Goal: Information Seeking & Learning: Learn about a topic

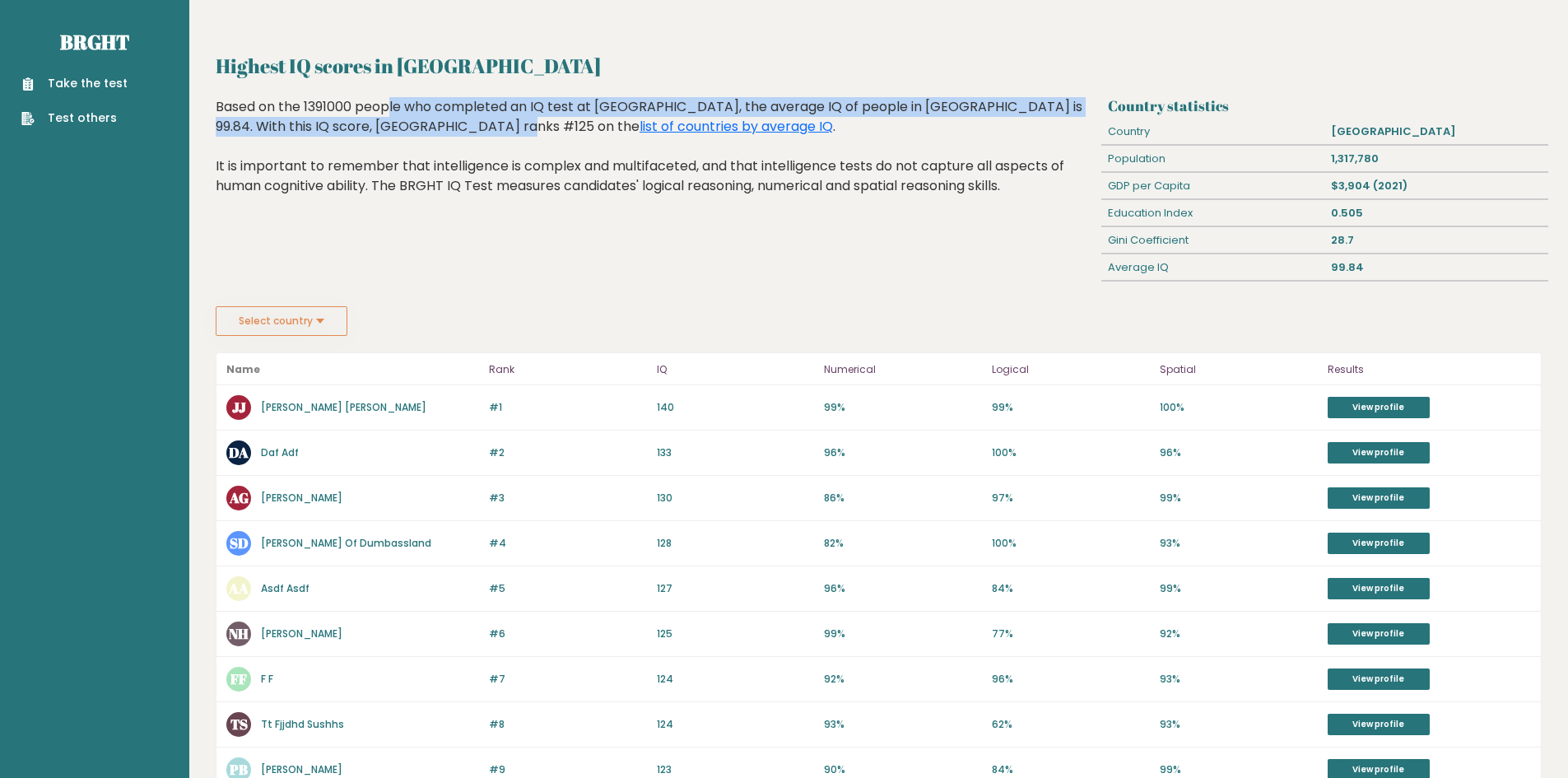
drag, startPoint x: 288, startPoint y: 111, endPoint x: 374, endPoint y: 119, distance: 86.4
click at [374, 119] on div "Based on the 1391000 people who completed an IQ test at BRGHT, the average IQ o…" at bounding box center [656, 158] width 880 height 123
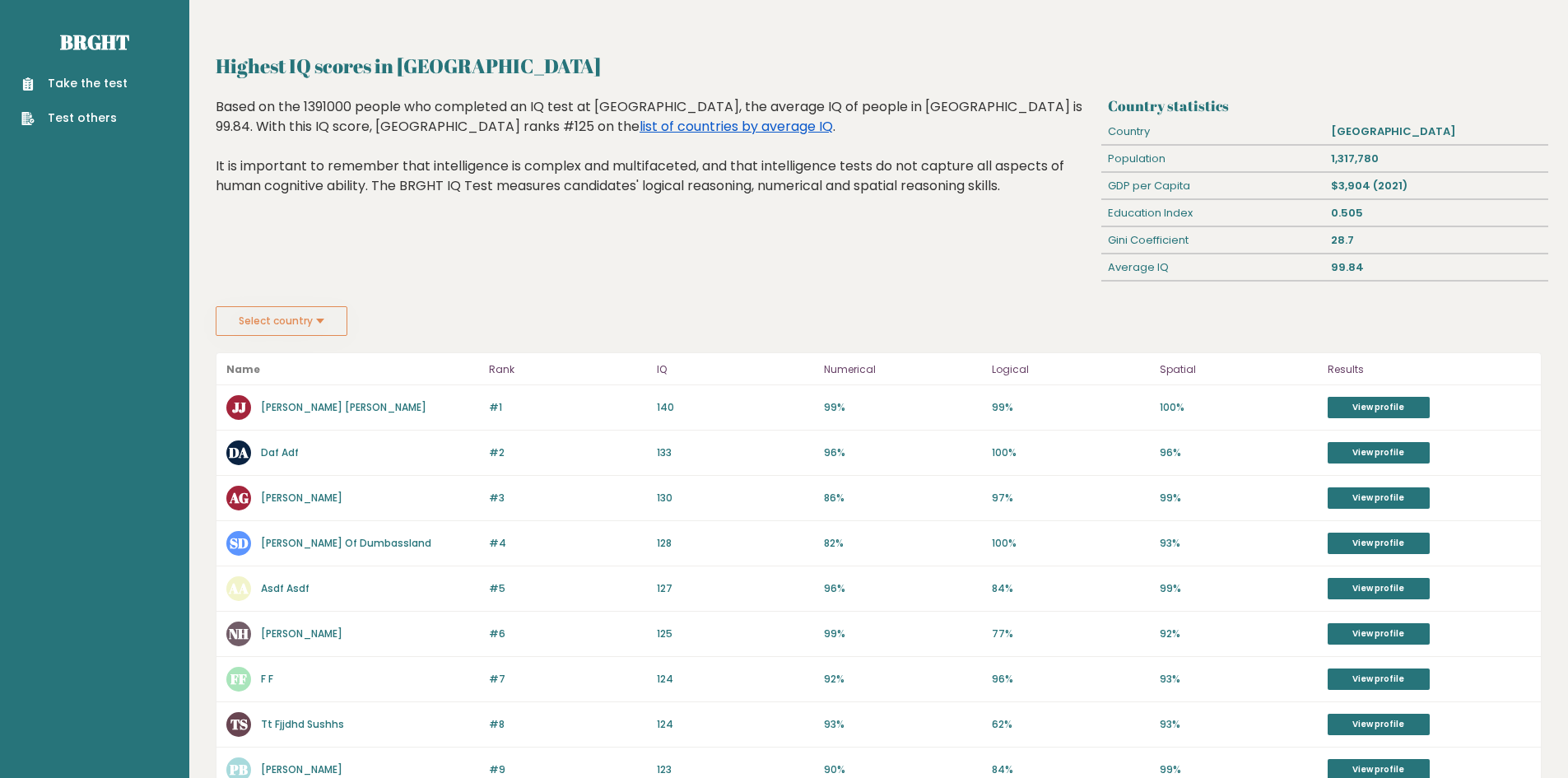
click at [640, 128] on link "list of countries by average IQ" at bounding box center [736, 126] width 194 height 19
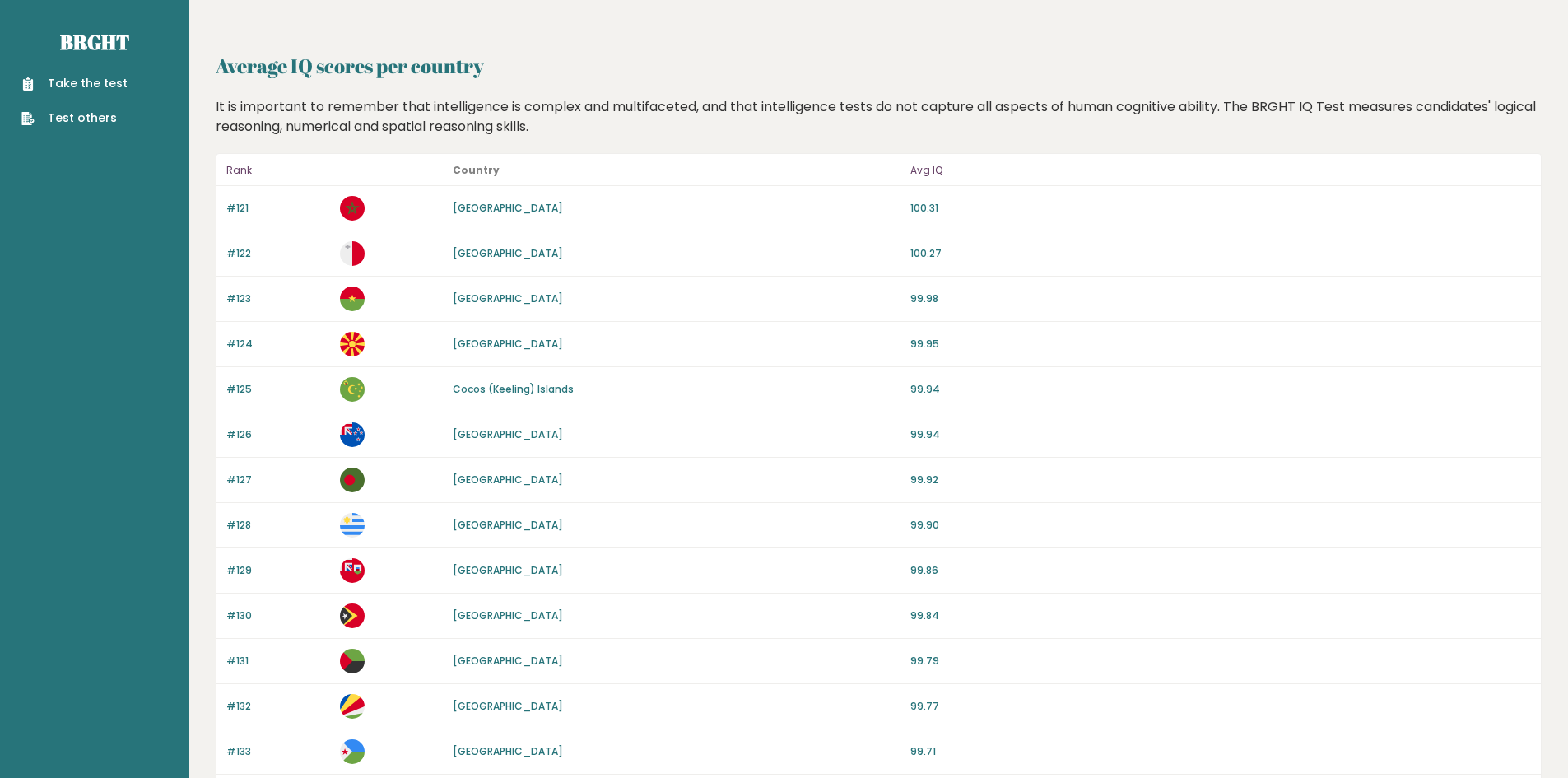
click at [930, 170] on p "Avg IQ" at bounding box center [1221, 170] width 621 height 20
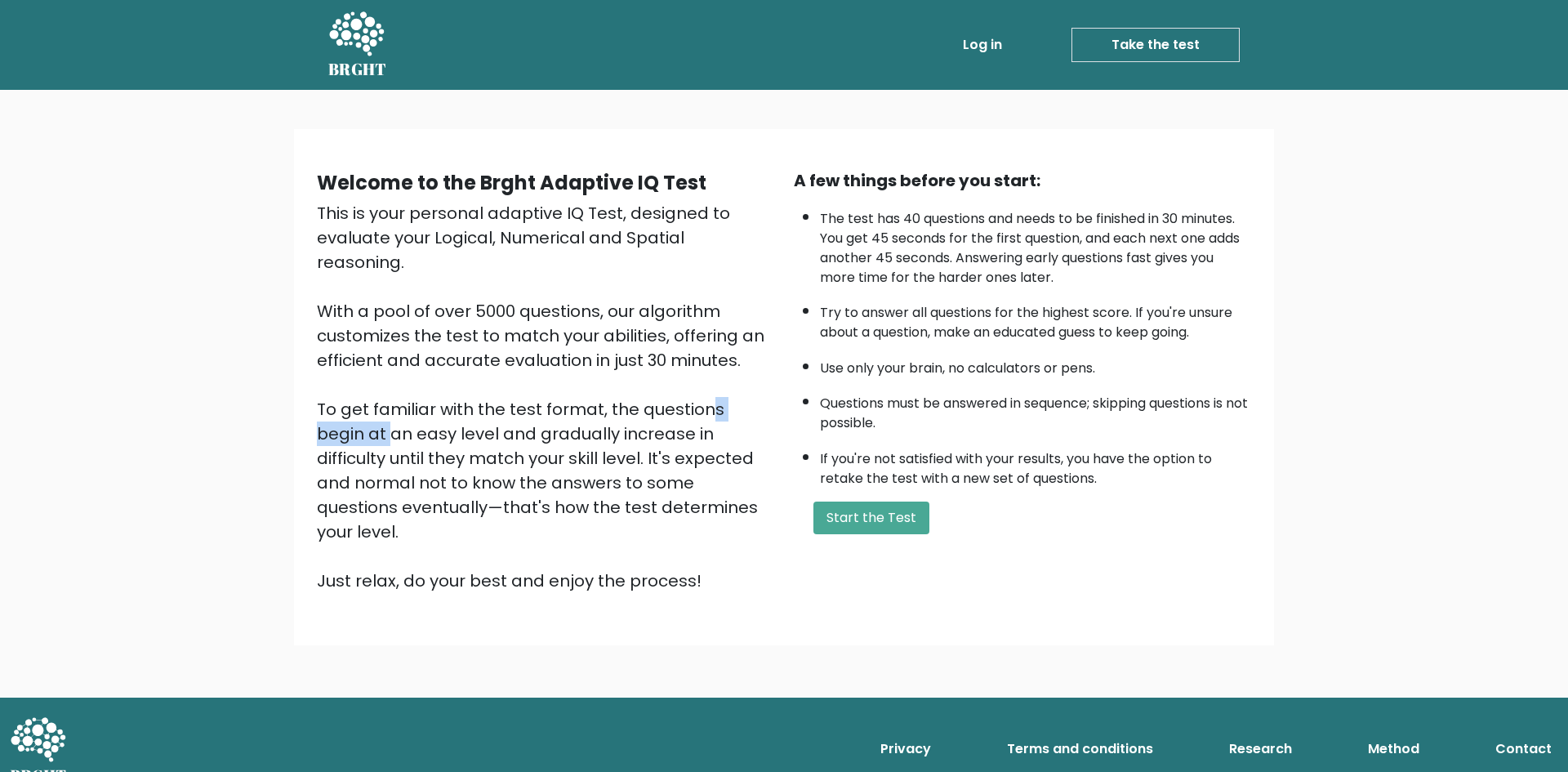
drag, startPoint x: 601, startPoint y: 374, endPoint x: 623, endPoint y: 378, distance: 22.4
click at [623, 378] on div "This is your personal adaptive IQ Test, designed to evaluate your Logical, Nume…" at bounding box center [546, 397] width 458 height 392
click at [896, 519] on button "Start the Test" at bounding box center [872, 517] width 116 height 32
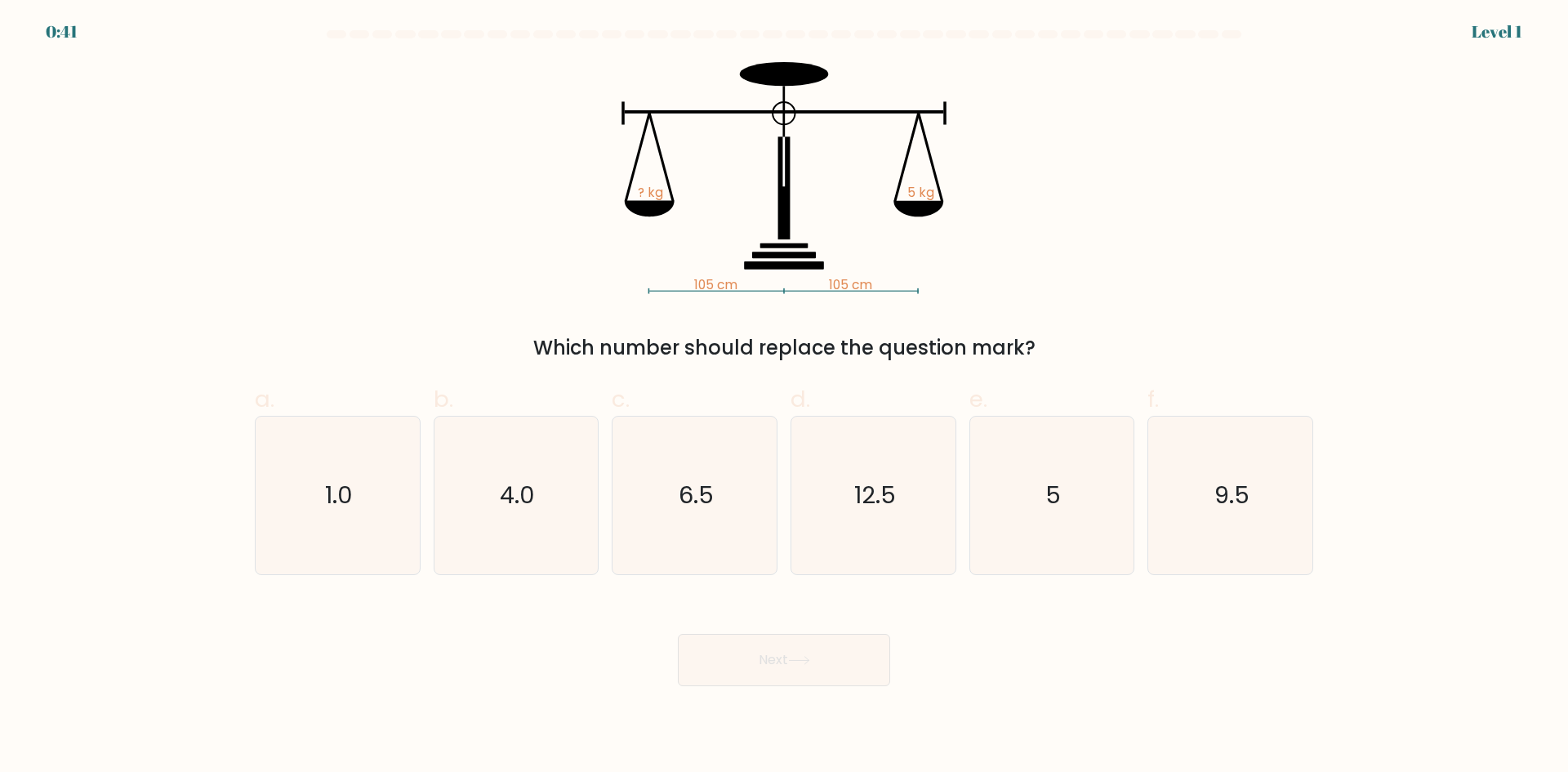
drag, startPoint x: 912, startPoint y: 351, endPoint x: 963, endPoint y: 354, distance: 51.1
click at [963, 354] on div "Which number should replace the question mark?" at bounding box center [784, 348] width 1039 height 29
click at [988, 347] on div "Which number should replace the question mark?" at bounding box center [784, 348] width 1039 height 29
click at [1038, 492] on icon "5" at bounding box center [1052, 495] width 157 height 157
click at [785, 397] on input "e. 5" at bounding box center [784, 391] width 1 height 10
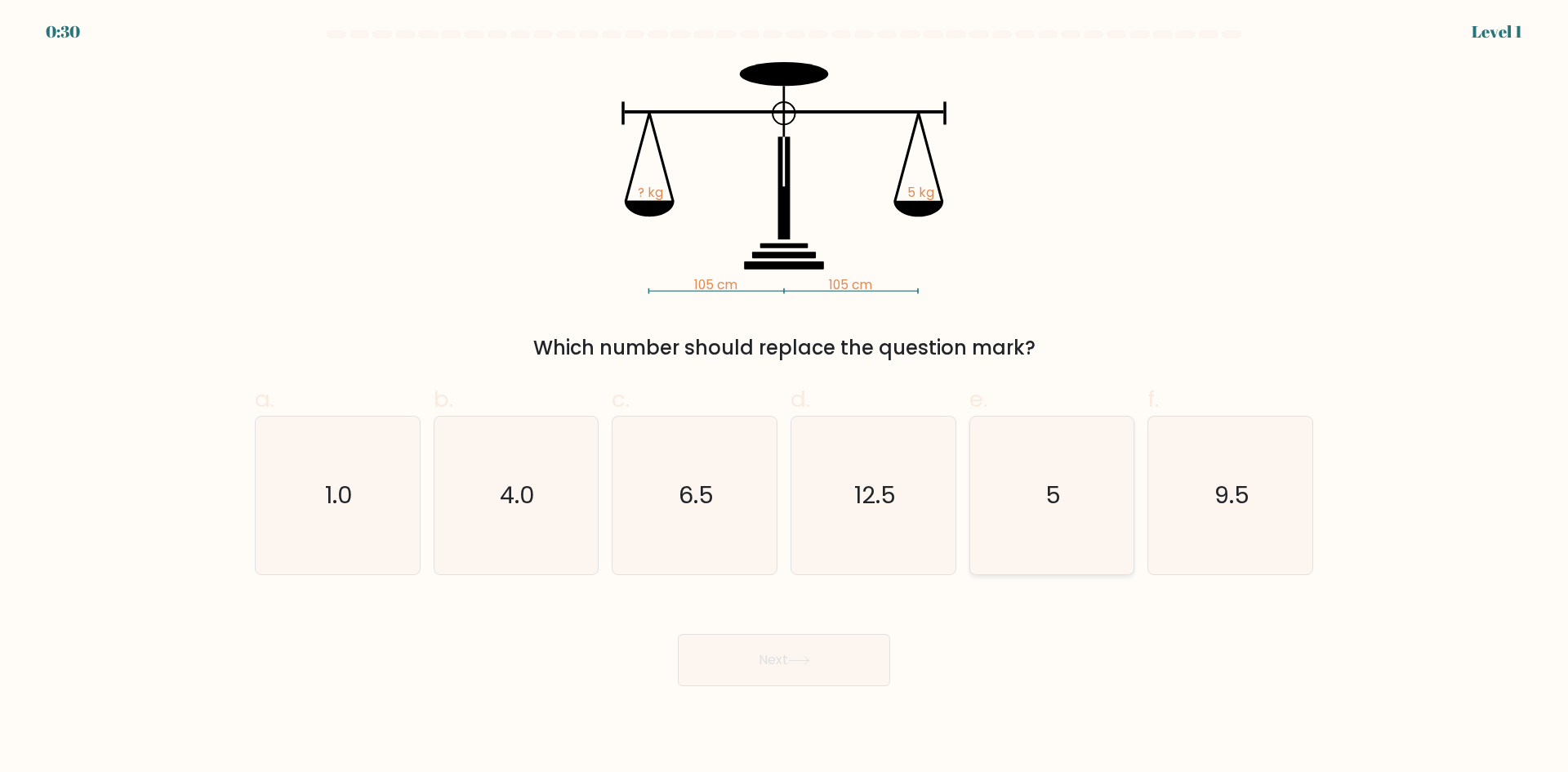
radio input "true"
click at [856, 665] on button "Next" at bounding box center [784, 659] width 212 height 52
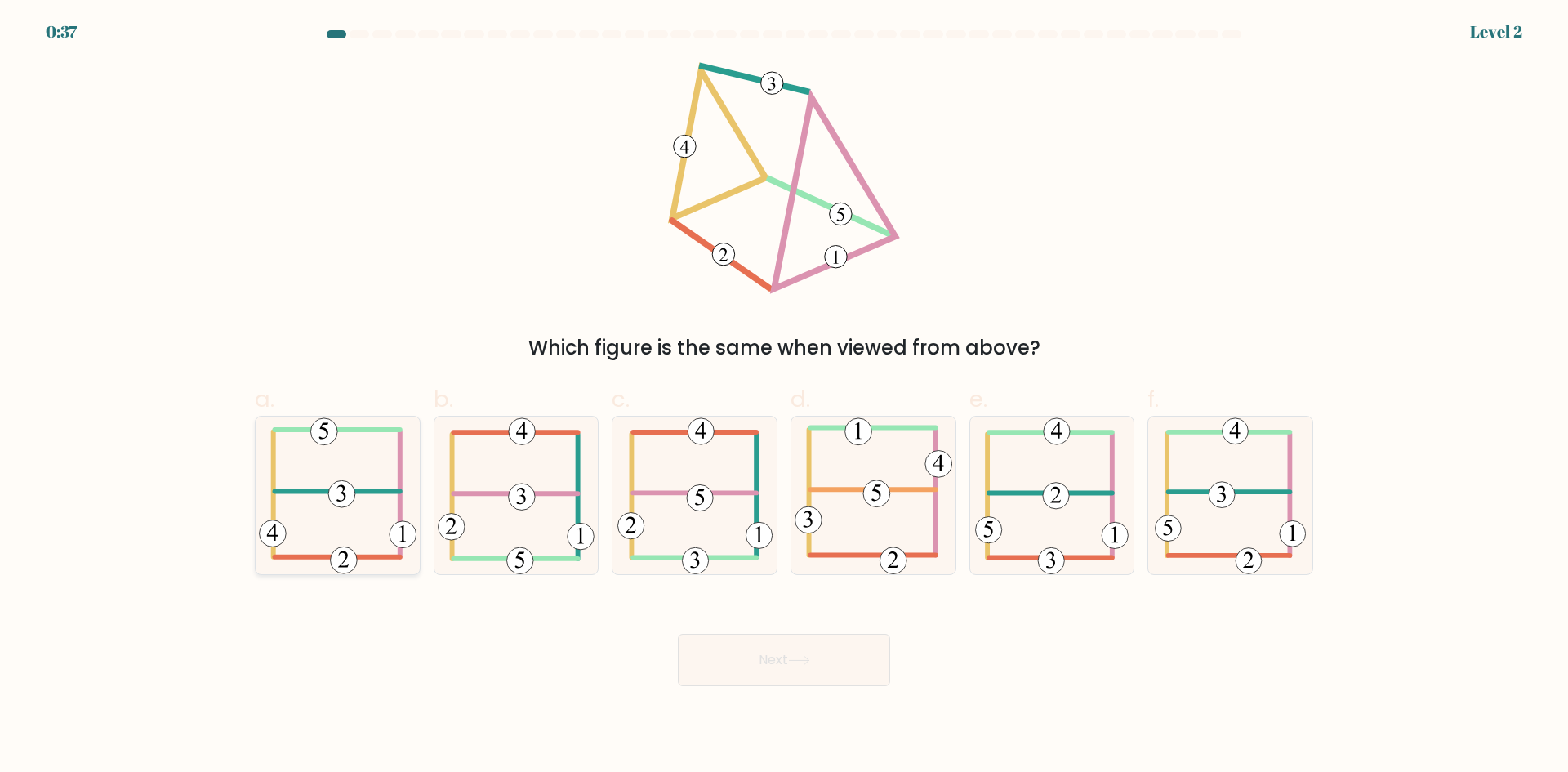
click at [389, 475] on icon at bounding box center [337, 495] width 157 height 157
click at [784, 397] on input "a." at bounding box center [784, 391] width 1 height 10
radio input "true"
click at [802, 669] on button "Next" at bounding box center [784, 659] width 212 height 52
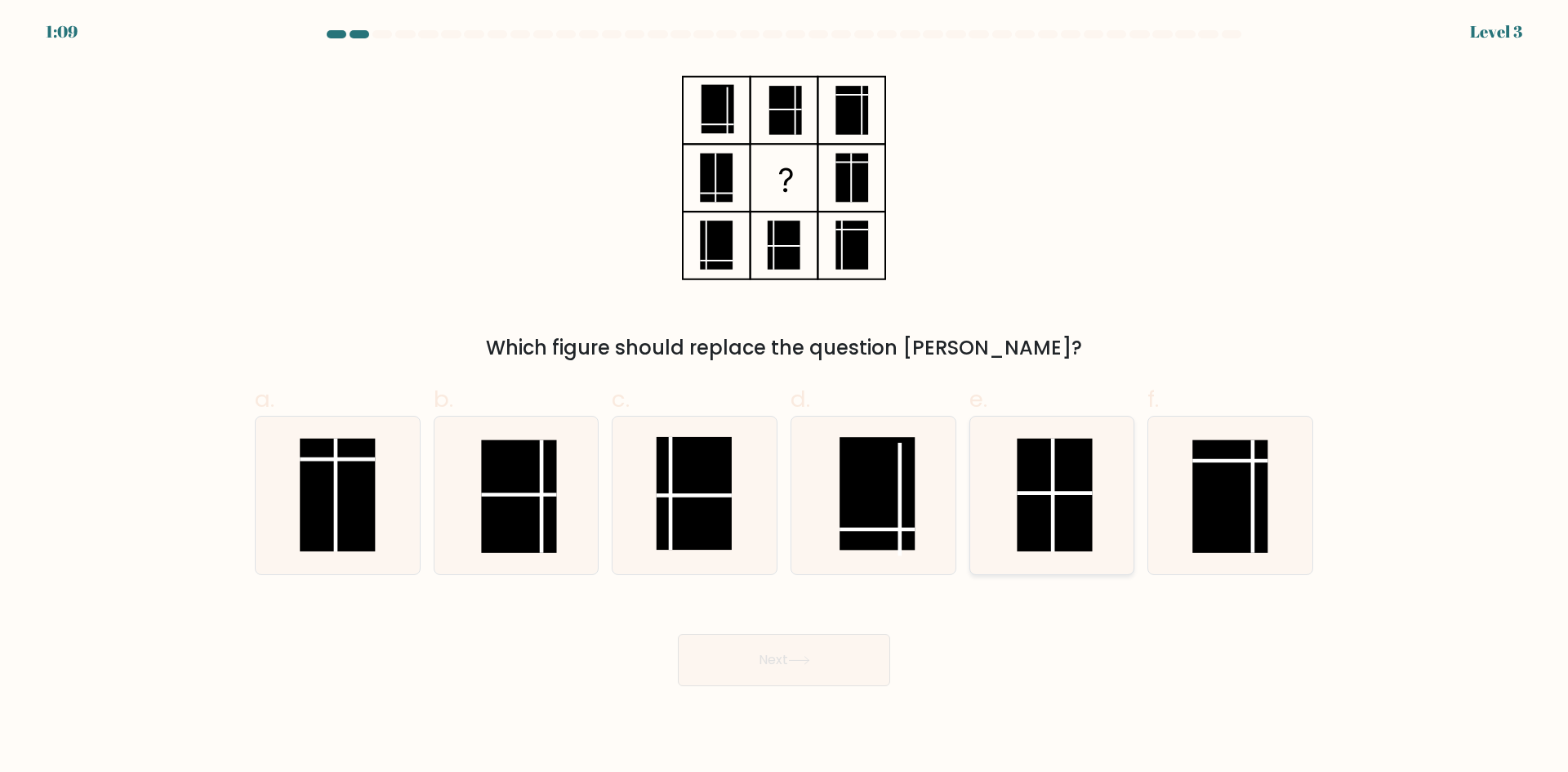
click at [1046, 500] on rect at bounding box center [1054, 494] width 75 height 113
click at [785, 397] on input "e." at bounding box center [784, 391] width 1 height 10
radio input "true"
click at [836, 655] on button "Next" at bounding box center [784, 659] width 212 height 52
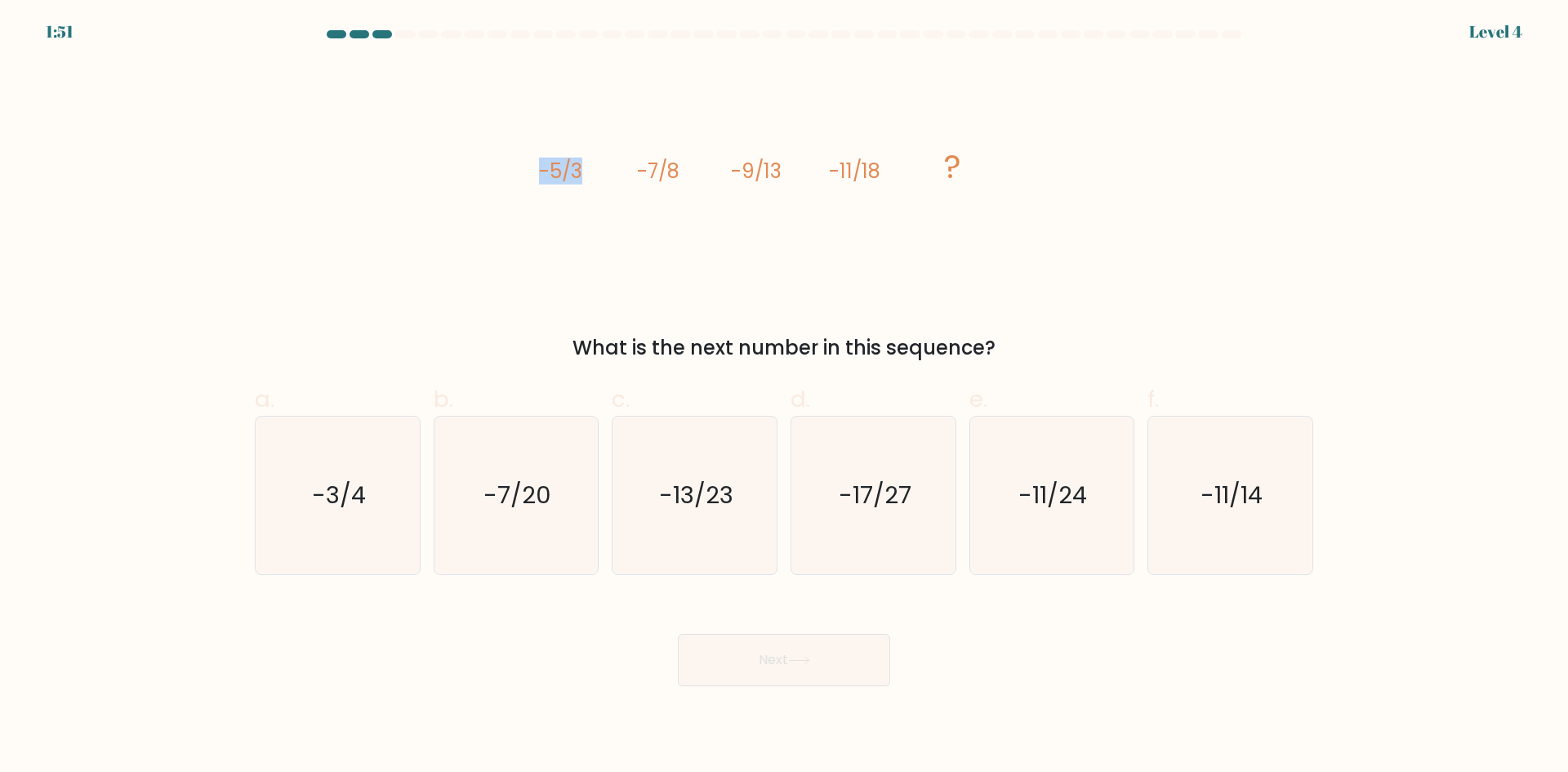
drag, startPoint x: 536, startPoint y: 168, endPoint x: 578, endPoint y: 166, distance: 42.0
click at [578, 166] on div "image/svg+xml -5/3 -7/8 -9/13 -11/18 ? What is the next number in this sequence?" at bounding box center [784, 212] width 1078 height 300
click at [578, 166] on tspan "-5/3" at bounding box center [561, 171] width 44 height 27
drag, startPoint x: 865, startPoint y: 179, endPoint x: 889, endPoint y: 171, distance: 25.3
click at [889, 171] on icon "image/svg+xml -5/3 -7/8 -9/13 -11/18 ?" at bounding box center [784, 178] width 490 height 232
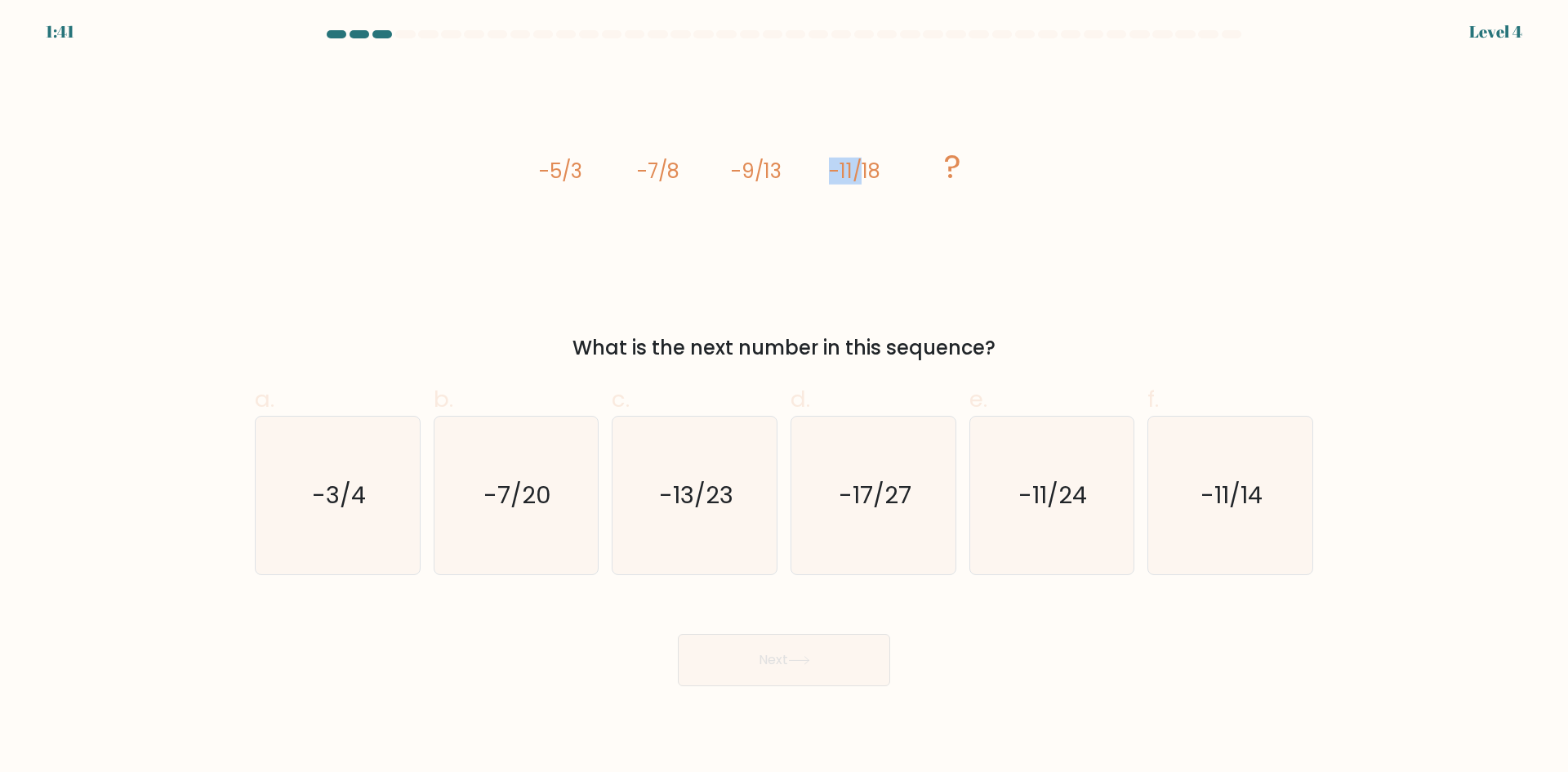
drag, startPoint x: 833, startPoint y: 175, endPoint x: 861, endPoint y: 170, distance: 28.4
click at [861, 170] on tspan "-11/18" at bounding box center [855, 171] width 51 height 27
click at [726, 479] on text "-13/23" at bounding box center [696, 494] width 74 height 32
click at [784, 397] on input "c. -13/23" at bounding box center [784, 391] width 1 height 10
radio input "true"
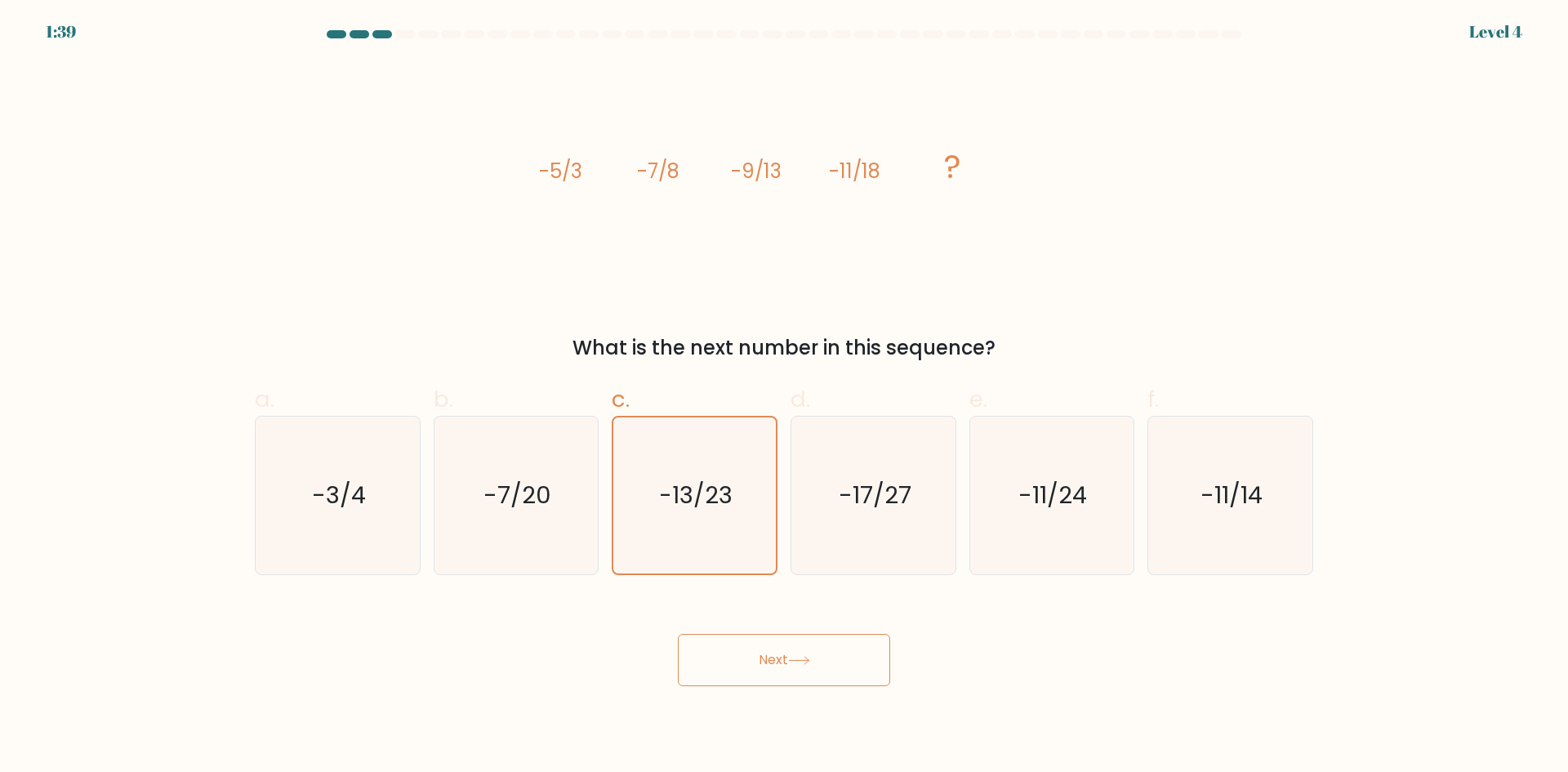
click at [802, 693] on body "1:39 Level 4" at bounding box center [784, 386] width 1568 height 772
click at [818, 667] on button "Next" at bounding box center [784, 659] width 212 height 52
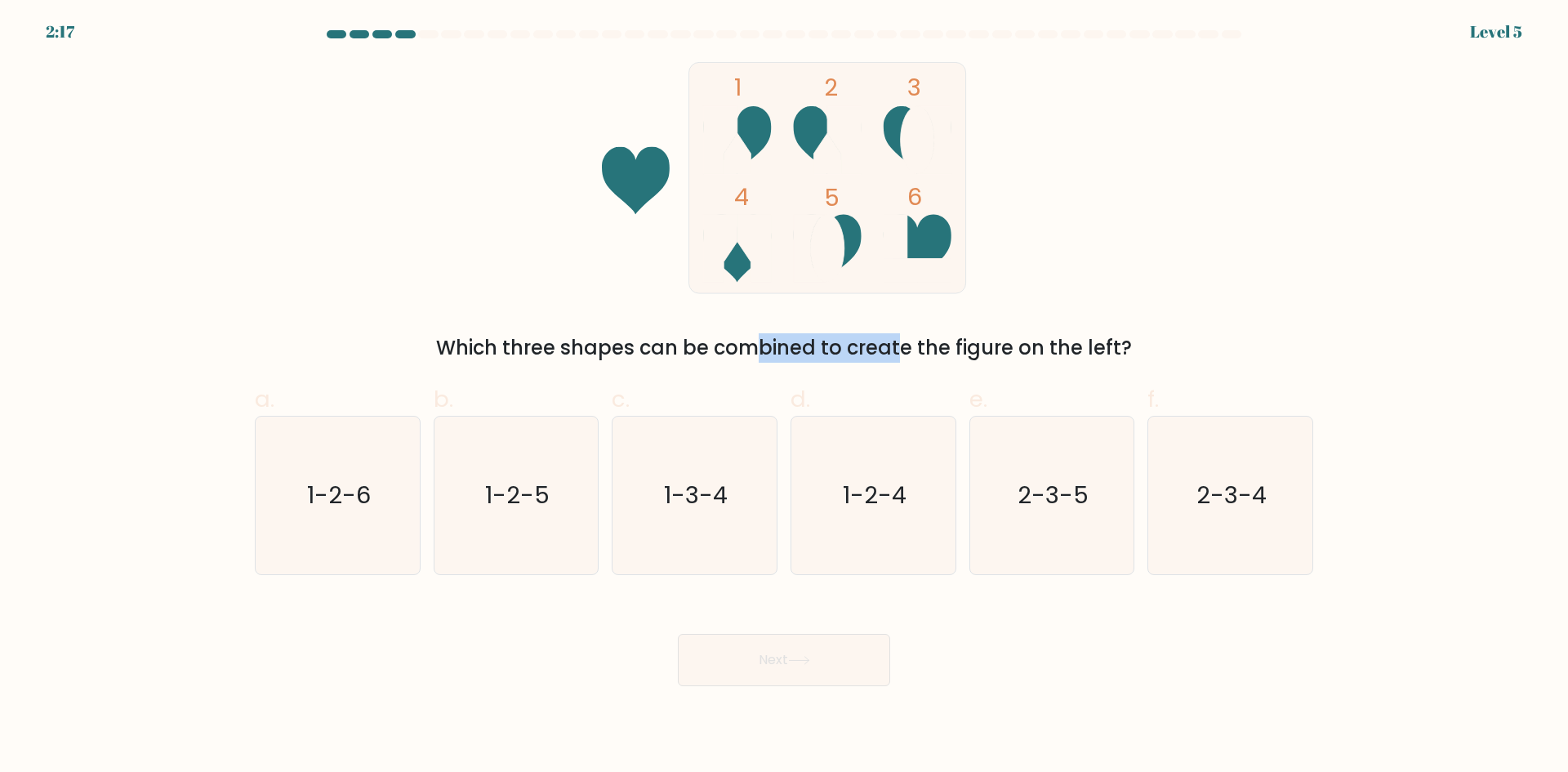
drag, startPoint x: 603, startPoint y: 360, endPoint x: 752, endPoint y: 358, distance: 149.0
click at [752, 358] on div "Which three shapes can be combined to create the figure on the left?" at bounding box center [784, 348] width 1039 height 29
click at [880, 484] on text "1-2-4" at bounding box center [874, 494] width 63 height 32
click at [785, 397] on input "d. 1-2-4" at bounding box center [784, 391] width 1 height 10
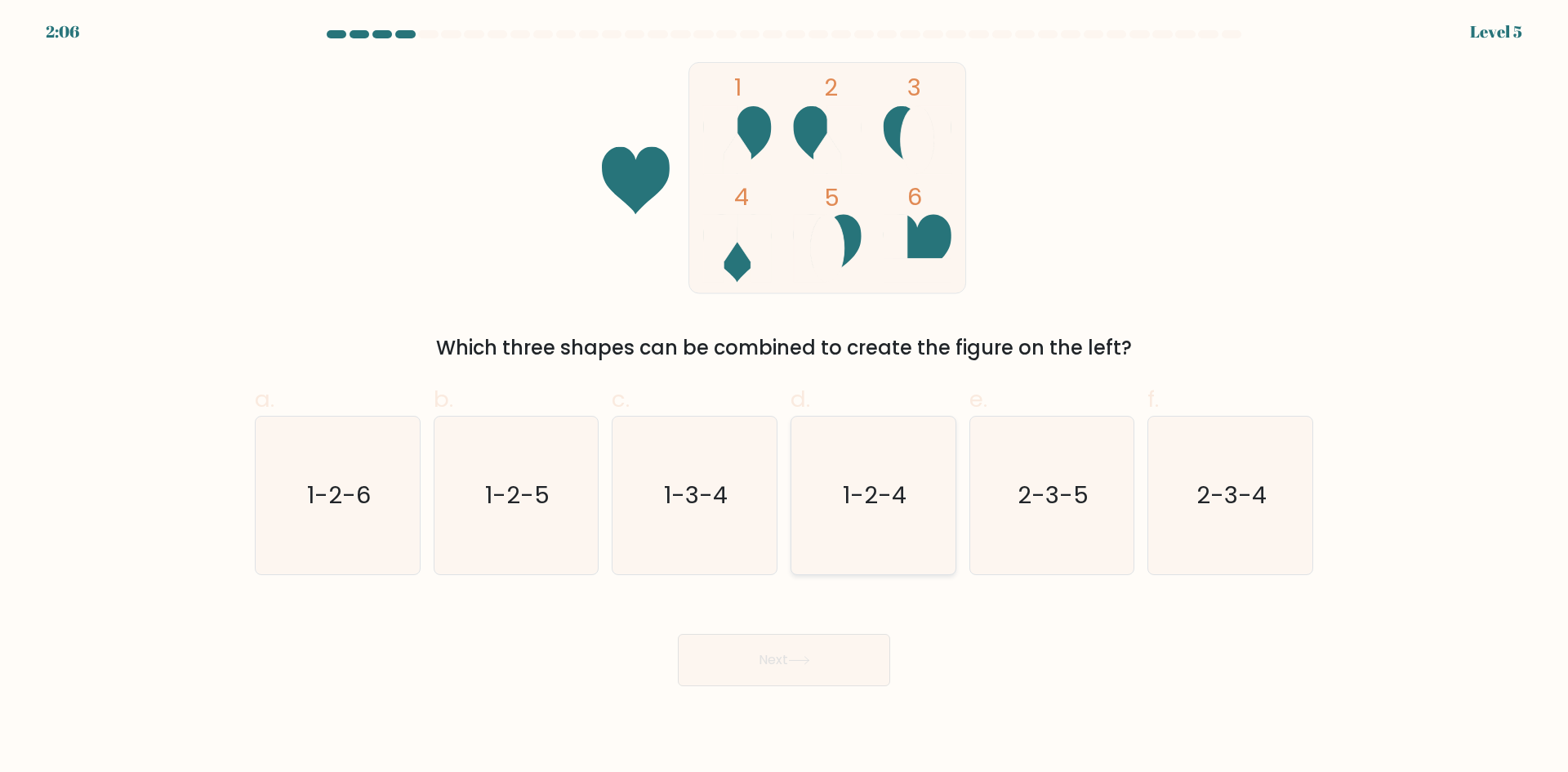
radio input "true"
click at [864, 676] on button "Next" at bounding box center [784, 659] width 212 height 52
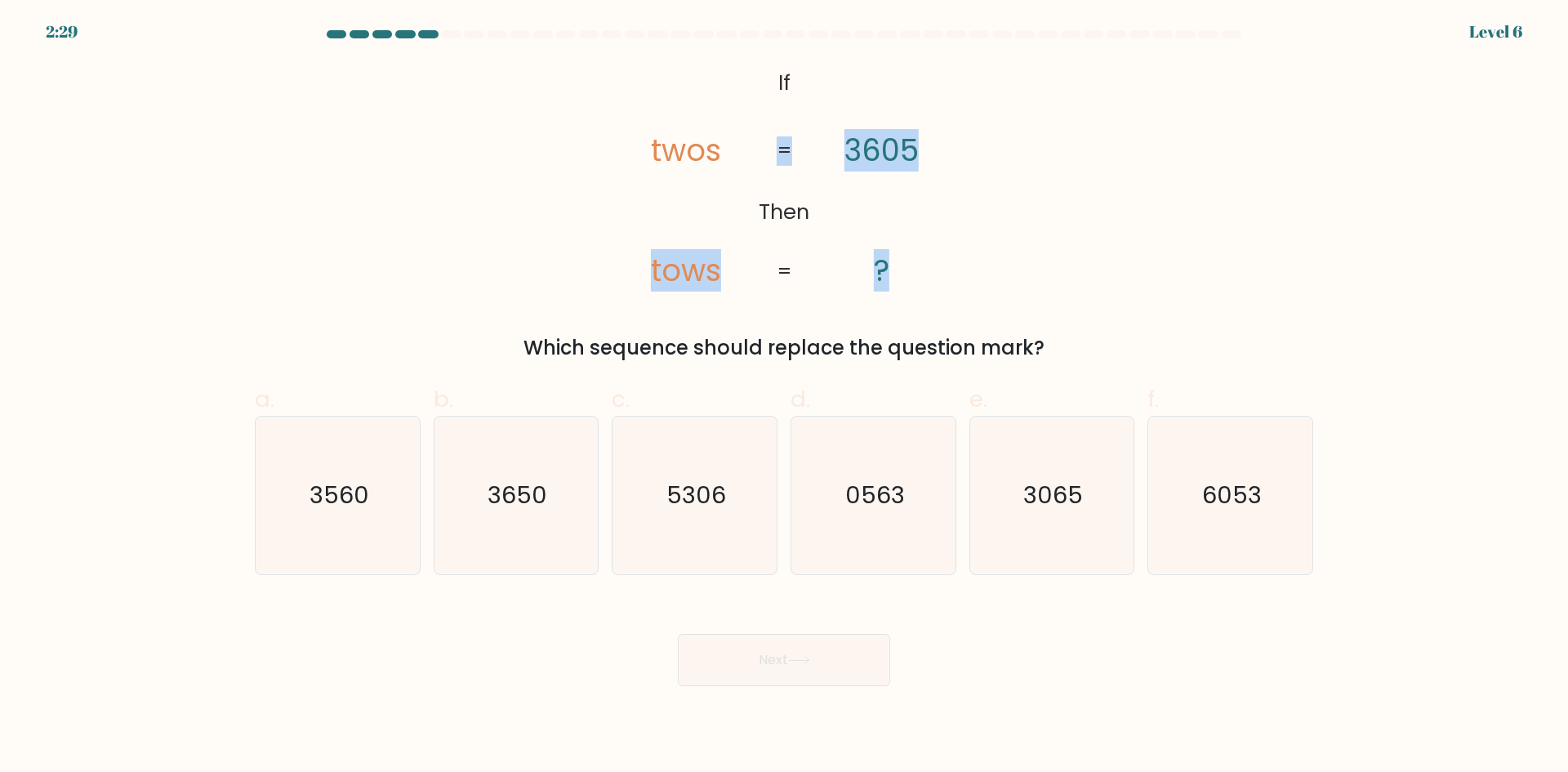
drag, startPoint x: 742, startPoint y: 146, endPoint x: 822, endPoint y: 146, distance: 80.0
click at [818, 147] on icon "@import url('https://fonts.googleapis.com/css?family=Abril+Fatface:400,100,100i…" at bounding box center [784, 178] width 376 height 232
click at [822, 146] on icon "@import url('https://fonts.googleapis.com/css?family=Abril+Fatface:400,100,100i…" at bounding box center [784, 178] width 376 height 232
click at [658, 276] on tspan "tows" at bounding box center [686, 270] width 70 height 43
drag, startPoint x: 673, startPoint y: 278, endPoint x: 680, endPoint y: 278, distance: 7.0
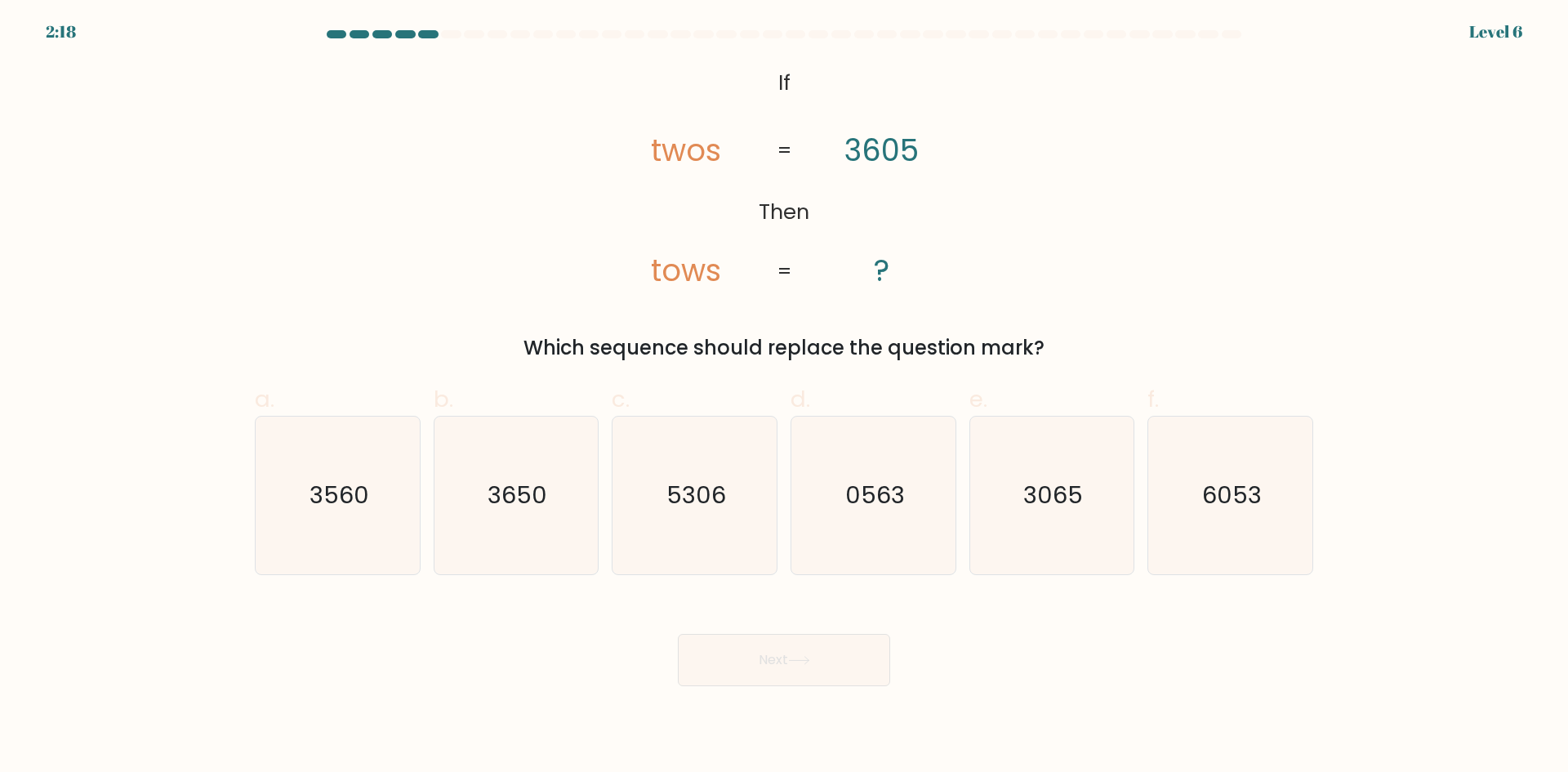
click at [680, 278] on tspan "tows" at bounding box center [686, 270] width 70 height 43
drag, startPoint x: 686, startPoint y: 276, endPoint x: 696, endPoint y: 278, distance: 10.2
click at [696, 278] on tspan "tows" at bounding box center [686, 270] width 70 height 43
click at [1099, 523] on icon "3065" at bounding box center [1052, 495] width 157 height 157
click at [785, 397] on input "e. 3065" at bounding box center [784, 391] width 1 height 10
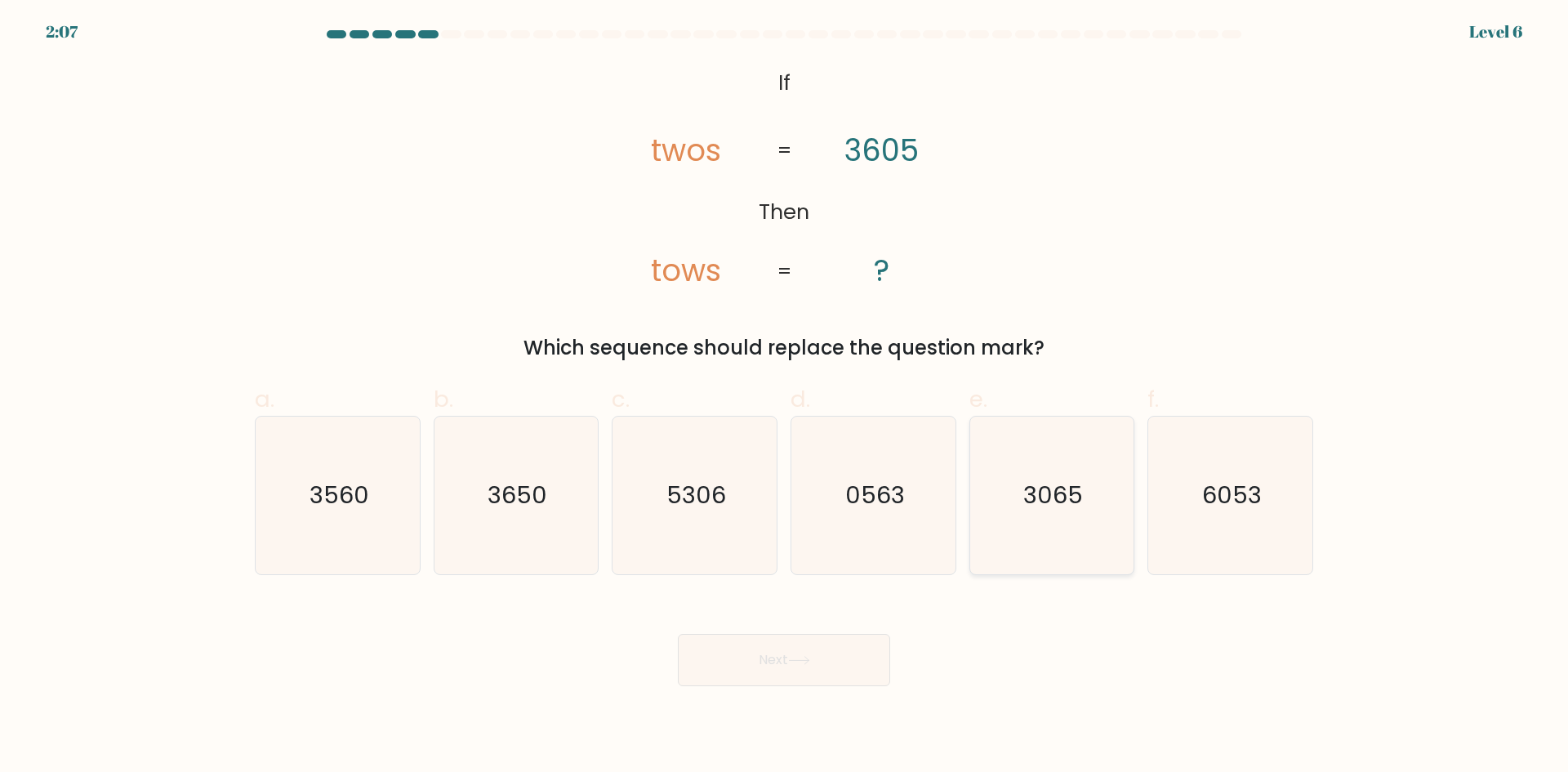
radio input "true"
click at [798, 672] on button "Next" at bounding box center [784, 659] width 212 height 52
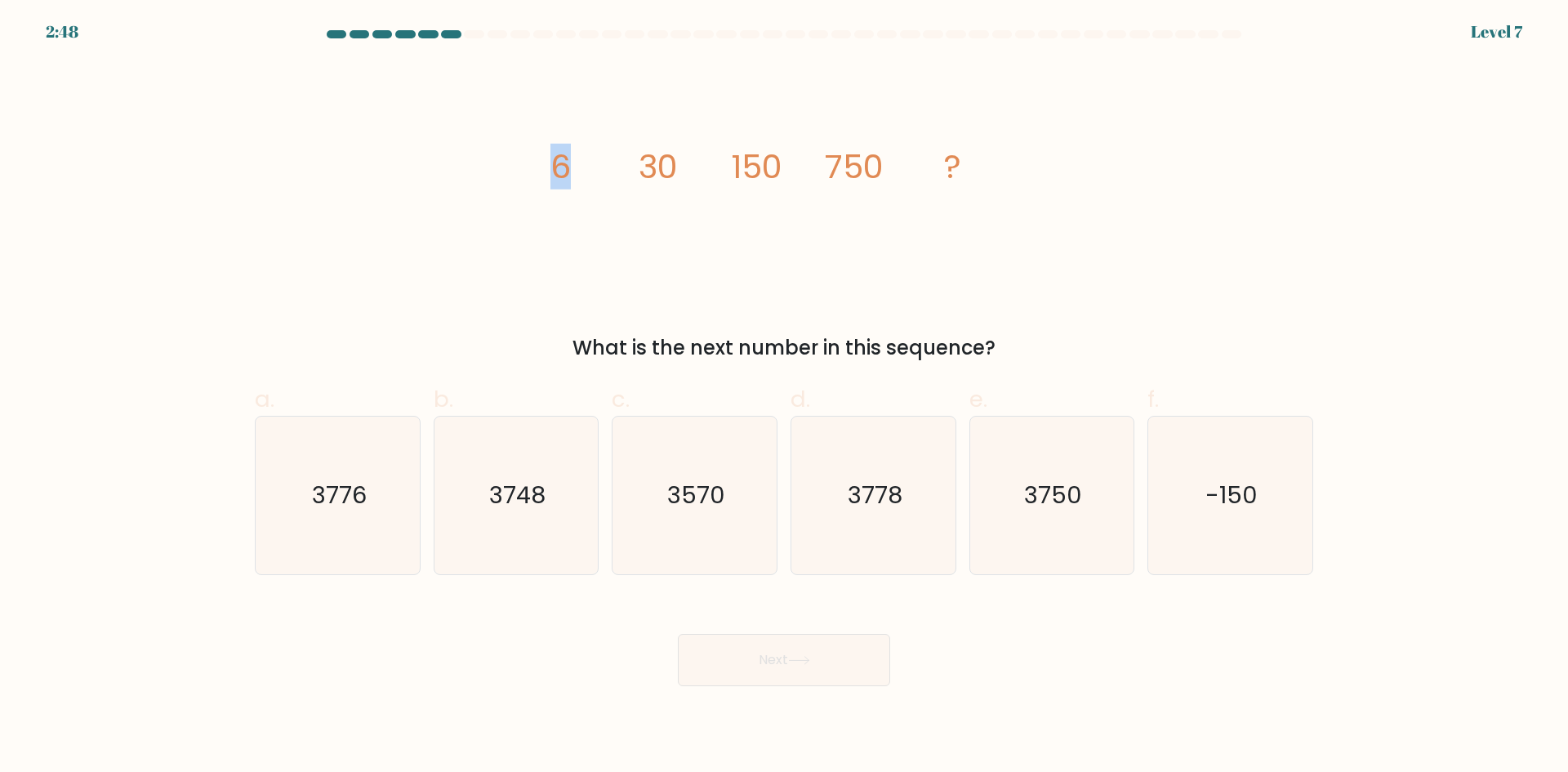
drag, startPoint x: 536, startPoint y: 170, endPoint x: 613, endPoint y: 169, distance: 77.0
click at [613, 169] on div "image/svg+xml 6 30 150 750 ? What is the next number in this sequence?" at bounding box center [784, 212] width 1078 height 300
click at [714, 172] on icon "image/svg+xml 6 30 150 750 ?" at bounding box center [784, 178] width 490 height 232
drag, startPoint x: 825, startPoint y: 176, endPoint x: 864, endPoint y: 175, distance: 39.0
click at [864, 175] on tspan "750" at bounding box center [855, 167] width 59 height 45
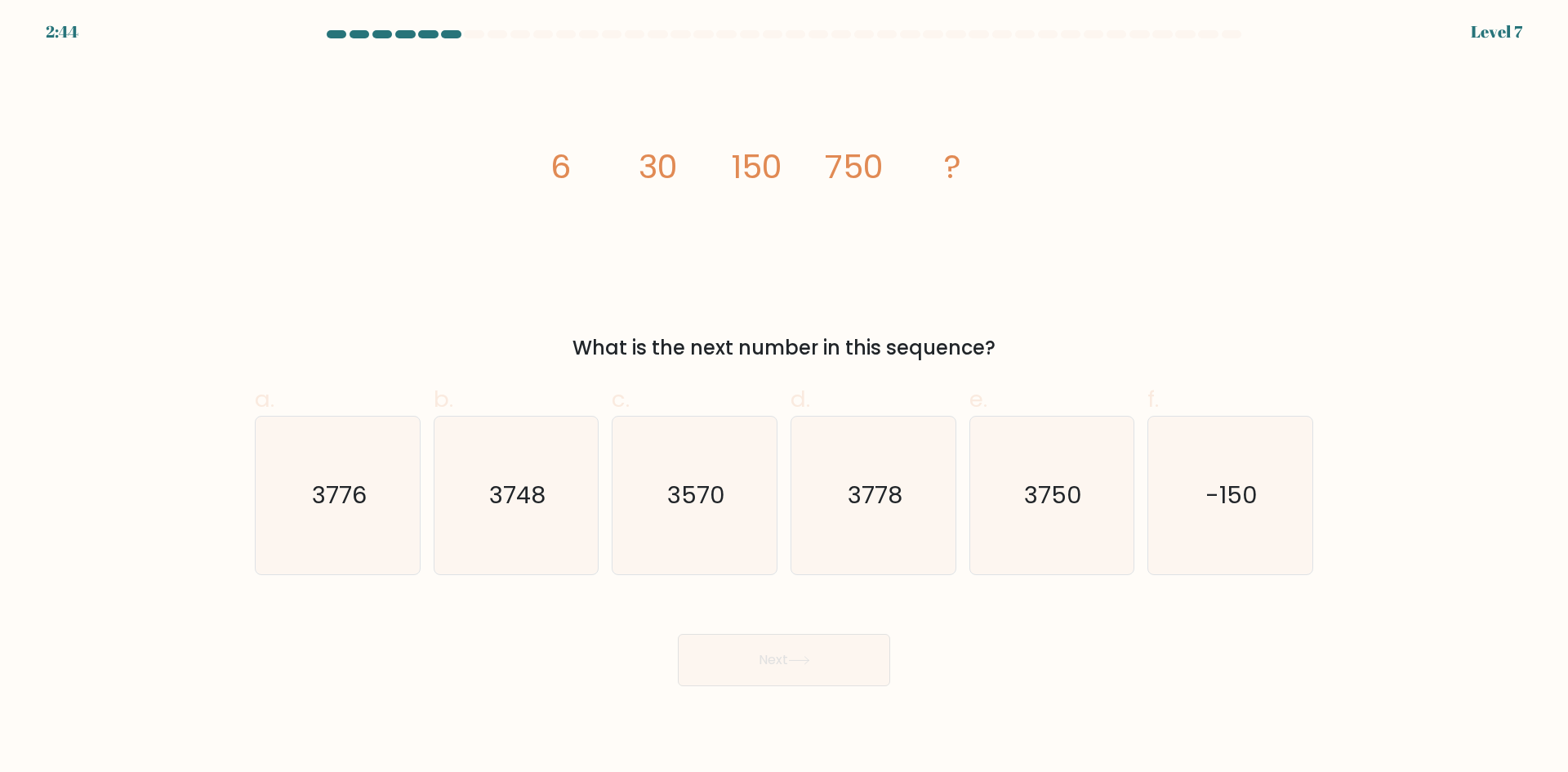
click at [886, 174] on icon "image/svg+xml 6 30 150 750 ?" at bounding box center [784, 178] width 490 height 232
click at [1070, 500] on text "3750" at bounding box center [1053, 494] width 58 height 32
click at [785, 397] on input "e. 3750" at bounding box center [784, 391] width 1 height 10
radio input "true"
click at [830, 655] on button "Next" at bounding box center [784, 659] width 212 height 52
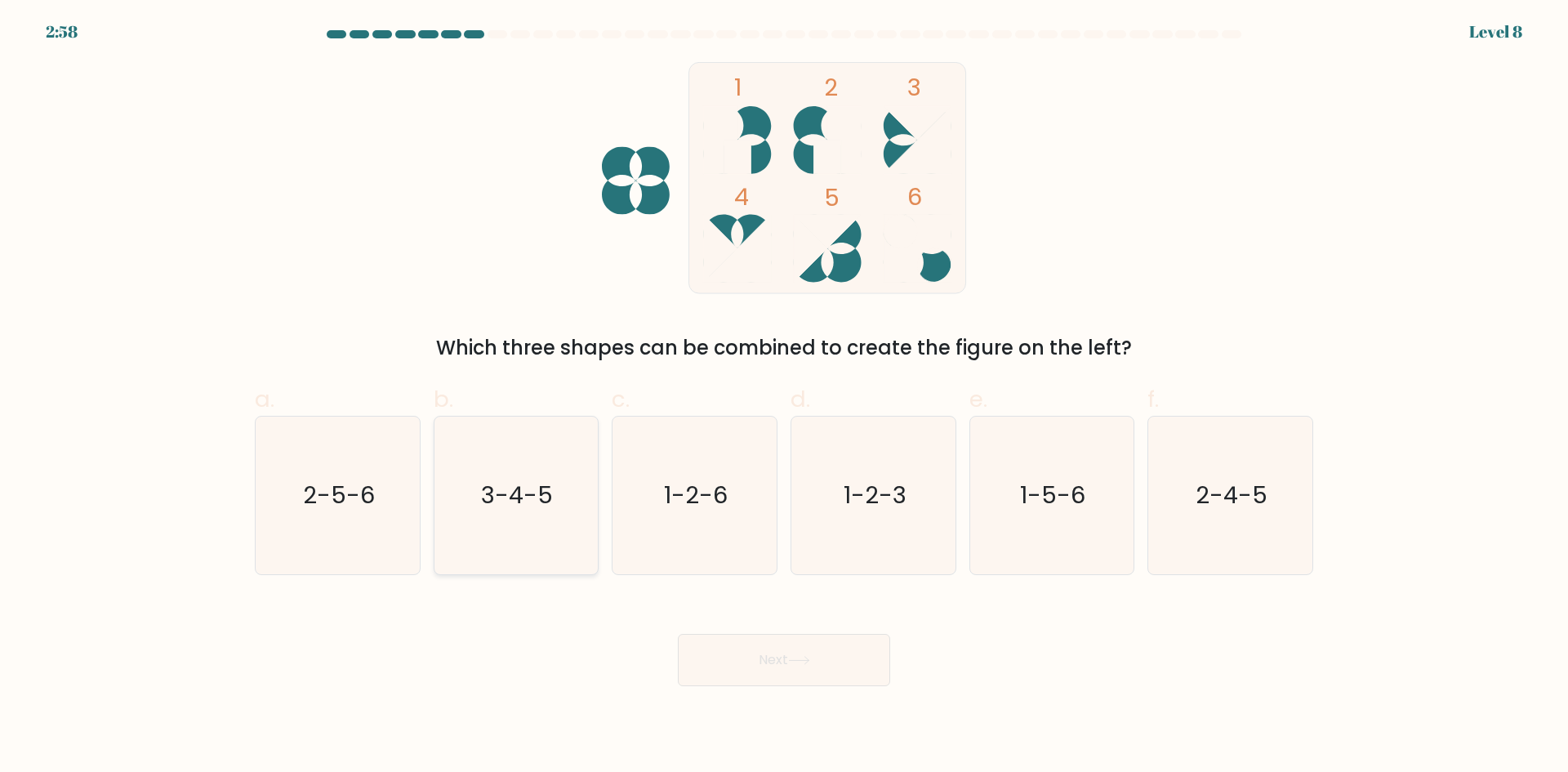
click at [532, 512] on icon "3-4-5" at bounding box center [515, 495] width 157 height 157
click at [784, 397] on input "b. 3-4-5" at bounding box center [784, 391] width 1 height 10
radio input "true"
click at [824, 668] on button "Next" at bounding box center [784, 659] width 212 height 52
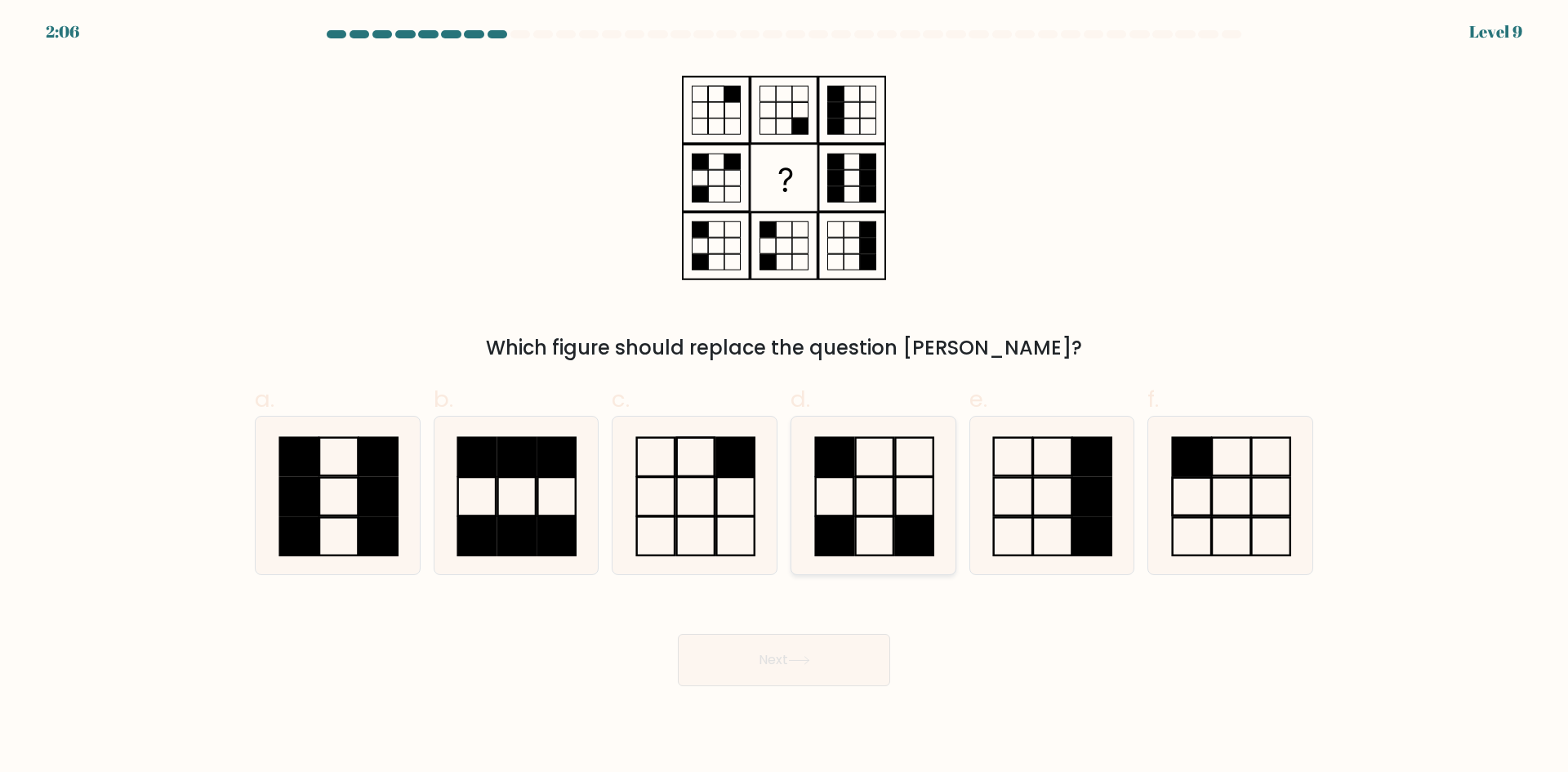
click at [898, 506] on icon at bounding box center [874, 495] width 157 height 157
click at [785, 397] on input "d." at bounding box center [784, 391] width 1 height 10
radio input "true"
click at [851, 696] on body "1:56 Level 9" at bounding box center [784, 386] width 1568 height 772
click at [845, 673] on button "Next" at bounding box center [784, 659] width 212 height 52
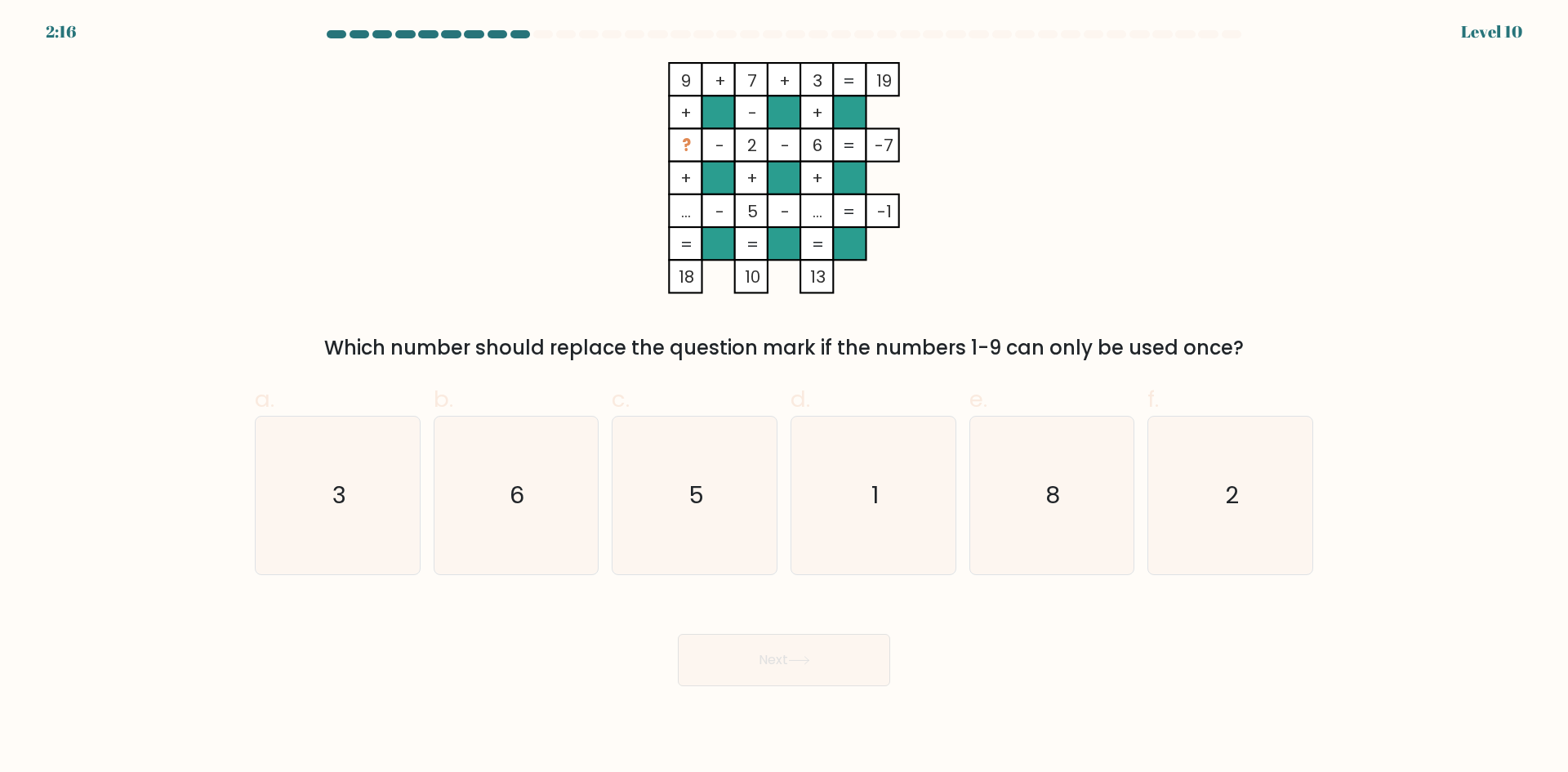
drag, startPoint x: 757, startPoint y: 77, endPoint x: 746, endPoint y: 80, distance: 11.4
click at [748, 80] on tspan "7" at bounding box center [752, 81] width 9 height 23
drag, startPoint x: 821, startPoint y: 85, endPoint x: 814, endPoint y: 87, distance: 7.3
click at [814, 87] on tspan "3" at bounding box center [818, 81] width 9 height 23
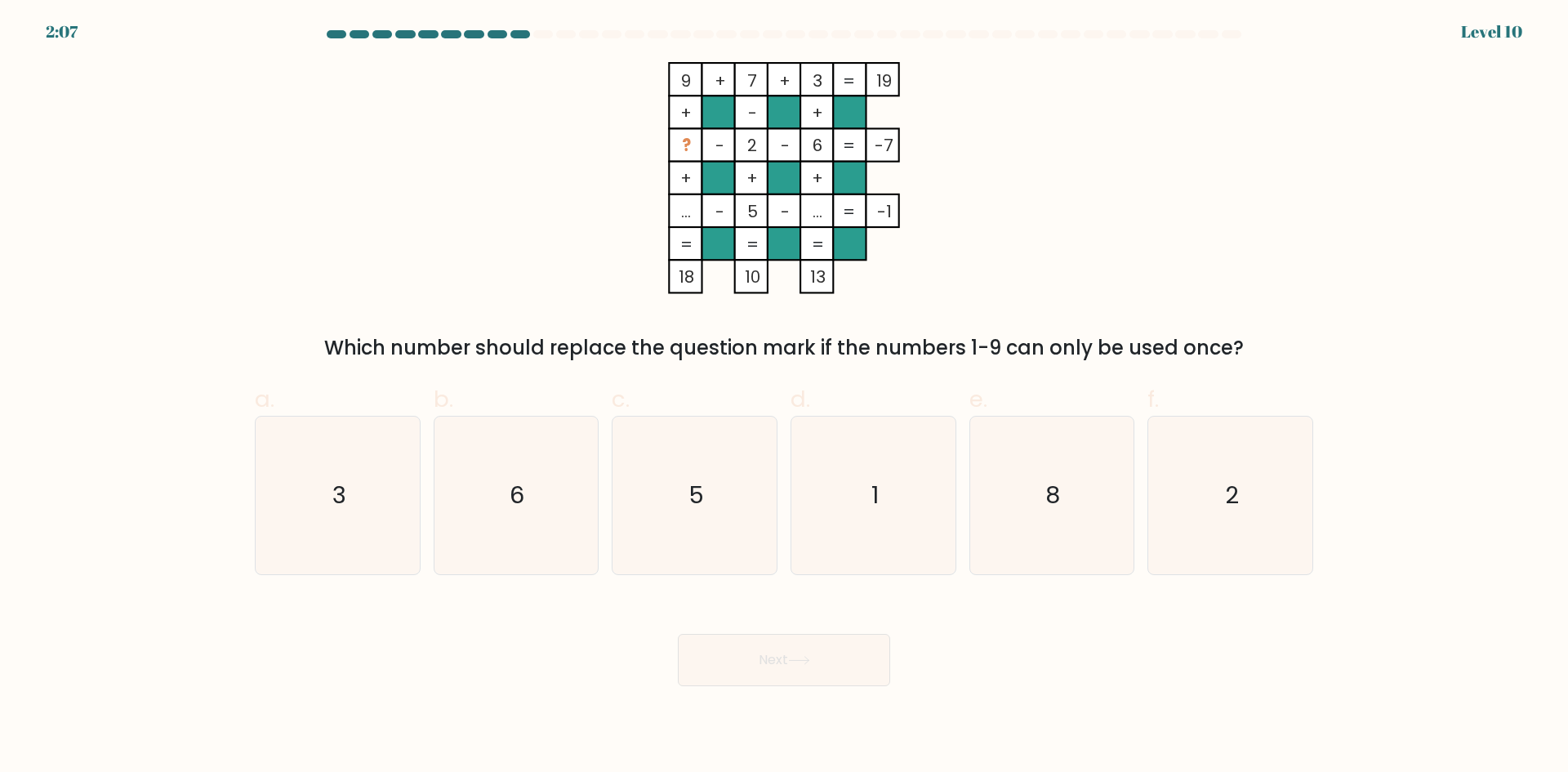
click at [833, 162] on rect at bounding box center [849, 178] width 32 height 32
drag, startPoint x: 823, startPoint y: 210, endPoint x: 807, endPoint y: 210, distance: 16.0
click at [807, 210] on icon "9 + 7 + 3 19 + - + ? - 2 - 6 -7 + + + ... - 5 - ... = -1 = = = = 18 10 13 =" at bounding box center [784, 178] width 490 height 232
click at [820, 216] on tspan "..." at bounding box center [818, 211] width 9 height 23
drag, startPoint x: 820, startPoint y: 213, endPoint x: 810, endPoint y: 219, distance: 11.7
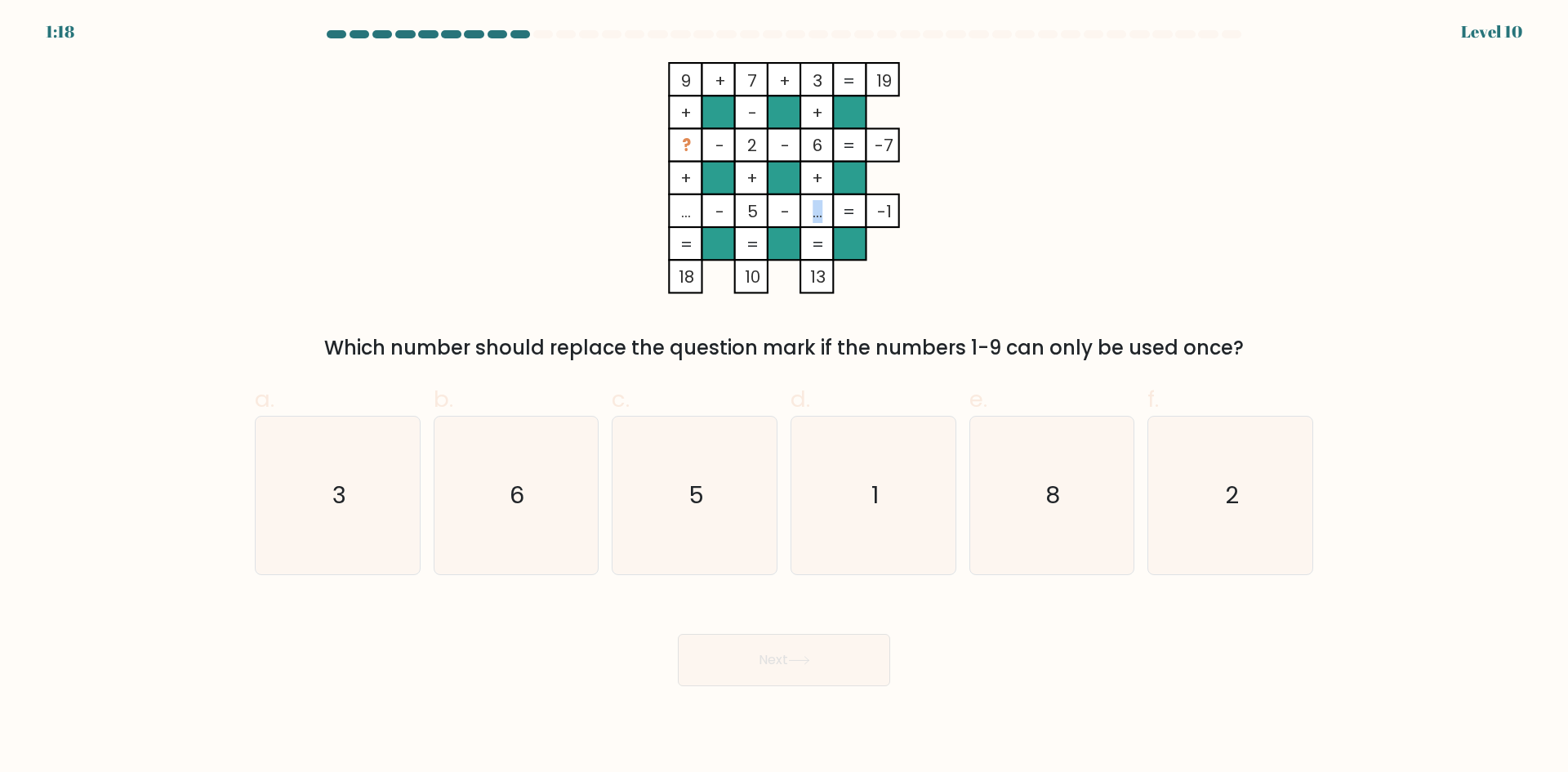
click at [813, 219] on tspan "..." at bounding box center [818, 211] width 9 height 23
click at [685, 216] on tspan "..." at bounding box center [686, 211] width 9 height 23
click at [685, 220] on tspan "..." at bounding box center [686, 211] width 9 height 23
click at [904, 455] on icon "1" at bounding box center [874, 495] width 157 height 157
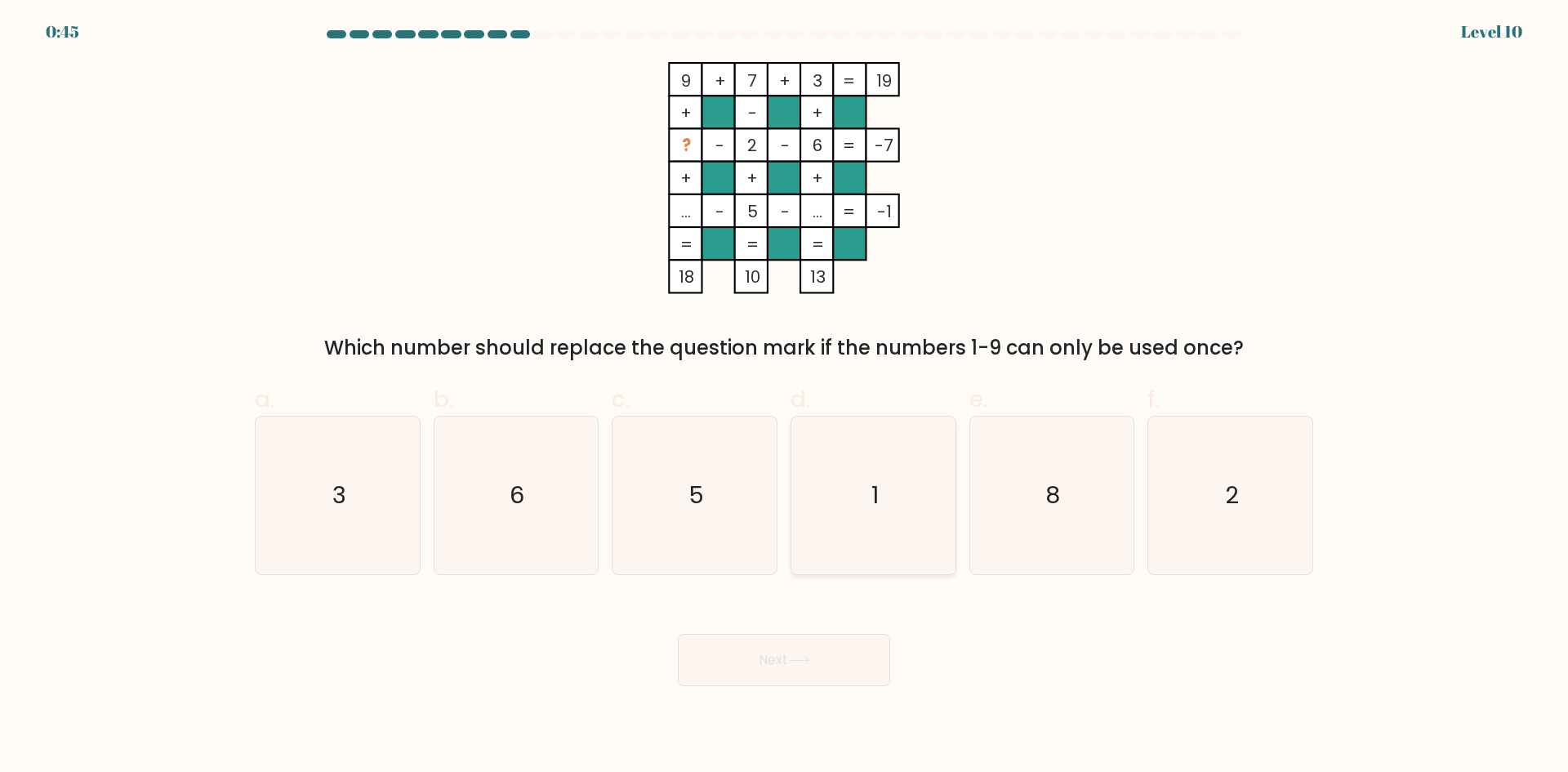
click at [785, 397] on input "d. 1" at bounding box center [784, 391] width 1 height 10
radio input "true"
click at [837, 664] on button "Next" at bounding box center [784, 659] width 212 height 52
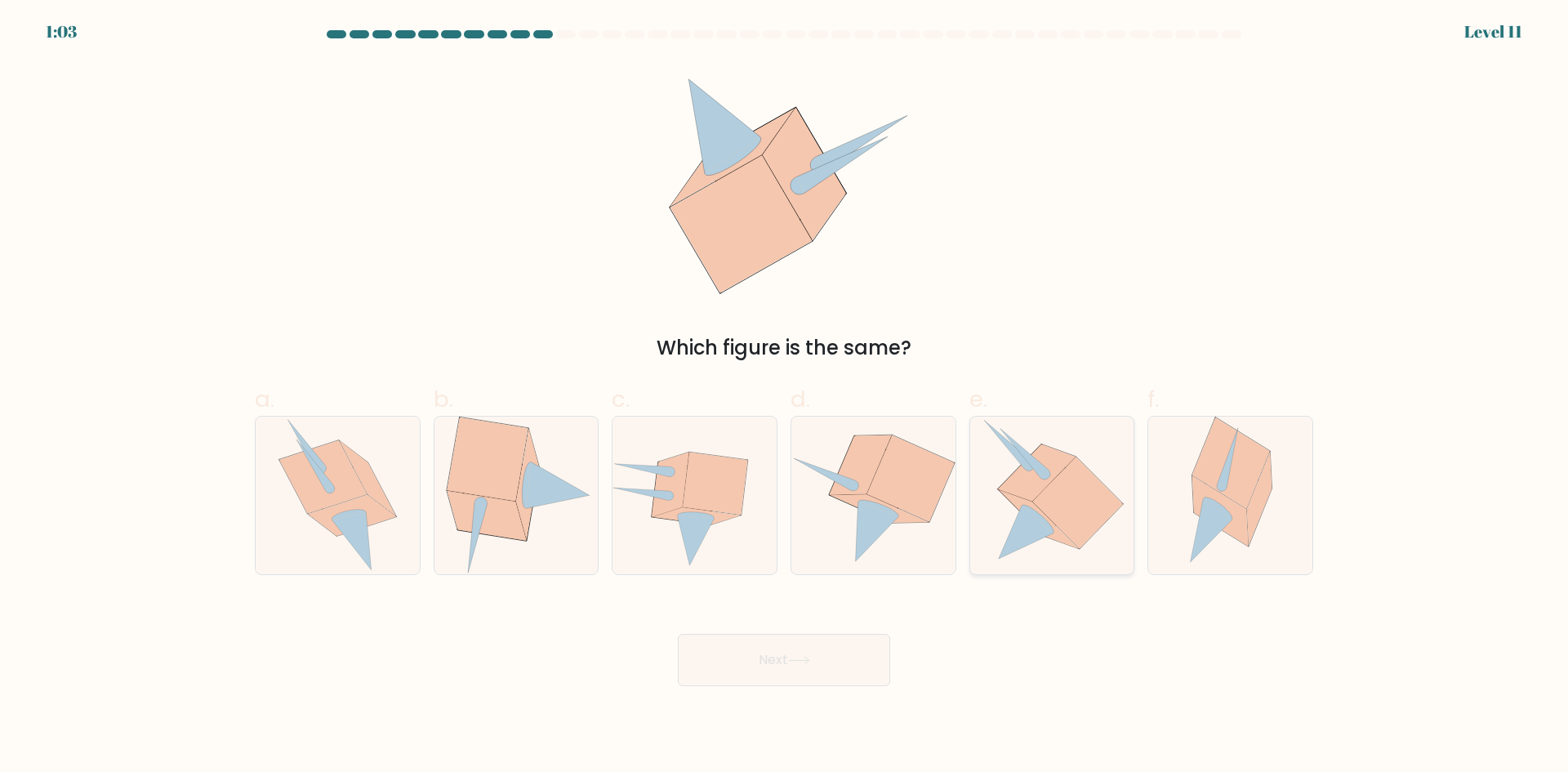
click at [1057, 488] on icon at bounding box center [1078, 503] width 91 height 92
click at [785, 397] on input "e." at bounding box center [784, 391] width 1 height 10
radio input "true"
click at [835, 655] on button "Next" at bounding box center [784, 659] width 212 height 52
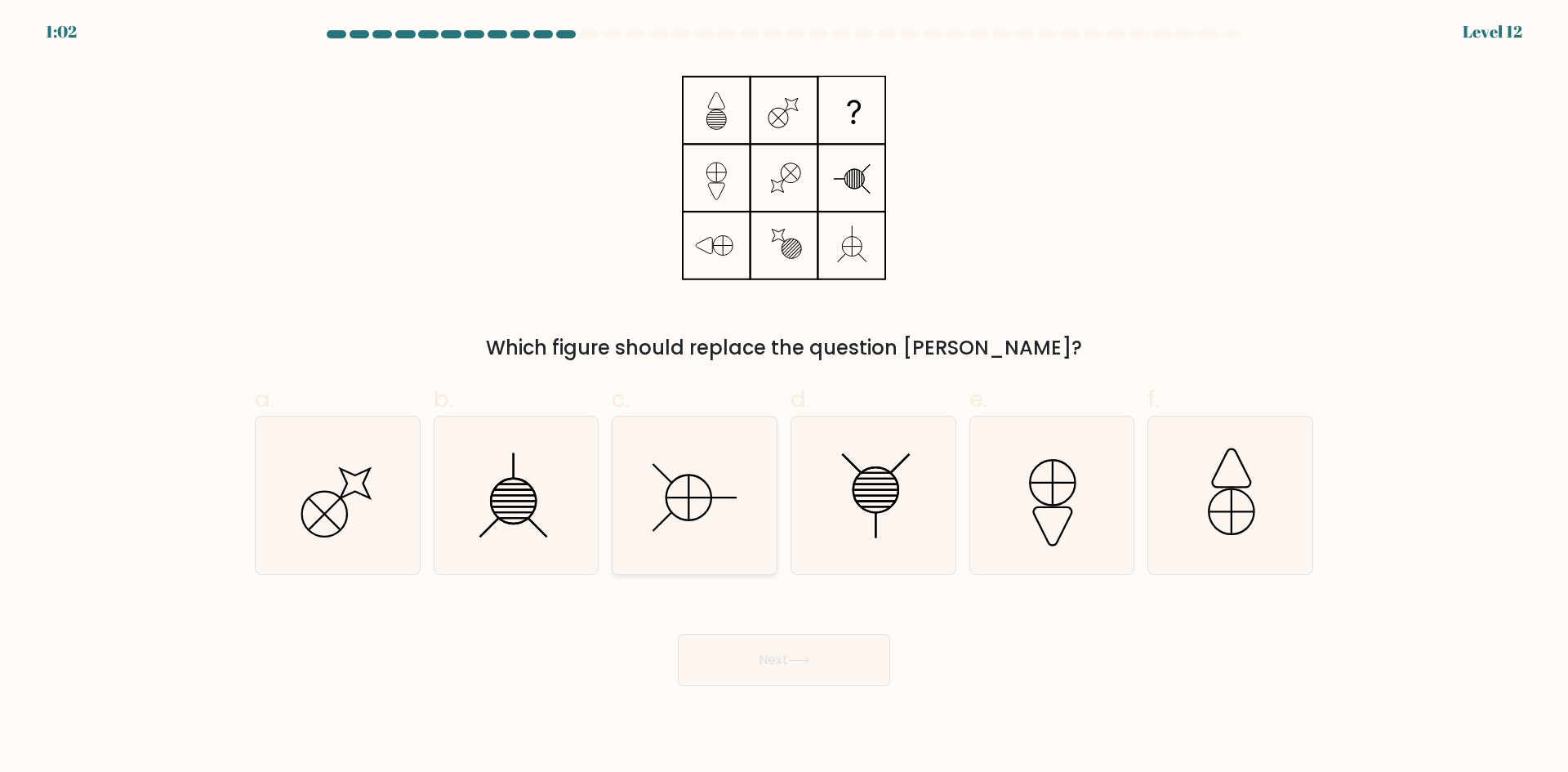
click at [693, 494] on icon at bounding box center [694, 495] width 157 height 157
click at [784, 397] on input "c." at bounding box center [784, 391] width 1 height 10
radio input "true"
click at [798, 662] on icon at bounding box center [799, 659] width 22 height 9
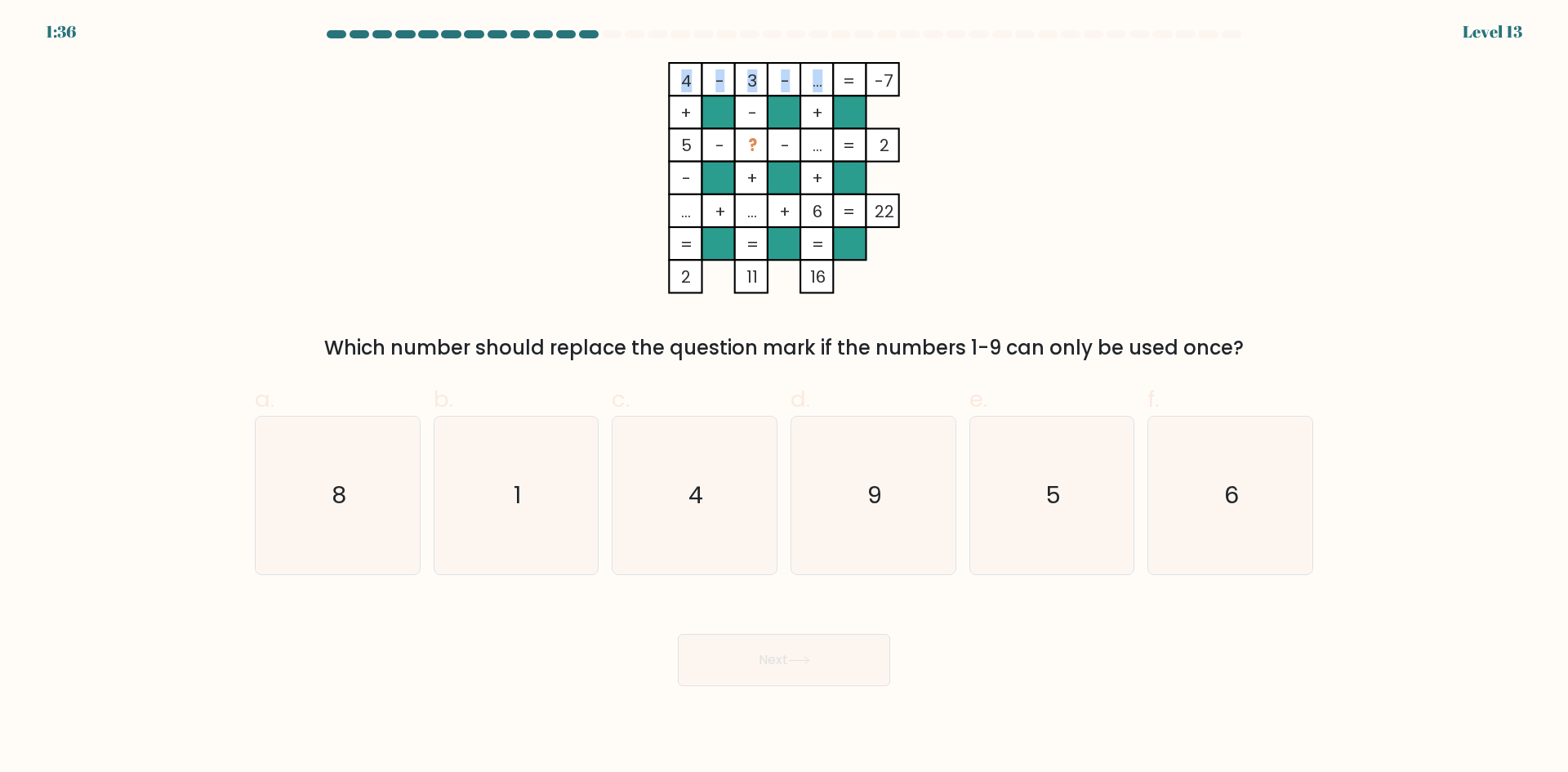
drag, startPoint x: 803, startPoint y: 86, endPoint x: 821, endPoint y: 83, distance: 18.2
click at [821, 83] on icon "4 - 3 - ... -7 + - + 5 - ? - ... 2 - + + ... + ... + 6 = 22 = = = = 2 11 16 =" at bounding box center [784, 178] width 490 height 232
click at [821, 83] on tspan "..." at bounding box center [818, 81] width 9 height 23
click at [533, 489] on icon "1" at bounding box center [515, 495] width 157 height 157
click at [784, 397] on input "b. 1" at bounding box center [784, 391] width 1 height 10
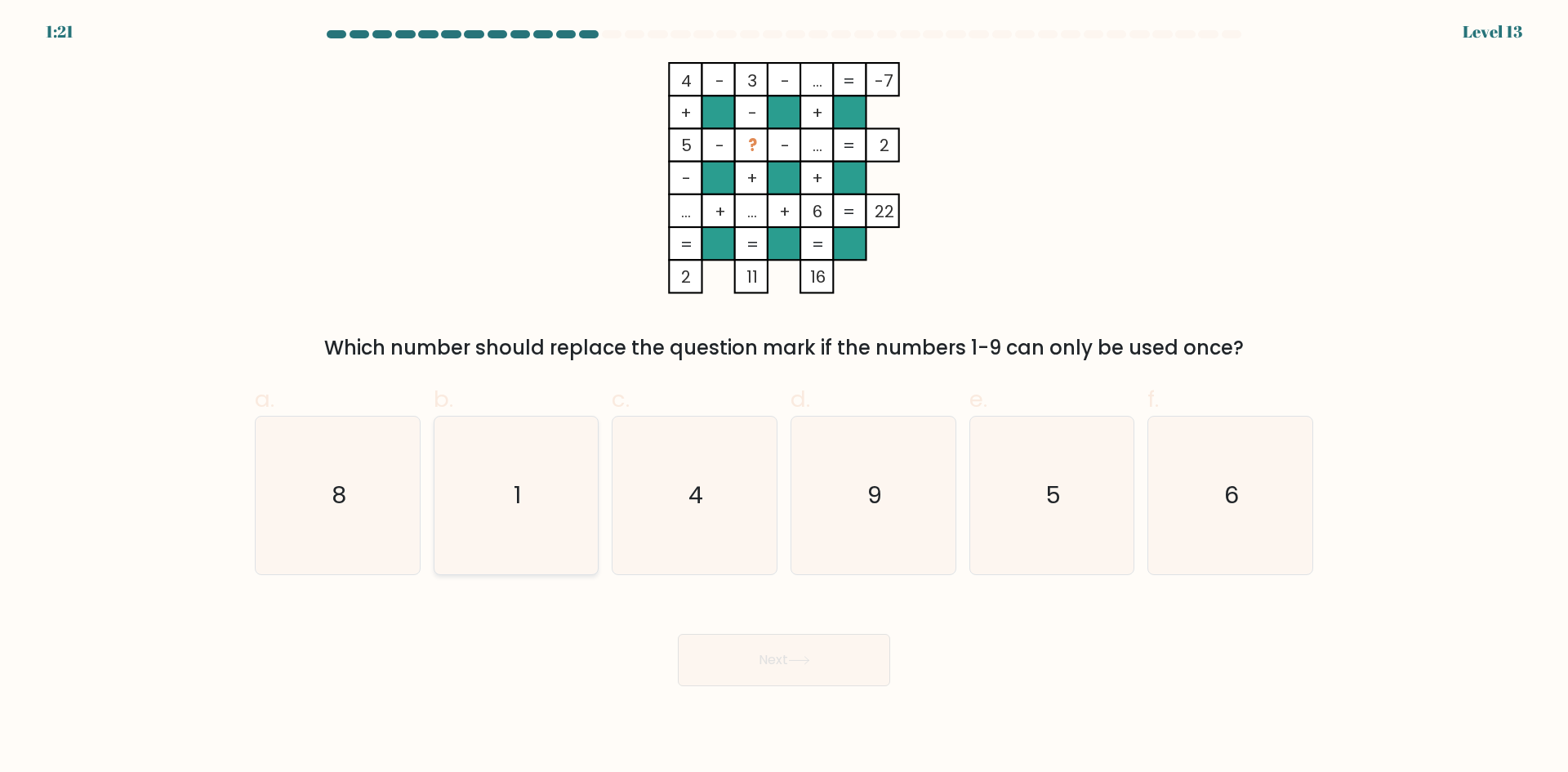
radio input "true"
drag, startPoint x: 758, startPoint y: 219, endPoint x: 748, endPoint y: 216, distance: 10.4
click at [748, 216] on tspan "..." at bounding box center [752, 211] width 9 height 23
click at [790, 662] on button "Next" at bounding box center [784, 659] width 212 height 52
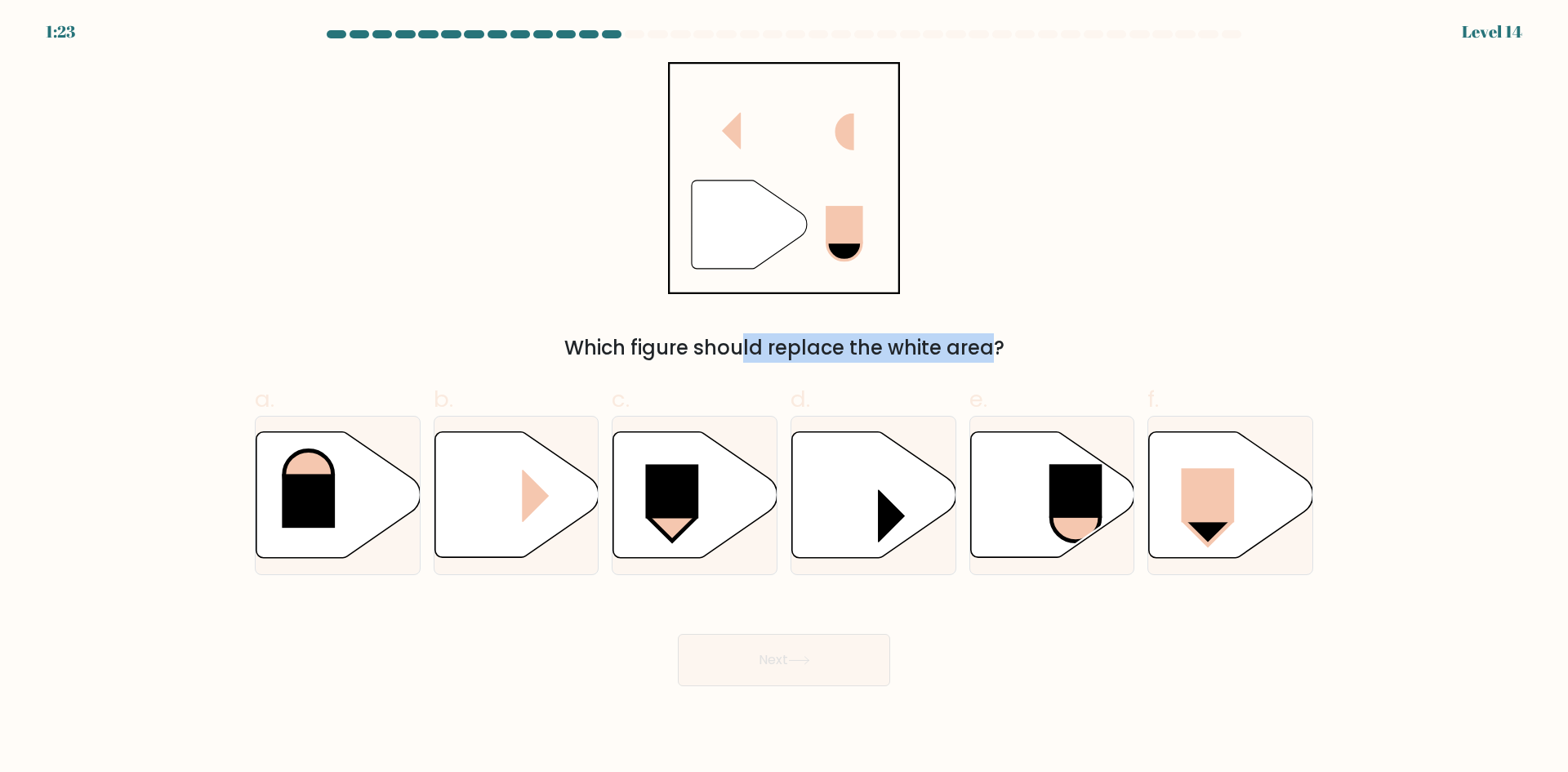
drag, startPoint x: 603, startPoint y: 354, endPoint x: 852, endPoint y: 357, distance: 249.0
click at [852, 357] on div "Which figure should replace the white area?" at bounding box center [784, 348] width 1039 height 29
drag, startPoint x: 637, startPoint y: 350, endPoint x: 919, endPoint y: 348, distance: 282.0
click at [919, 348] on div "Which figure should replace the white area?" at bounding box center [784, 348] width 1039 height 29
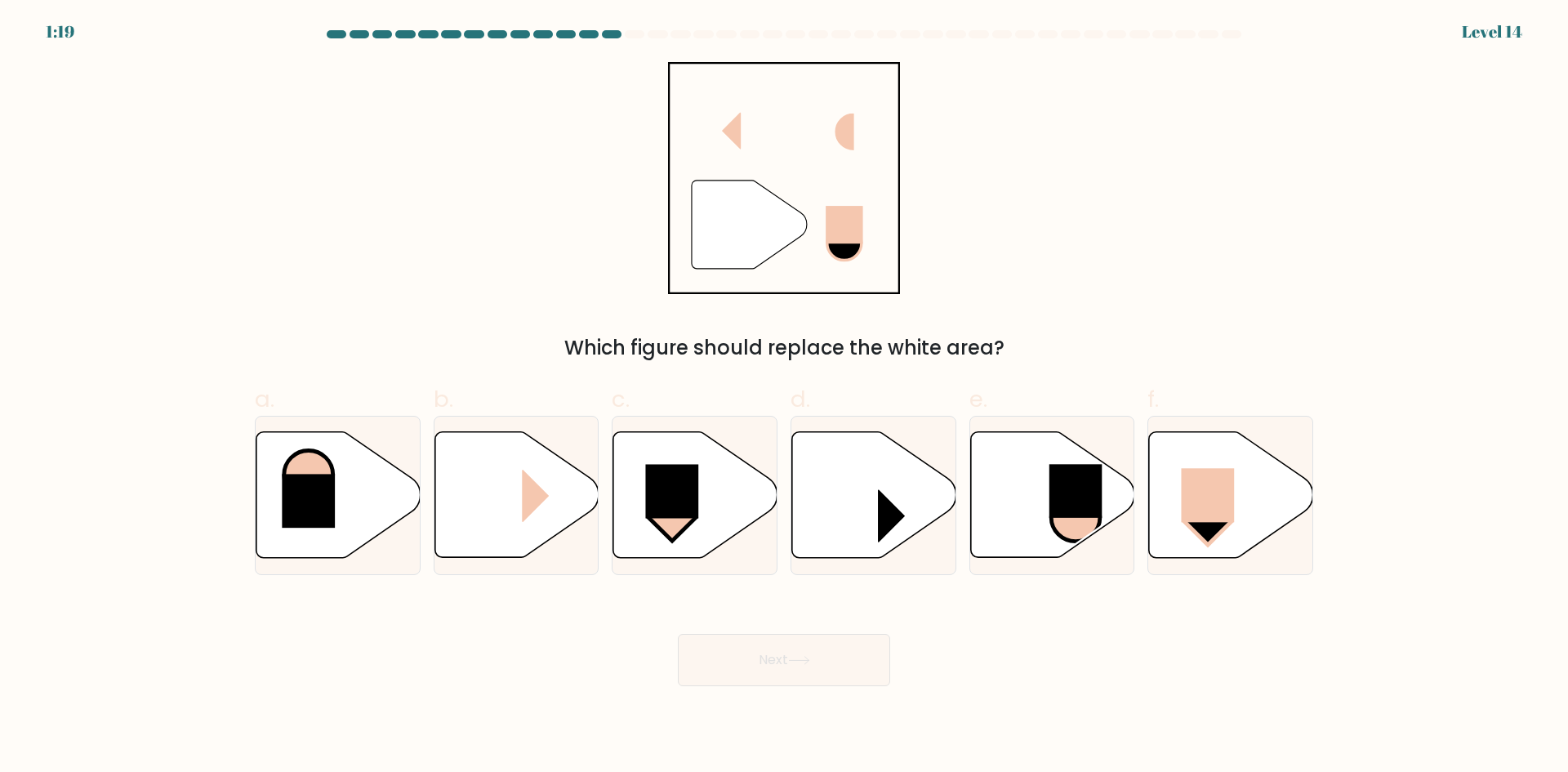
click at [919, 348] on div "Which figure should replace the white area?" at bounding box center [784, 348] width 1039 height 29
click at [1200, 501] on rect at bounding box center [1209, 494] width 53 height 54
click at [785, 397] on input "f." at bounding box center [784, 391] width 1 height 10
radio input "true"
click at [824, 667] on button "Next" at bounding box center [784, 659] width 212 height 52
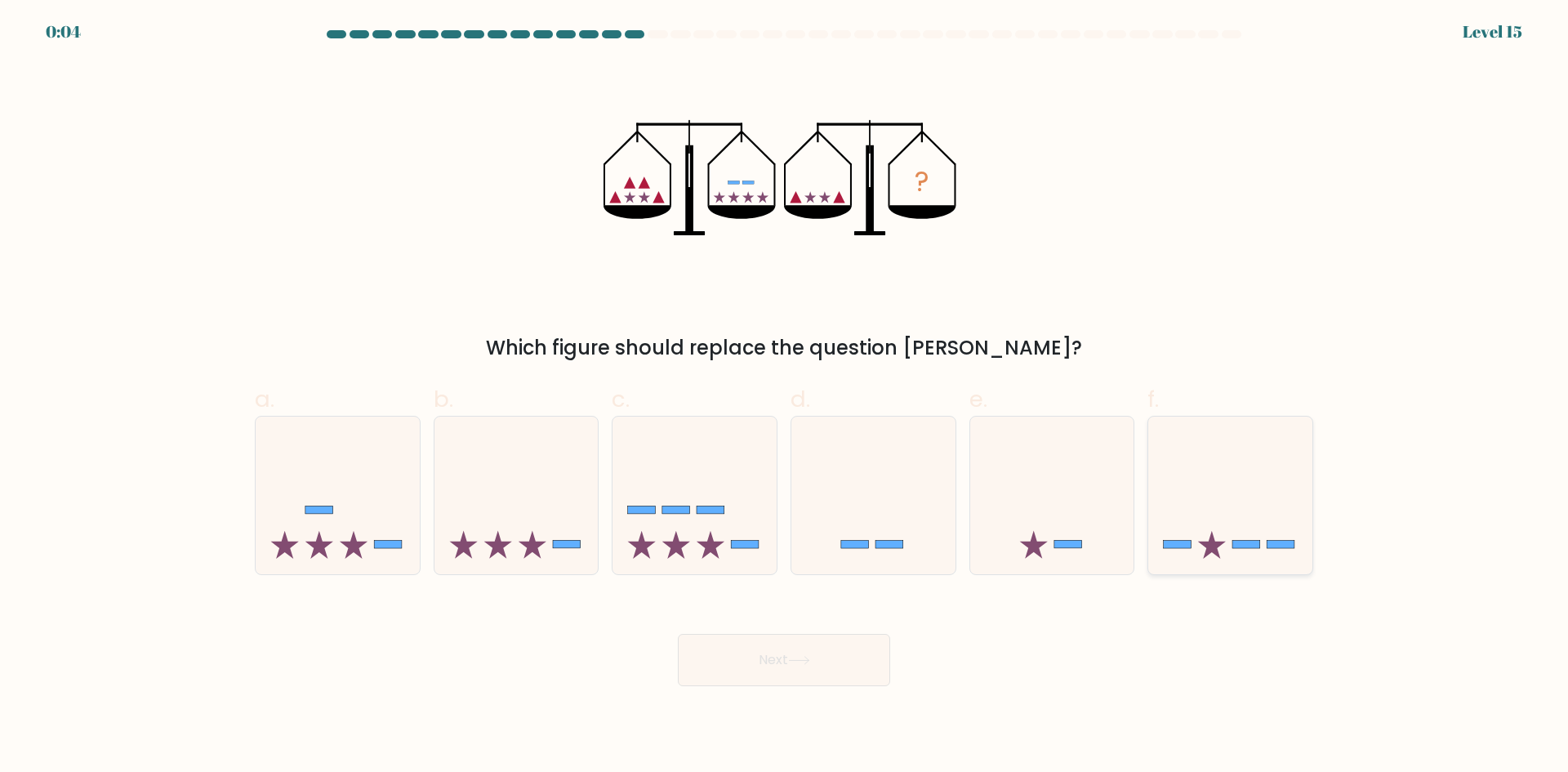
click at [1270, 475] on icon at bounding box center [1230, 494] width 164 height 135
click at [785, 397] on input "f." at bounding box center [784, 391] width 1 height 10
radio input "true"
click at [817, 673] on button "Next" at bounding box center [784, 659] width 212 height 52
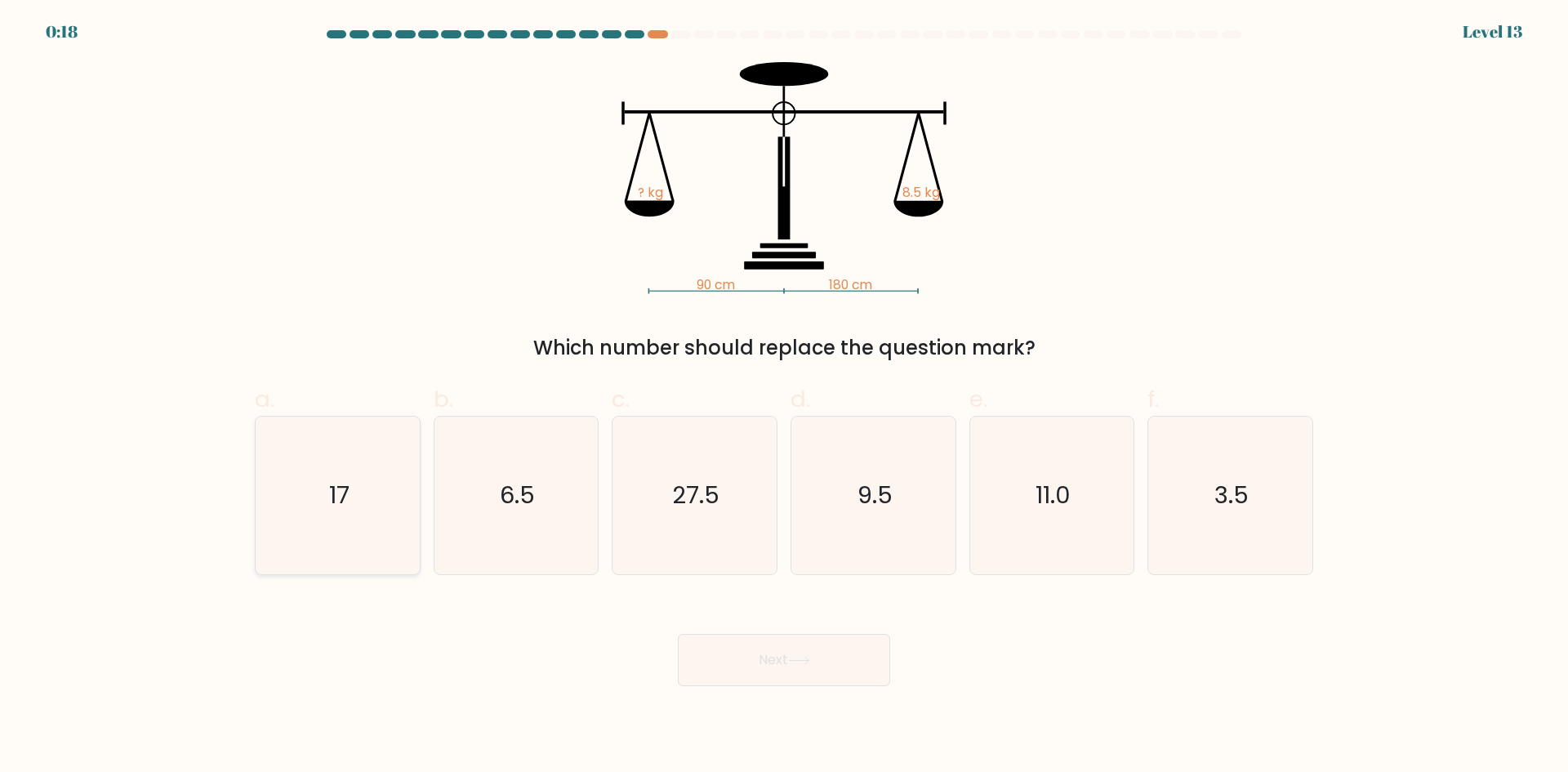
click at [311, 499] on icon "17" at bounding box center [337, 495] width 157 height 157
click at [784, 397] on input "a. 17" at bounding box center [784, 391] width 1 height 10
radio input "true"
click at [814, 669] on button "Next" at bounding box center [784, 659] width 212 height 52
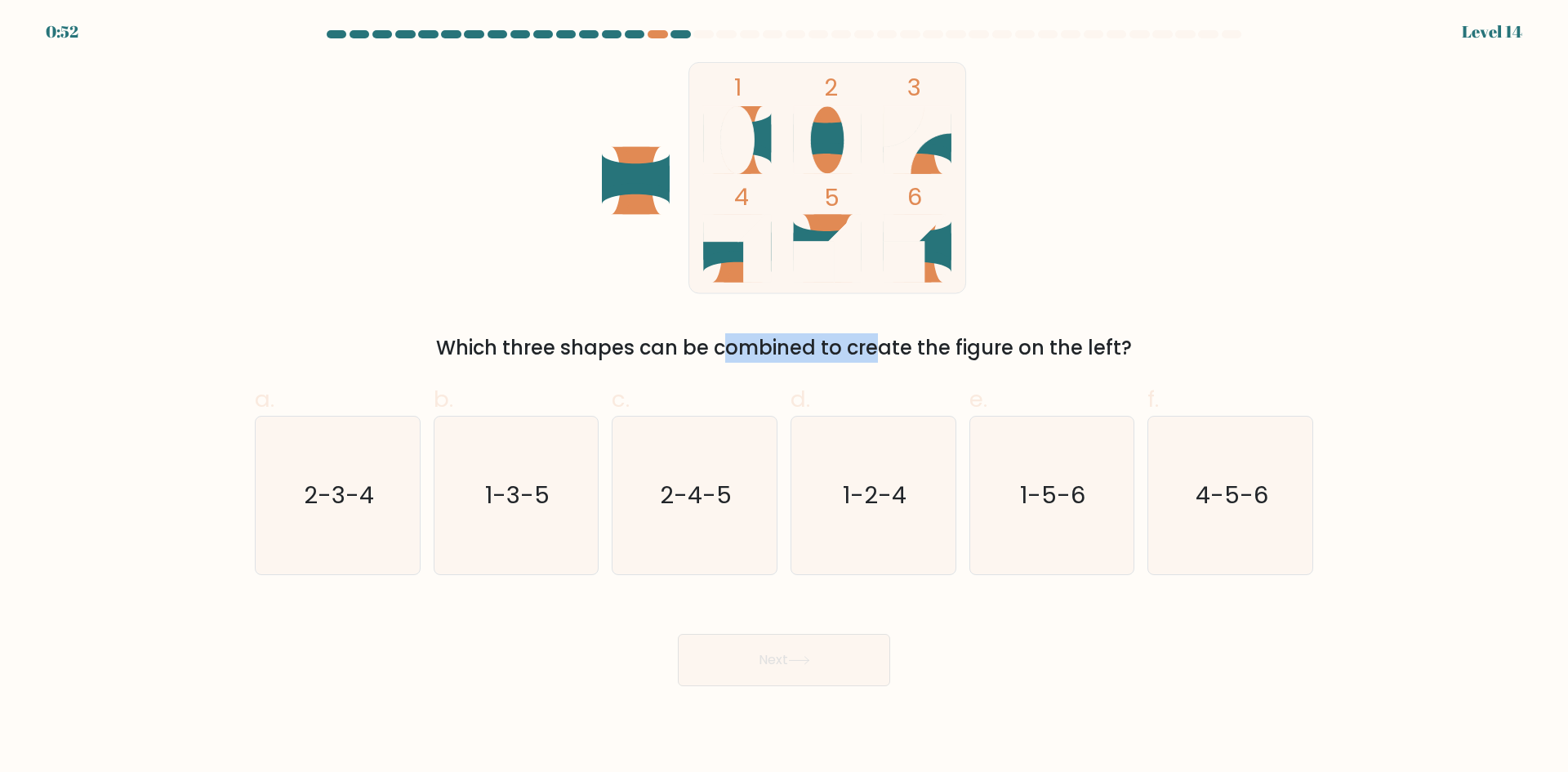
drag, startPoint x: 572, startPoint y: 354, endPoint x: 727, endPoint y: 356, distance: 155.0
click at [727, 356] on div "Which three shapes can be combined to create the figure on the left?" at bounding box center [784, 348] width 1039 height 29
click at [1181, 512] on icon "4-5-6" at bounding box center [1231, 495] width 157 height 157
click at [785, 397] on input "f. 4-5-6" at bounding box center [784, 391] width 1 height 10
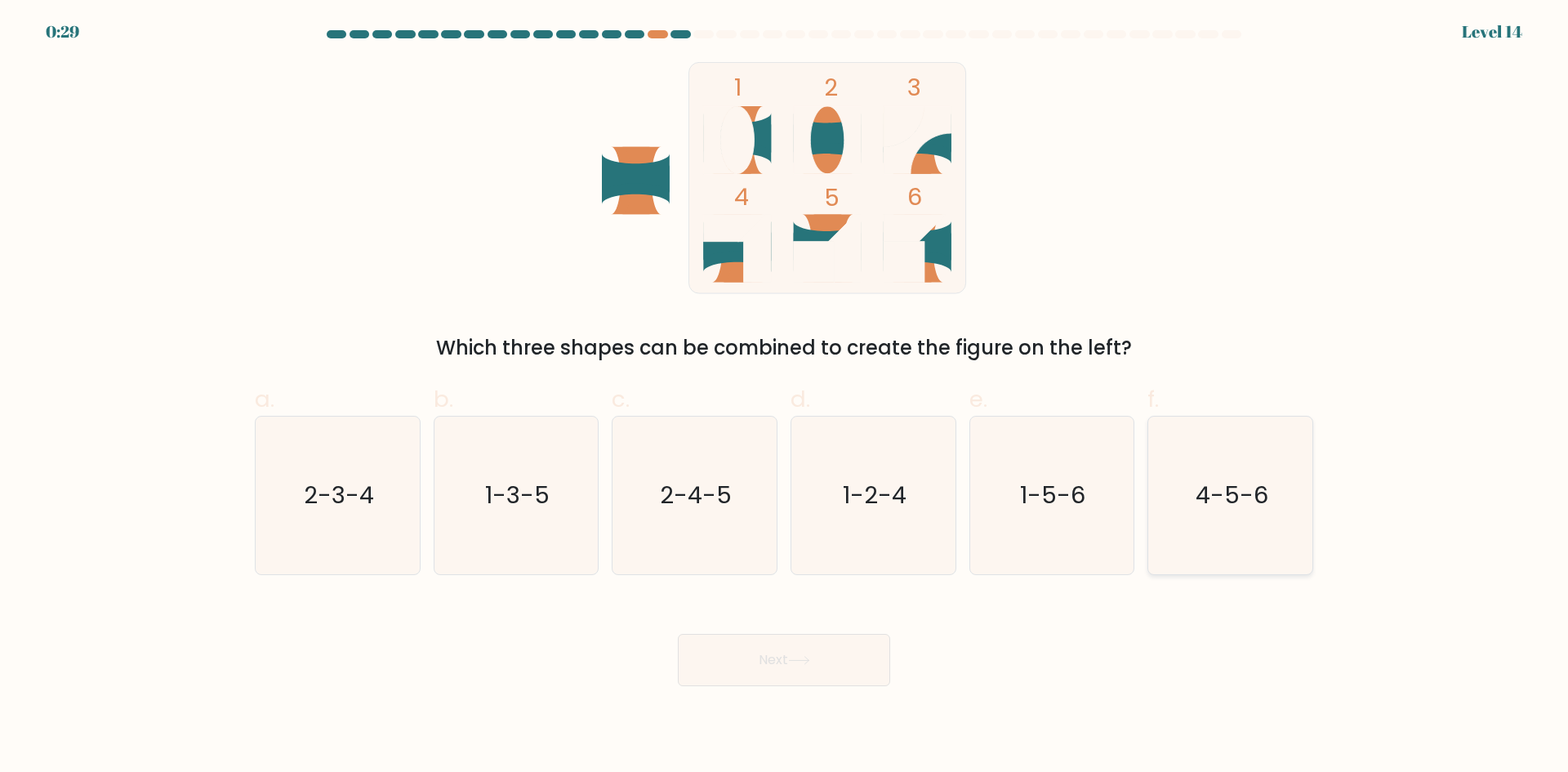
radio input "true"
click at [803, 665] on button "Next" at bounding box center [784, 659] width 212 height 52
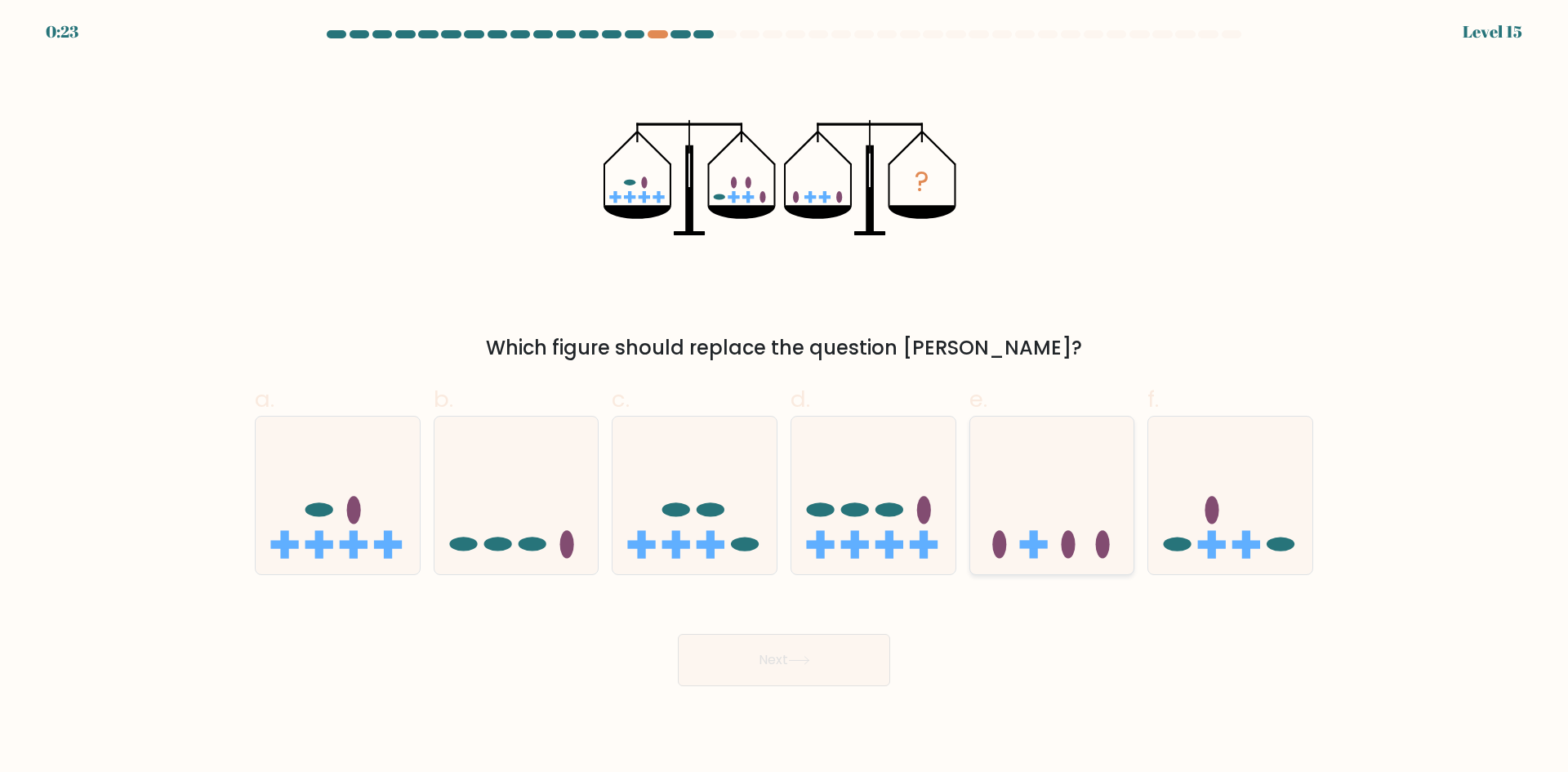
click at [1064, 546] on ellipse at bounding box center [1068, 544] width 14 height 27
click at [785, 397] on input "e." at bounding box center [784, 391] width 1 height 10
radio input "true"
click at [816, 656] on button "Next" at bounding box center [784, 659] width 212 height 52
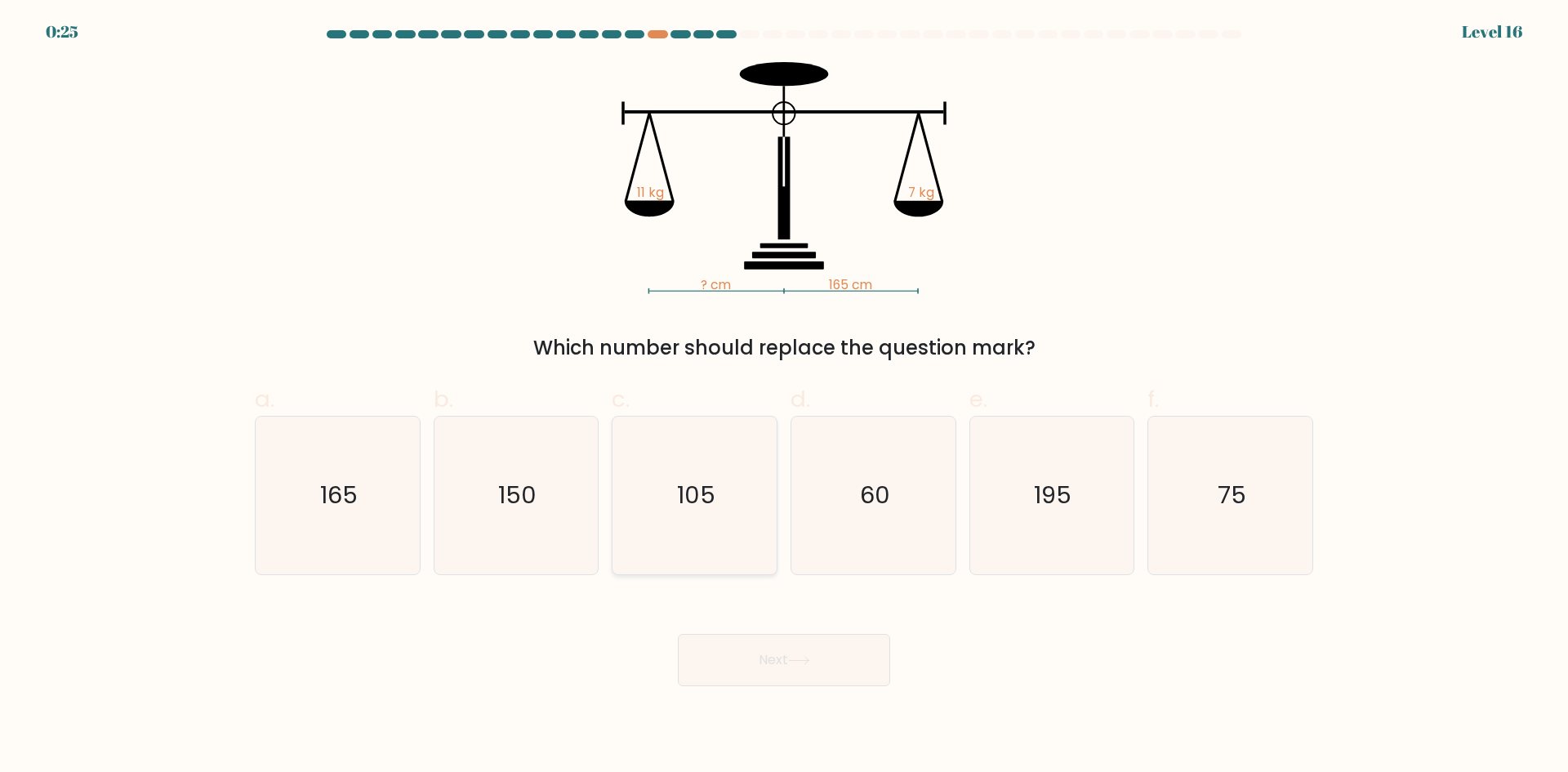
click at [657, 525] on icon "105" at bounding box center [694, 495] width 157 height 157
click at [784, 397] on input "c. 105" at bounding box center [784, 391] width 1 height 10
radio input "true"
click at [775, 682] on button "Next" at bounding box center [784, 659] width 212 height 52
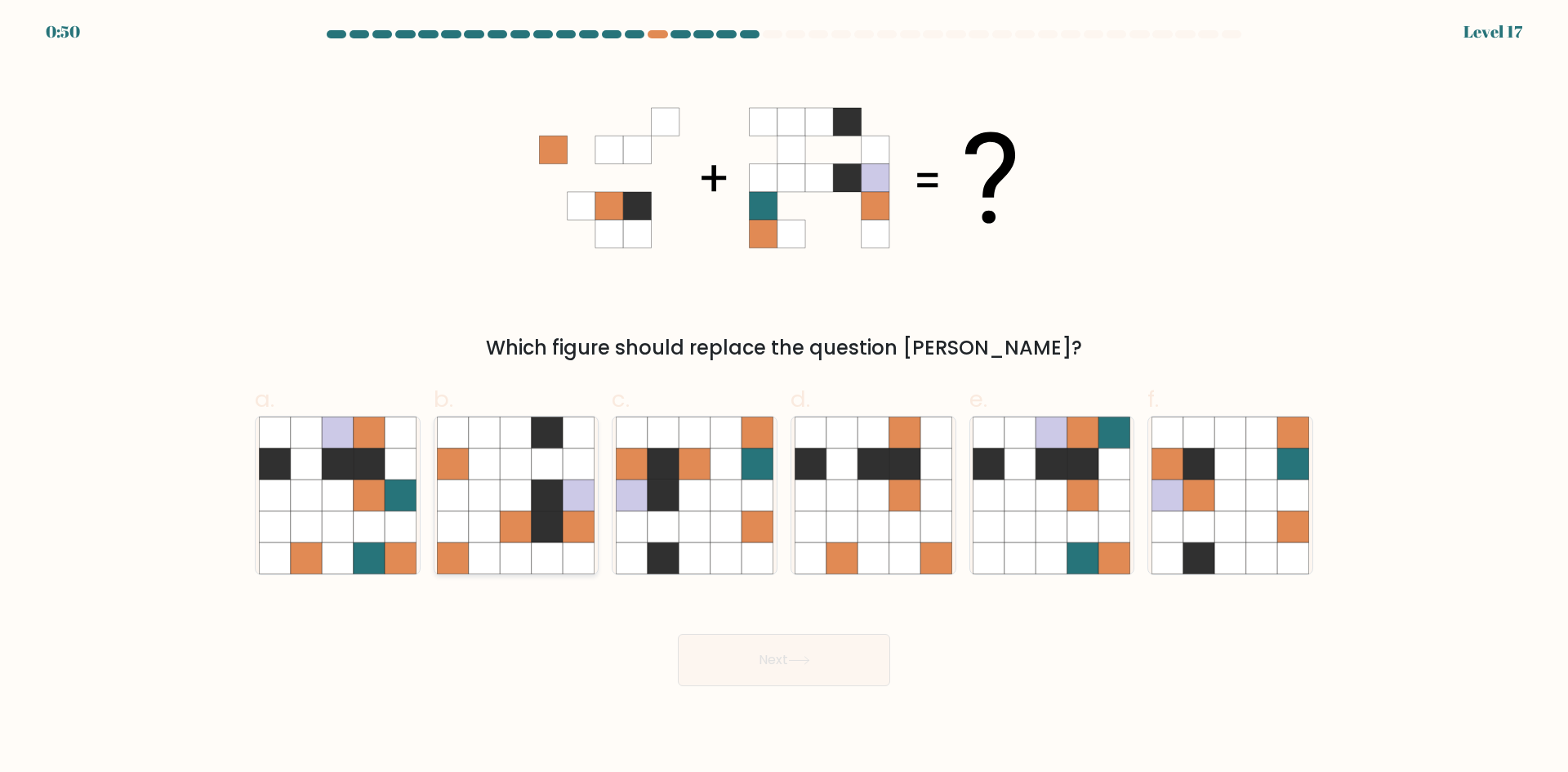
click at [572, 442] on icon at bounding box center [579, 432] width 31 height 31
click at [784, 397] on input "b." at bounding box center [784, 391] width 1 height 10
radio input "true"
click at [758, 673] on button "Next" at bounding box center [784, 659] width 212 height 52
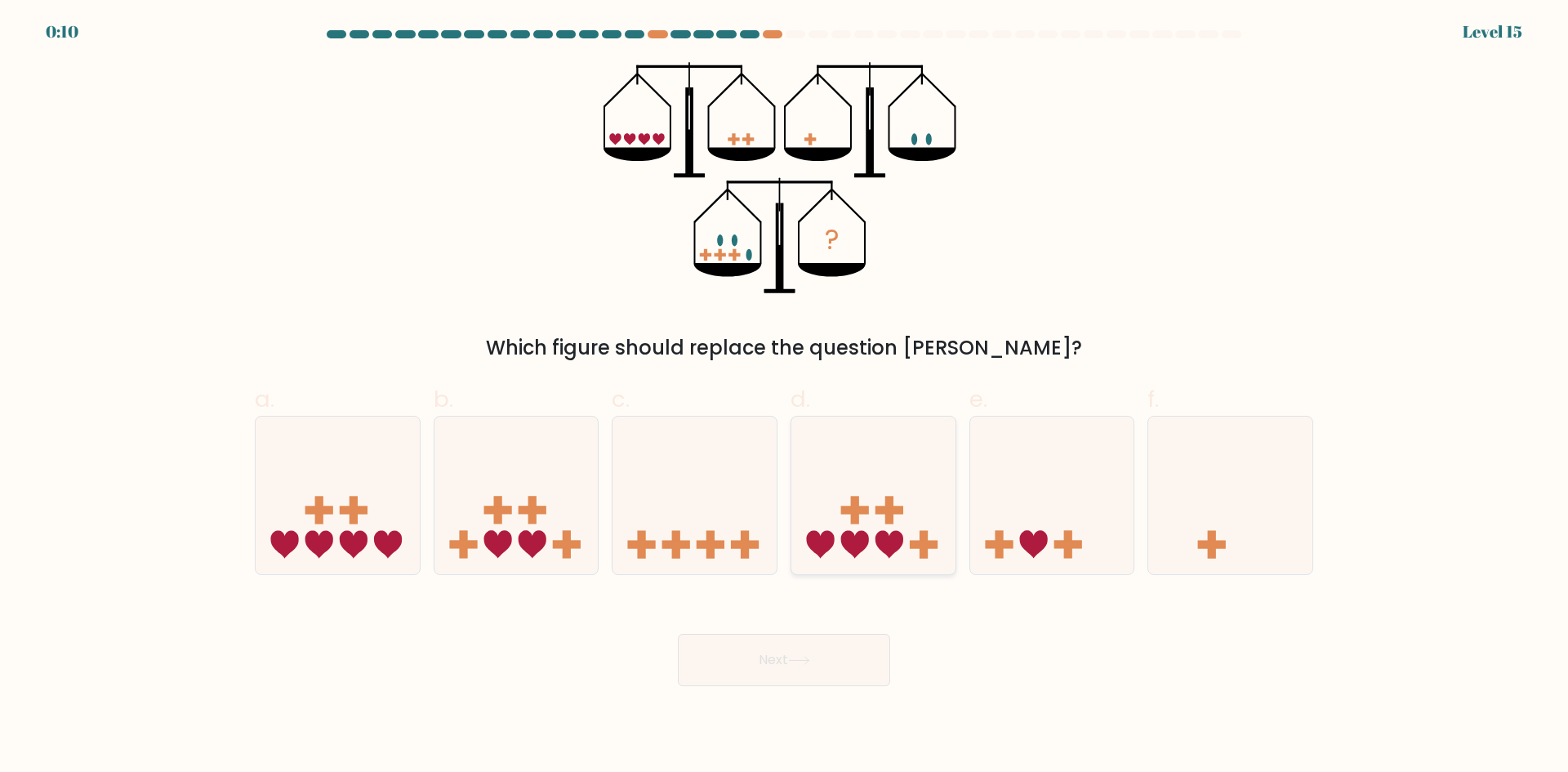
click at [865, 524] on icon at bounding box center [873, 494] width 164 height 135
click at [785, 397] on input "d." at bounding box center [784, 391] width 1 height 10
radio input "true"
click at [400, 528] on icon at bounding box center [337, 494] width 164 height 135
click at [784, 397] on input "a." at bounding box center [784, 391] width 1 height 10
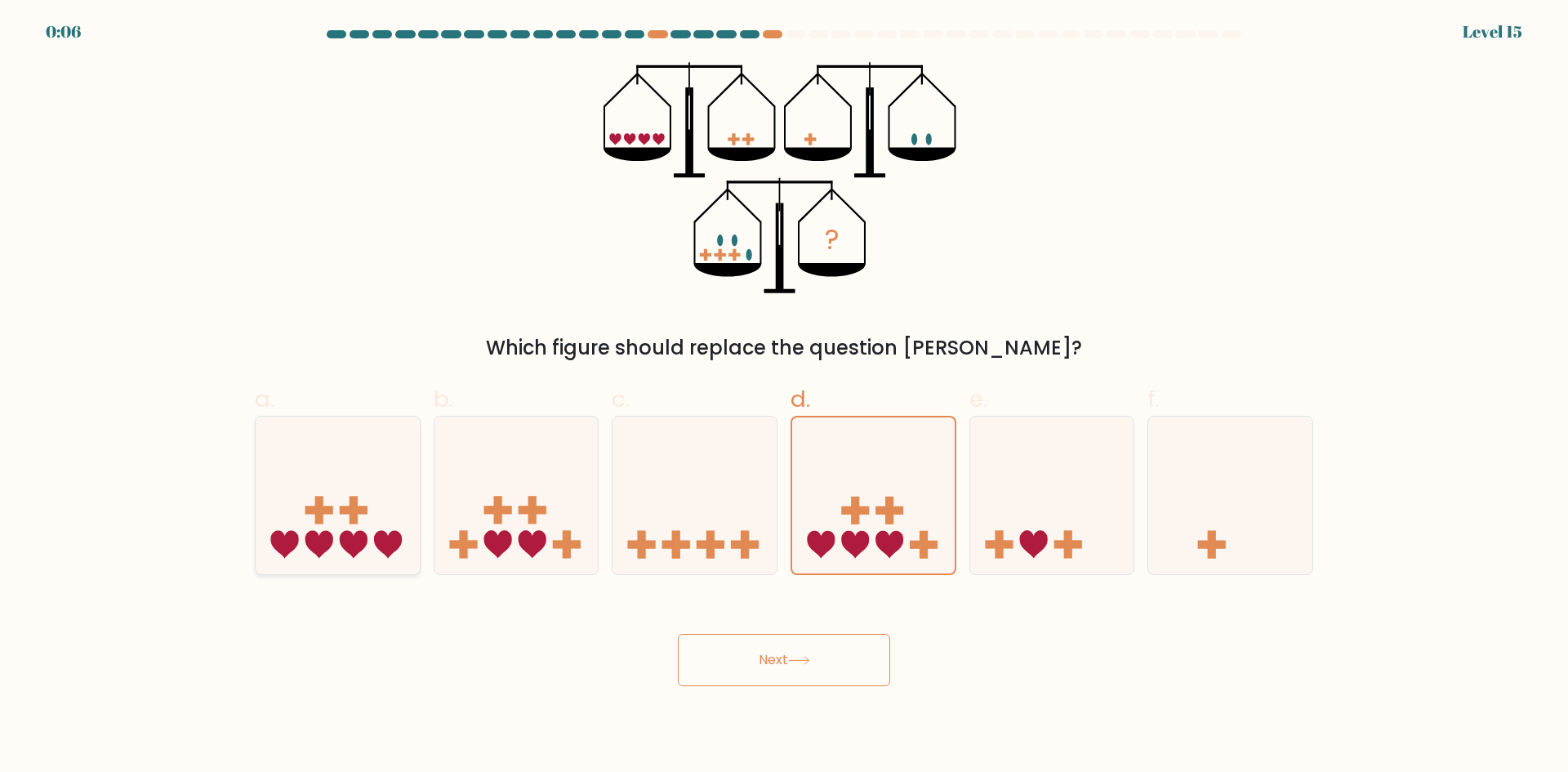
radio input "true"
click at [854, 505] on rect at bounding box center [855, 510] width 9 height 27
click at [785, 397] on input "d." at bounding box center [784, 391] width 1 height 10
radio input "true"
click at [801, 667] on button "Next" at bounding box center [784, 659] width 212 height 52
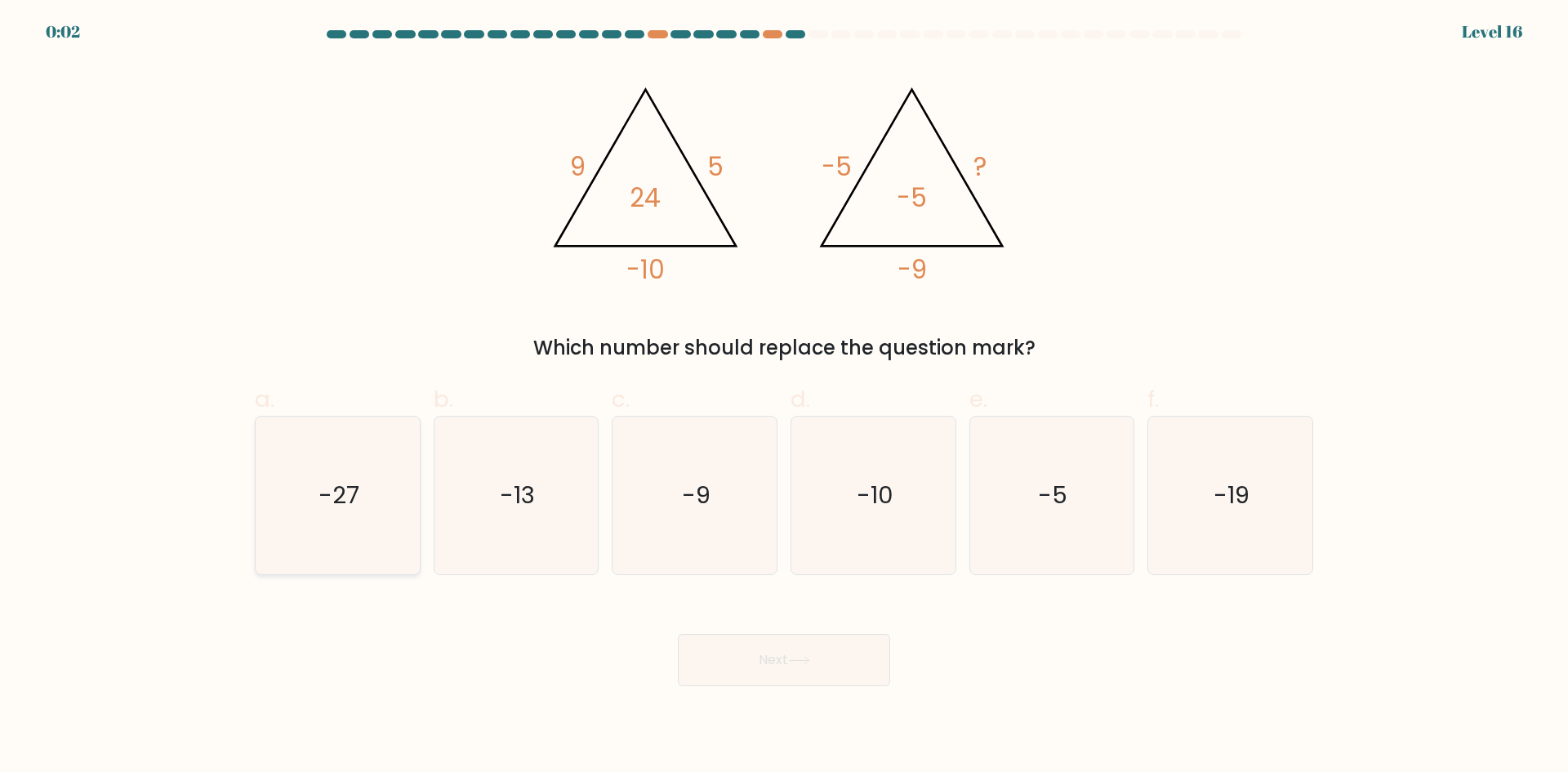
click at [334, 520] on icon "-27" at bounding box center [337, 495] width 157 height 157
click at [784, 397] on input "a. -27" at bounding box center [784, 391] width 1 height 10
radio input "true"
click at [819, 656] on button "Next" at bounding box center [784, 659] width 212 height 52
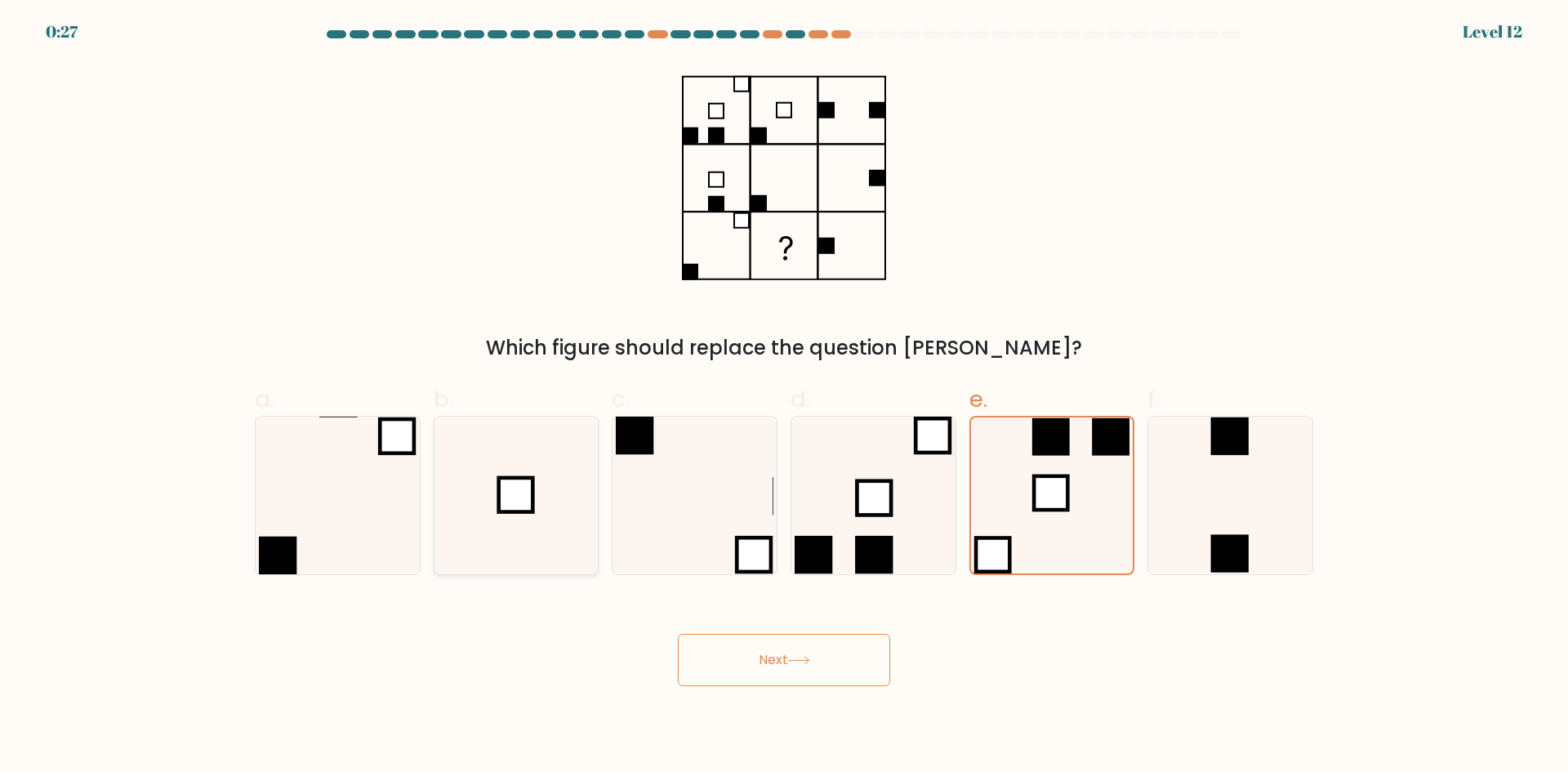
click at [541, 520] on icon at bounding box center [515, 495] width 157 height 157
click at [784, 397] on input "b." at bounding box center [784, 391] width 1 height 10
radio input "true"
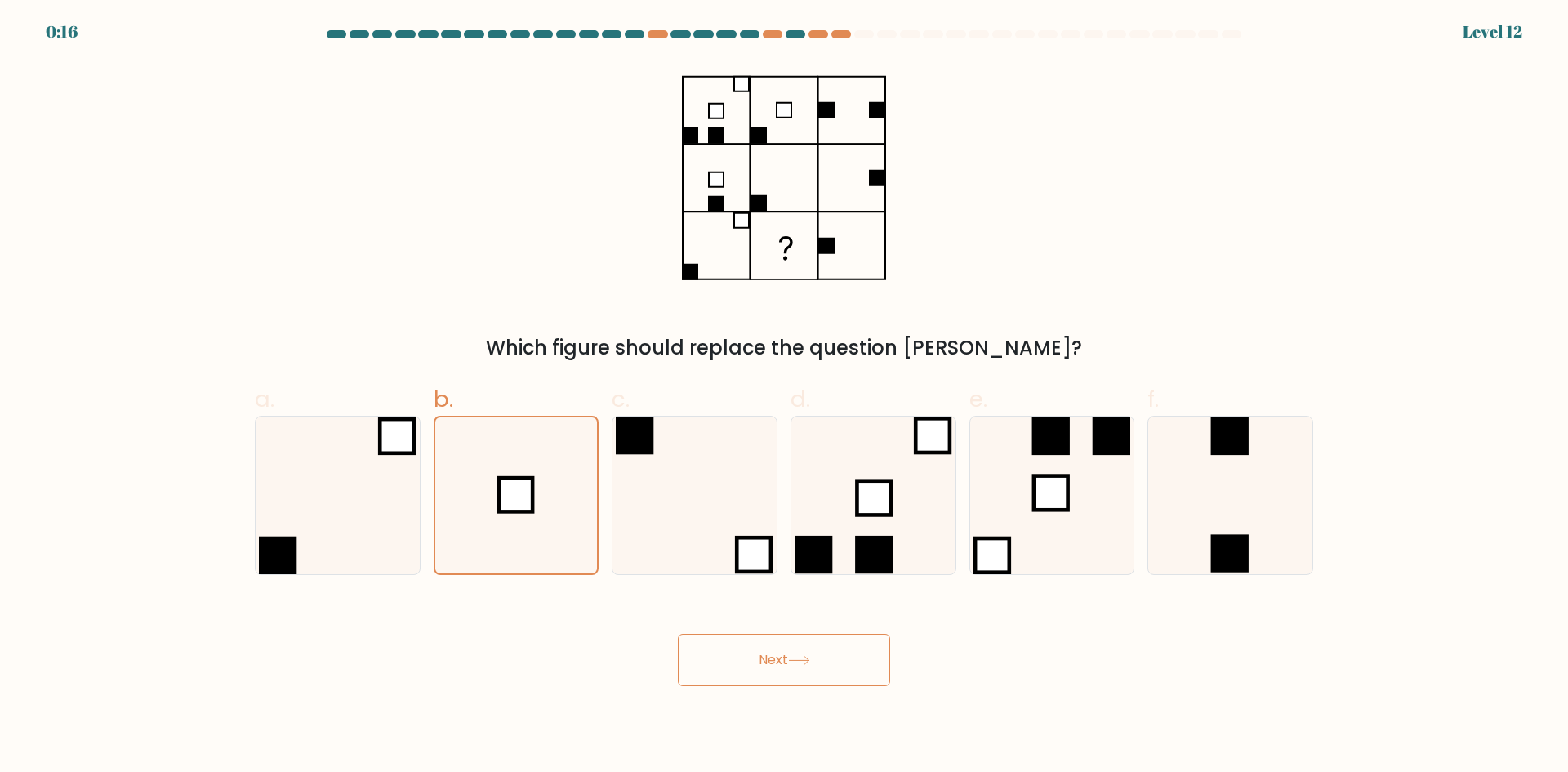
click at [795, 663] on icon at bounding box center [799, 659] width 22 height 9
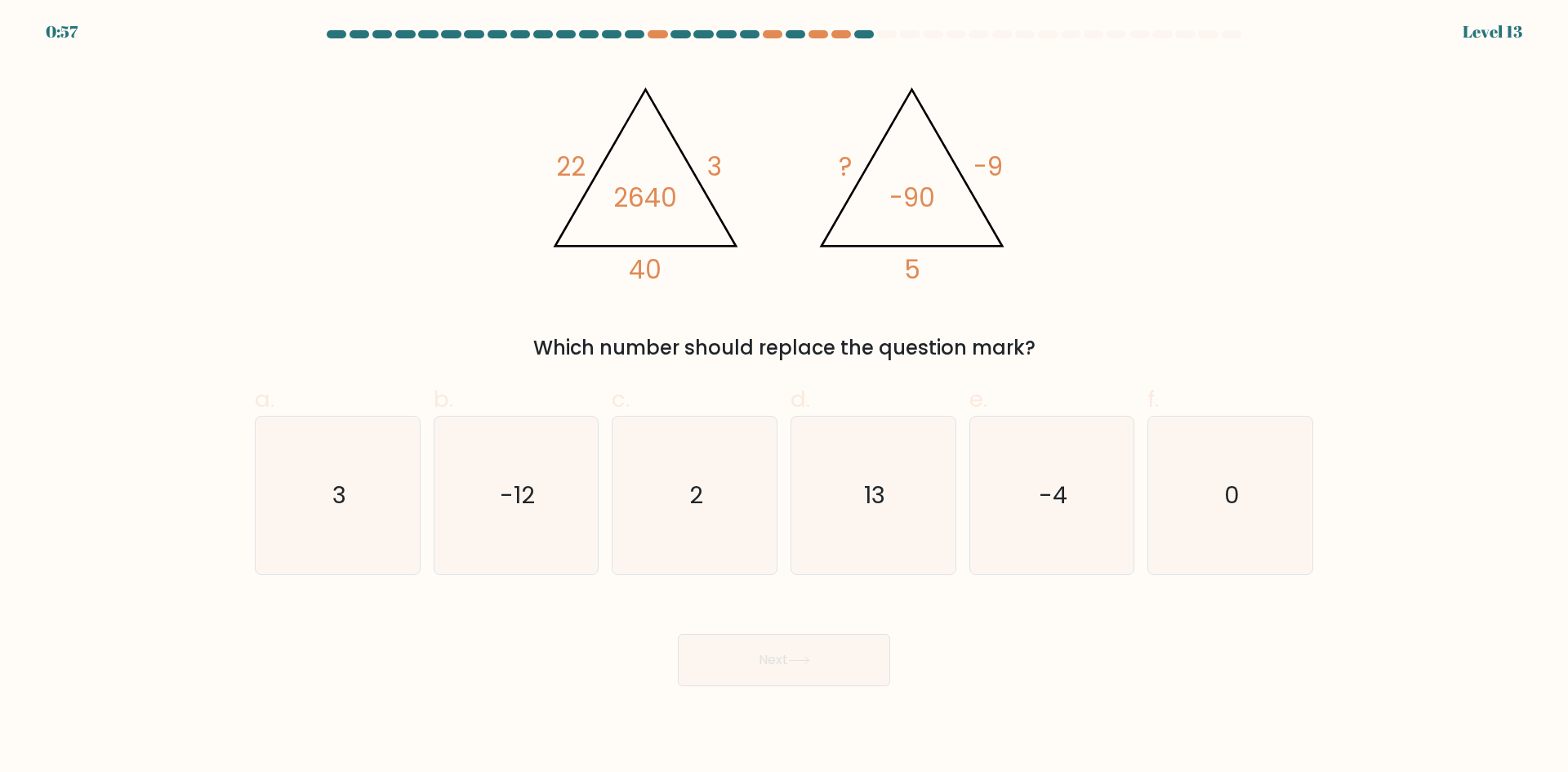
click at [842, 39] on div at bounding box center [784, 38] width 1078 height 15
click at [661, 475] on icon "2" at bounding box center [694, 495] width 157 height 157
click at [784, 397] on input "c. 2" at bounding box center [784, 391] width 1 height 10
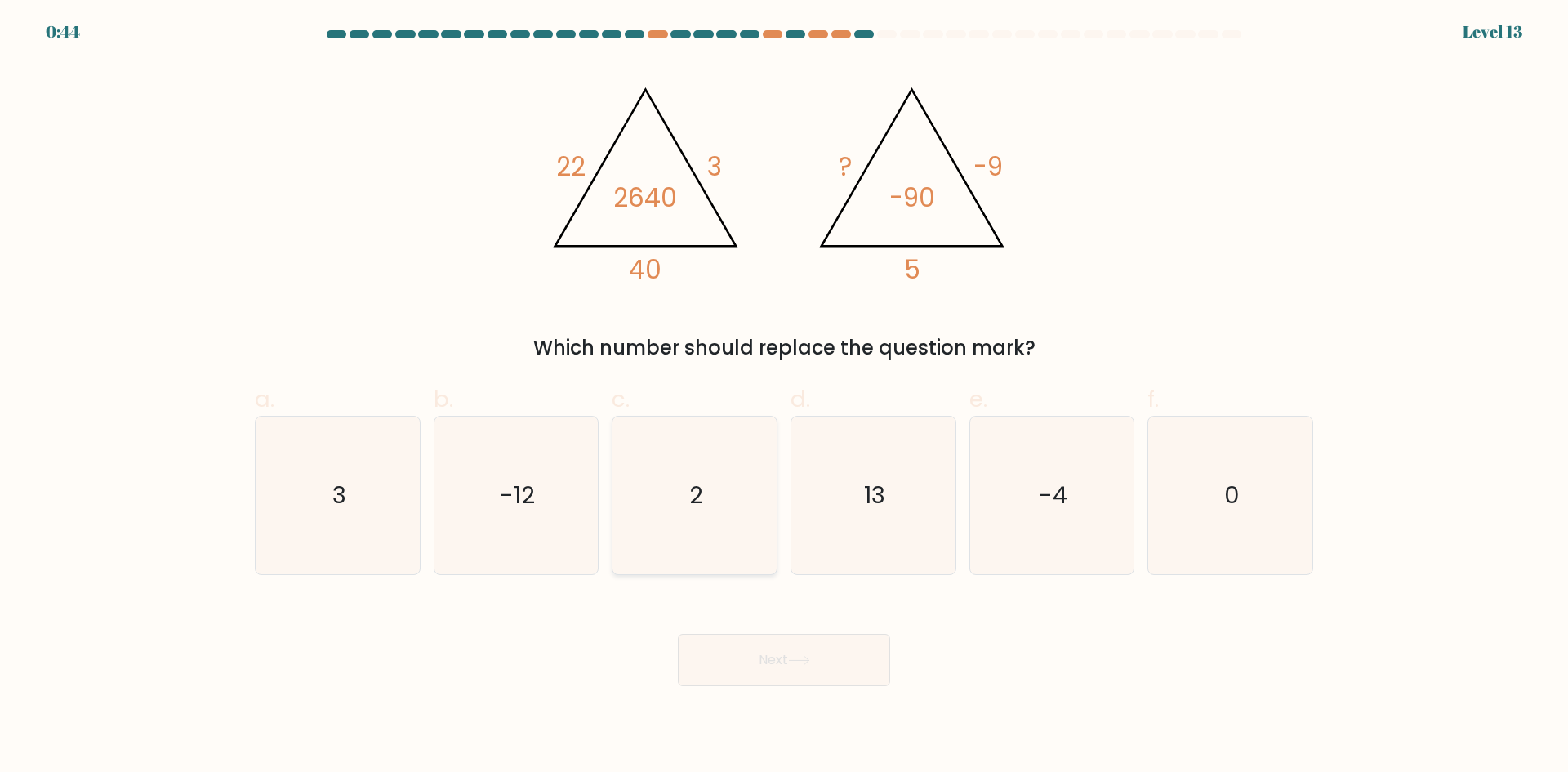
radio input "true"
click at [780, 673] on button "Next" at bounding box center [784, 659] width 212 height 52
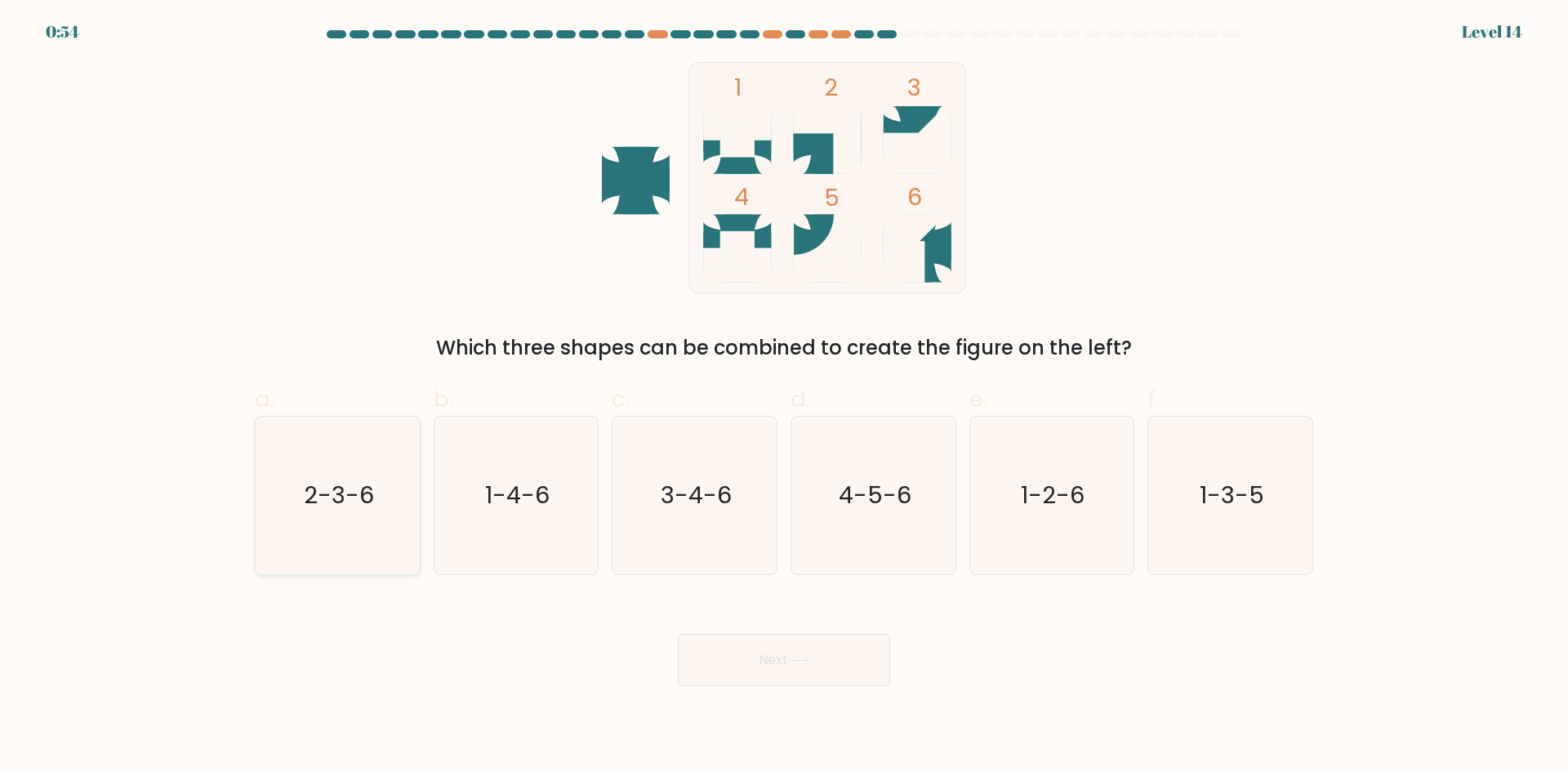
click at [367, 498] on text "2-3-6" at bounding box center [339, 494] width 70 height 32
click at [784, 397] on input "a. 2-3-6" at bounding box center [784, 391] width 1 height 10
radio input "true"
click at [810, 661] on icon at bounding box center [799, 659] width 22 height 9
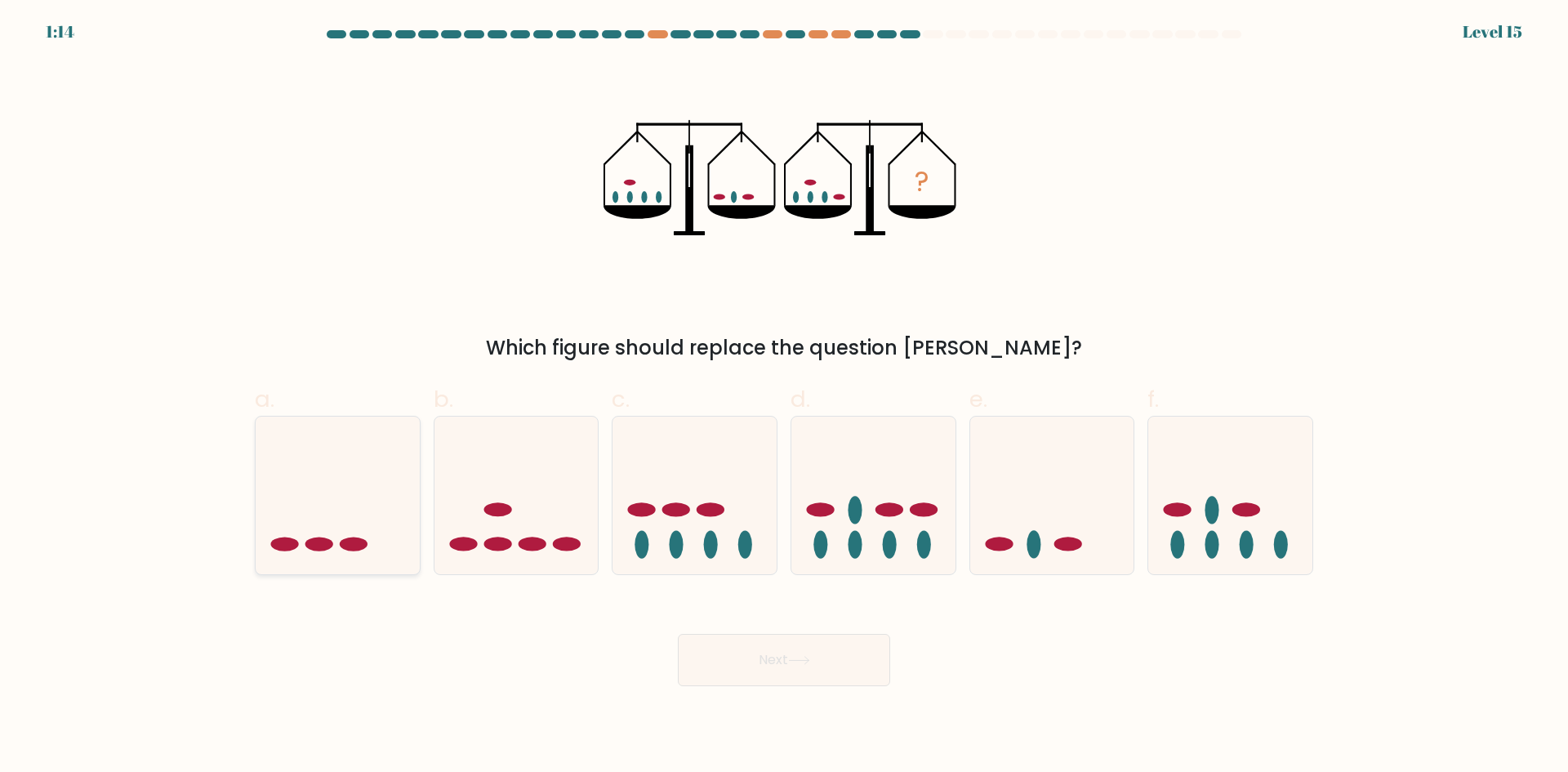
click at [365, 492] on icon at bounding box center [337, 494] width 164 height 135
click at [784, 397] on input "a." at bounding box center [784, 391] width 1 height 10
radio input "true"
click at [751, 682] on button "Next" at bounding box center [784, 659] width 212 height 52
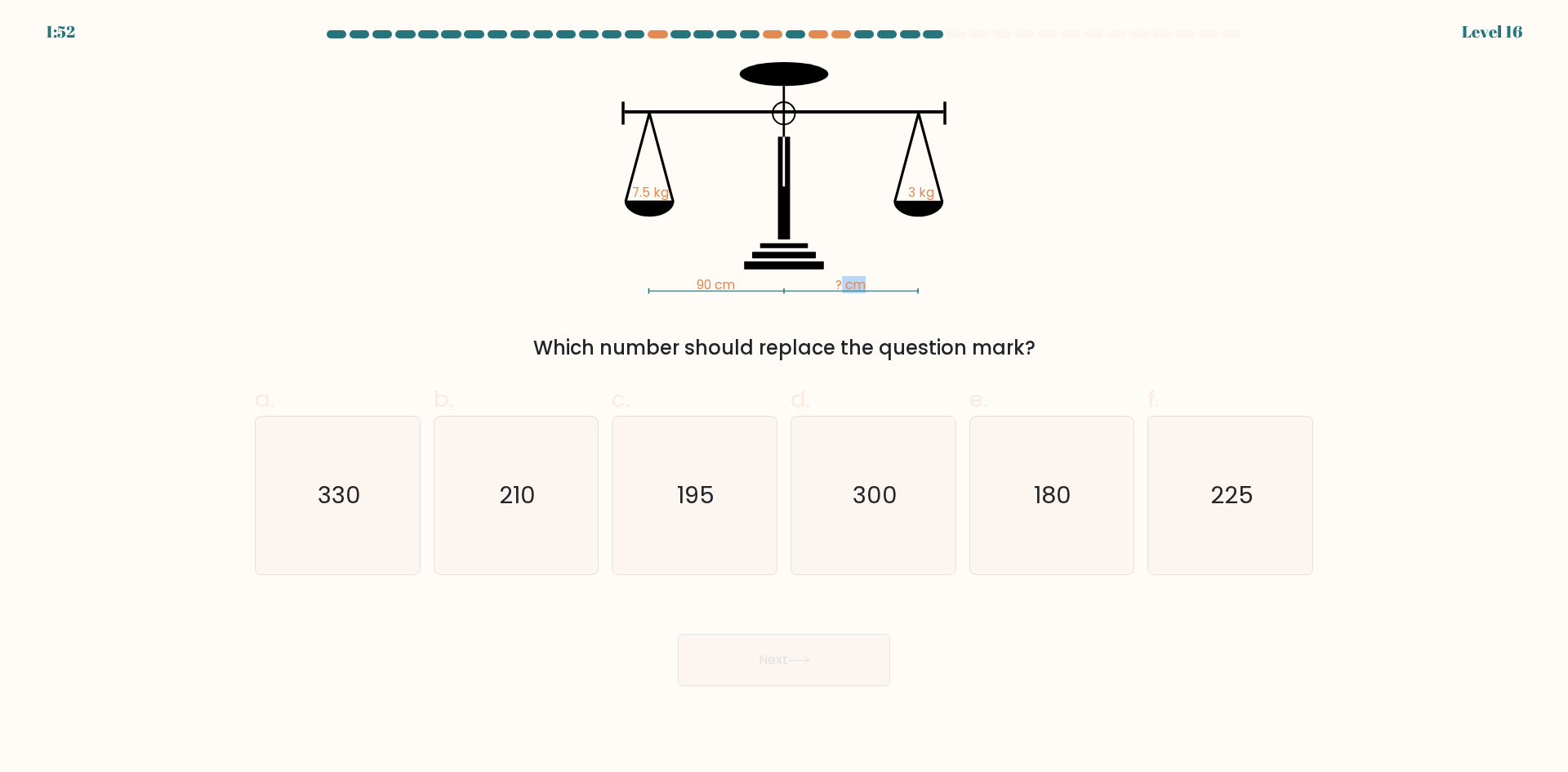
drag, startPoint x: 846, startPoint y: 281, endPoint x: 884, endPoint y: 285, distance: 38.2
click at [884, 285] on icon "90 cm ? cm 7.5 kg 3 kg" at bounding box center [784, 178] width 490 height 232
click at [1198, 499] on icon "225" at bounding box center [1231, 495] width 157 height 157
click at [785, 397] on input "f. 225" at bounding box center [784, 391] width 1 height 10
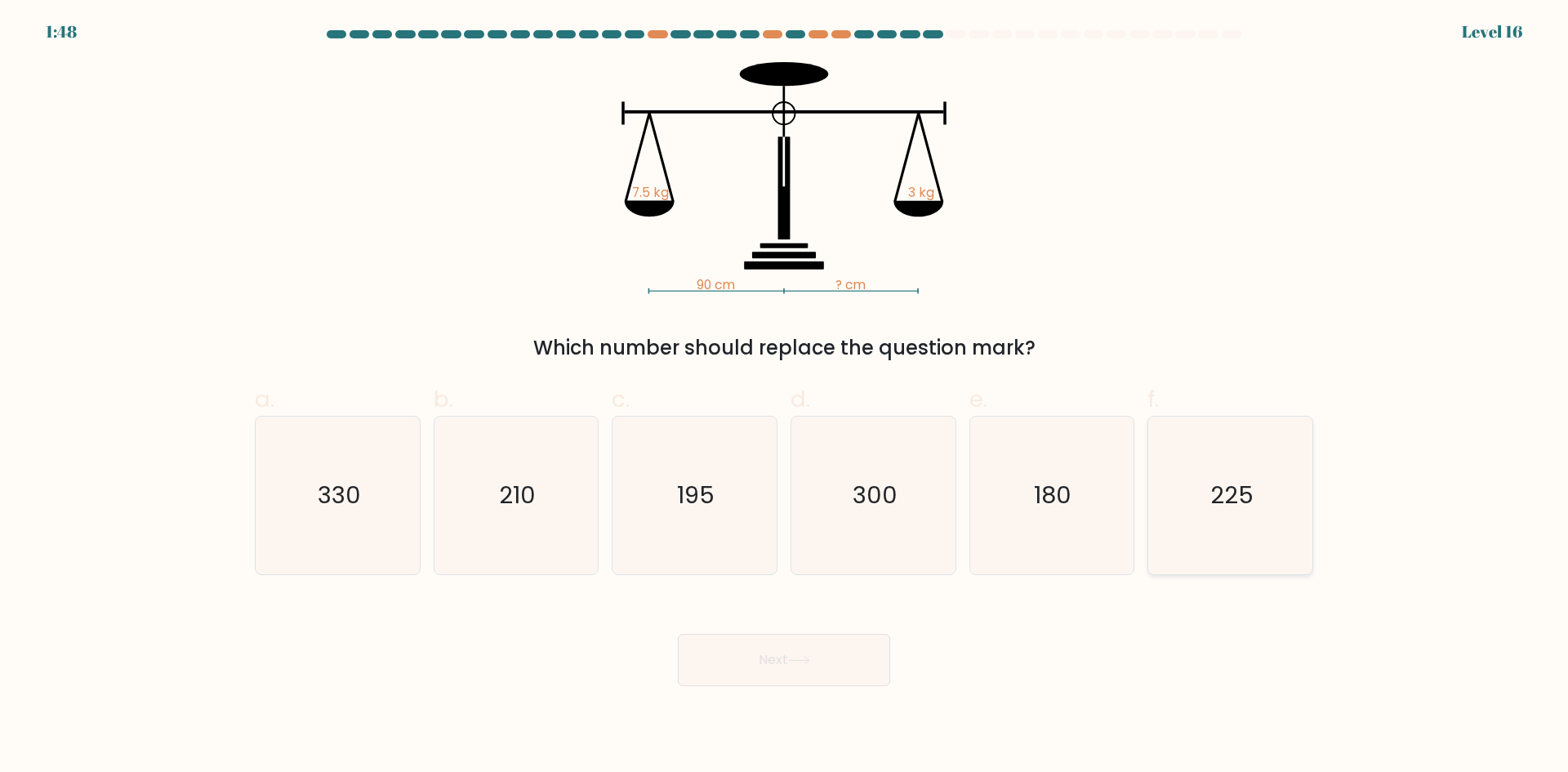
radio input "true"
click at [550, 477] on icon "210" at bounding box center [515, 495] width 157 height 157
click at [784, 397] on input "b. 210" at bounding box center [784, 391] width 1 height 10
radio input "true"
click at [805, 662] on icon at bounding box center [799, 659] width 22 height 9
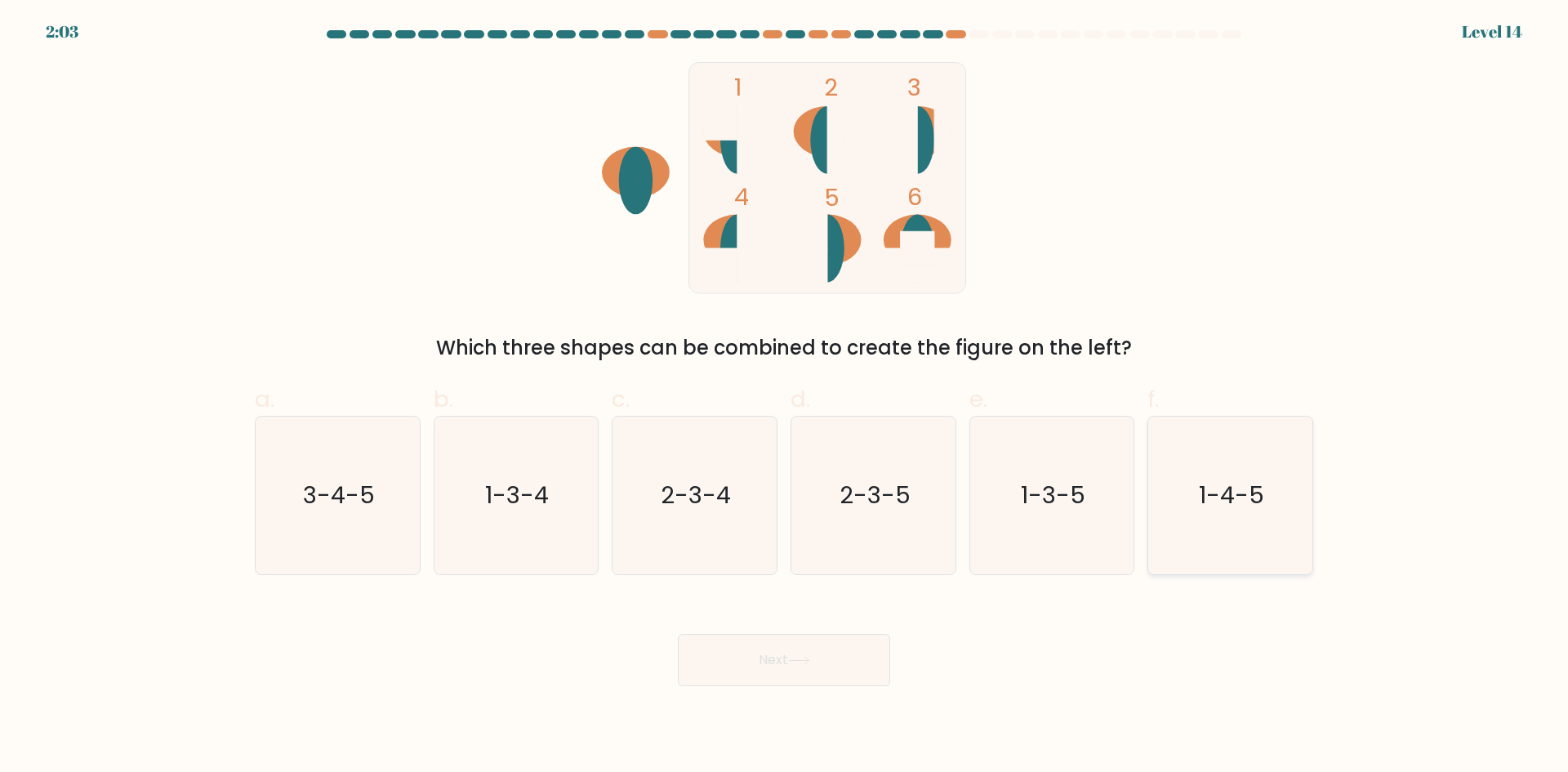
click at [1195, 504] on icon "1-4-5" at bounding box center [1231, 495] width 157 height 157
click at [785, 397] on input "f. 1-4-5" at bounding box center [784, 391] width 1 height 10
radio input "true"
click at [843, 649] on button "Next" at bounding box center [784, 659] width 212 height 52
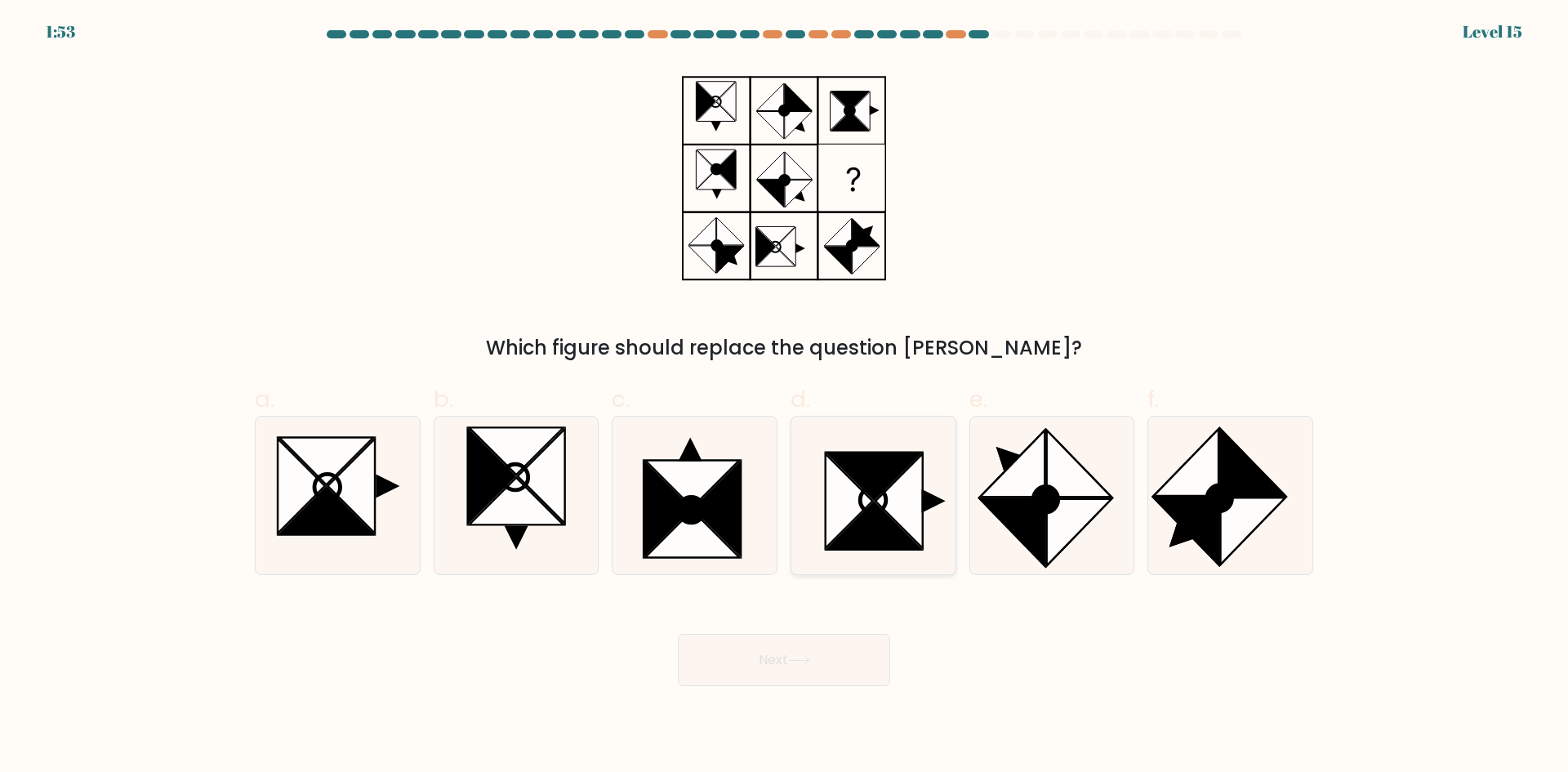
click at [878, 499] on icon at bounding box center [899, 501] width 47 height 95
click at [785, 397] on input "d." at bounding box center [784, 391] width 1 height 10
radio input "true"
click at [821, 664] on button "Next" at bounding box center [784, 659] width 212 height 52
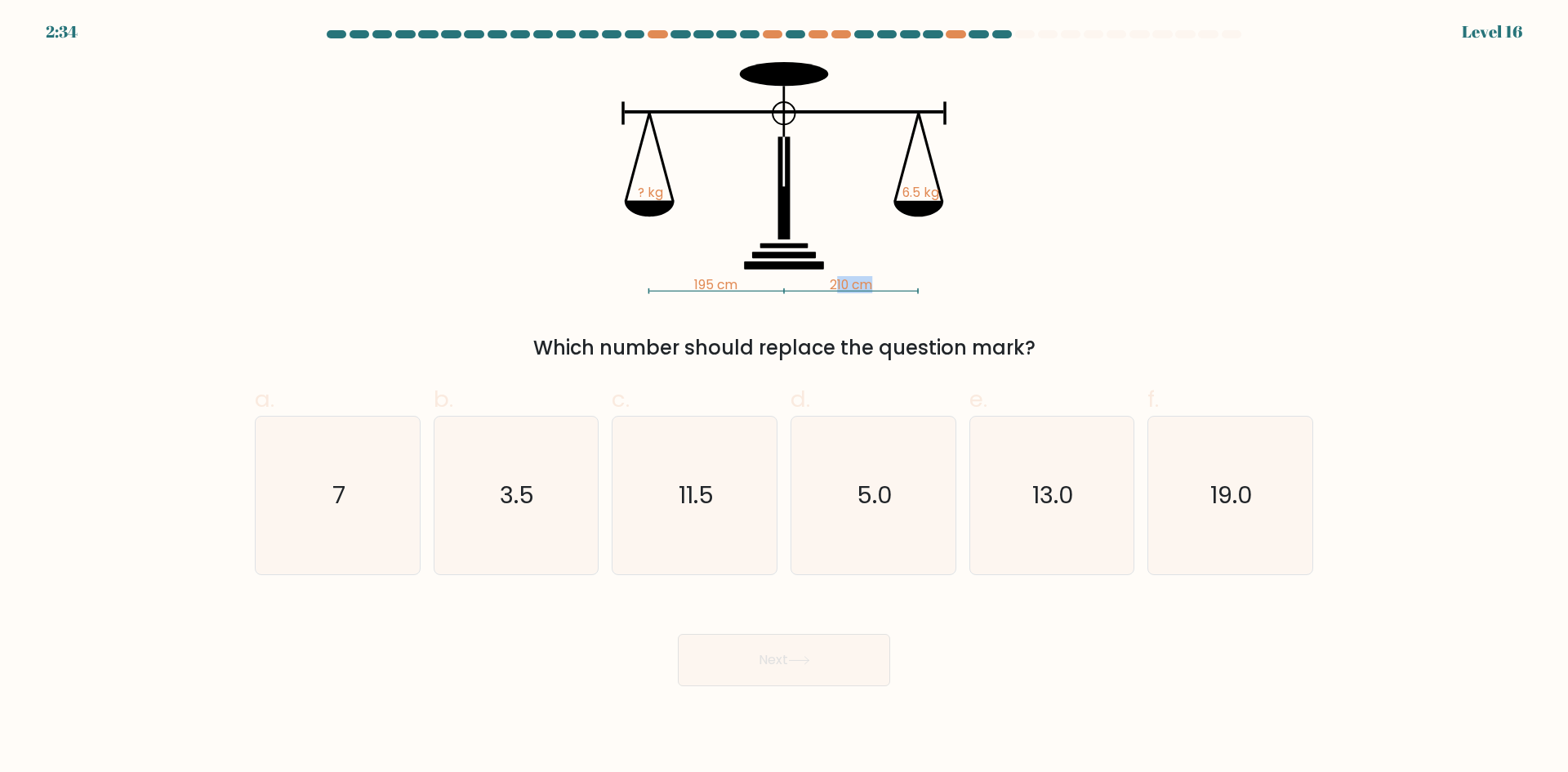
drag, startPoint x: 841, startPoint y: 282, endPoint x: 913, endPoint y: 292, distance: 72.7
click at [913, 292] on icon "195 cm 210 cm ? kg 6.5 kg" at bounding box center [784, 178] width 490 height 232
drag, startPoint x: 736, startPoint y: 282, endPoint x: 689, endPoint y: 285, distance: 47.1
click at [689, 285] on icon "195 cm 210 cm ? kg 6.5 kg" at bounding box center [784, 178] width 490 height 232
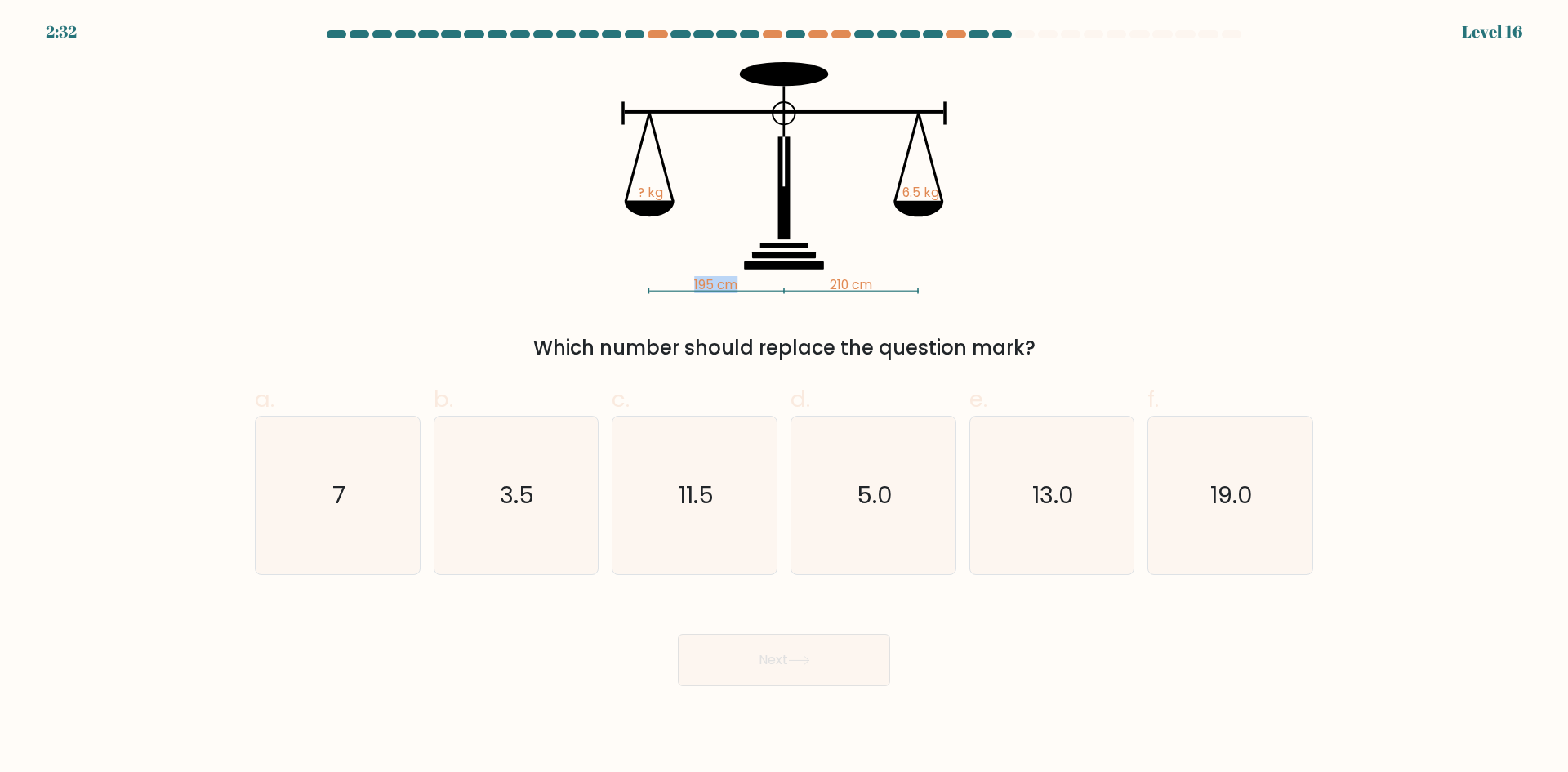
click at [689, 285] on icon "195 cm 210 cm ? kg 6.5 kg" at bounding box center [784, 178] width 490 height 232
click at [394, 508] on icon "7" at bounding box center [337, 495] width 157 height 157
click at [784, 397] on input "a. 7" at bounding box center [784, 391] width 1 height 10
radio input "true"
click at [835, 664] on button "Next" at bounding box center [784, 659] width 212 height 52
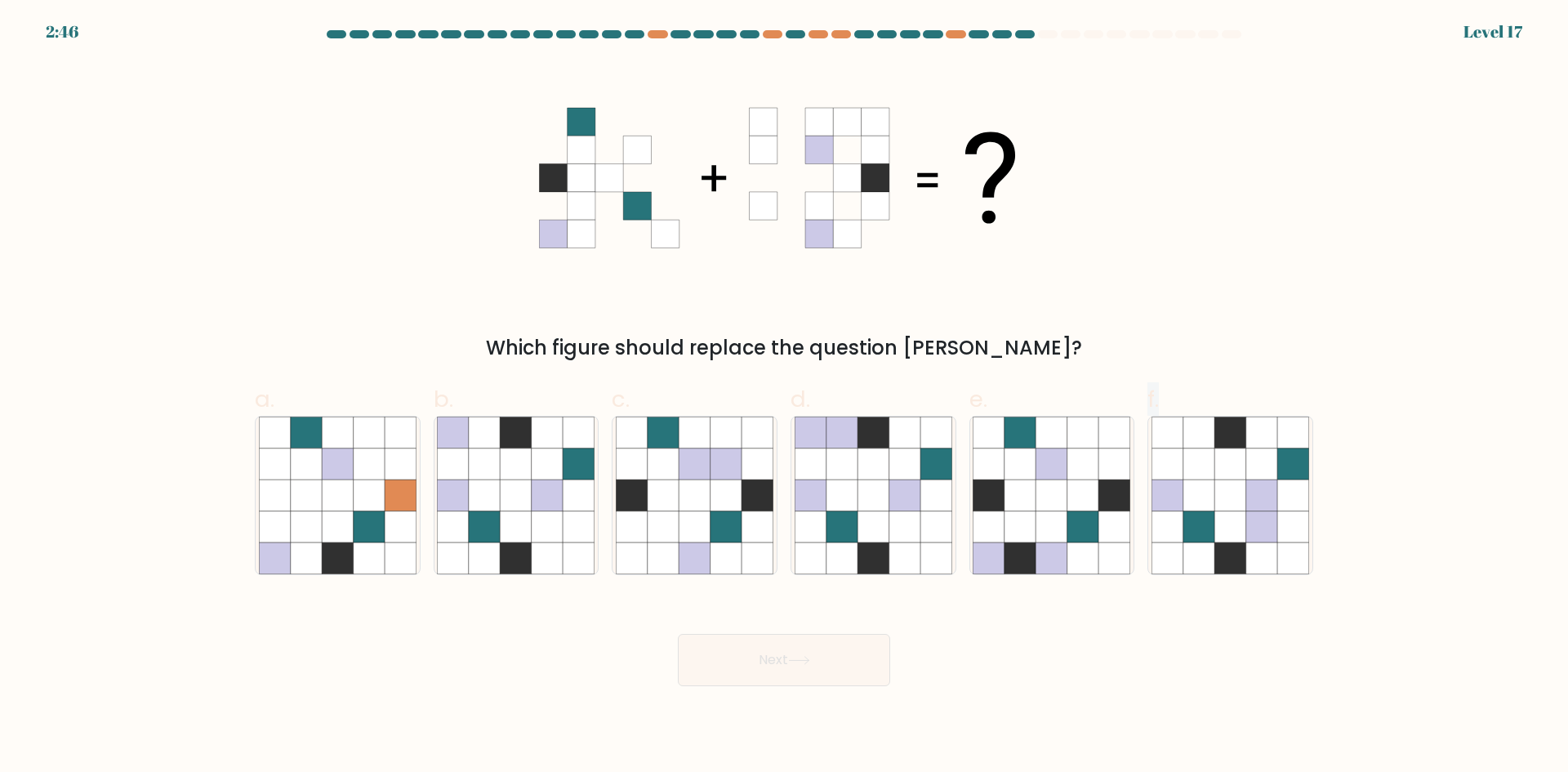
drag, startPoint x: 1014, startPoint y: 563, endPoint x: 1090, endPoint y: 635, distance: 104.7
click at [1090, 635] on form at bounding box center [784, 358] width 1568 height 655
click at [532, 524] on icon at bounding box center [516, 527] width 31 height 31
click at [784, 397] on input "b." at bounding box center [784, 391] width 1 height 10
radio input "true"
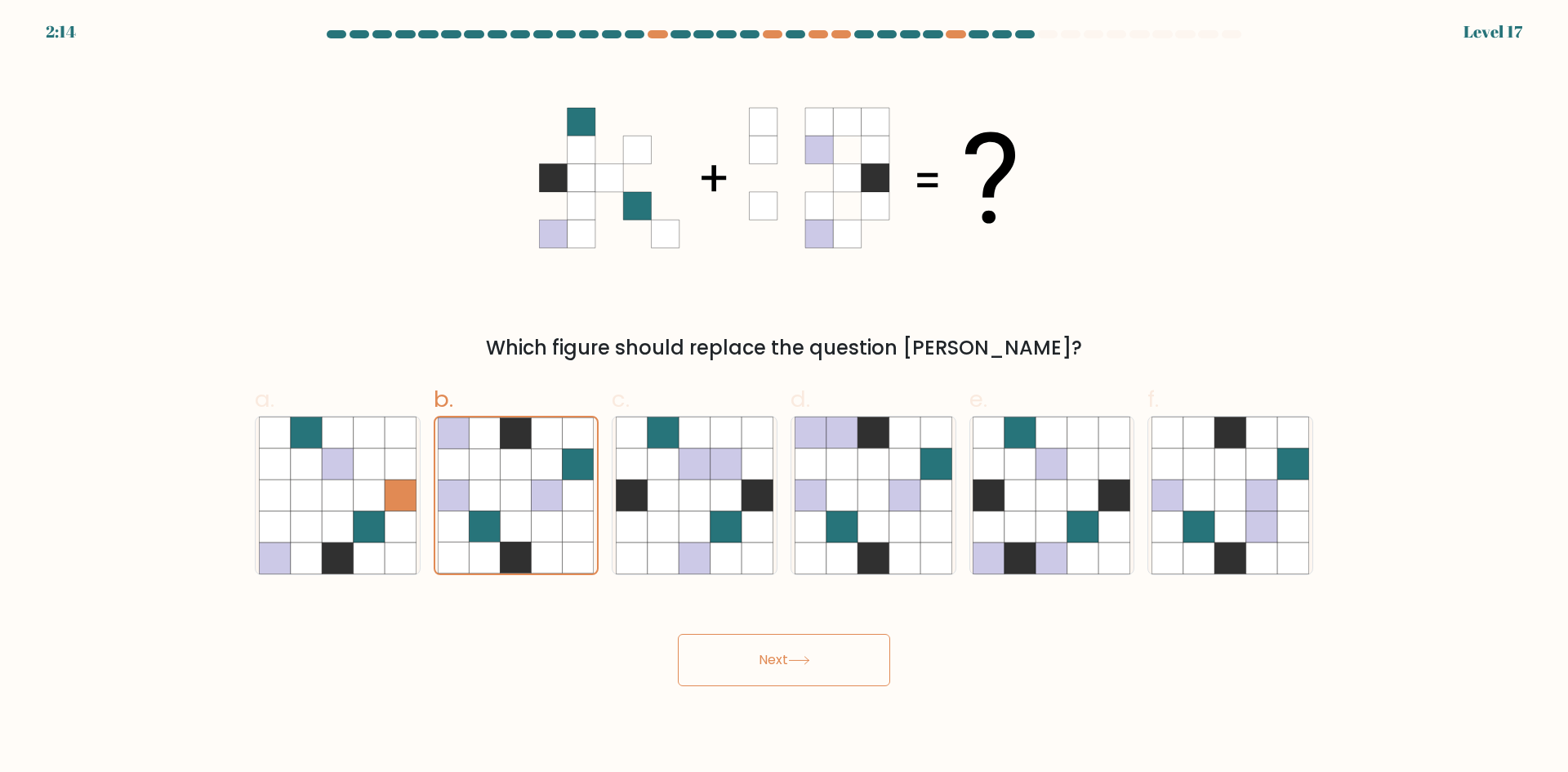
click at [753, 658] on button "Next" at bounding box center [784, 659] width 212 height 52
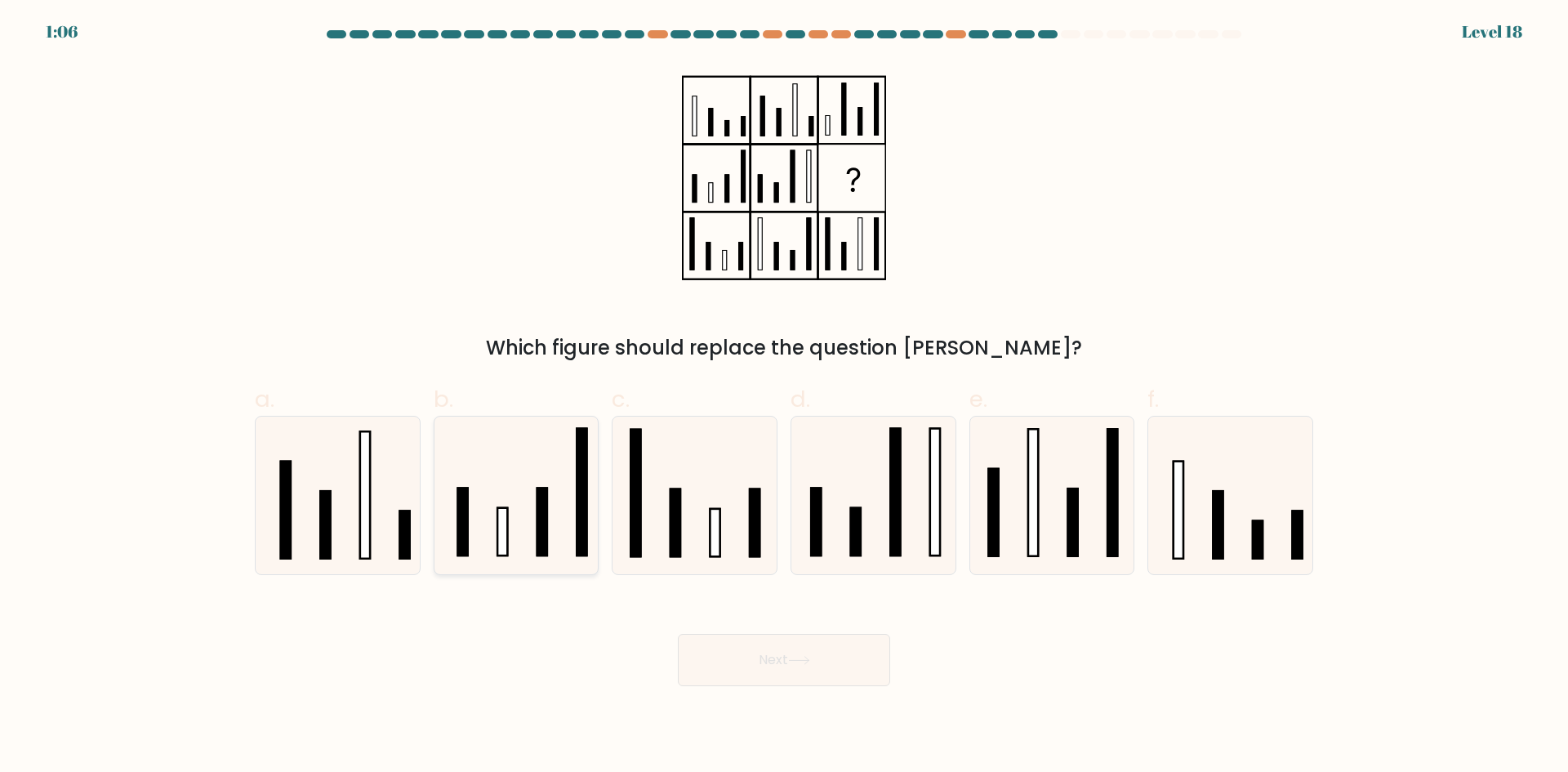
click at [506, 492] on icon at bounding box center [515, 495] width 157 height 157
click at [784, 397] on input "b." at bounding box center [784, 391] width 1 height 10
radio input "true"
click at [822, 658] on button "Next" at bounding box center [784, 659] width 212 height 52
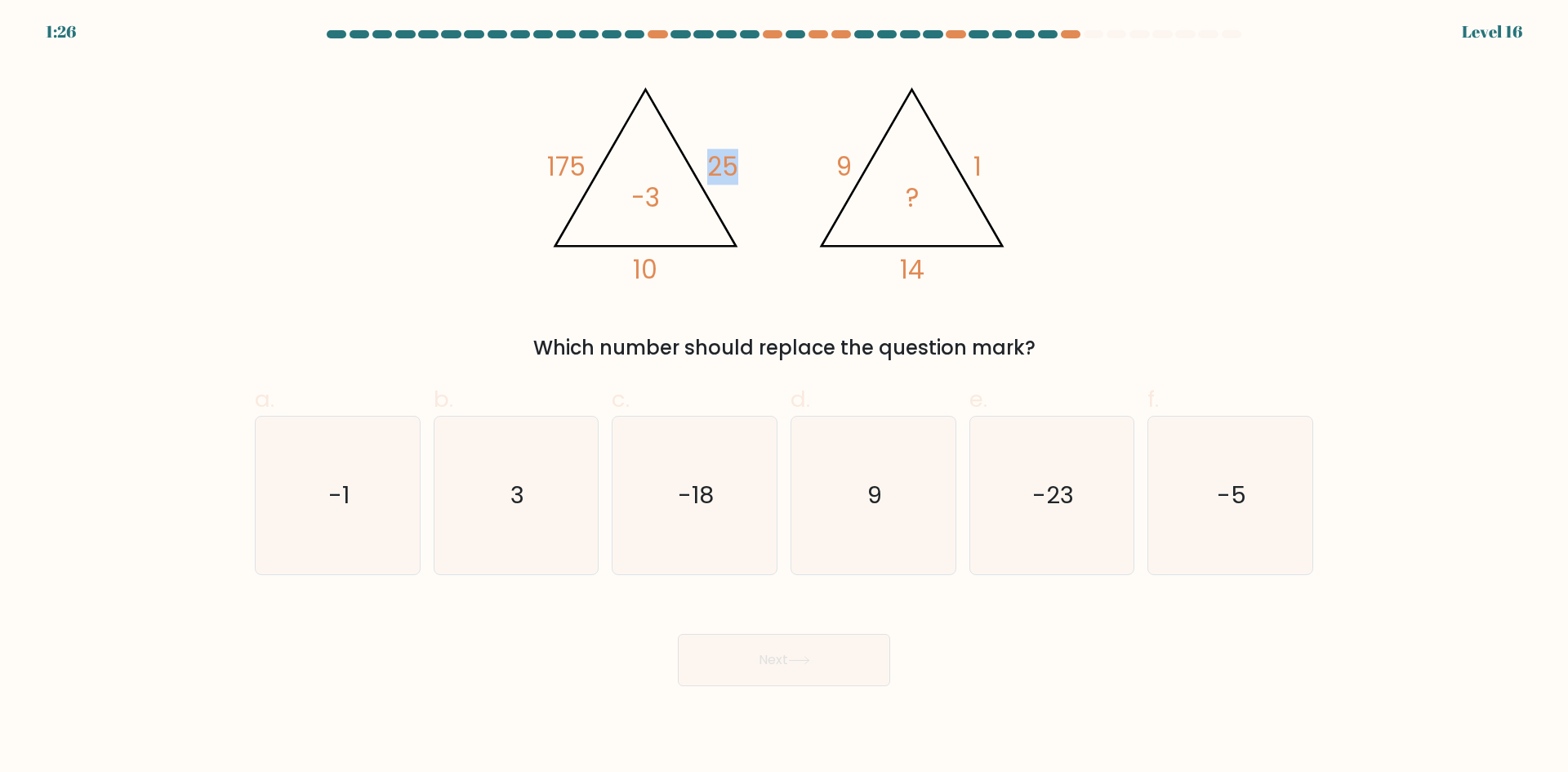
drag, startPoint x: 735, startPoint y: 169, endPoint x: 708, endPoint y: 170, distance: 27.0
click at [708, 170] on tspan "25" at bounding box center [723, 167] width 31 height 36
click at [766, 166] on icon "@import url('https://fonts.googleapis.com/css?family=Abril+Fatface:400,100,100i…" at bounding box center [784, 178] width 490 height 232
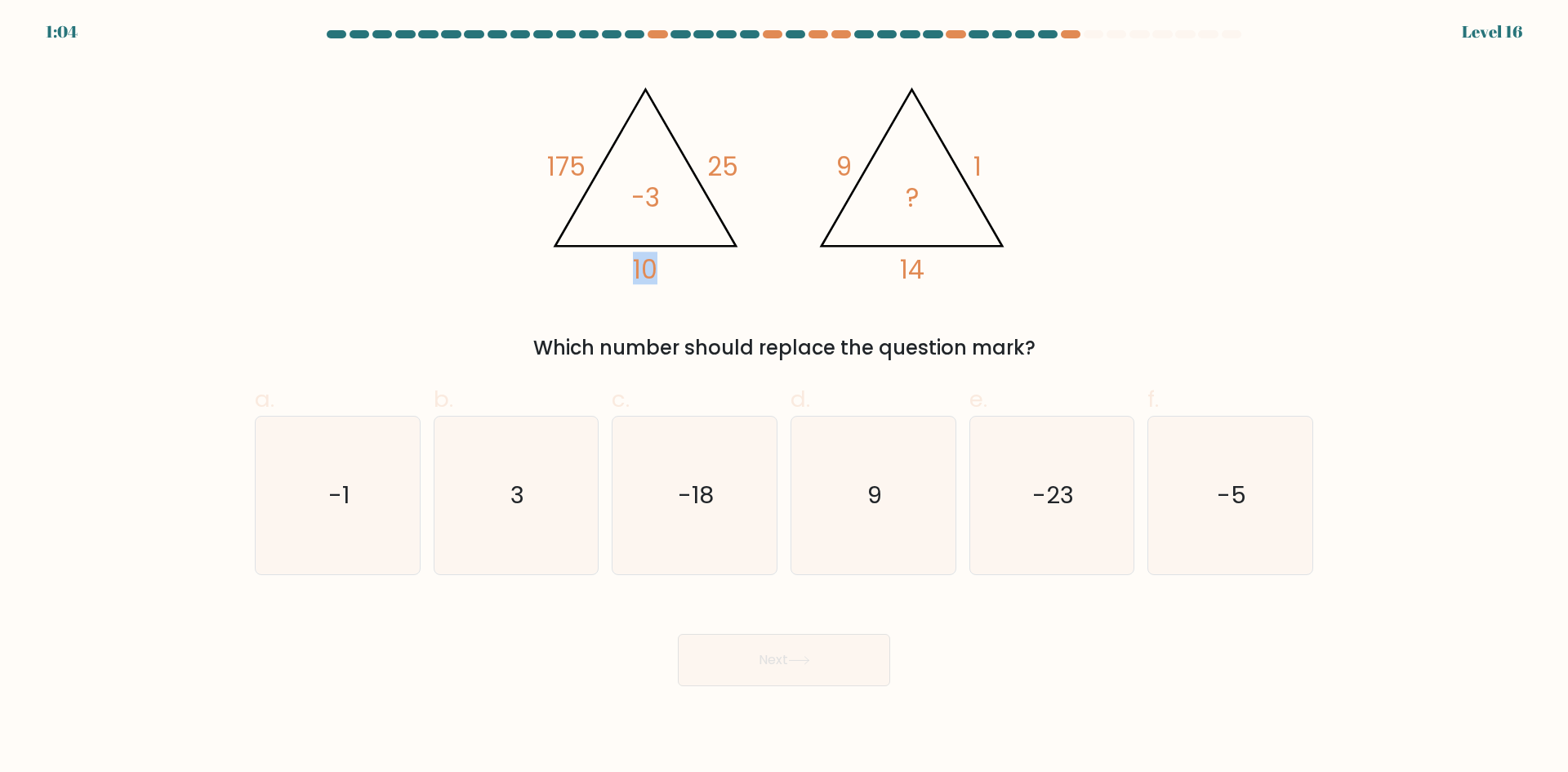
drag, startPoint x: 656, startPoint y: 272, endPoint x: 634, endPoint y: 272, distance: 22.0
click at [634, 272] on tspan "10" at bounding box center [645, 270] width 25 height 36
click at [1170, 498] on icon "-5" at bounding box center [1231, 495] width 157 height 157
click at [785, 397] on input "f. -5" at bounding box center [784, 391] width 1 height 10
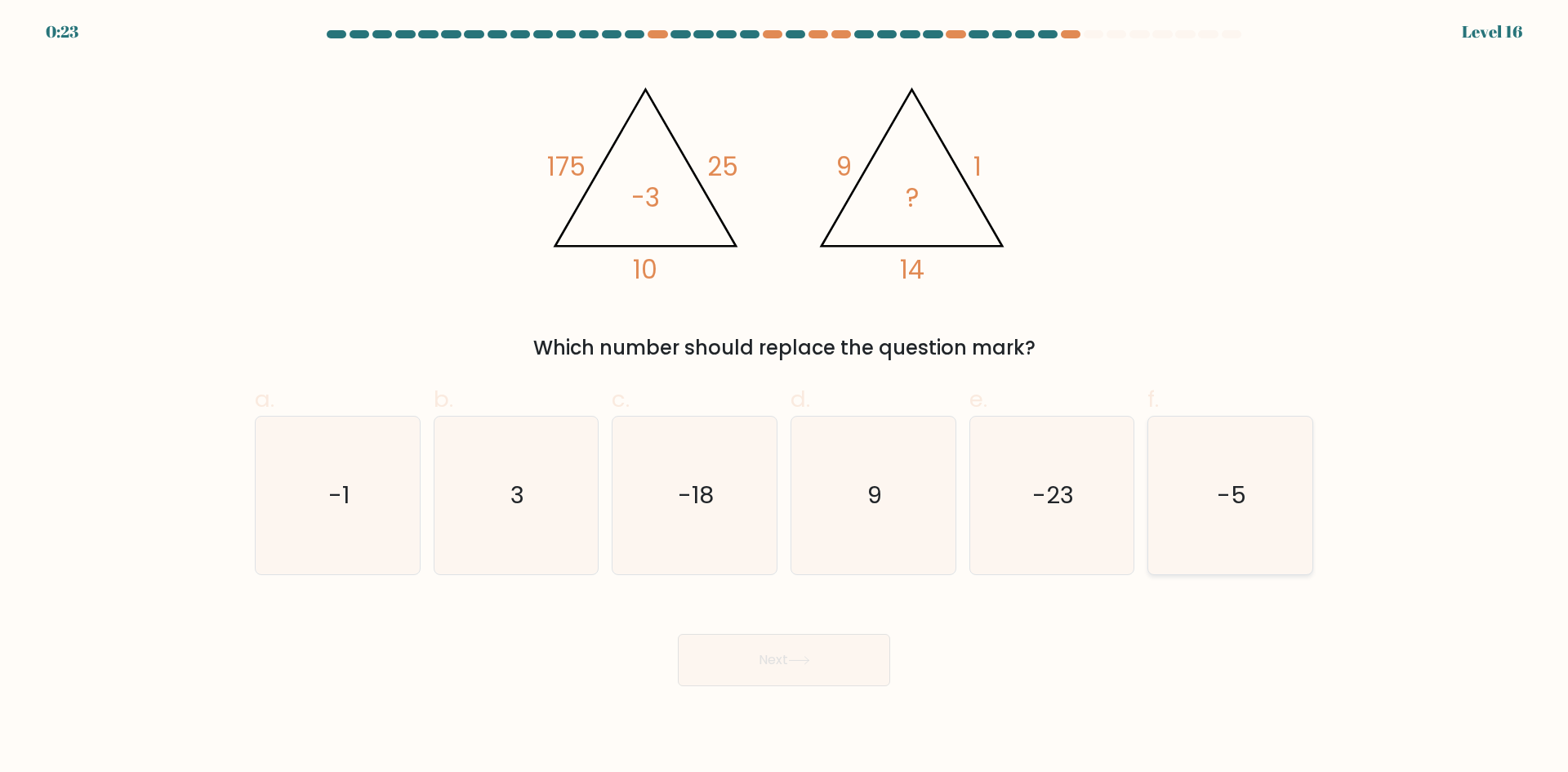
radio input "true"
click at [785, 669] on button "Next" at bounding box center [784, 659] width 212 height 52
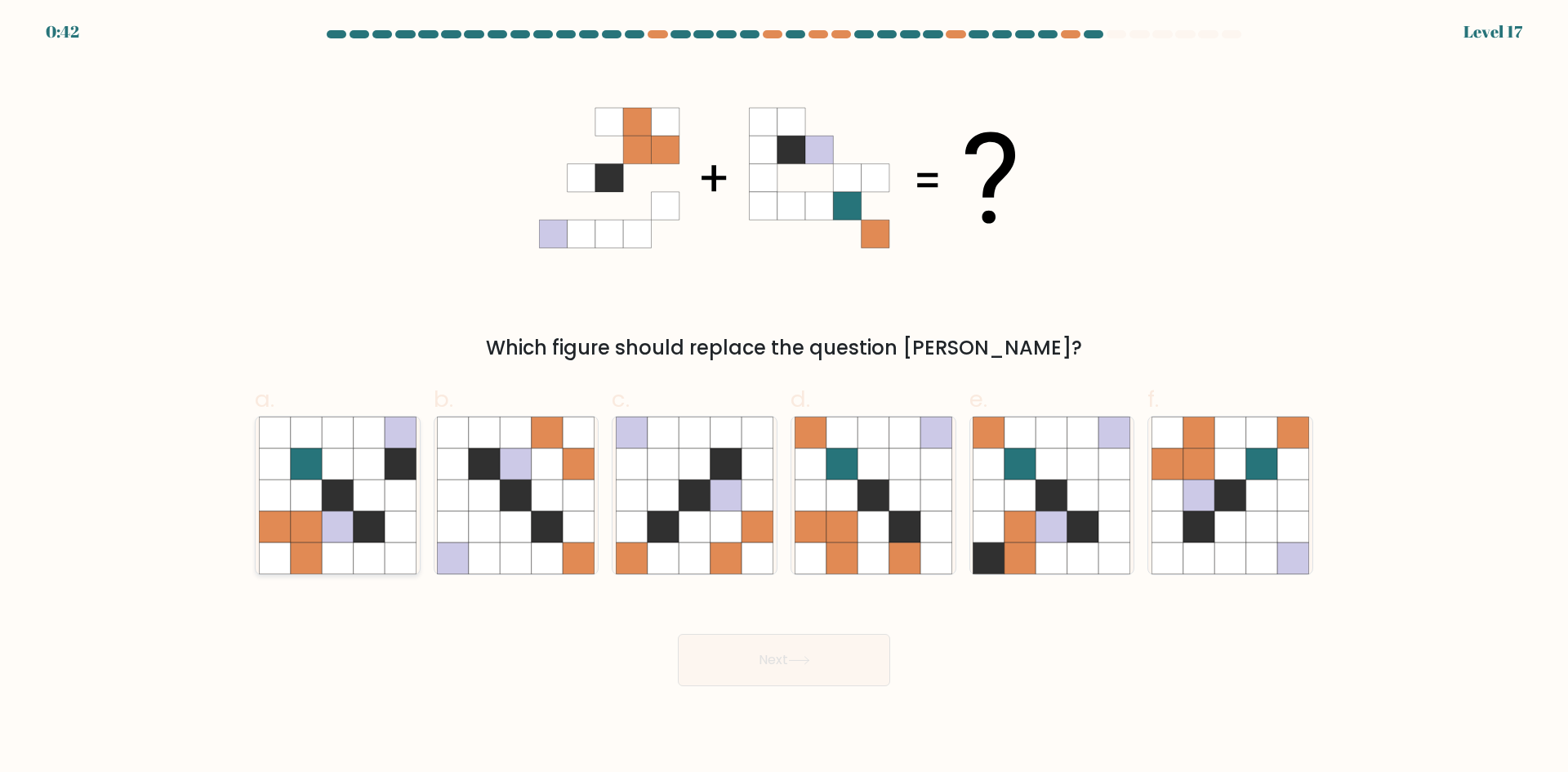
click at [333, 510] on icon at bounding box center [337, 494] width 31 height 31
click at [784, 397] on input "a." at bounding box center [784, 391] width 1 height 10
radio input "true"
click at [813, 669] on button "Next" at bounding box center [784, 659] width 212 height 52
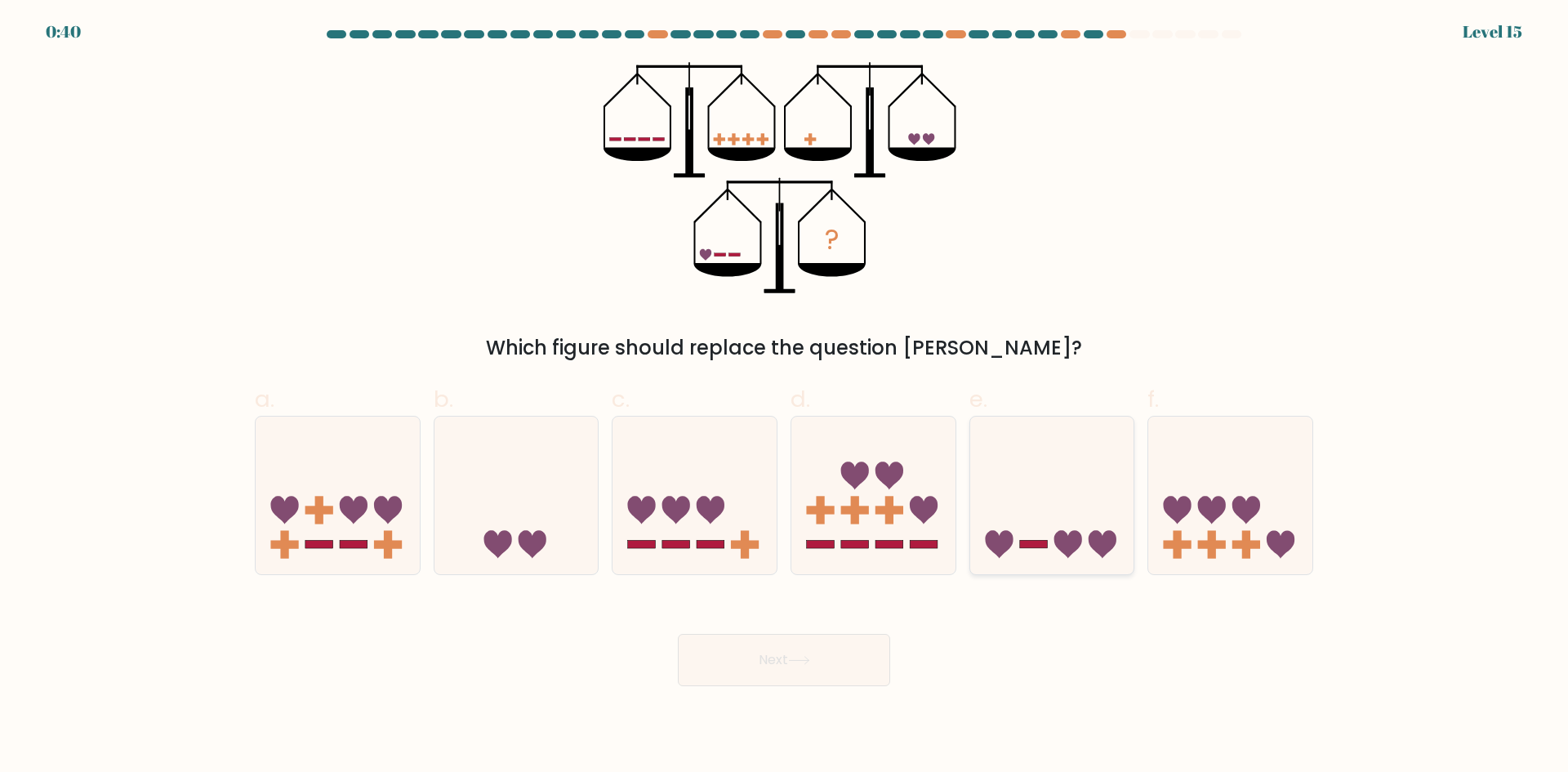
click at [1040, 504] on icon at bounding box center [1052, 494] width 164 height 135
click at [785, 397] on input "e." at bounding box center [784, 391] width 1 height 10
radio input "true"
click at [856, 672] on button "Next" at bounding box center [784, 659] width 212 height 52
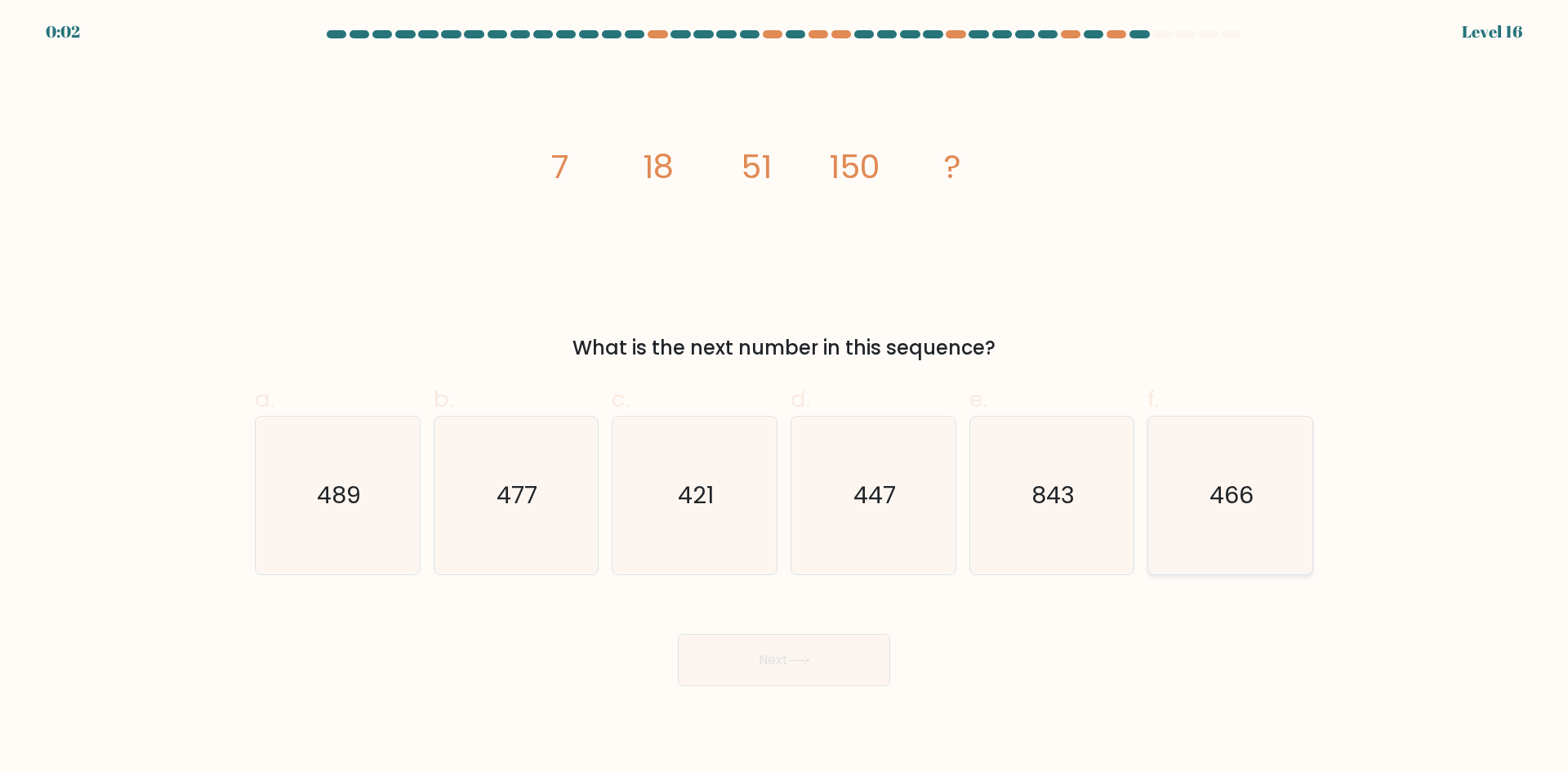
click at [1235, 501] on text "466" at bounding box center [1233, 494] width 45 height 32
click at [785, 397] on input "f. 466" at bounding box center [784, 391] width 1 height 10
radio input "true"
click at [823, 661] on button "Next" at bounding box center [784, 659] width 212 height 52
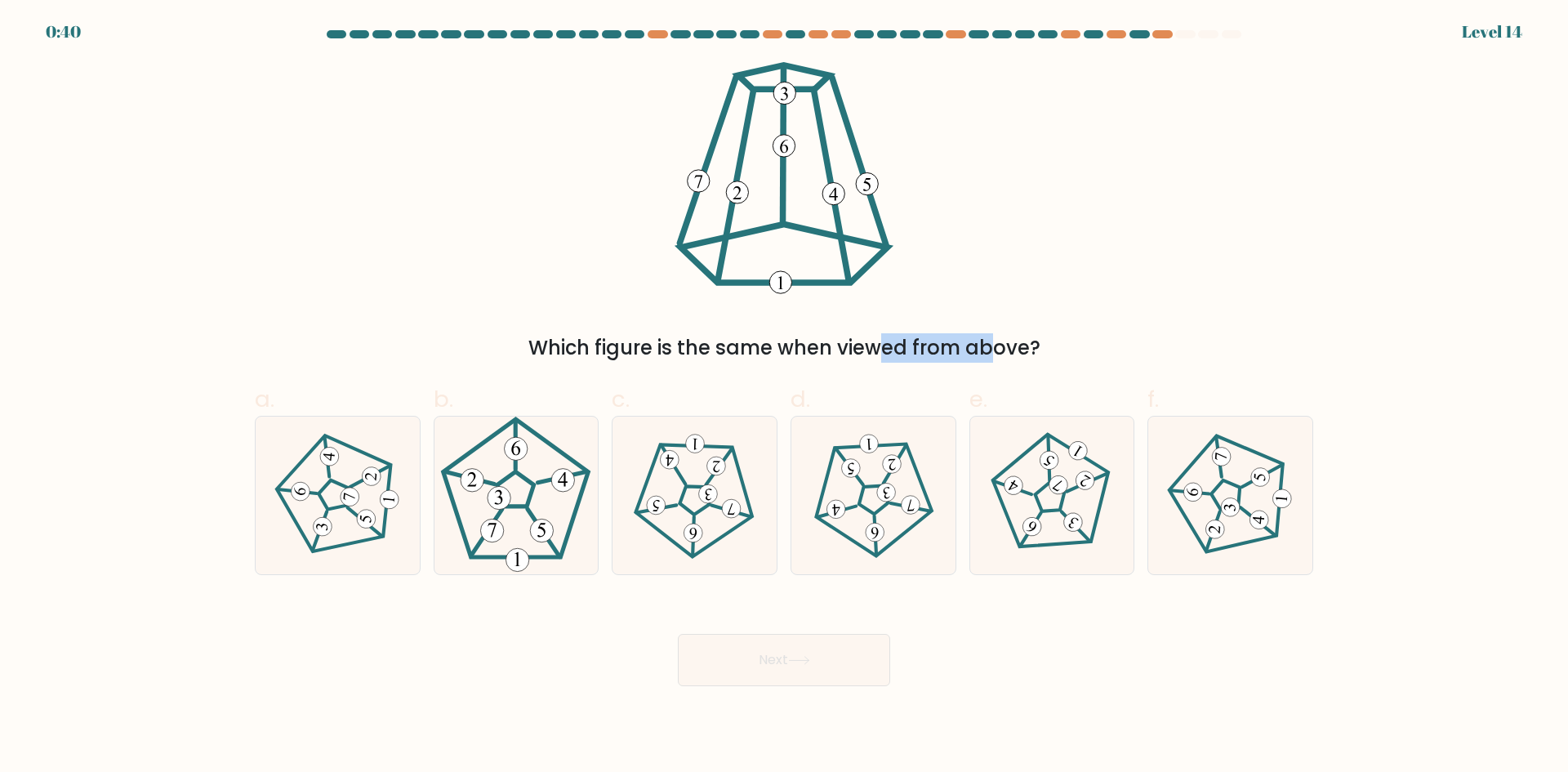
drag, startPoint x: 720, startPoint y: 352, endPoint x: 838, endPoint y: 352, distance: 118.0
click at [838, 352] on div "Which figure is the same when viewed from above?" at bounding box center [784, 348] width 1039 height 29
click at [674, 463] on 542 at bounding box center [670, 459] width 19 height 19
click at [784, 397] on input "c." at bounding box center [784, 391] width 1 height 10
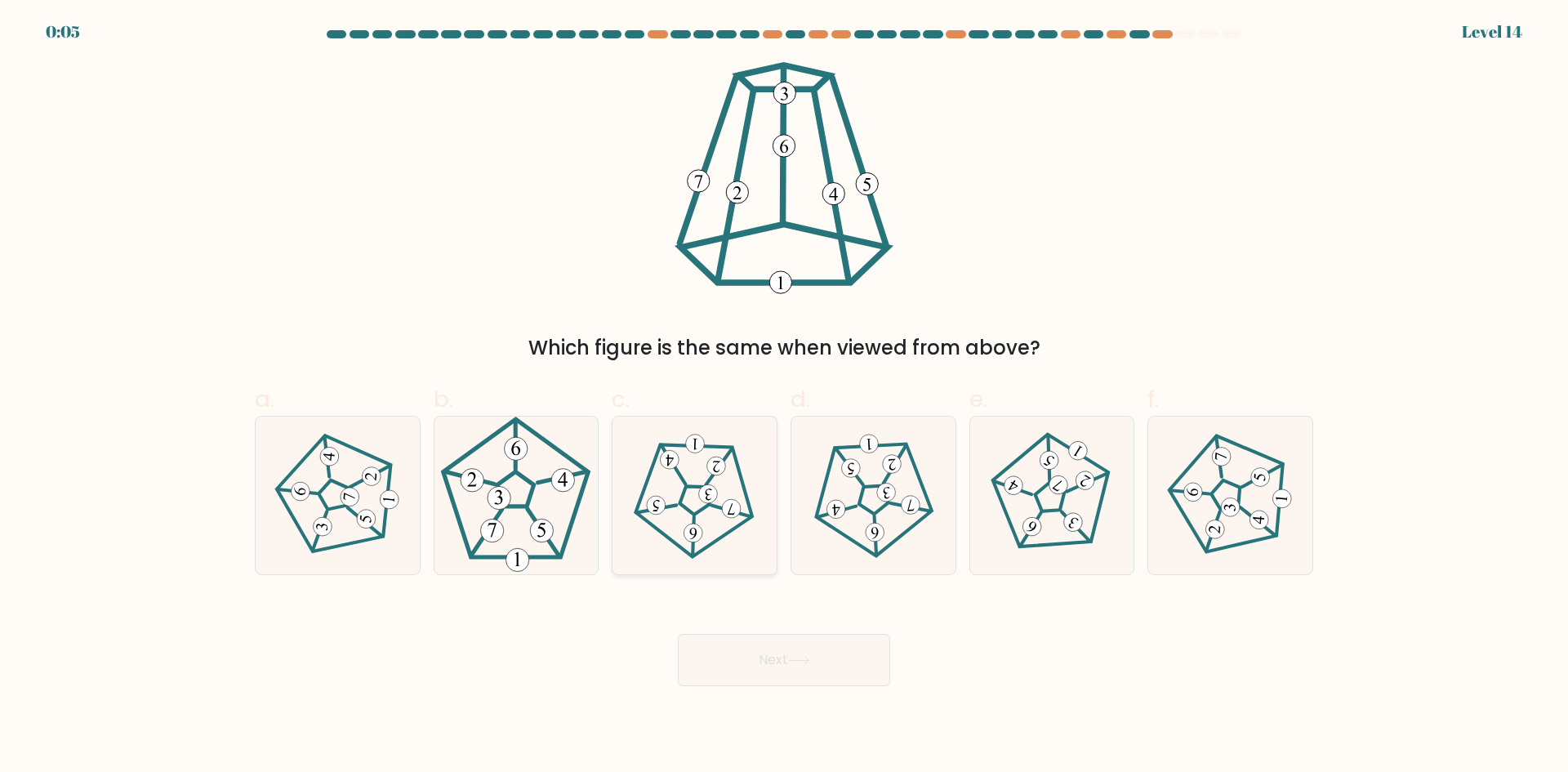
radio input "true"
click at [774, 667] on button "Next" at bounding box center [784, 659] width 212 height 52
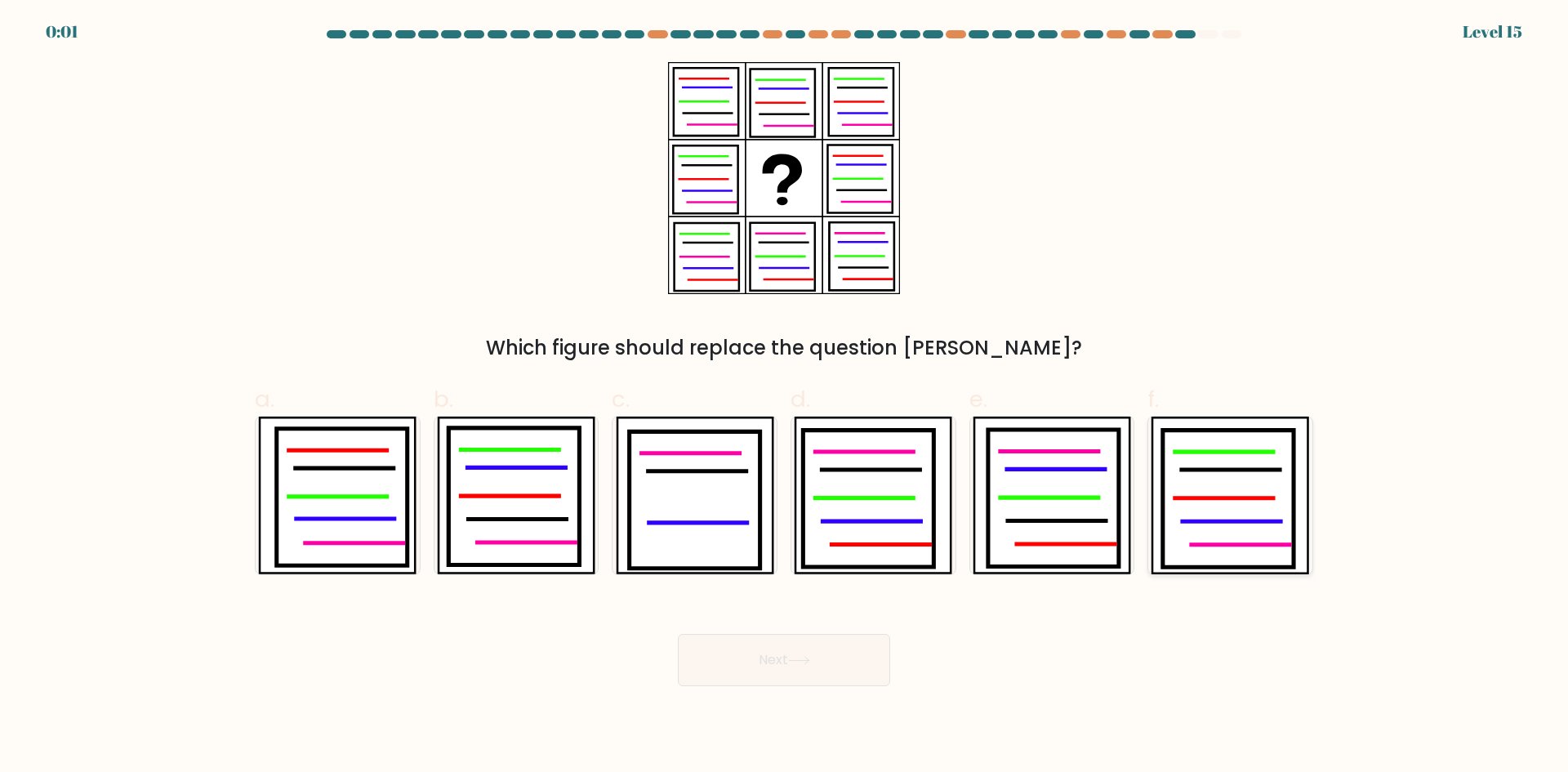
click at [1221, 512] on icon at bounding box center [1229, 498] width 131 height 137
click at [785, 397] on input "f." at bounding box center [784, 391] width 1 height 10
radio input "true"
click at [842, 655] on button "Next" at bounding box center [784, 659] width 212 height 52
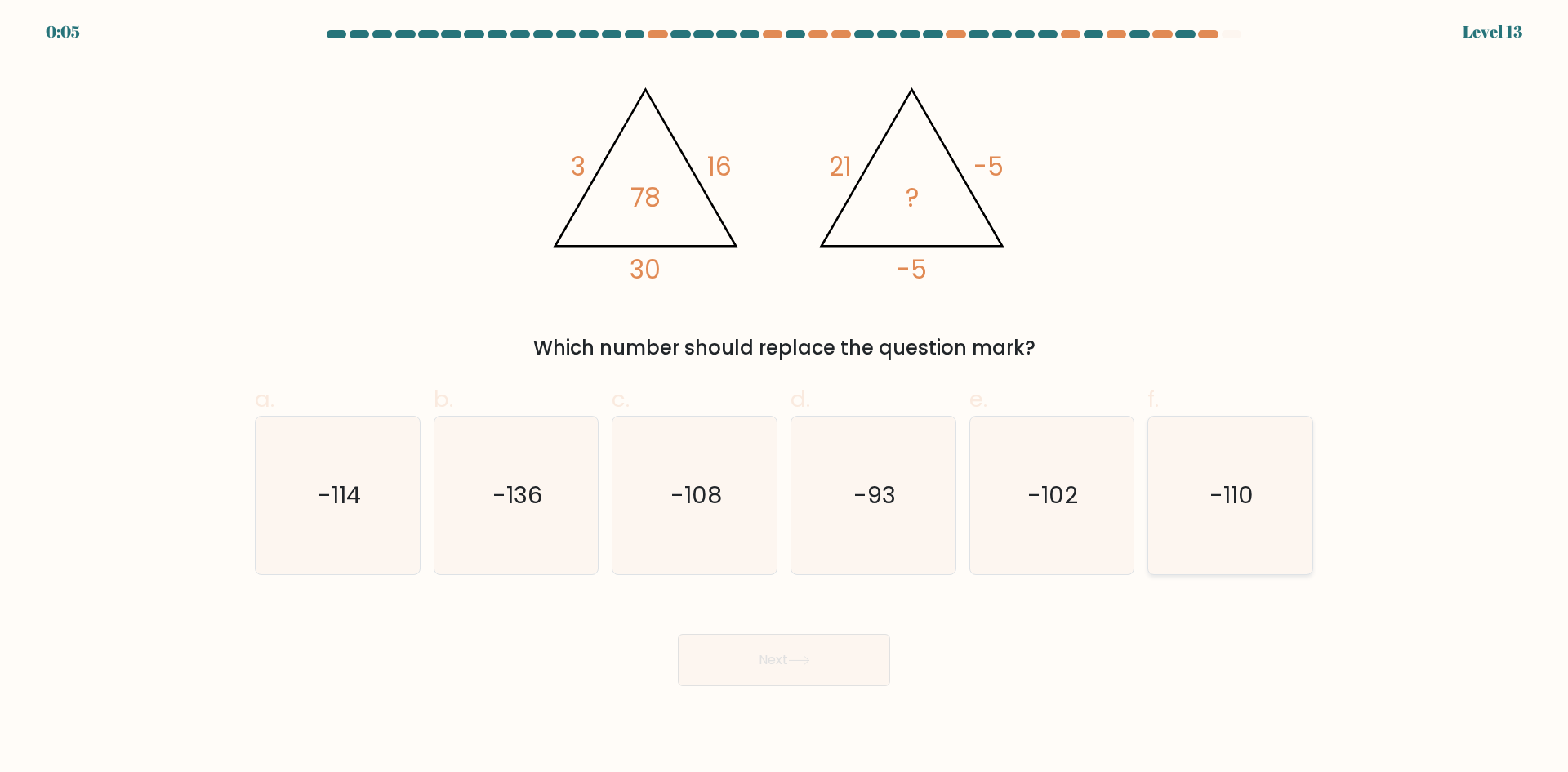
click at [1181, 467] on icon "-110" at bounding box center [1231, 495] width 157 height 157
click at [785, 397] on input "f. -110" at bounding box center [784, 391] width 1 height 10
radio input "true"
click at [850, 673] on button "Next" at bounding box center [784, 659] width 212 height 52
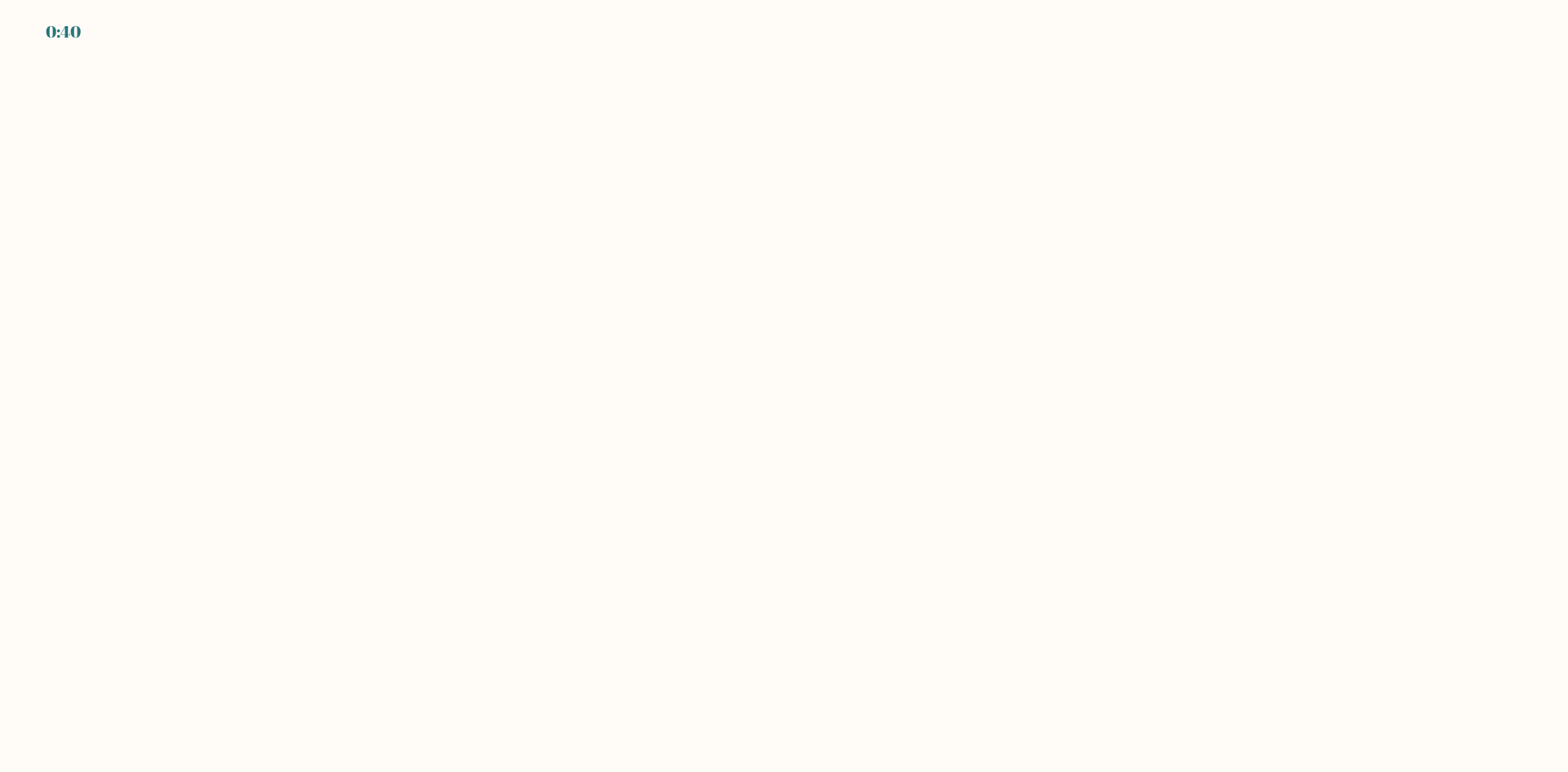
click at [556, 347] on body "0:40" at bounding box center [784, 386] width 1568 height 772
click at [875, 384] on body "0:36" at bounding box center [784, 386] width 1568 height 772
click at [878, 382] on body "0:35" at bounding box center [784, 386] width 1568 height 772
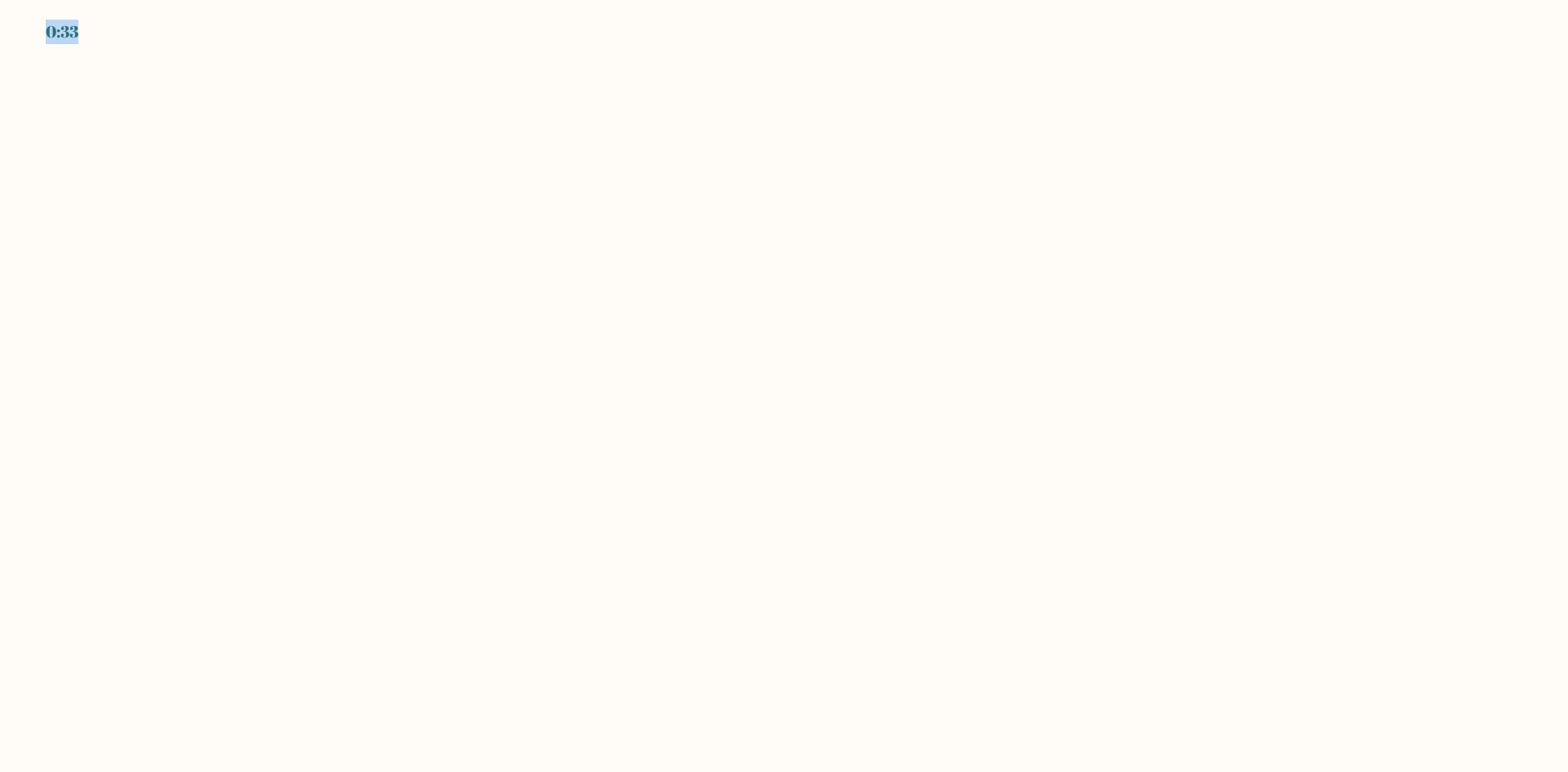
drag, startPoint x: 83, startPoint y: 35, endPoint x: 46, endPoint y: 34, distance: 37.0
click at [46, 34] on div "0:33" at bounding box center [784, 22] width 1568 height 45
click at [46, 34] on div "0:33" at bounding box center [62, 32] width 32 height 25
click at [375, 140] on body "0:32" at bounding box center [784, 386] width 1568 height 772
drag, startPoint x: 378, startPoint y: 140, endPoint x: 501, endPoint y: 277, distance: 184.1
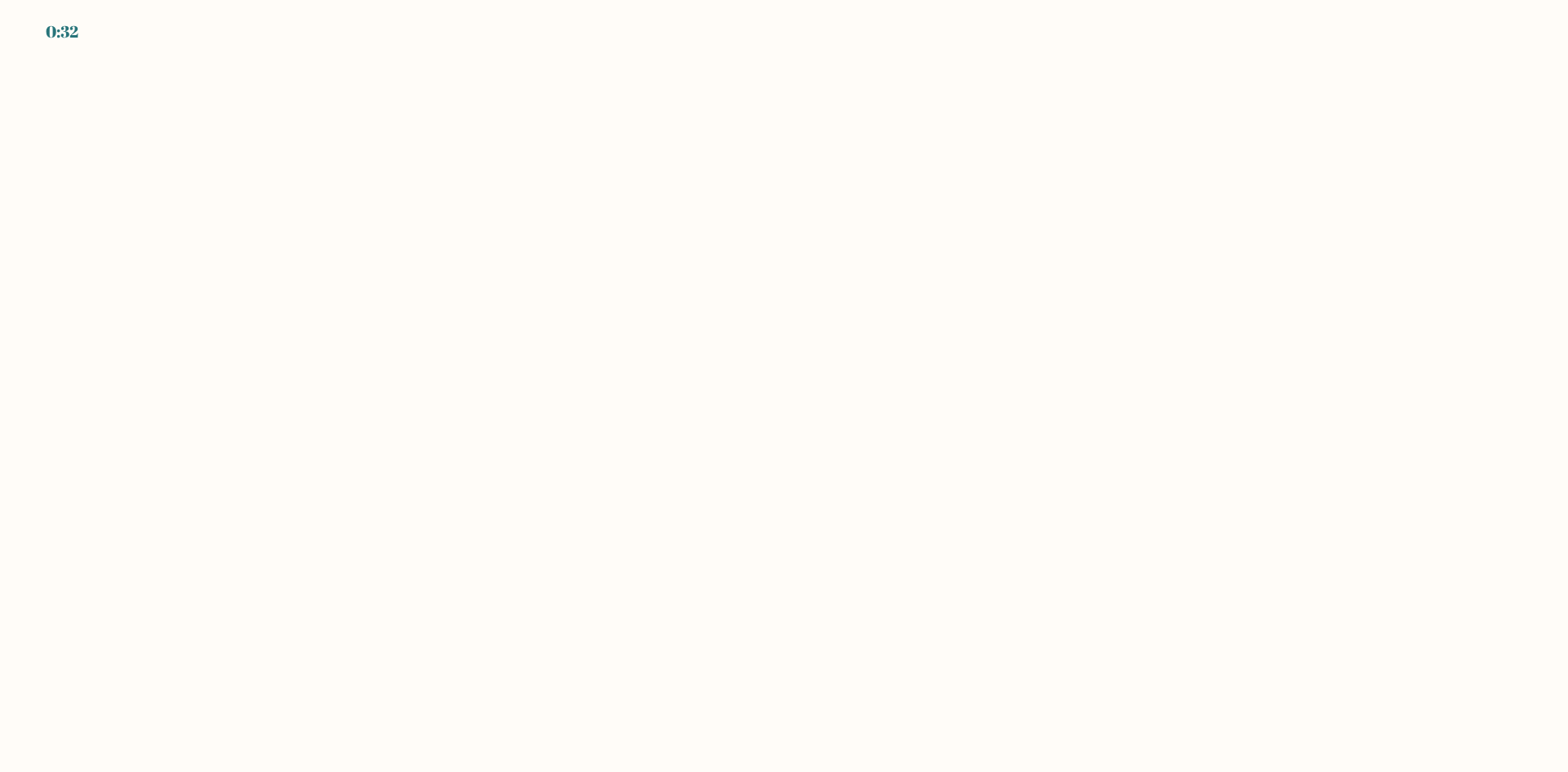
click at [378, 141] on body "0:32" at bounding box center [784, 386] width 1568 height 772
drag, startPoint x: 690, startPoint y: 474, endPoint x: 696, endPoint y: 468, distance: 8.5
click at [691, 473] on body "0:30" at bounding box center [784, 386] width 1568 height 772
click at [696, 468] on body "0:30" at bounding box center [784, 386] width 1568 height 772
drag, startPoint x: 88, startPoint y: 39, endPoint x: 25, endPoint y: 31, distance: 63.5
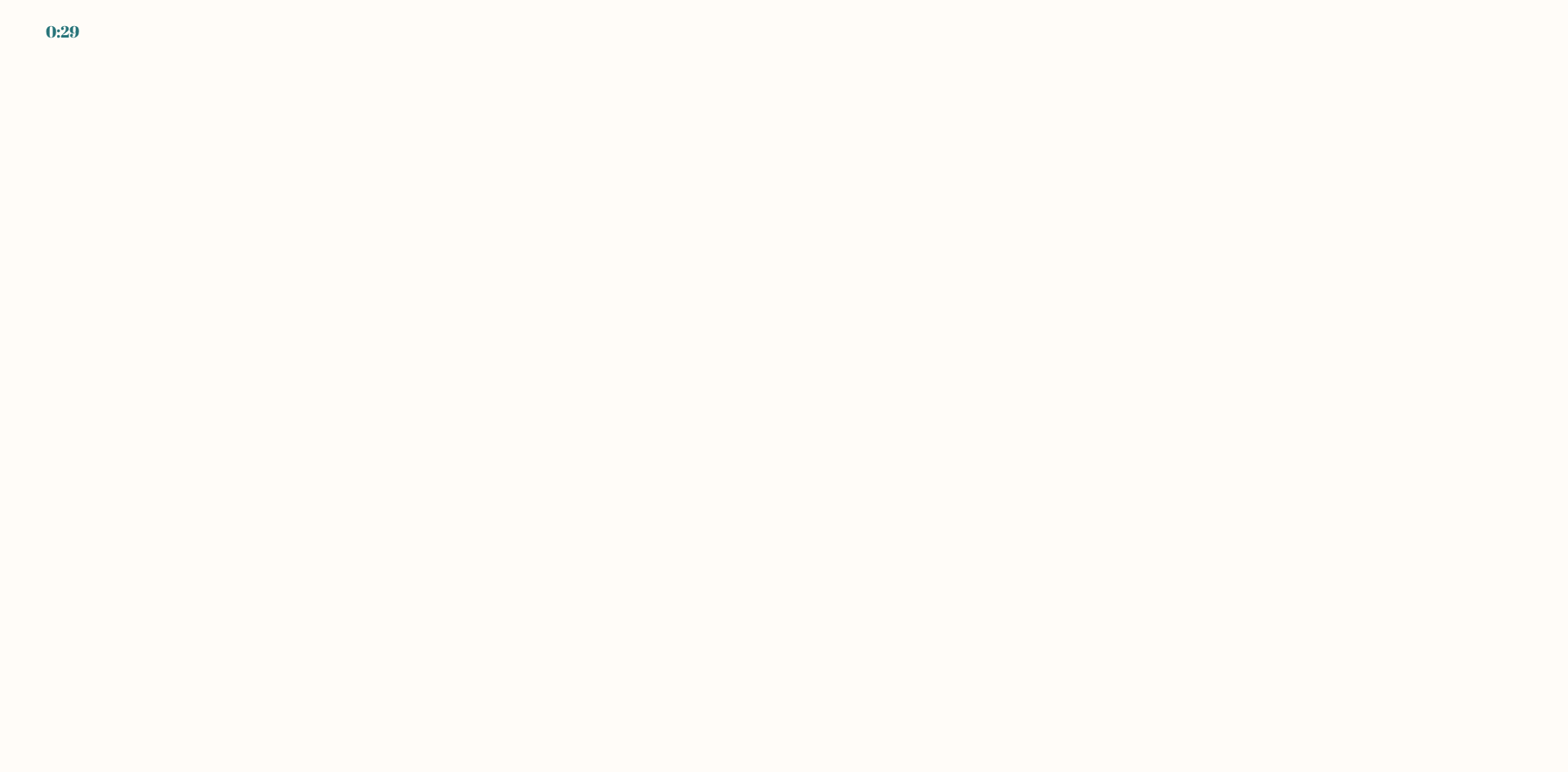
click at [27, 31] on div "0:29" at bounding box center [784, 22] width 1568 height 45
drag, startPoint x: 317, startPoint y: 88, endPoint x: 568, endPoint y: 92, distance: 251.0
click at [319, 88] on body "0:29" at bounding box center [784, 386] width 1568 height 772
click at [738, 157] on body "0:27" at bounding box center [784, 386] width 1568 height 772
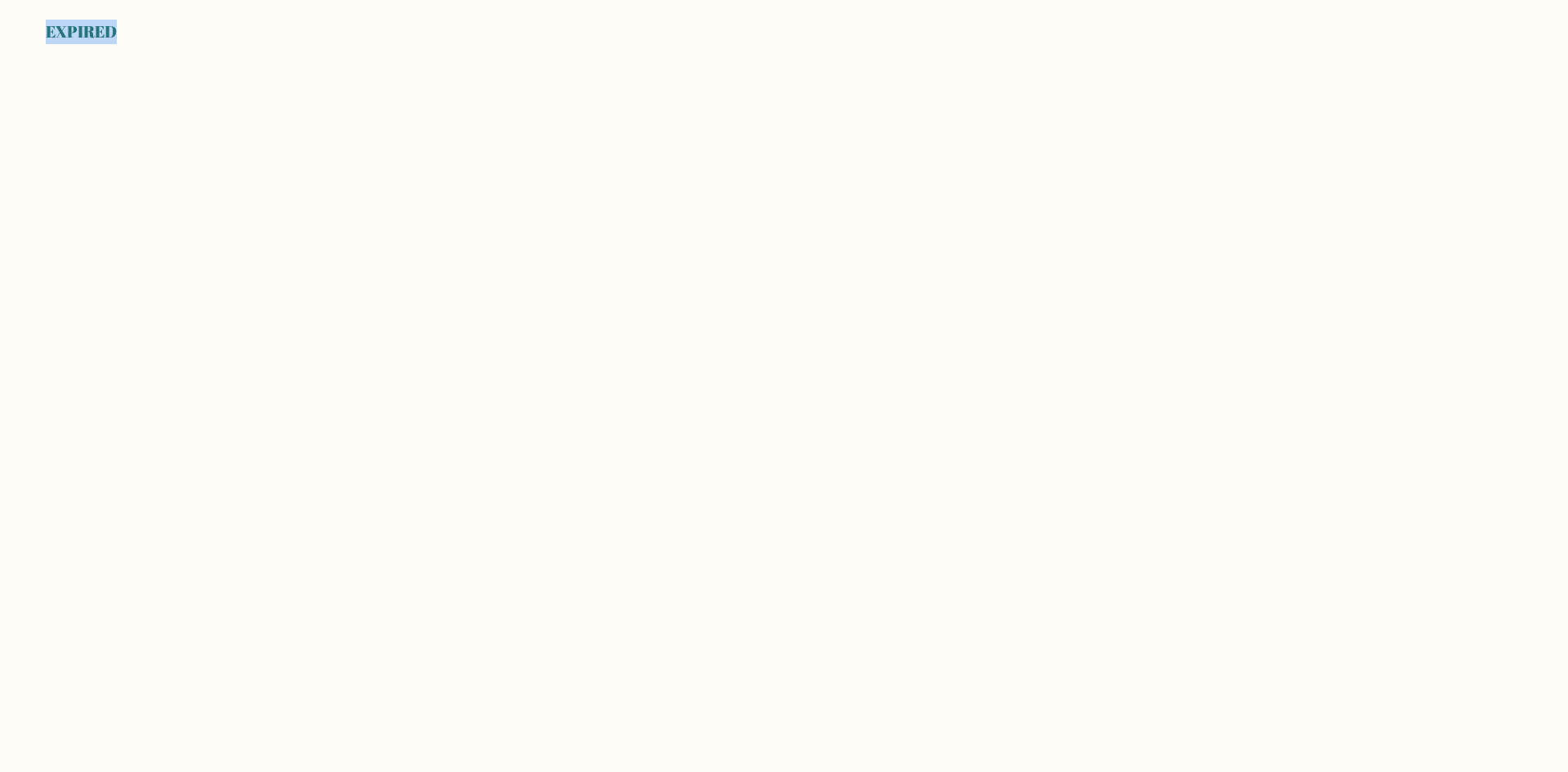
click at [1157, 275] on body "EXPIRED" at bounding box center [784, 386] width 1568 height 772
click at [1159, 292] on body "EXPIRED" at bounding box center [784, 386] width 1568 height 772
click at [98, 29] on div "EXPIRED" at bounding box center [81, 32] width 71 height 25
click at [240, 76] on body "EXPIRED" at bounding box center [784, 386] width 1568 height 772
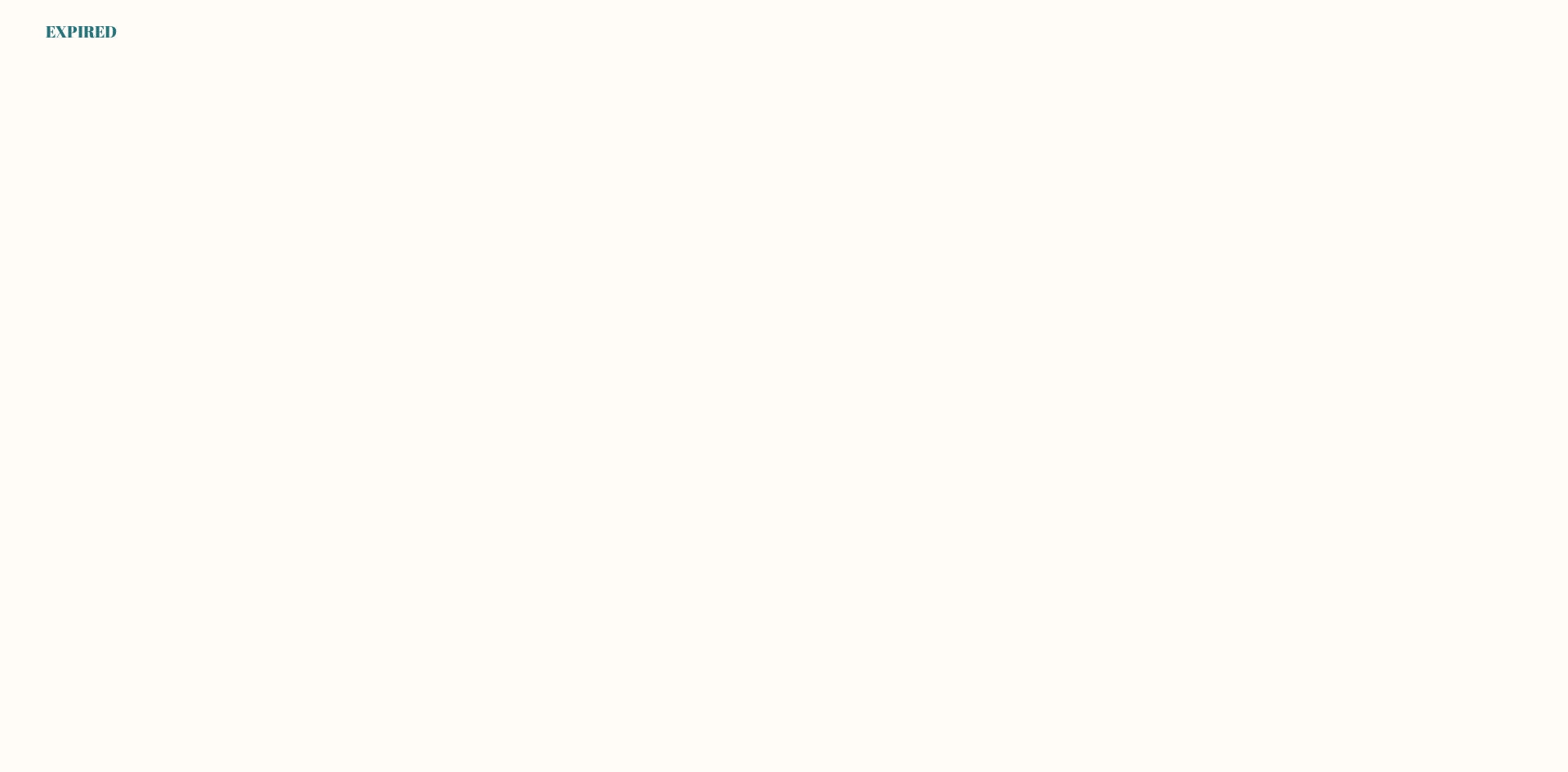
click at [86, 27] on div "EXPIRED" at bounding box center [81, 32] width 71 height 25
click at [650, 178] on body "EXPIRED" at bounding box center [784, 386] width 1568 height 772
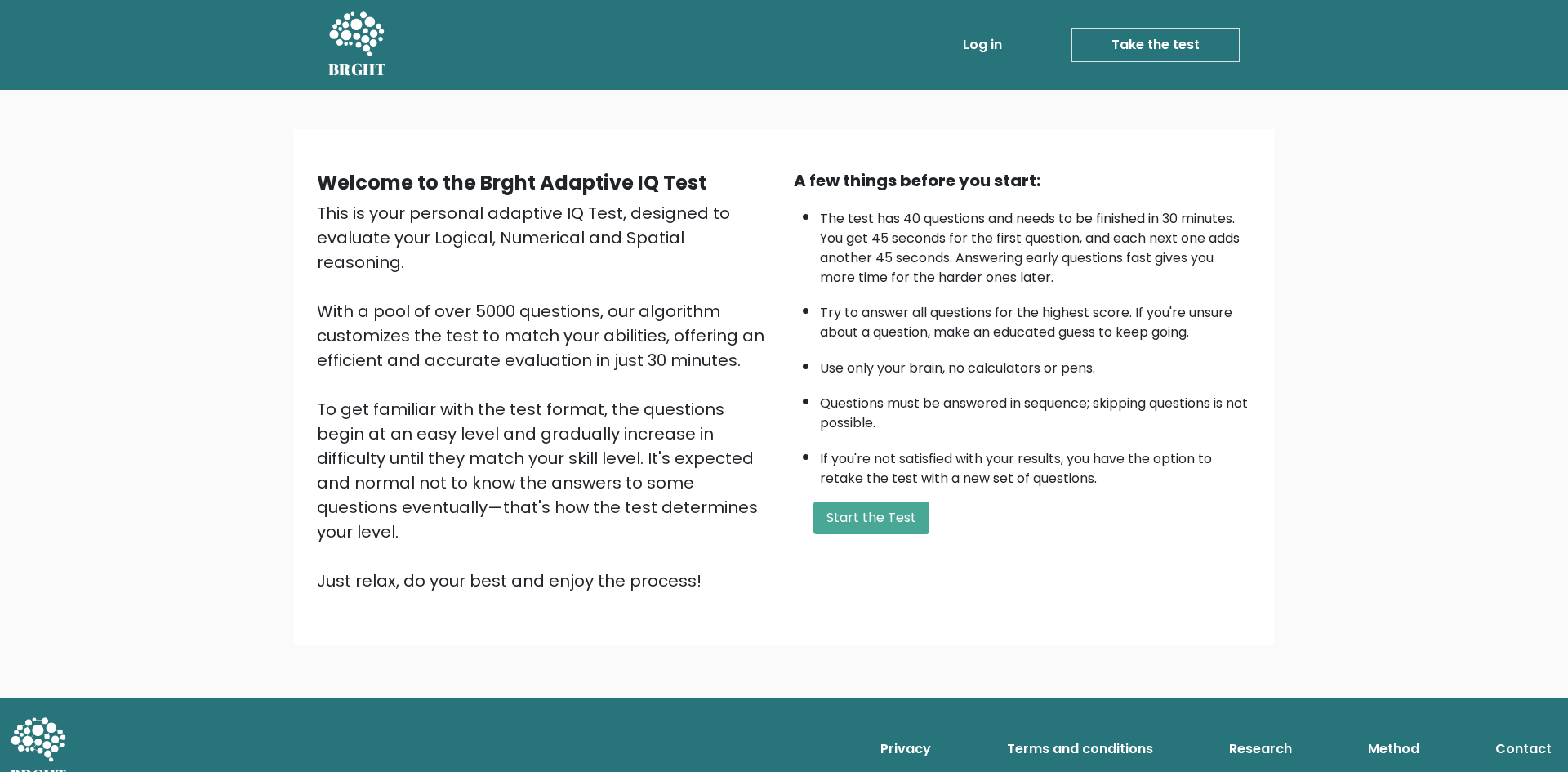
click at [1114, 267] on li "The test has 40 questions and needs to be finished in 30 minutes. You get 45 se…" at bounding box center [1036, 243] width 431 height 86
click at [1159, 45] on link "Take the test" at bounding box center [1156, 45] width 169 height 34
click at [899, 526] on button "Start the Test" at bounding box center [872, 517] width 116 height 32
click at [1177, 38] on link "Take the test" at bounding box center [1156, 45] width 169 height 34
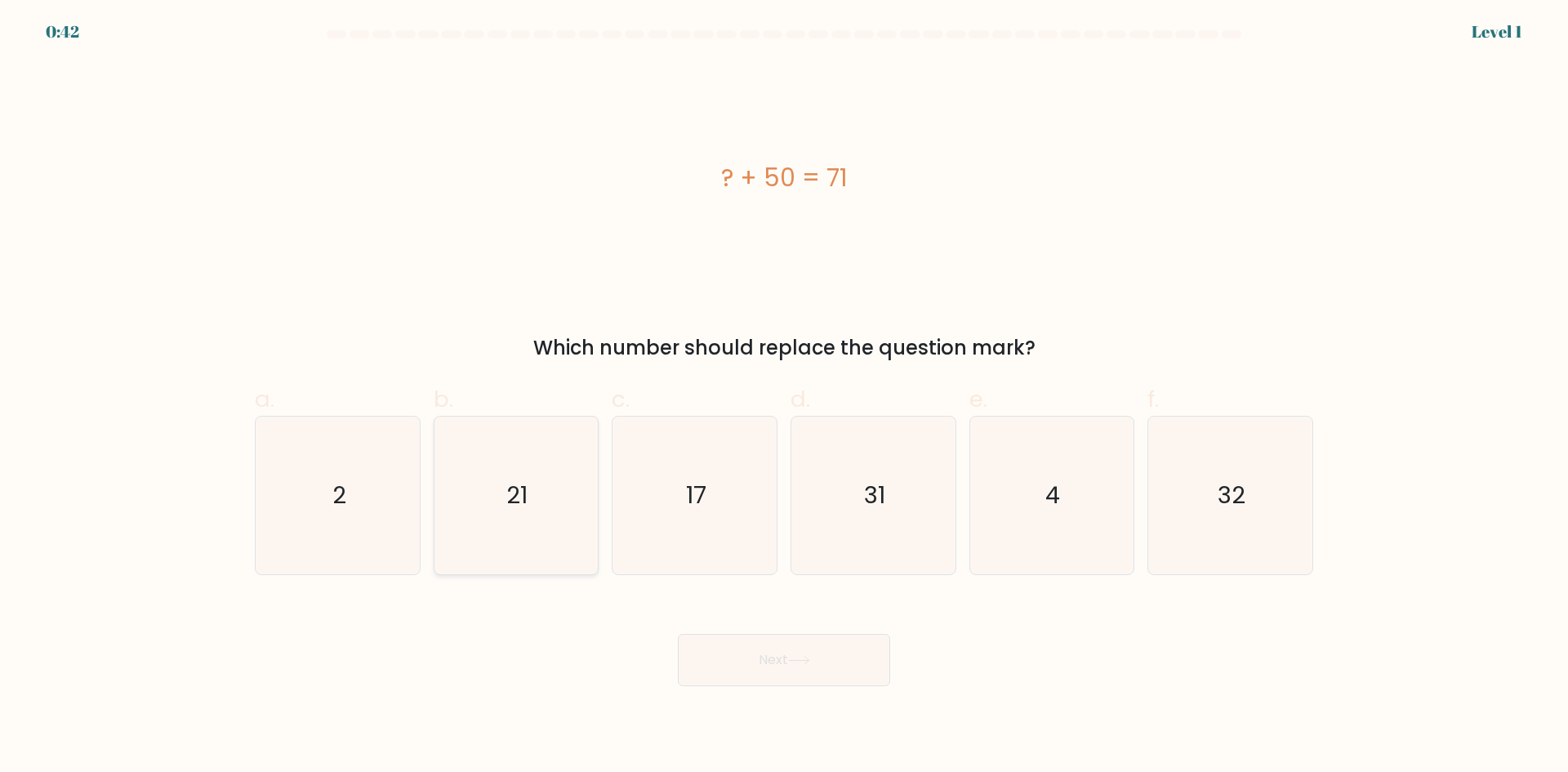
click at [533, 494] on icon "21" at bounding box center [515, 495] width 157 height 157
click at [784, 397] on input "b. 21" at bounding box center [784, 391] width 1 height 10
radio input "true"
click at [771, 678] on button "Next" at bounding box center [784, 659] width 212 height 52
click at [834, 662] on button "Next" at bounding box center [784, 659] width 212 height 52
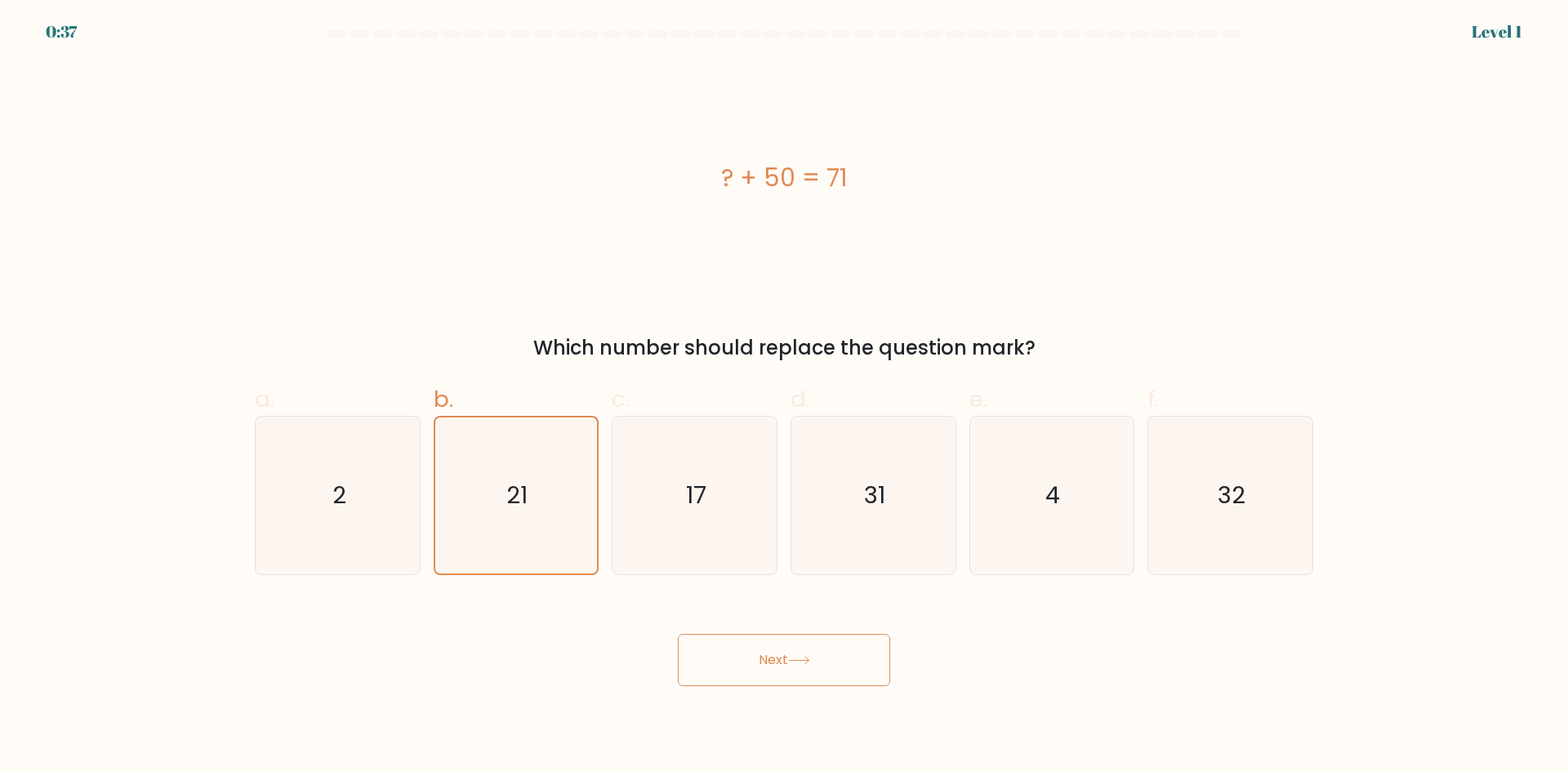
click at [810, 657] on icon at bounding box center [799, 659] width 22 height 9
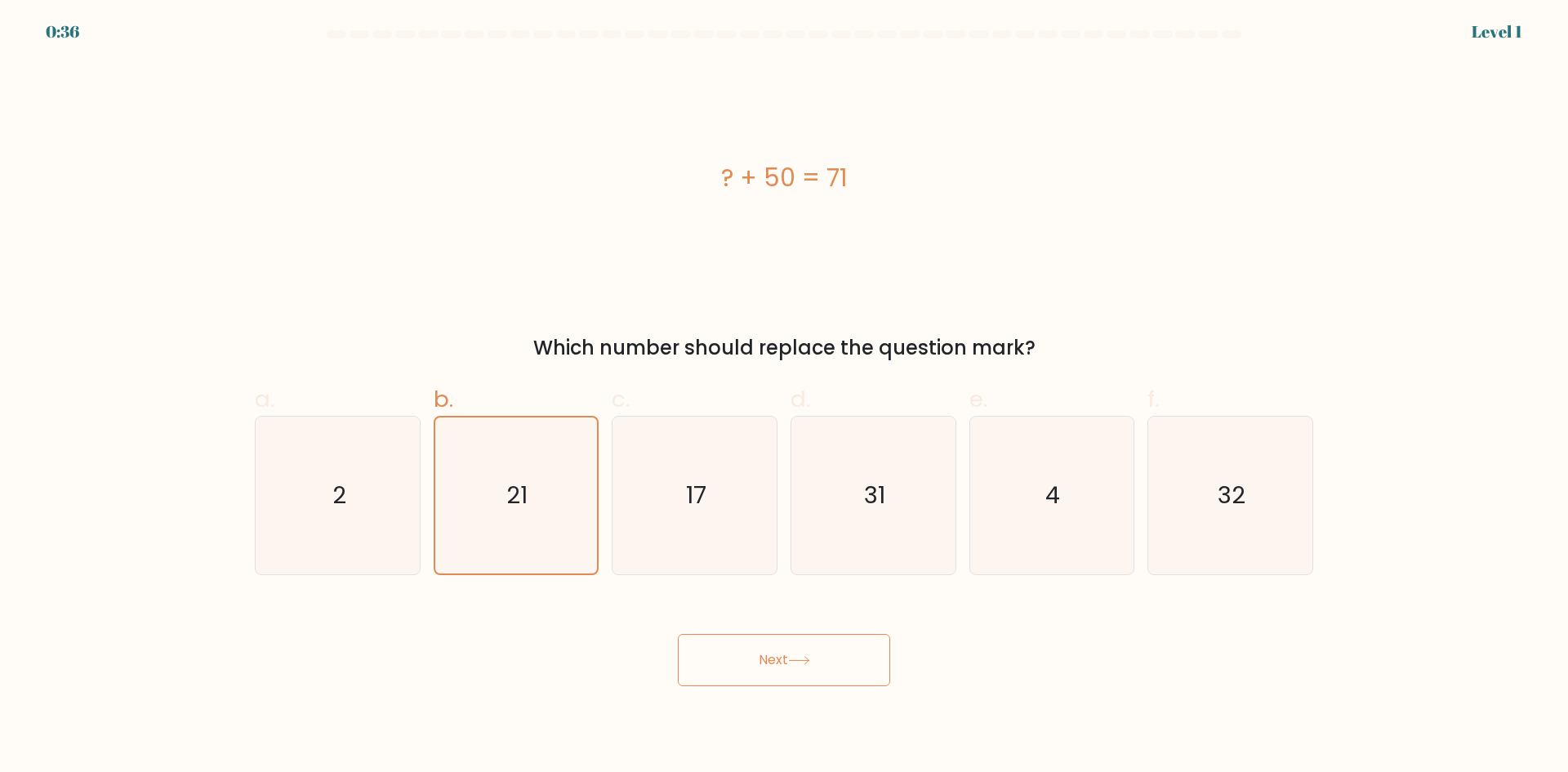
click at [810, 657] on icon at bounding box center [799, 659] width 22 height 9
click at [532, 528] on icon "21" at bounding box center [515, 495] width 156 height 156
click at [784, 397] on input "b. 21" at bounding box center [784, 391] width 1 height 10
click at [785, 673] on button "Next" at bounding box center [784, 659] width 212 height 52
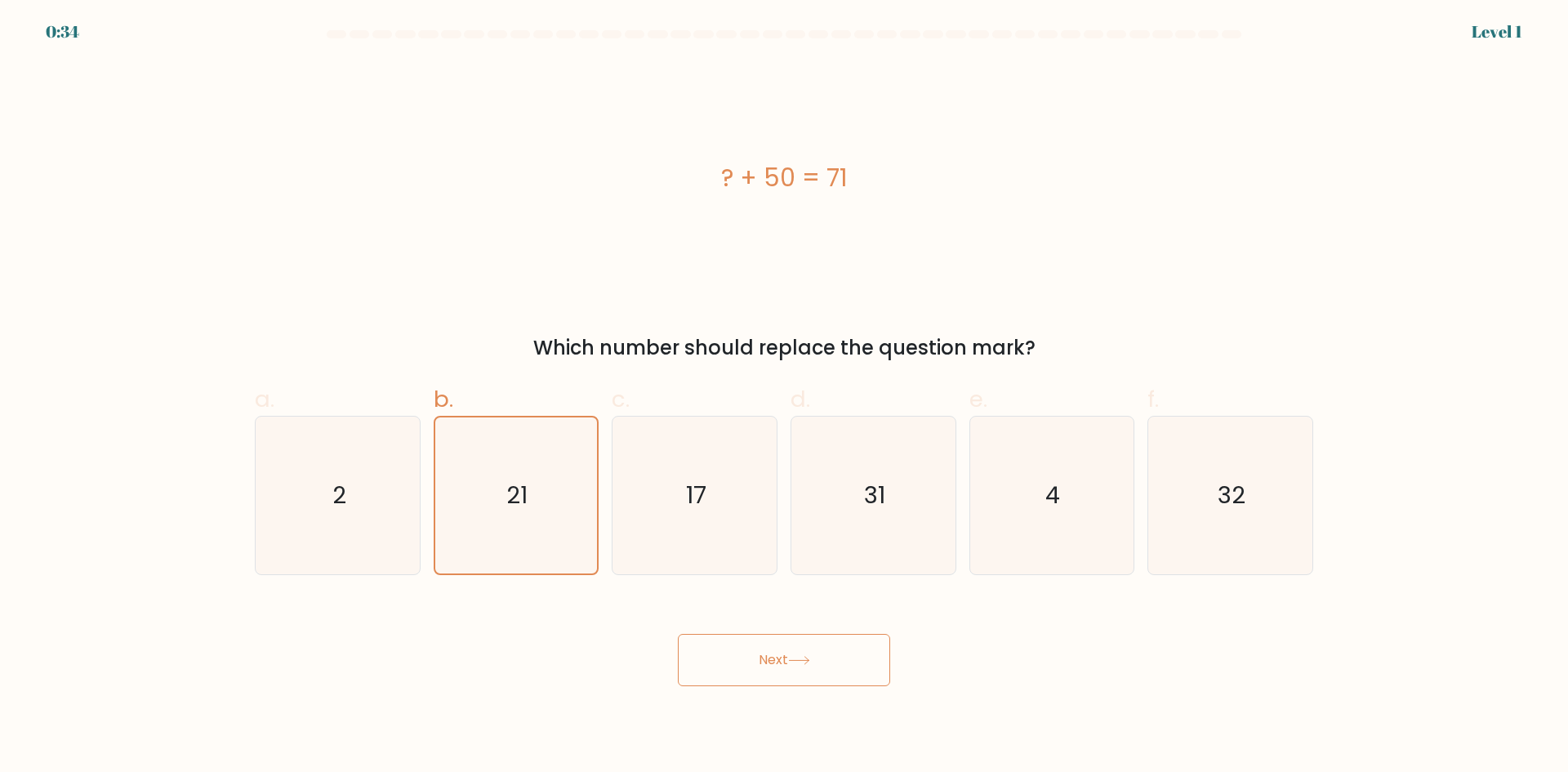
click at [784, 673] on button "Next" at bounding box center [784, 659] width 212 height 52
drag, startPoint x: 514, startPoint y: 127, endPoint x: 806, endPoint y: 169, distance: 295.0
click at [806, 169] on div "? + 50 = 71" at bounding box center [784, 177] width 1058 height 37
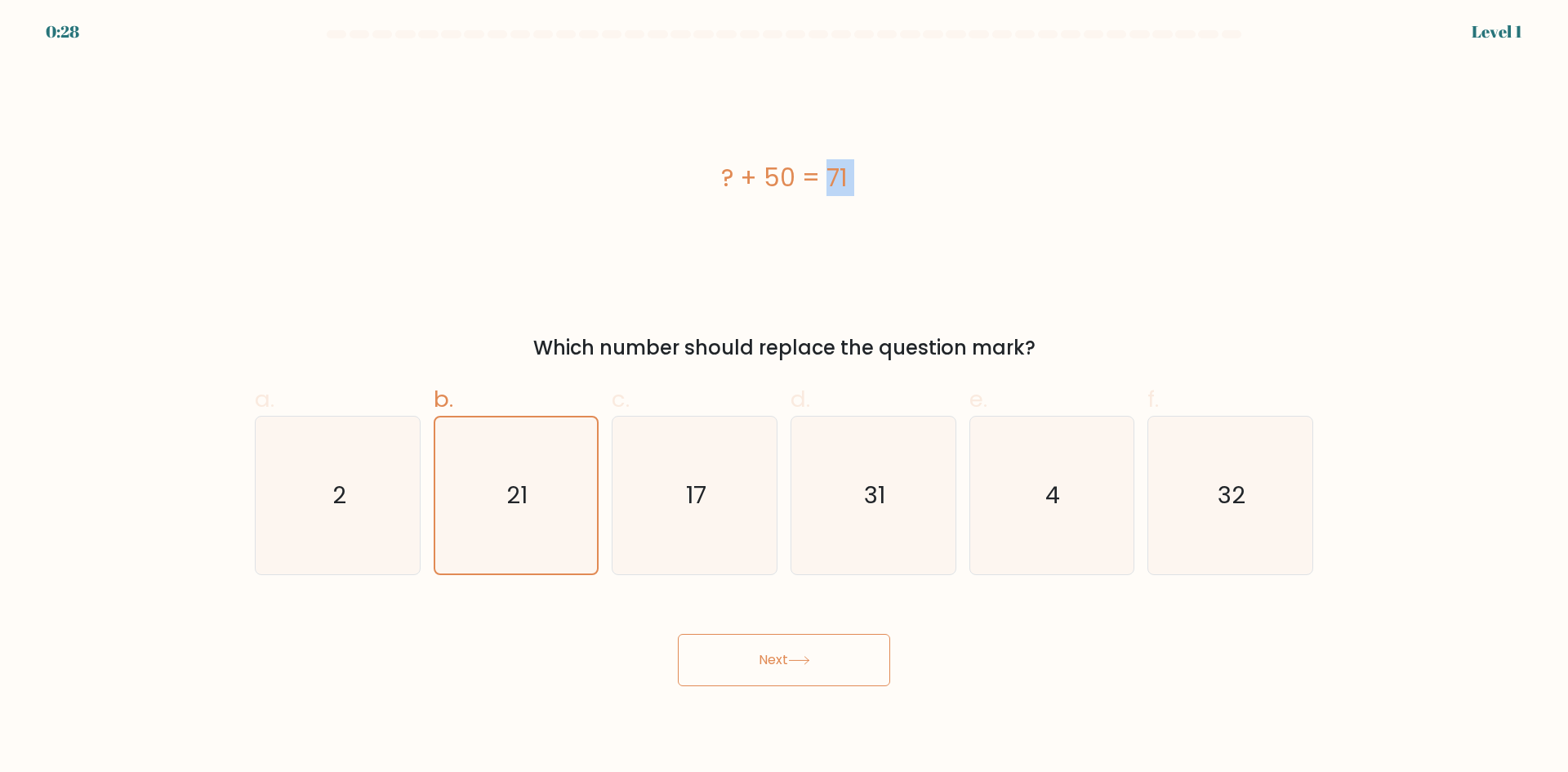
click at [919, 204] on div "? + 50 = 71" at bounding box center [784, 178] width 1058 height 232
click at [809, 667] on button "Next" at bounding box center [784, 659] width 212 height 52
click at [1046, 629] on div "Next" at bounding box center [784, 640] width 1078 height 92
click at [1055, 648] on div "Next" at bounding box center [784, 640] width 1078 height 92
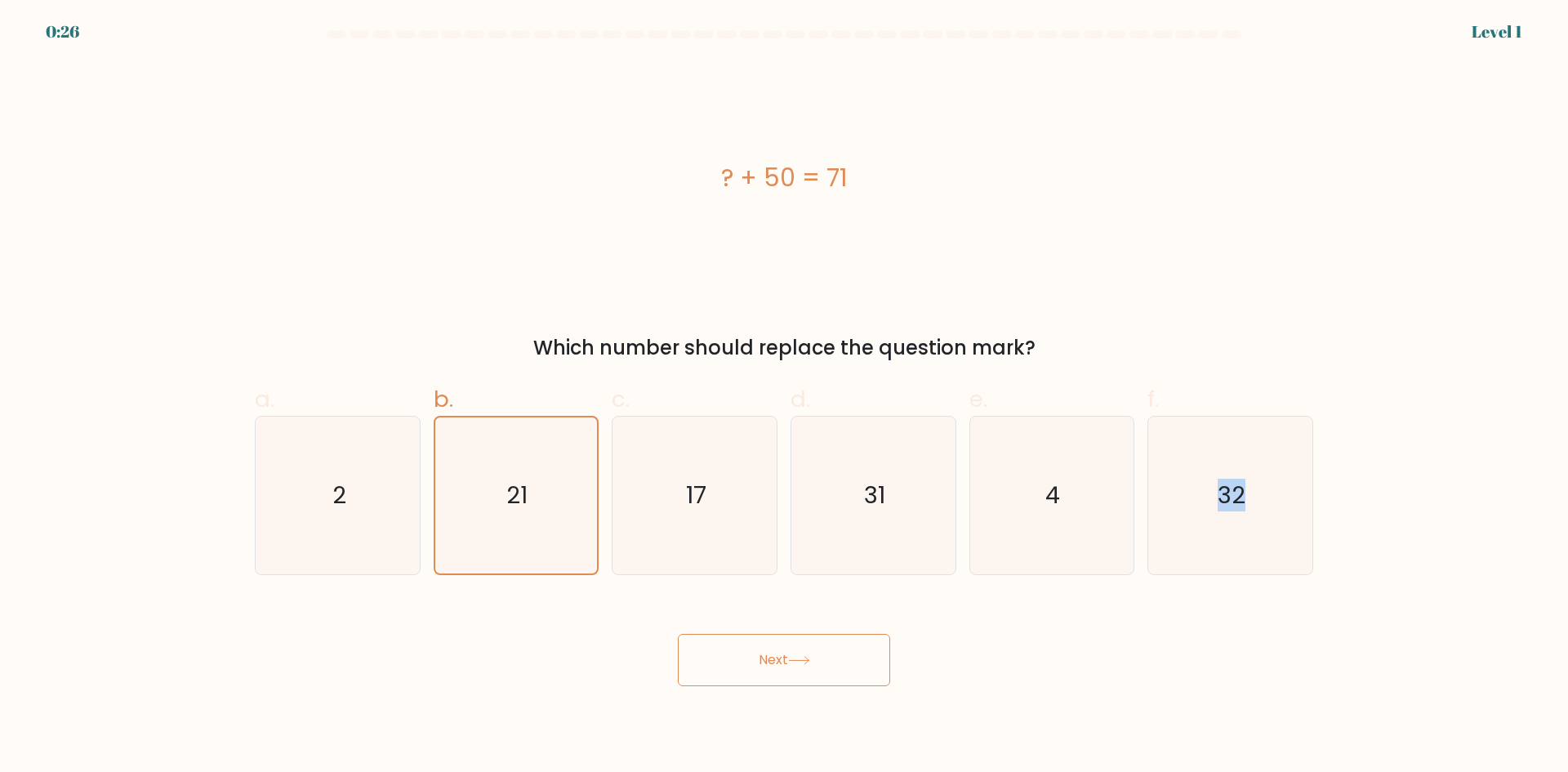
click at [1055, 648] on div "Next" at bounding box center [784, 640] width 1078 height 92
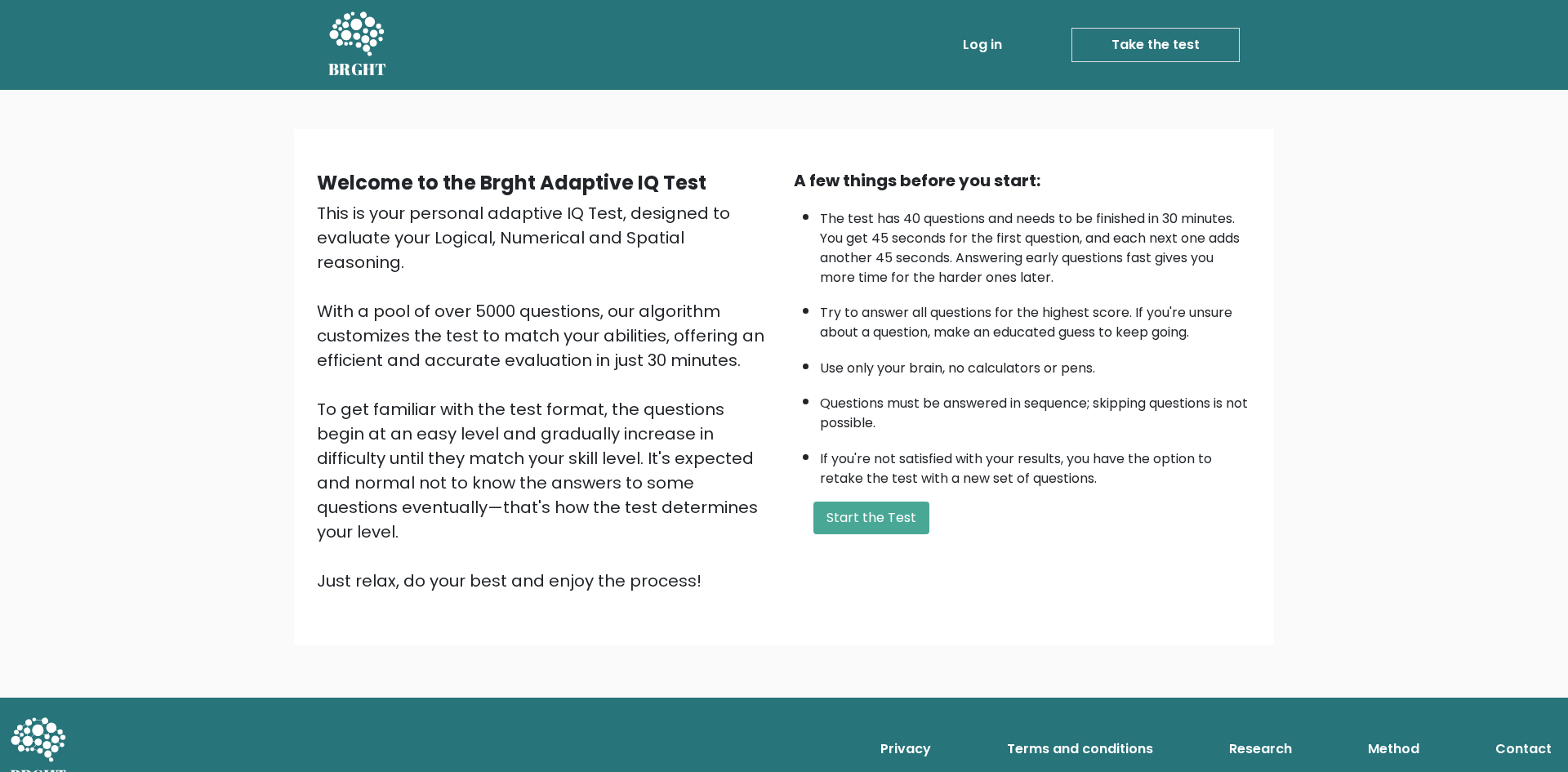
click at [892, 520] on button "Start the Test" at bounding box center [872, 517] width 116 height 32
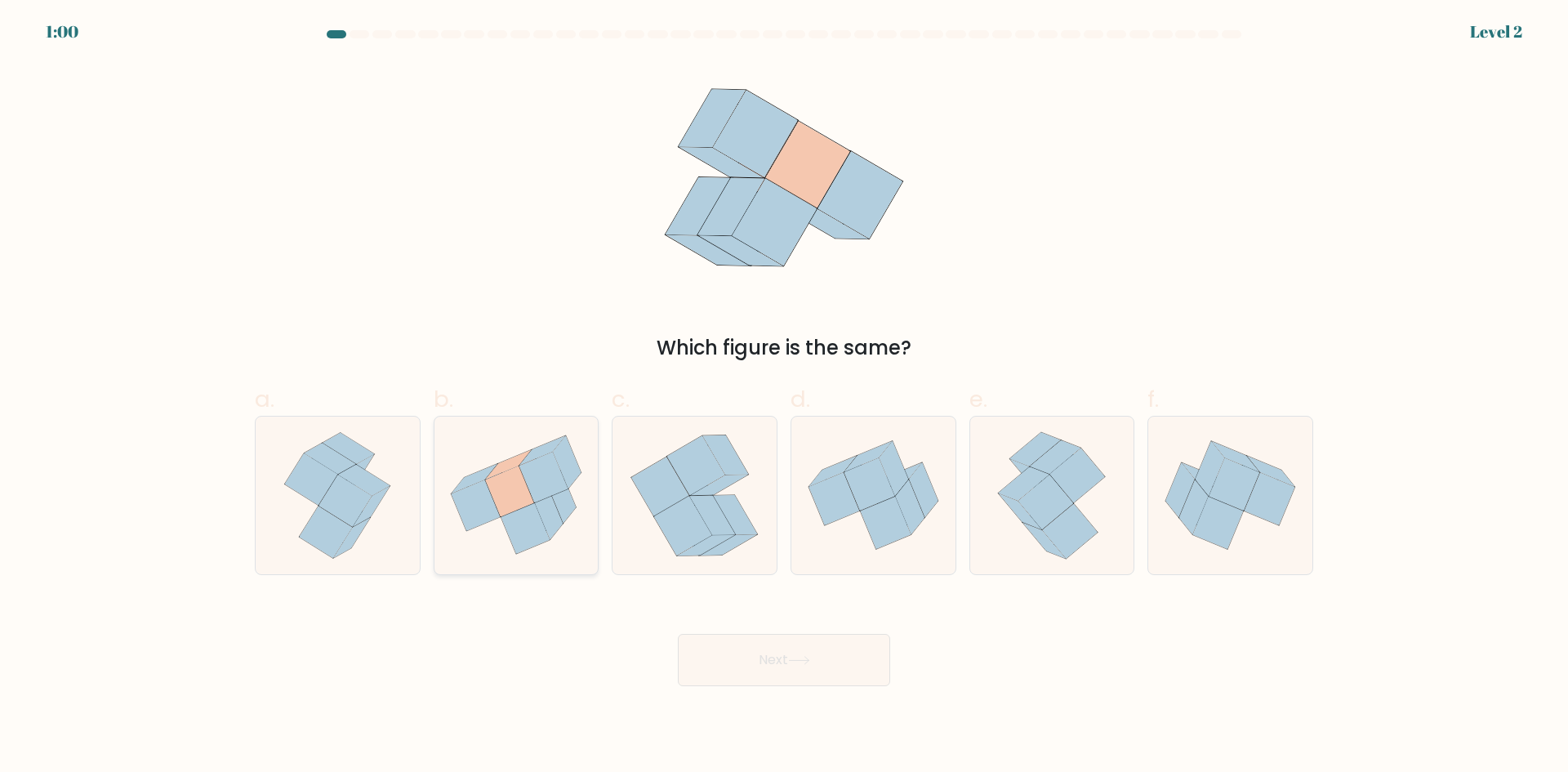
click at [509, 495] on icon at bounding box center [510, 491] width 49 height 50
click at [784, 397] on input "b." at bounding box center [784, 391] width 1 height 10
radio input "true"
click at [783, 657] on button "Next" at bounding box center [784, 659] width 212 height 52
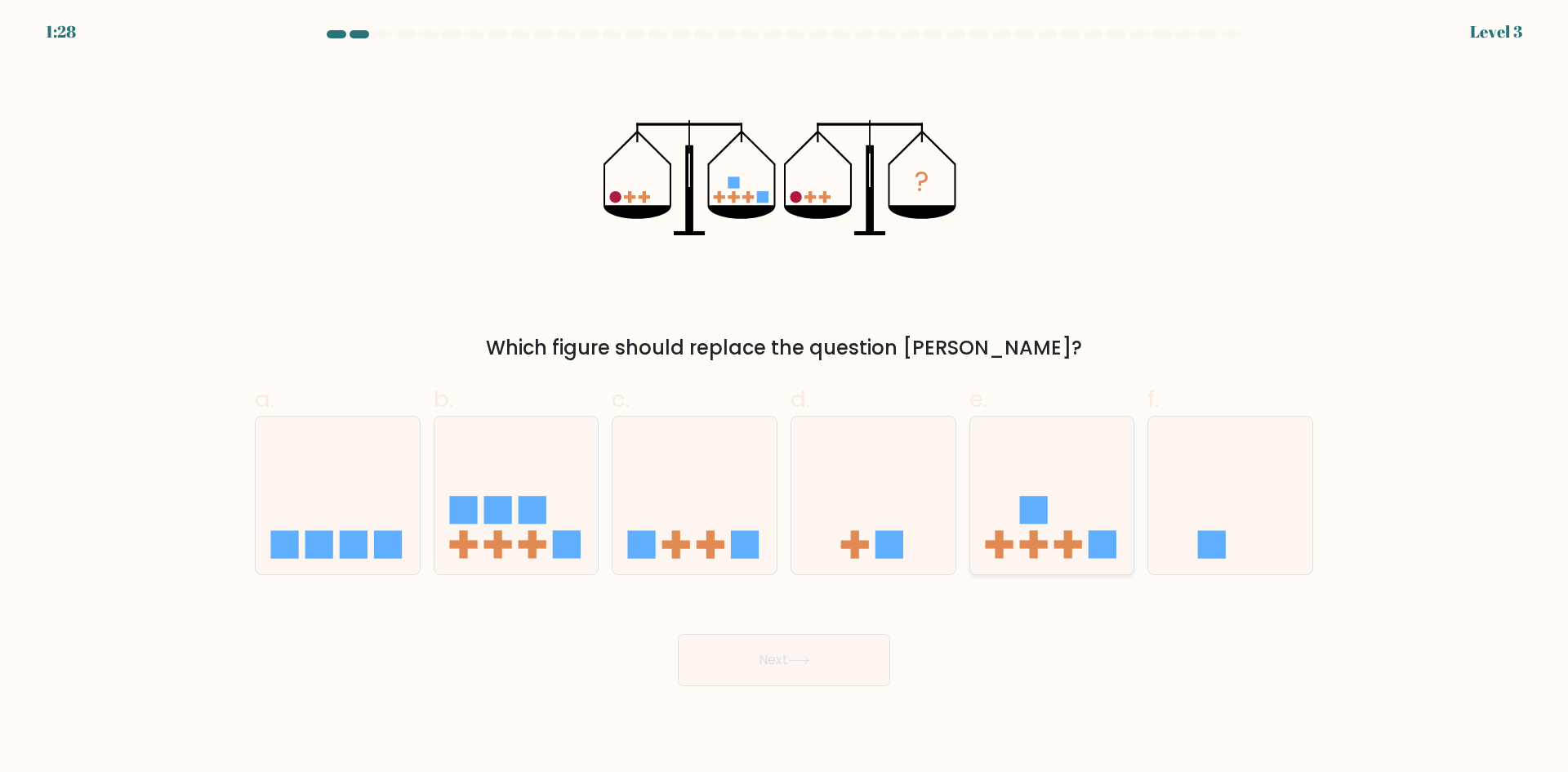
click at [1057, 525] on icon at bounding box center [1052, 494] width 164 height 135
click at [785, 397] on input "e." at bounding box center [784, 391] width 1 height 10
radio input "true"
click at [840, 655] on button "Next" at bounding box center [784, 659] width 212 height 52
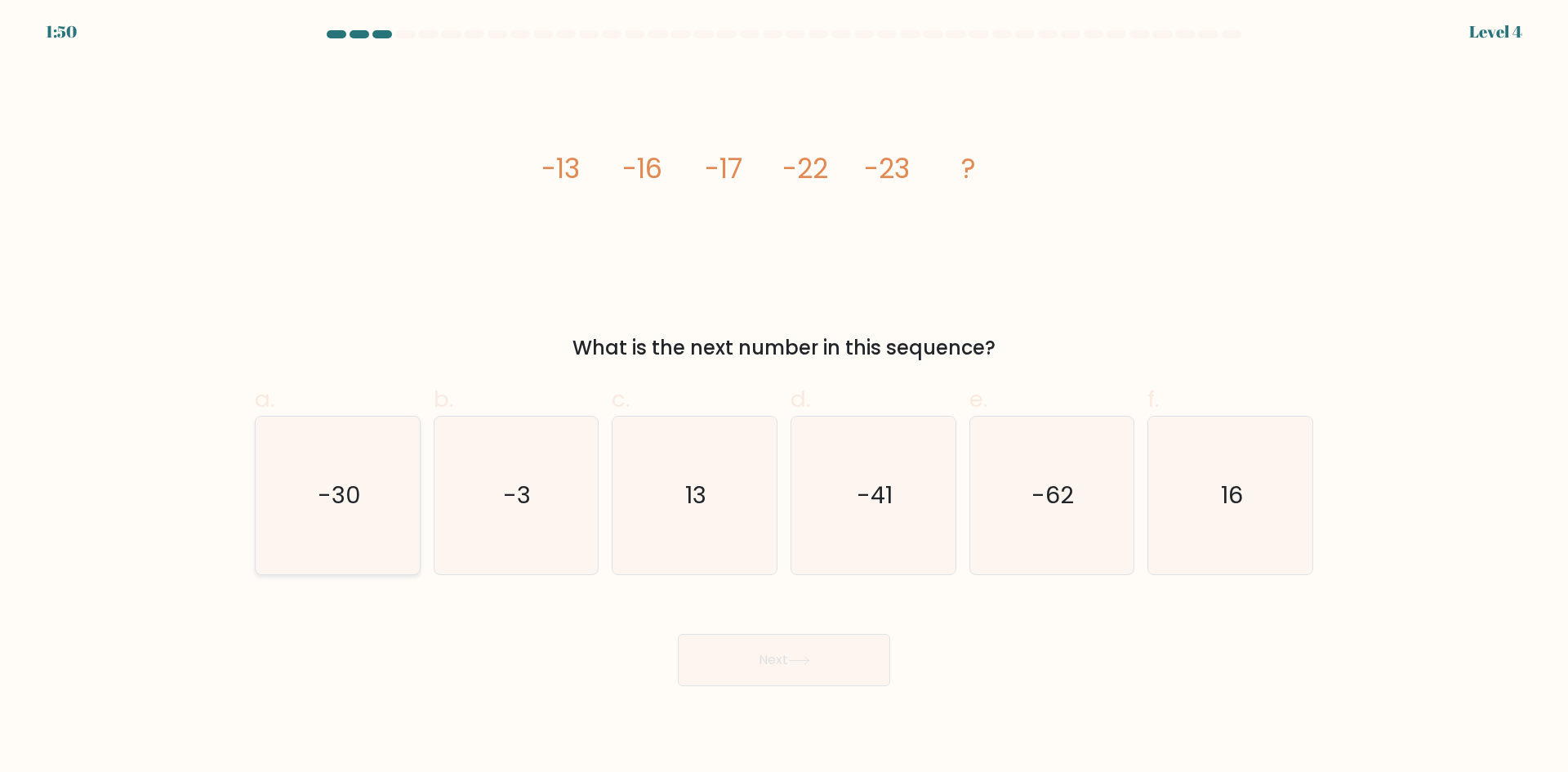
click at [357, 479] on text "-30" at bounding box center [339, 494] width 44 height 32
click at [784, 397] on input "a. -30" at bounding box center [784, 391] width 1 height 10
radio input "true"
click at [770, 674] on button "Next" at bounding box center [784, 659] width 212 height 52
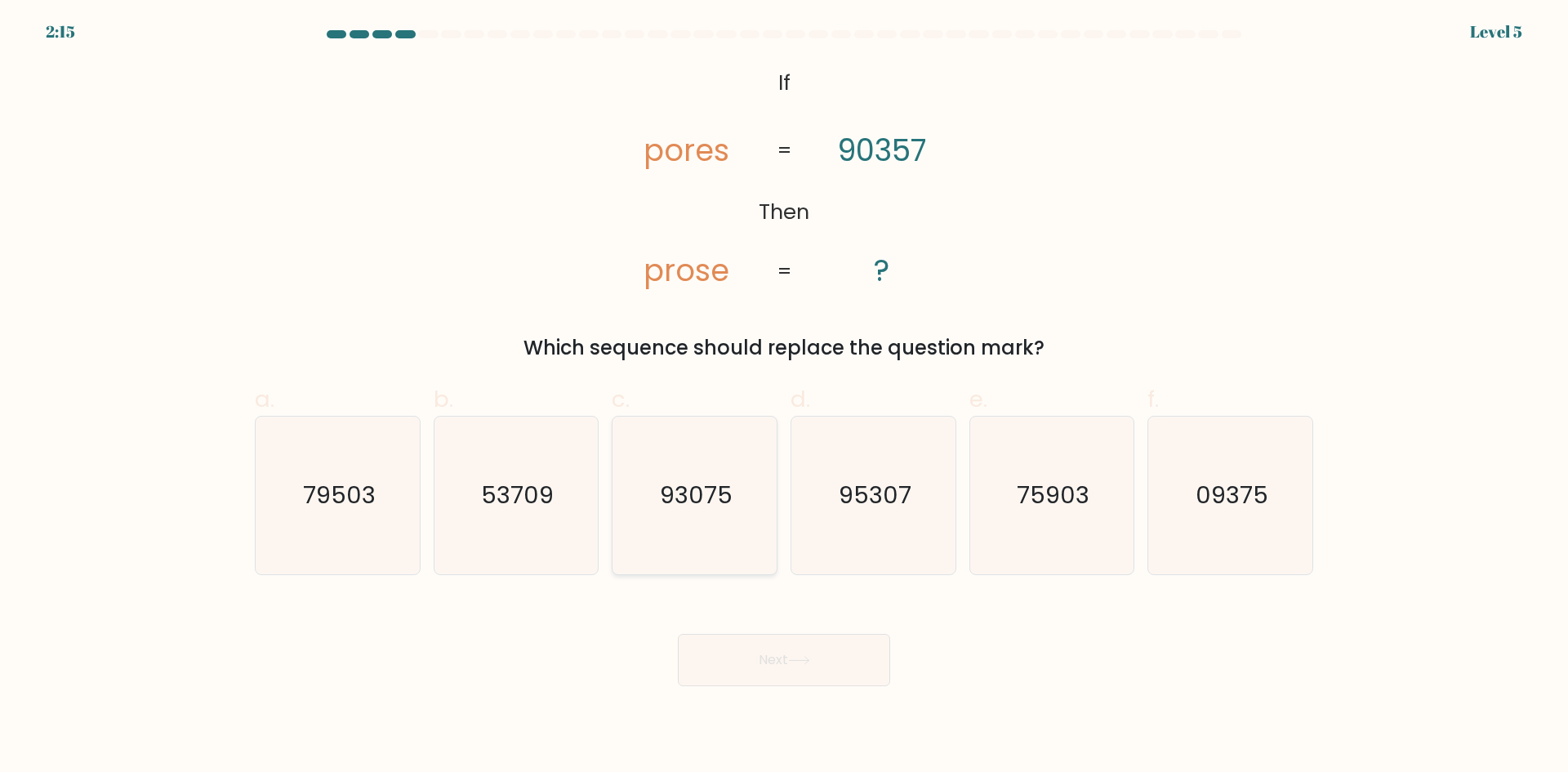
click at [748, 525] on icon "93075" at bounding box center [694, 495] width 157 height 157
click at [784, 397] on input "c. 93075" at bounding box center [784, 391] width 1 height 10
radio input "true"
click at [784, 658] on button "Next" at bounding box center [784, 659] width 212 height 52
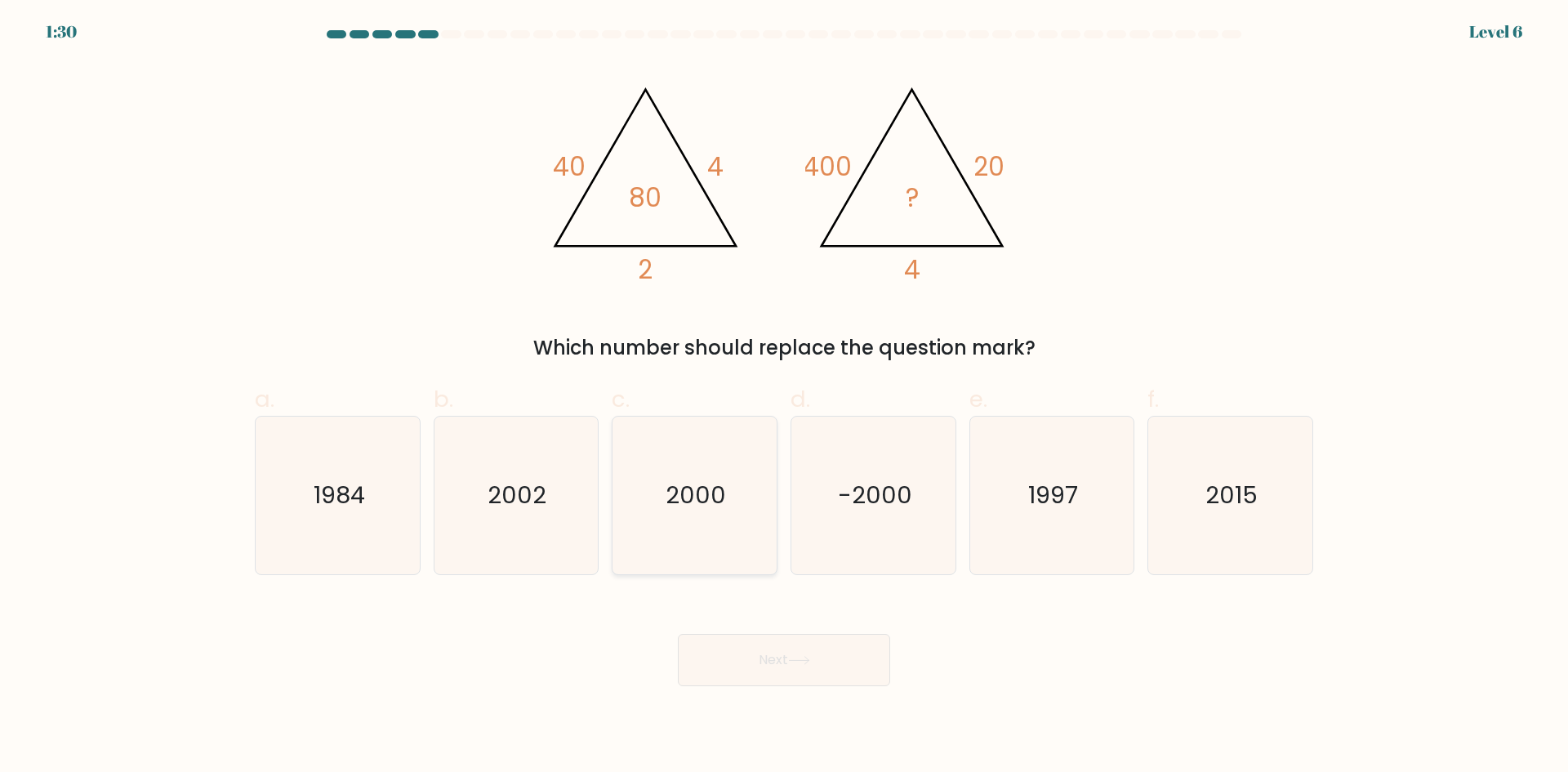
click at [681, 529] on icon "2000" at bounding box center [694, 495] width 157 height 157
click at [784, 397] on input "c. 2000" at bounding box center [784, 391] width 1 height 10
radio input "true"
click at [782, 675] on button "Next" at bounding box center [784, 659] width 212 height 52
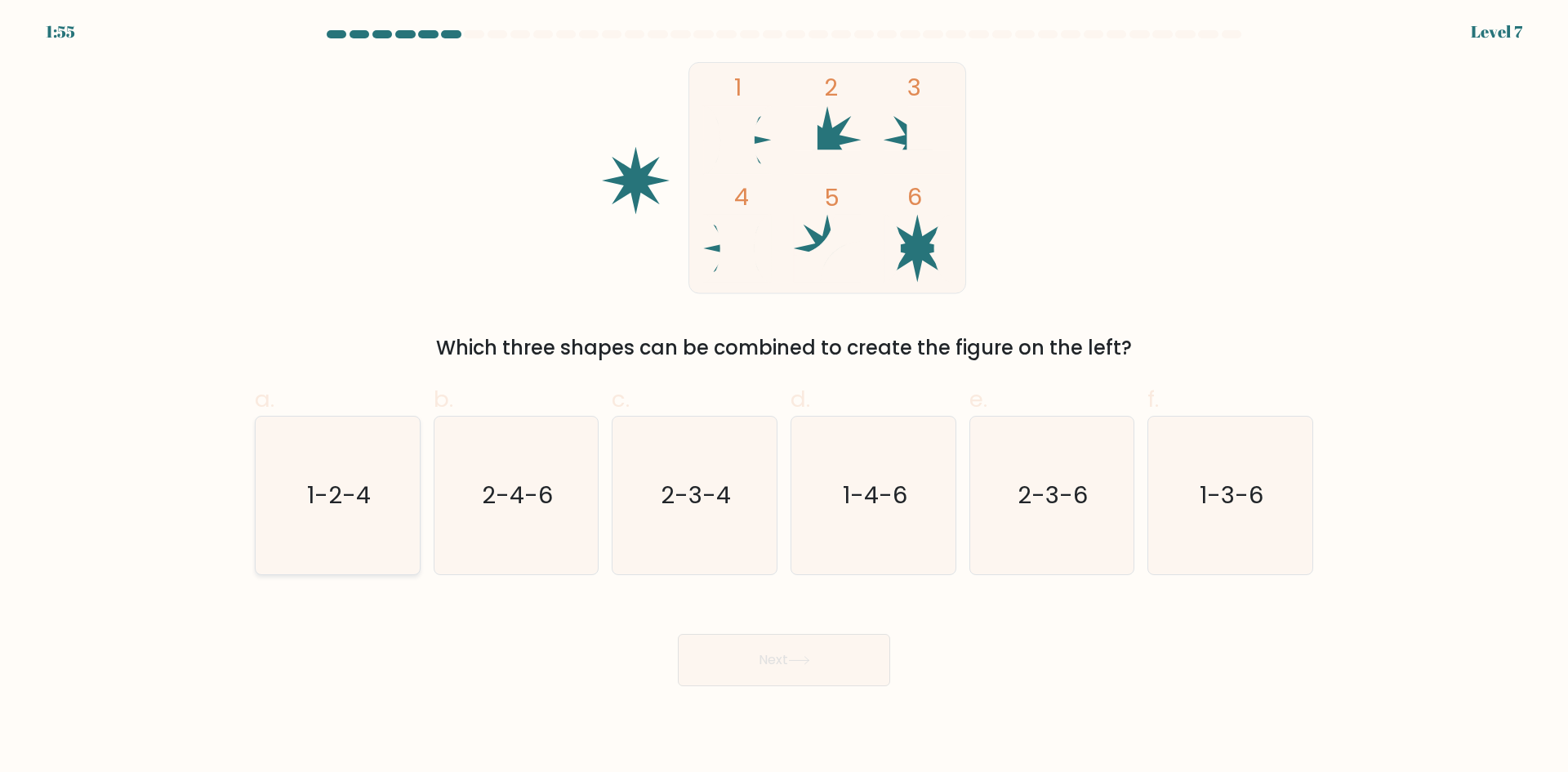
drag, startPoint x: 324, startPoint y: 513, endPoint x: 390, endPoint y: 538, distance: 70.6
click at [326, 513] on icon "1-2-4" at bounding box center [337, 495] width 157 height 157
click at [784, 397] on input "a. 1-2-4" at bounding box center [784, 391] width 1 height 10
radio input "true"
click at [911, 506] on icon "1-4-6" at bounding box center [874, 495] width 157 height 157
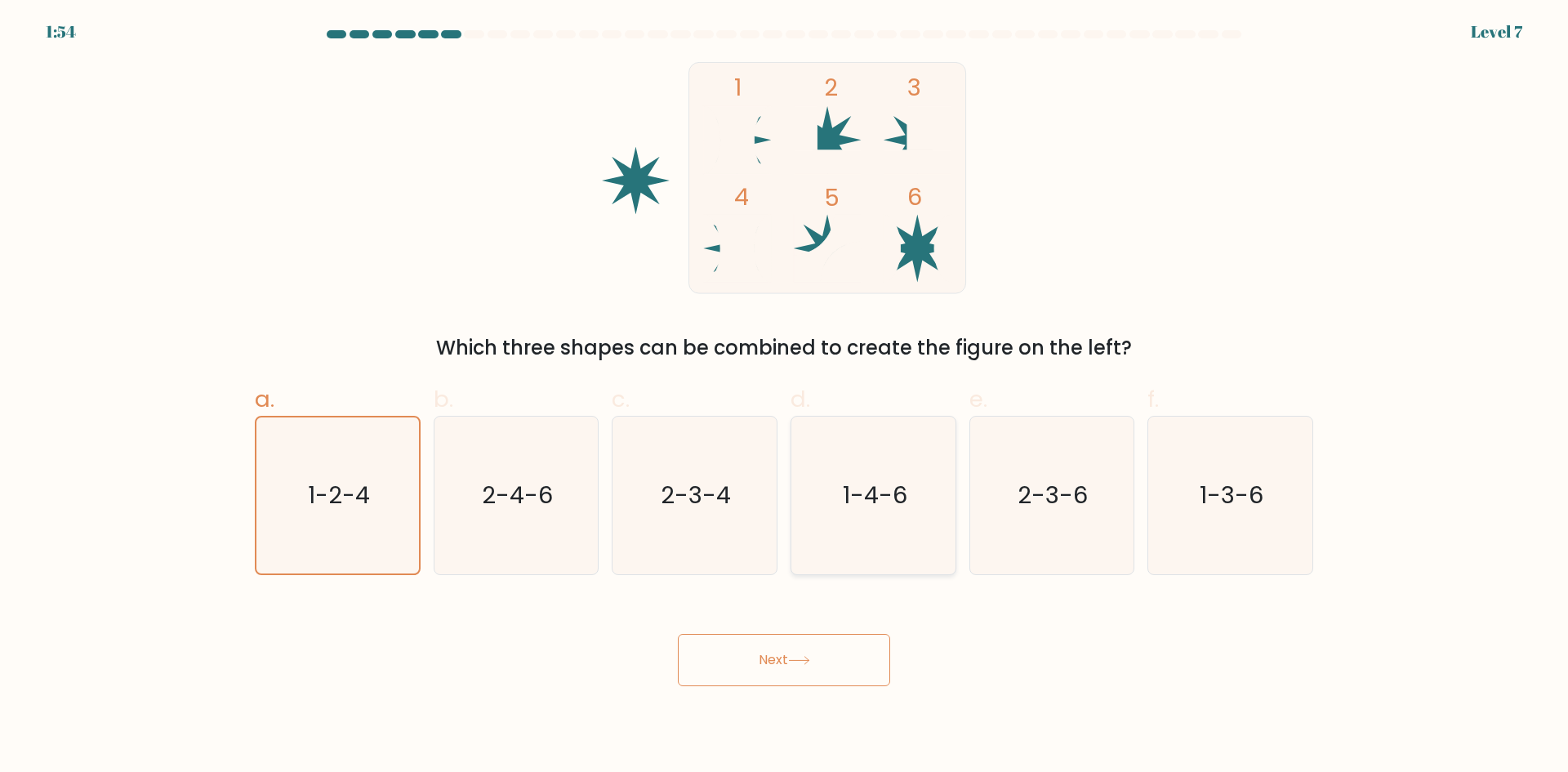
click at [785, 397] on input "d. 1-4-6" at bounding box center [784, 391] width 1 height 10
radio input "true"
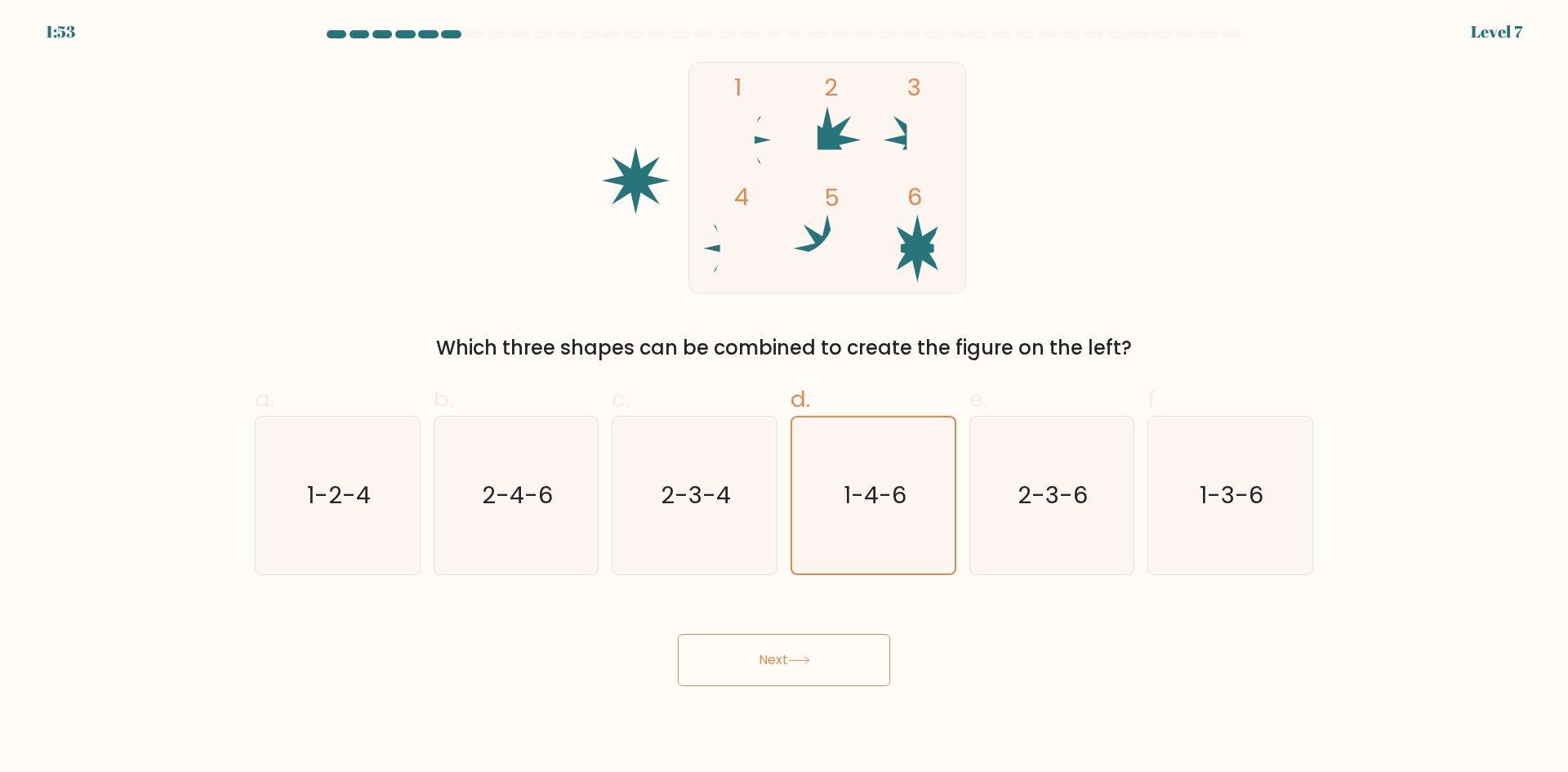
click at [820, 670] on button "Next" at bounding box center [784, 659] width 212 height 52
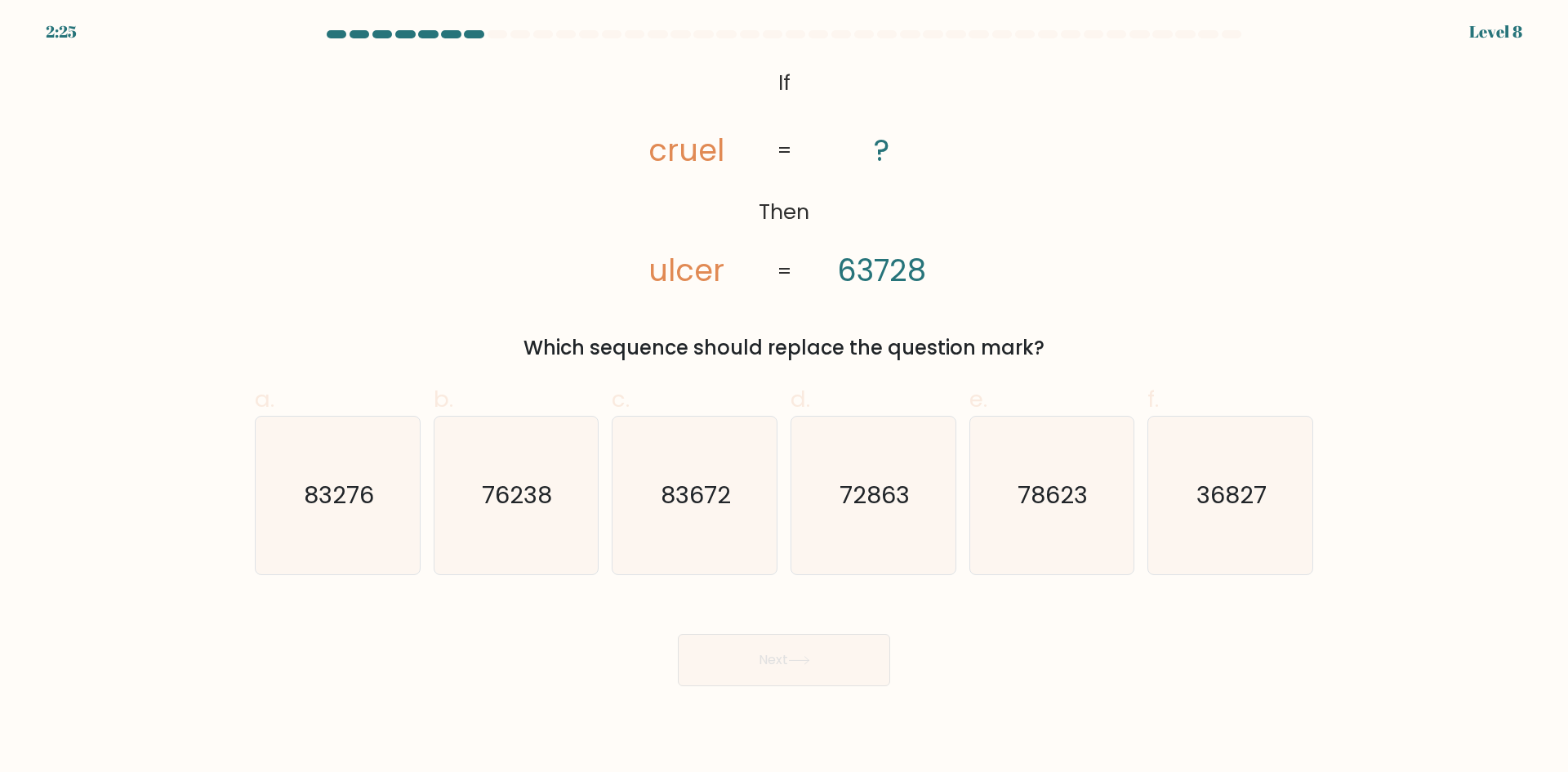
click at [837, 281] on icon "@import url('https://fonts.googleapis.com/css?family=Abril+Fatface:400,100,100i…" at bounding box center [784, 178] width 376 height 232
click at [885, 278] on tspan "63728" at bounding box center [882, 270] width 89 height 43
drag, startPoint x: 910, startPoint y: 277, endPoint x: 935, endPoint y: 278, distance: 25.0
click at [935, 278] on icon "@import url('https://fonts.googleapis.com/css?family=Abril+Fatface:400,100,100i…" at bounding box center [784, 178] width 376 height 232
click at [877, 277] on tspan "63728" at bounding box center [882, 270] width 89 height 43
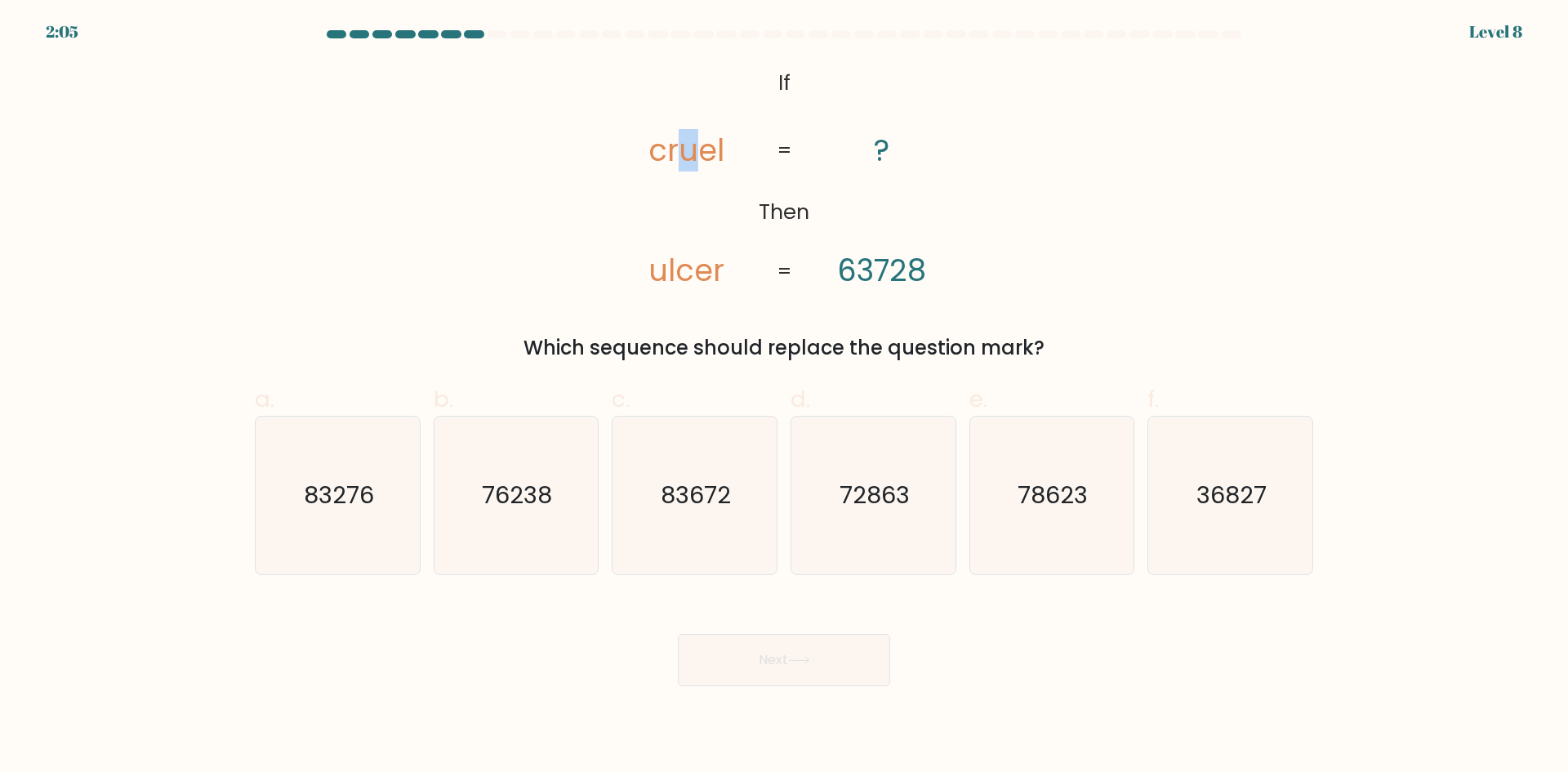
drag, startPoint x: 683, startPoint y: 162, endPoint x: 693, endPoint y: 160, distance: 10.2
click at [693, 160] on tspan "cruel" at bounding box center [687, 150] width 76 height 43
click at [1052, 483] on text "78623" at bounding box center [1054, 494] width 70 height 32
click at [785, 397] on input "e. 78623" at bounding box center [784, 391] width 1 height 10
radio input "true"
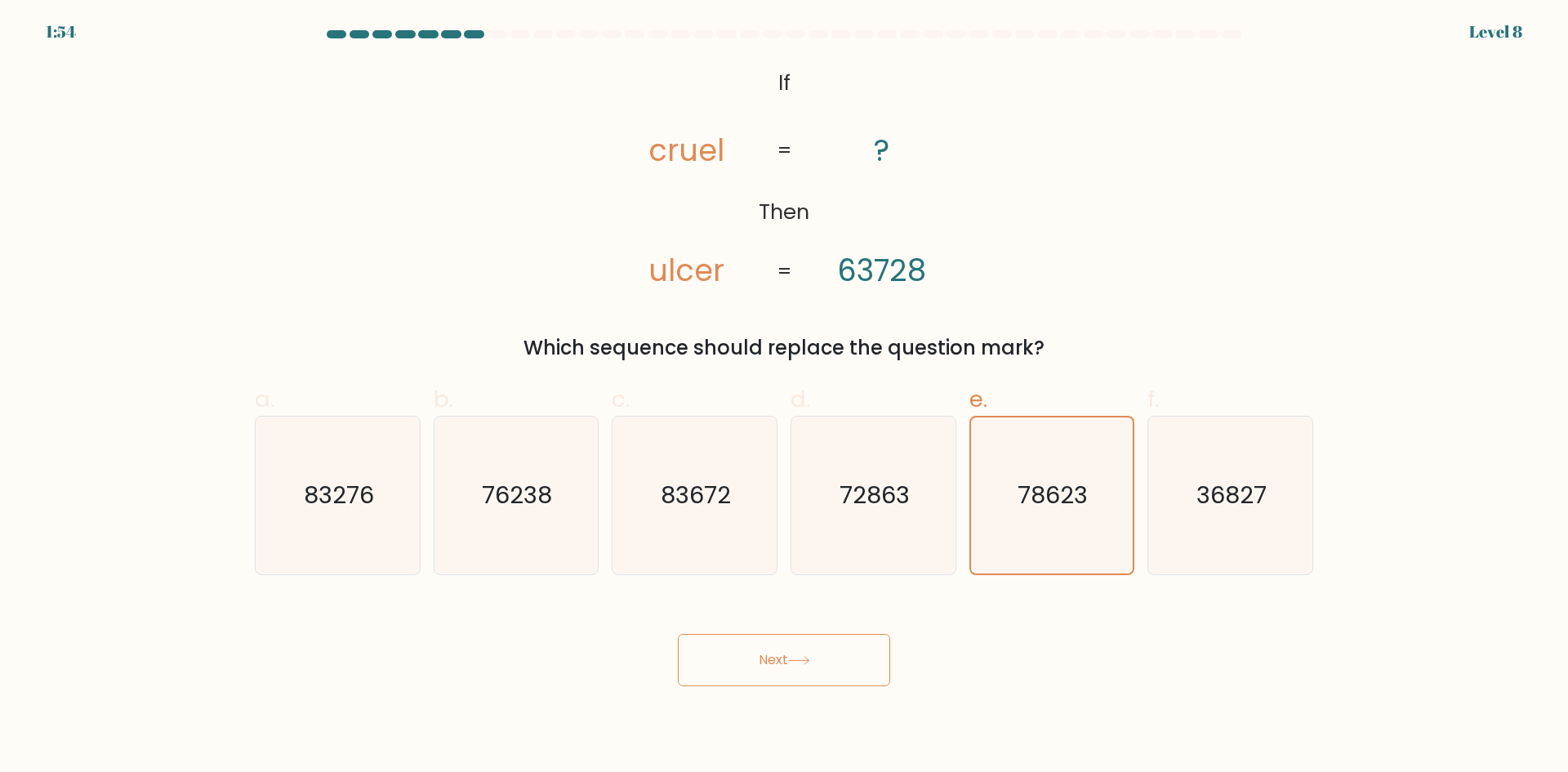
click at [790, 664] on button "Next" at bounding box center [784, 659] width 212 height 52
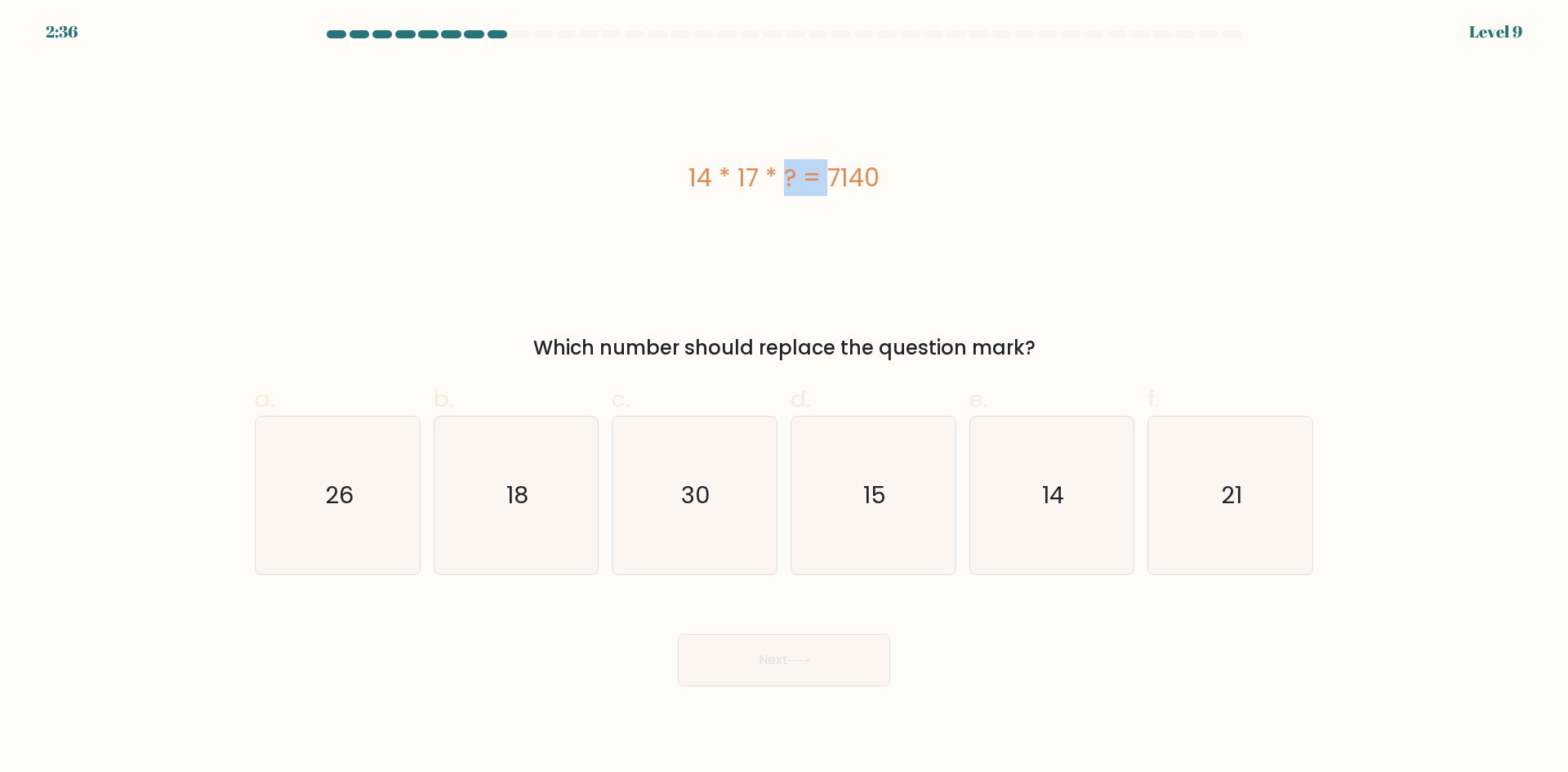
drag, startPoint x: 694, startPoint y: 183, endPoint x: 738, endPoint y: 181, distance: 44.0
click at [738, 181] on div "14 * 17 * ? = 7140" at bounding box center [784, 177] width 1058 height 37
click at [766, 180] on div "14 * 17 * ? = 7140" at bounding box center [784, 177] width 1058 height 37
click at [1051, 527] on icon "14" at bounding box center [1052, 495] width 157 height 157
click at [785, 397] on input "e. 14" at bounding box center [784, 391] width 1 height 10
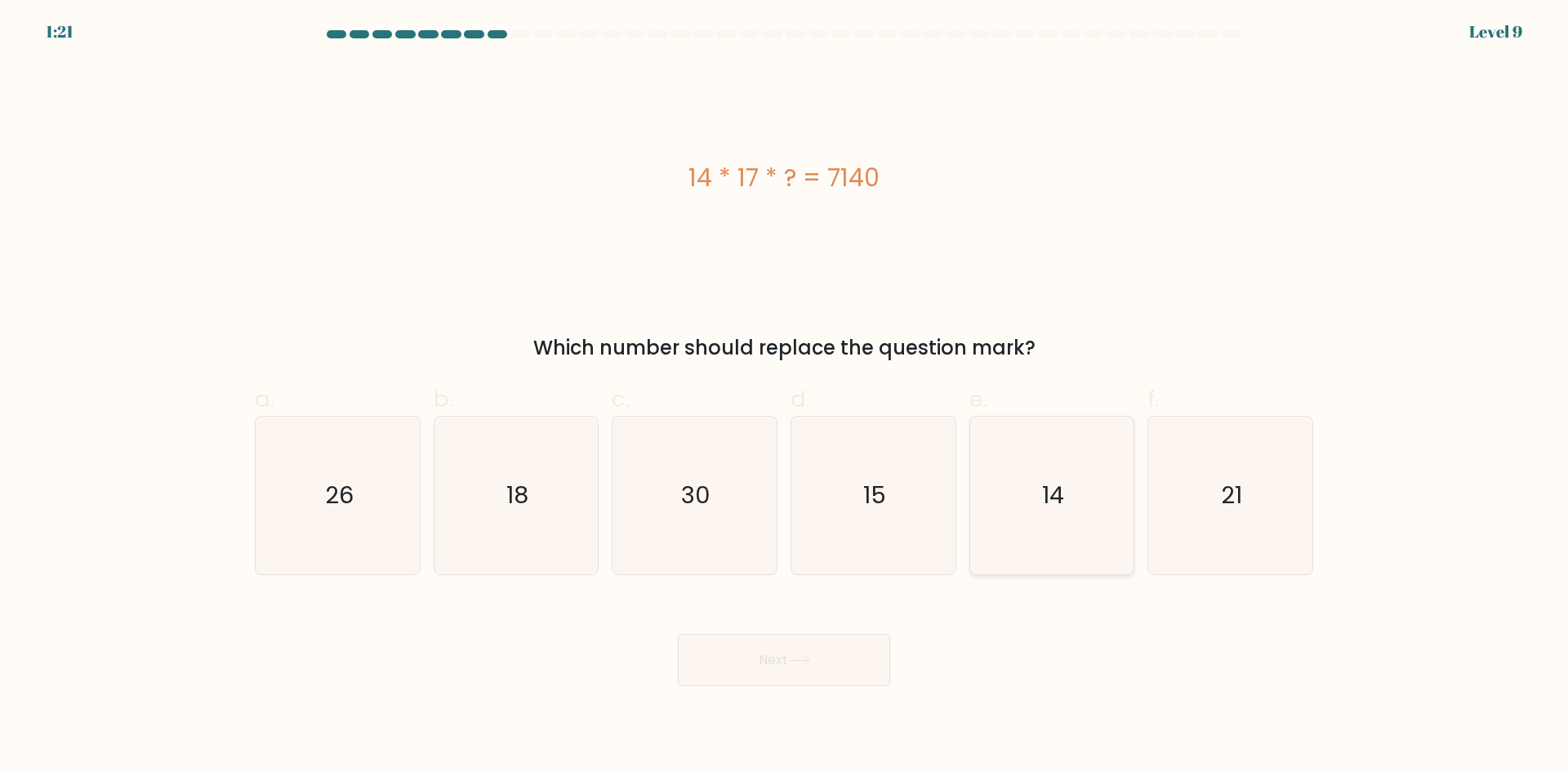
radio input "true"
click at [872, 530] on icon "15" at bounding box center [874, 495] width 157 height 157
click at [785, 397] on input "d. 15" at bounding box center [784, 391] width 1 height 10
radio input "true"
click at [839, 661] on button "Next" at bounding box center [784, 659] width 212 height 52
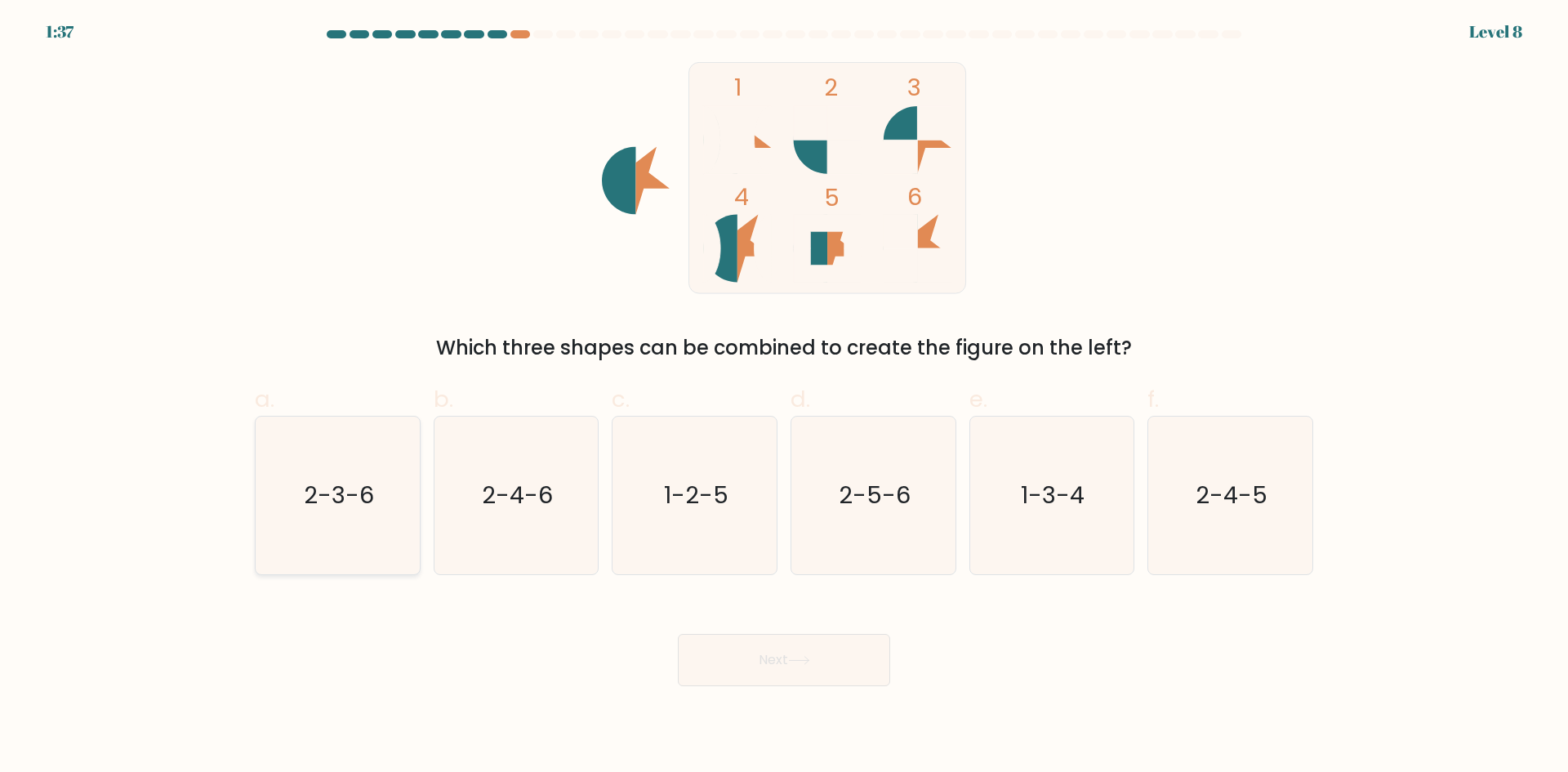
click at [371, 497] on text "2-3-6" at bounding box center [339, 494] width 70 height 32
click at [784, 397] on input "a. 2-3-6" at bounding box center [784, 391] width 1 height 10
radio input "true"
click at [837, 661] on button "Next" at bounding box center [784, 659] width 212 height 52
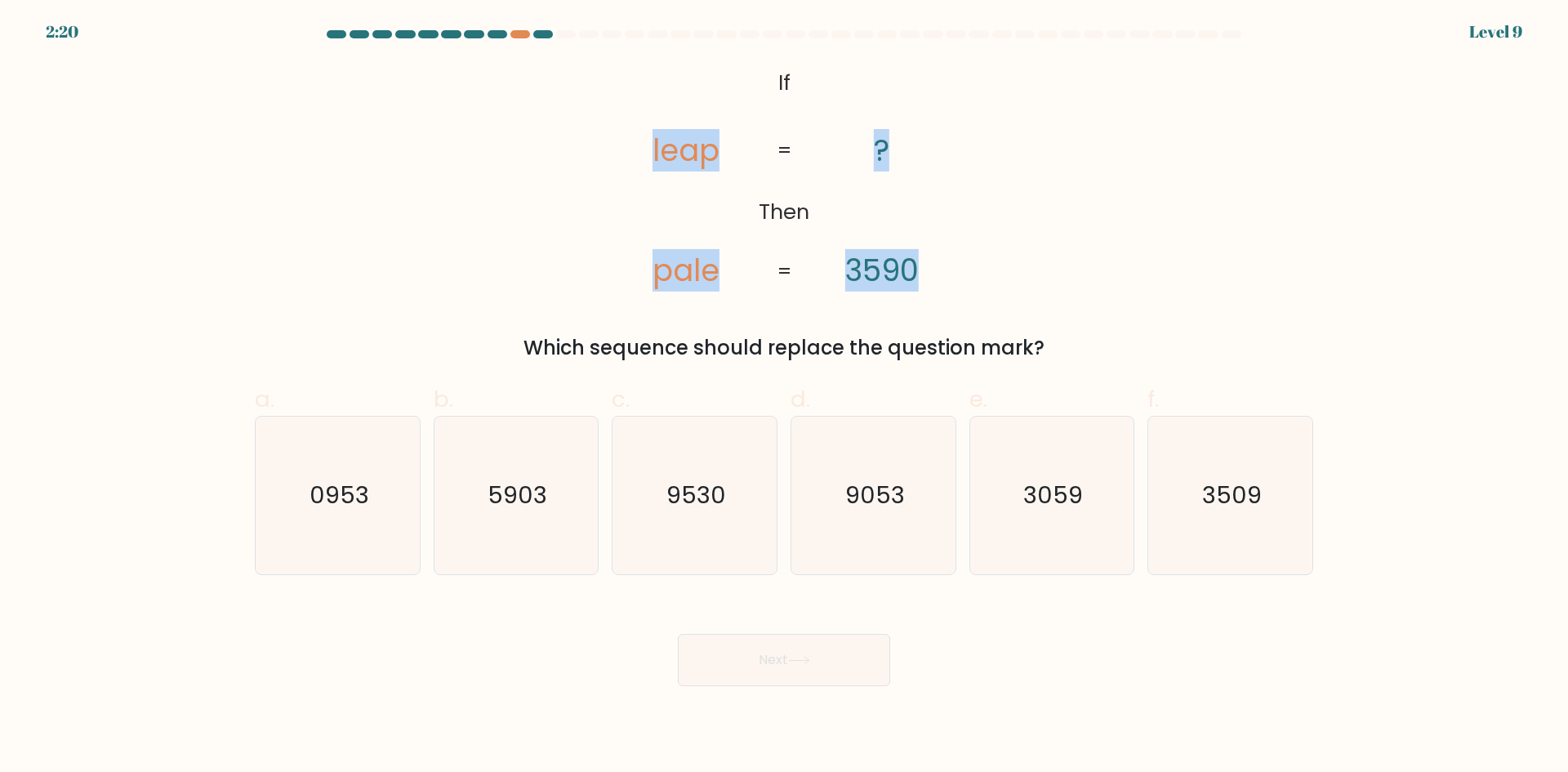
drag, startPoint x: 654, startPoint y: 159, endPoint x: 762, endPoint y: 153, distance: 108.2
click at [762, 153] on icon "@import url('https://fonts.googleapis.com/css?family=Abril+Fatface:400,100,100i…" at bounding box center [784, 178] width 376 height 232
click at [659, 283] on icon "@import url('https://fonts.googleapis.com/css?family=Abril+Fatface:400,100,100i…" at bounding box center [784, 178] width 376 height 232
drag, startPoint x: 659, startPoint y: 155, endPoint x: 649, endPoint y: 156, distance: 10.0
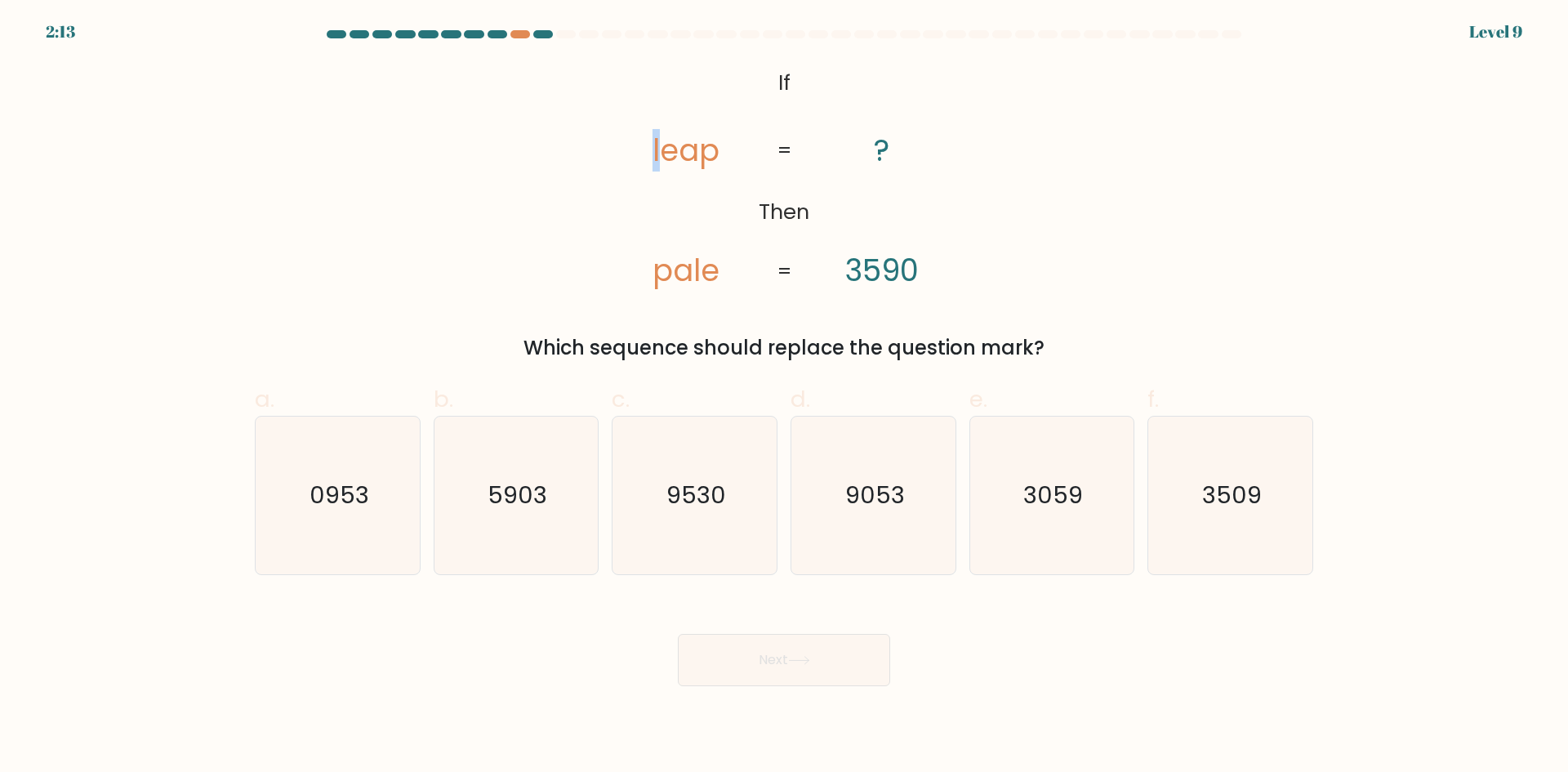
click at [649, 156] on icon "@import url('https://fonts.googleapis.com/css?family=Abril+Fatface:400,100,100i…" at bounding box center [784, 178] width 376 height 232
drag, startPoint x: 677, startPoint y: 153, endPoint x: 667, endPoint y: 154, distance: 10.0
click at [667, 154] on tspan "leap" at bounding box center [686, 150] width 67 height 43
drag, startPoint x: 700, startPoint y: 153, endPoint x: 683, endPoint y: 157, distance: 17.5
click at [683, 157] on tspan "leap" at bounding box center [686, 150] width 67 height 43
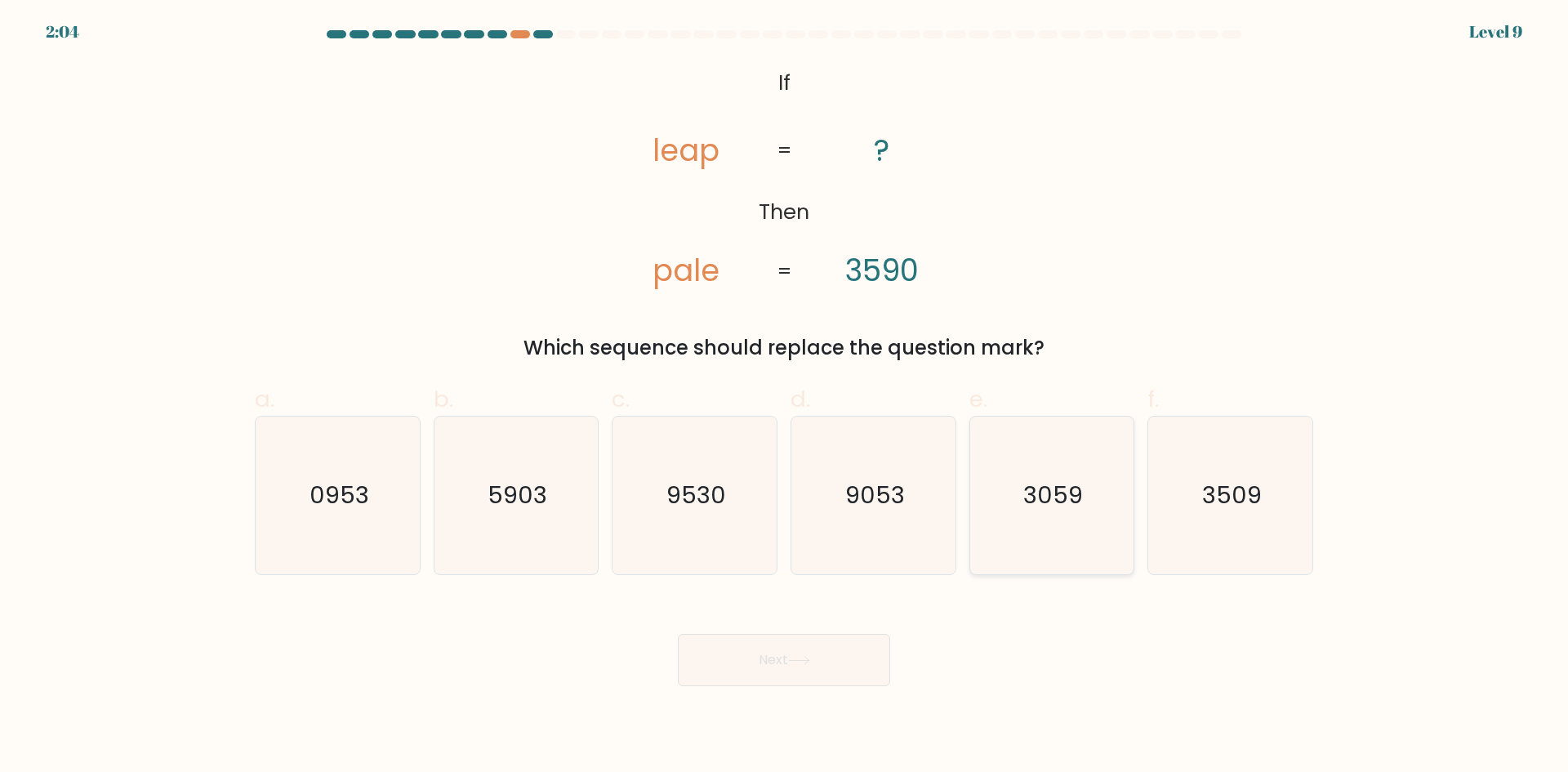
click at [1052, 506] on text "3059" at bounding box center [1053, 494] width 60 height 32
click at [785, 397] on input "e. 3059" at bounding box center [784, 391] width 1 height 10
radio input "true"
drag, startPoint x: 705, startPoint y: 273, endPoint x: 695, endPoint y: 277, distance: 10.8
click at [695, 277] on tspan "pale" at bounding box center [686, 270] width 67 height 43
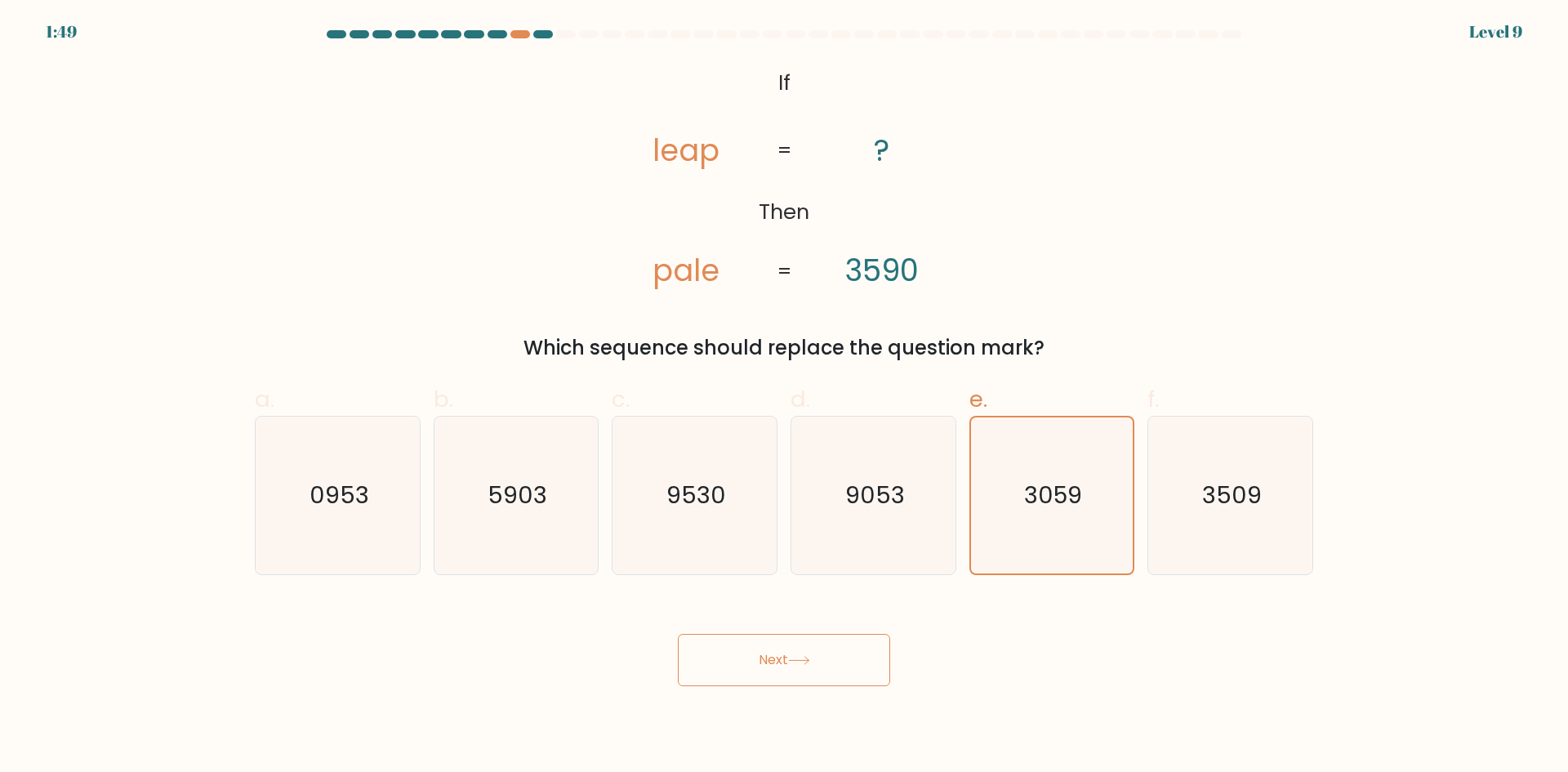
click at [711, 157] on tspan "leap" at bounding box center [686, 150] width 67 height 43
drag, startPoint x: 661, startPoint y: 154, endPoint x: 649, endPoint y: 153, distance: 12.0
click at [649, 153] on icon "@import url('https://fonts.googleapis.com/css?family=Abril+Fatface:400,100,100i…" at bounding box center [784, 178] width 376 height 232
click at [693, 280] on tspan "pale" at bounding box center [686, 270] width 67 height 43
drag, startPoint x: 679, startPoint y: 157, endPoint x: 661, endPoint y: 161, distance: 18.4
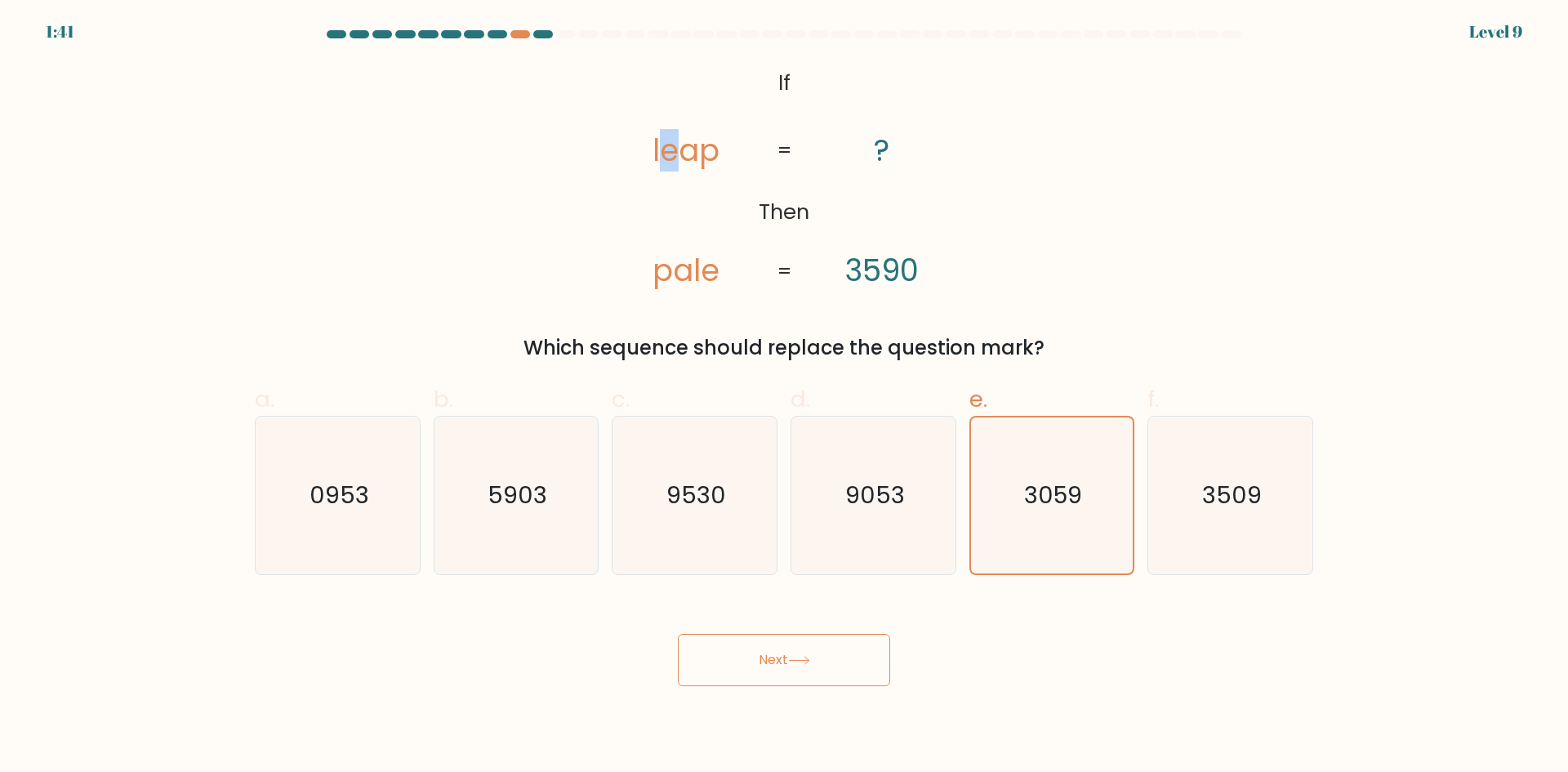
click at [661, 161] on tspan "leap" at bounding box center [686, 150] width 67 height 43
drag, startPoint x: 720, startPoint y: 287, endPoint x: 711, endPoint y: 283, distance: 9.8
click at [711, 283] on icon "@import url('https://fonts.googleapis.com/css?family=Abril+Fatface:400,100,100i…" at bounding box center [784, 178] width 376 height 232
drag, startPoint x: 720, startPoint y: 273, endPoint x: 708, endPoint y: 273, distance: 12.0
click at [708, 273] on icon "@import url('https://fonts.googleapis.com/css?family=Abril+Fatface:400,100,100i…" at bounding box center [784, 178] width 376 height 232
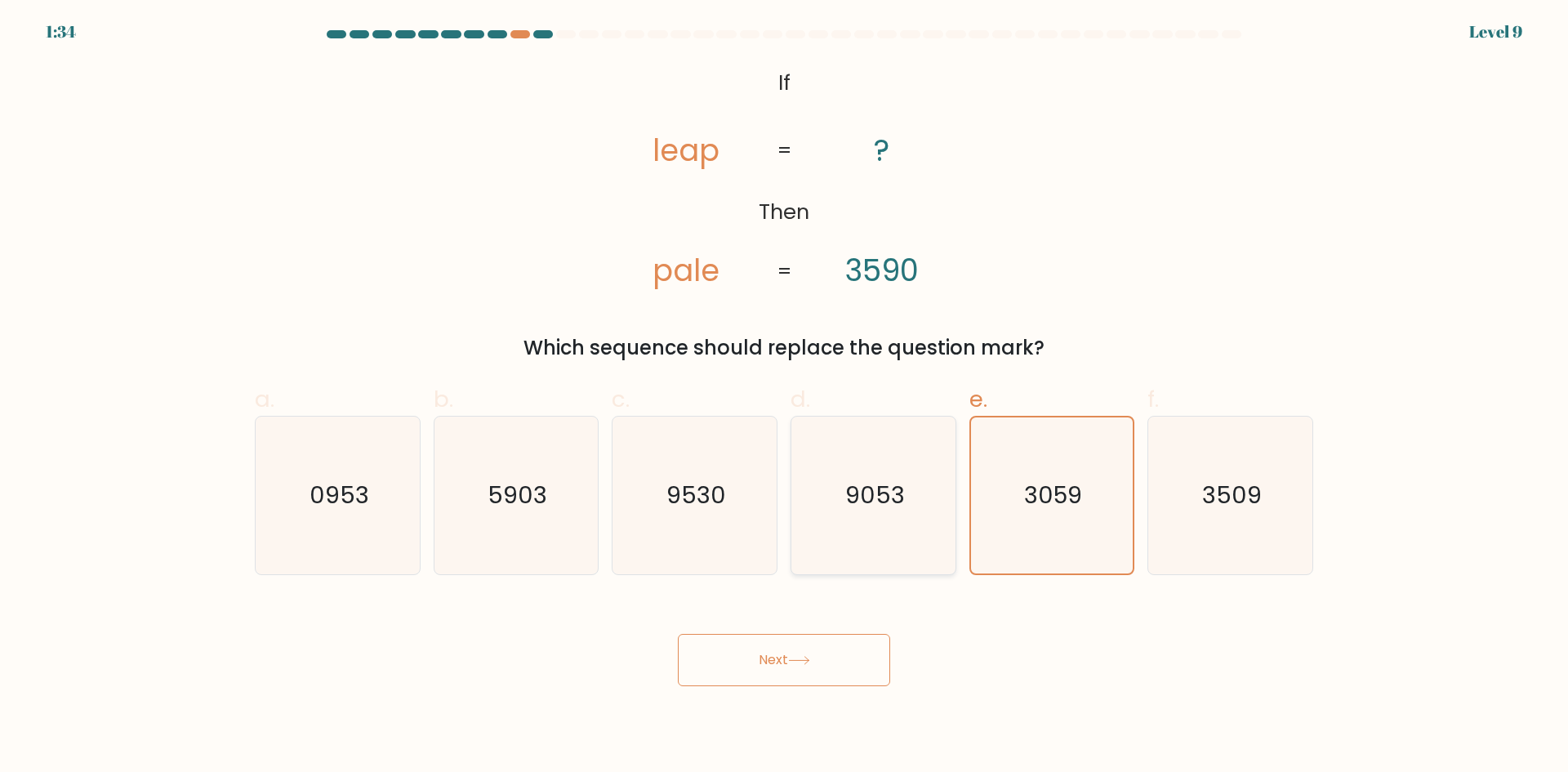
click at [855, 486] on text "9053" at bounding box center [874, 494] width 60 height 32
click at [785, 397] on input "d. 9053" at bounding box center [784, 391] width 1 height 10
radio input "true"
click at [827, 668] on button "Next" at bounding box center [784, 659] width 212 height 52
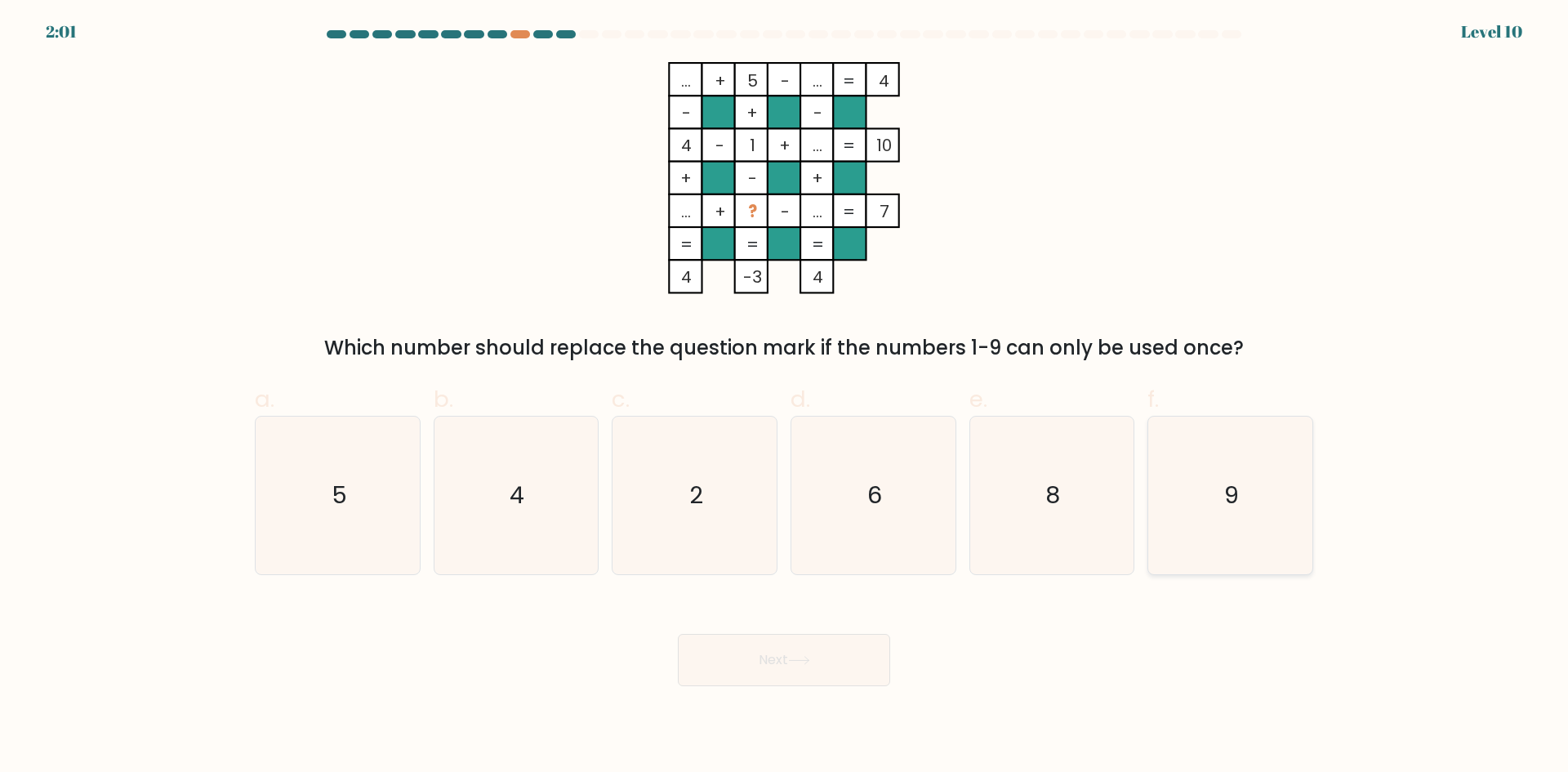
click at [1199, 441] on icon "9" at bounding box center [1231, 495] width 157 height 157
click at [785, 397] on input "f. 9" at bounding box center [784, 391] width 1 height 10
radio input "true"
click at [775, 664] on button "Next" at bounding box center [784, 659] width 212 height 52
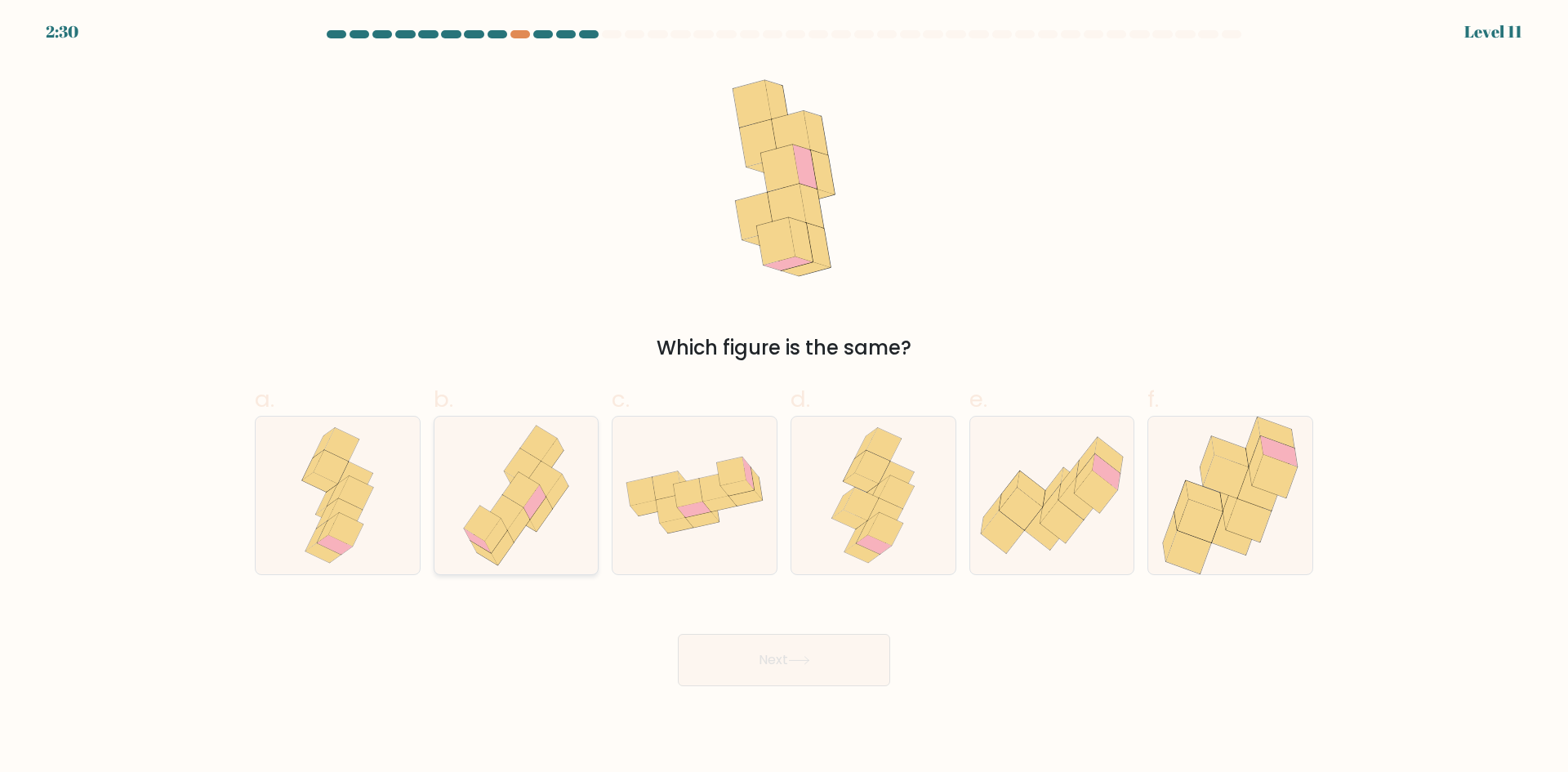
click at [538, 525] on icon at bounding box center [541, 513] width 22 height 34
click at [784, 397] on input "b." at bounding box center [784, 391] width 1 height 10
radio input "true"
click at [735, 661] on button "Next" at bounding box center [784, 659] width 212 height 52
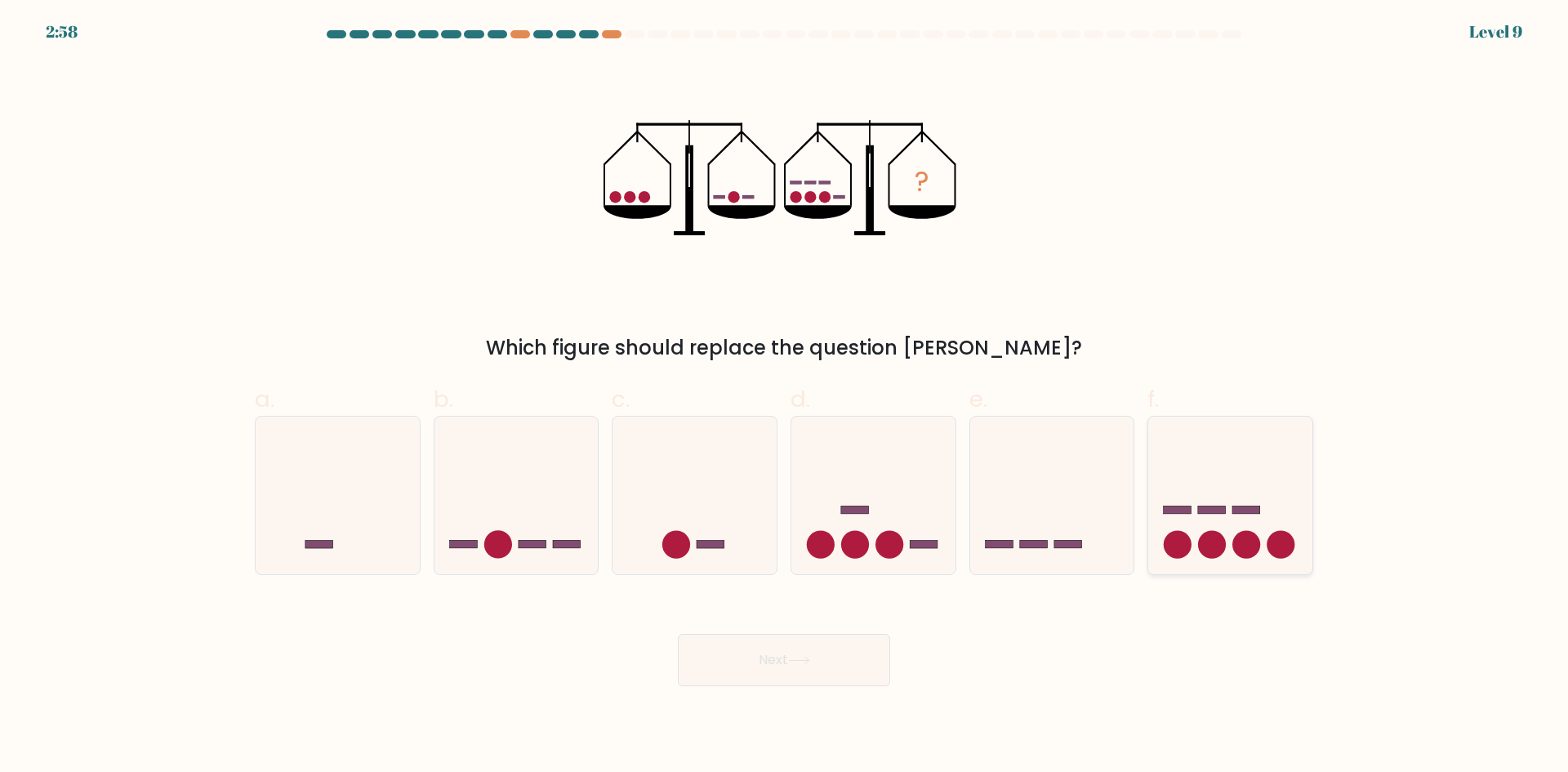
click at [1242, 530] on icon at bounding box center [1230, 494] width 164 height 135
click at [785, 397] on input "f." at bounding box center [784, 391] width 1 height 10
radio input "true"
click at [835, 673] on button "Next" at bounding box center [784, 659] width 212 height 52
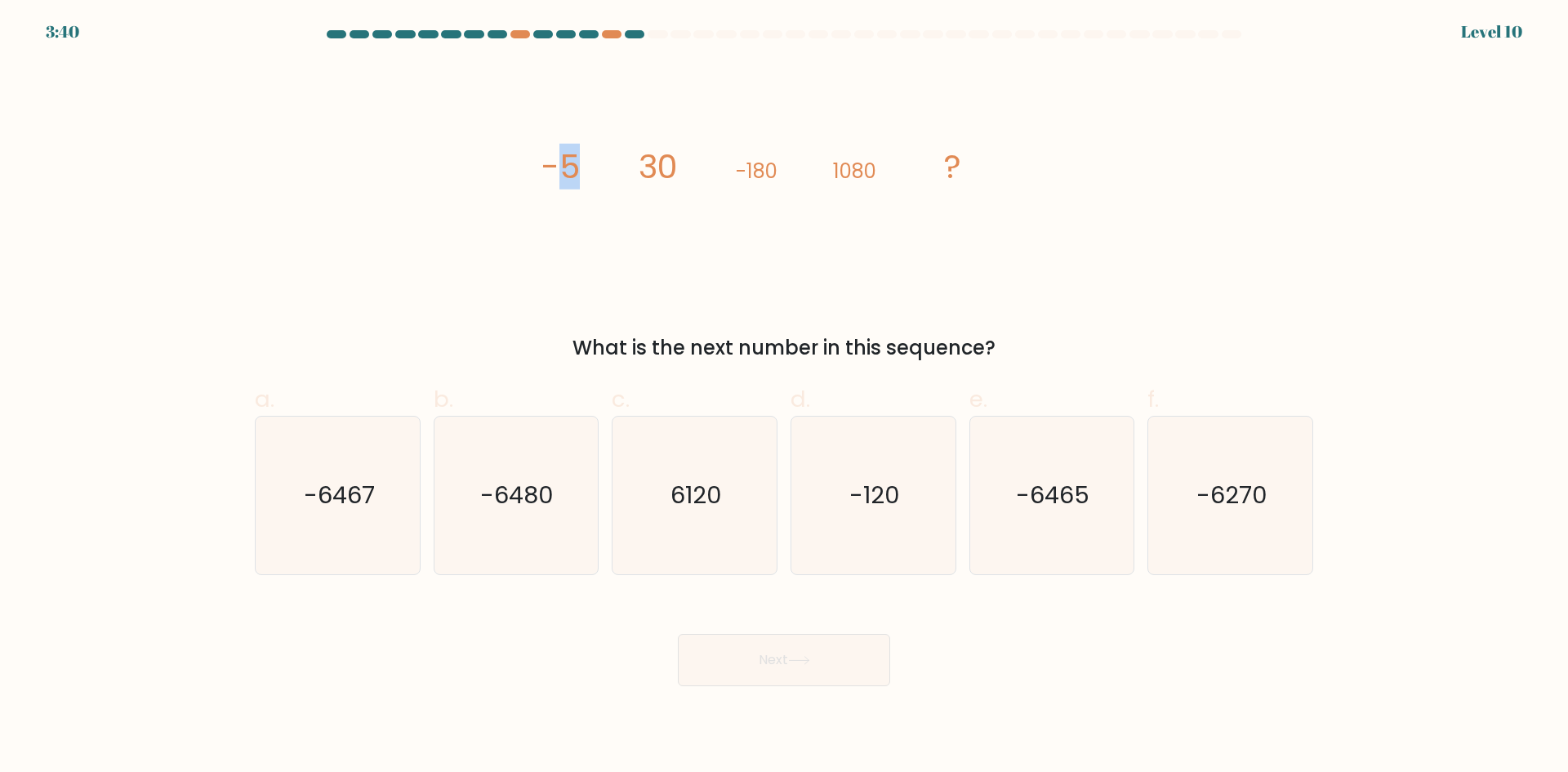
drag, startPoint x: 569, startPoint y: 166, endPoint x: 605, endPoint y: 166, distance: 36.0
click at [605, 166] on icon "image/svg+xml -5 30 -180 1080 ?" at bounding box center [784, 178] width 490 height 232
drag, startPoint x: 650, startPoint y: 167, endPoint x: 712, endPoint y: 170, distance: 62.1
click at [712, 170] on icon "image/svg+xml -5 30 -180 1080 ?" at bounding box center [784, 178] width 490 height 232
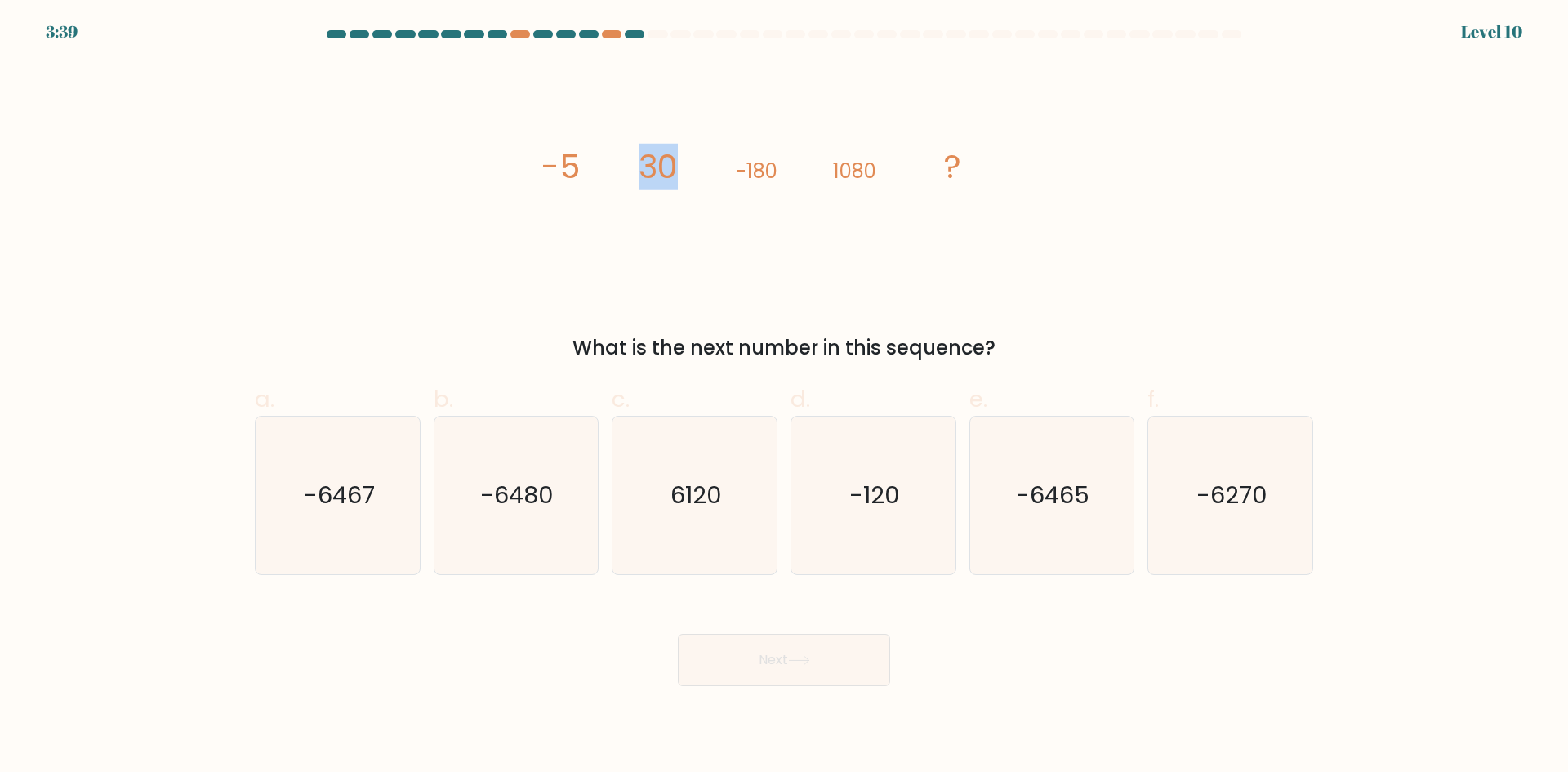
drag, startPoint x: 682, startPoint y: 174, endPoint x: 724, endPoint y: 176, distance: 42.0
click at [724, 176] on icon "image/svg+xml -5 30 -180 1080 ?" at bounding box center [784, 178] width 490 height 232
drag, startPoint x: 647, startPoint y: 171, endPoint x: 716, endPoint y: 171, distance: 69.0
click at [716, 171] on icon "image/svg+xml -5 30 -180 1080 ?" at bounding box center [784, 178] width 490 height 232
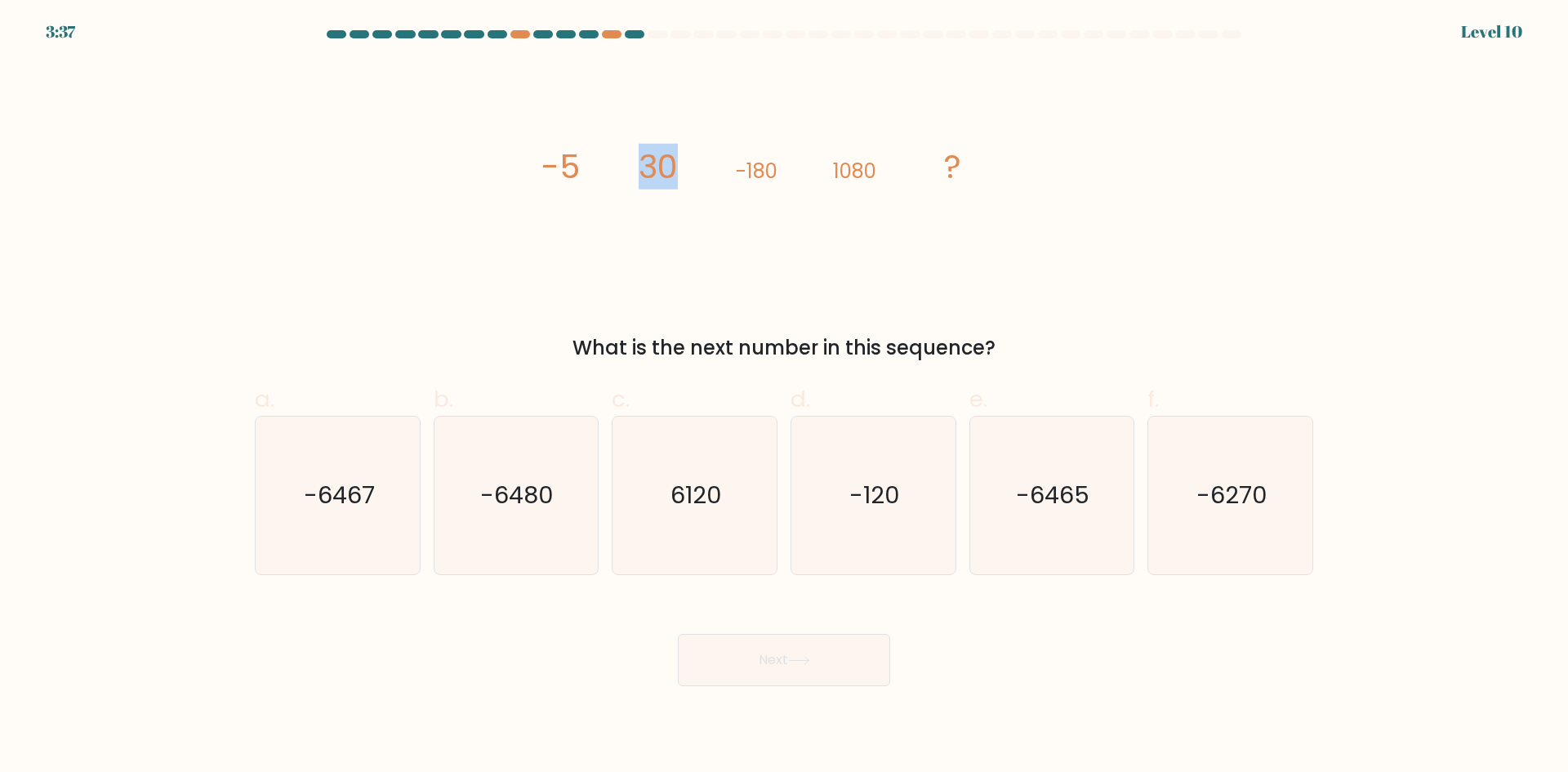
click at [716, 171] on icon "image/svg+xml -5 30 -180 1080 ?" at bounding box center [784, 178] width 490 height 232
drag, startPoint x: 554, startPoint y: 164, endPoint x: 589, endPoint y: 168, distance: 35.2
click at [589, 168] on icon "image/svg+xml -5 30 -180 1080 ?" at bounding box center [784, 178] width 490 height 232
drag, startPoint x: 675, startPoint y: 169, endPoint x: 629, endPoint y: 160, distance: 46.9
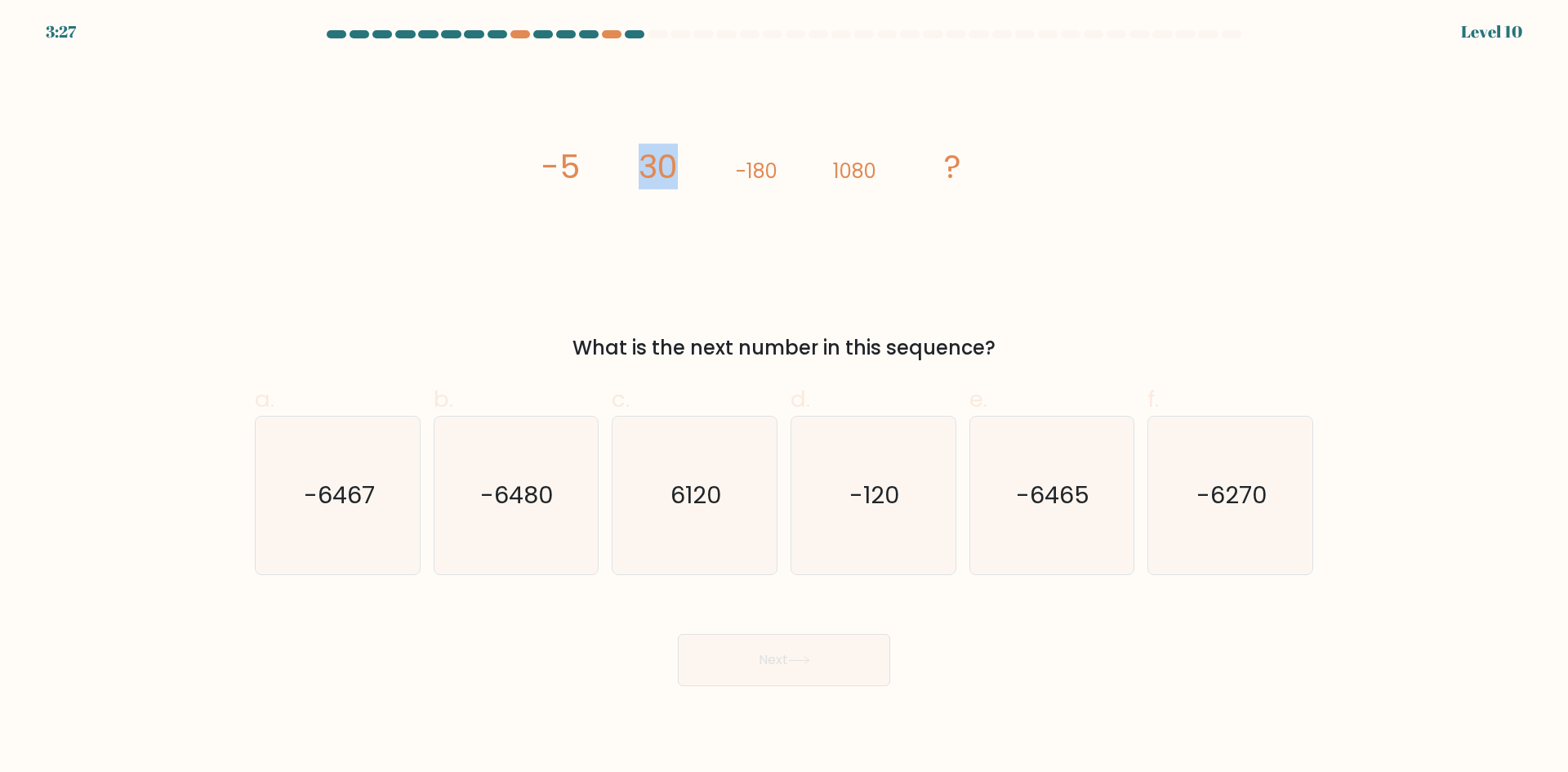
click at [629, 160] on icon "image/svg+xml -5 30 -180 1080 ?" at bounding box center [784, 178] width 490 height 232
drag, startPoint x: 684, startPoint y: 172, endPoint x: 637, endPoint y: 163, distance: 47.9
click at [637, 163] on icon "image/svg+xml -5 30 -180 1080 ?" at bounding box center [784, 178] width 490 height 232
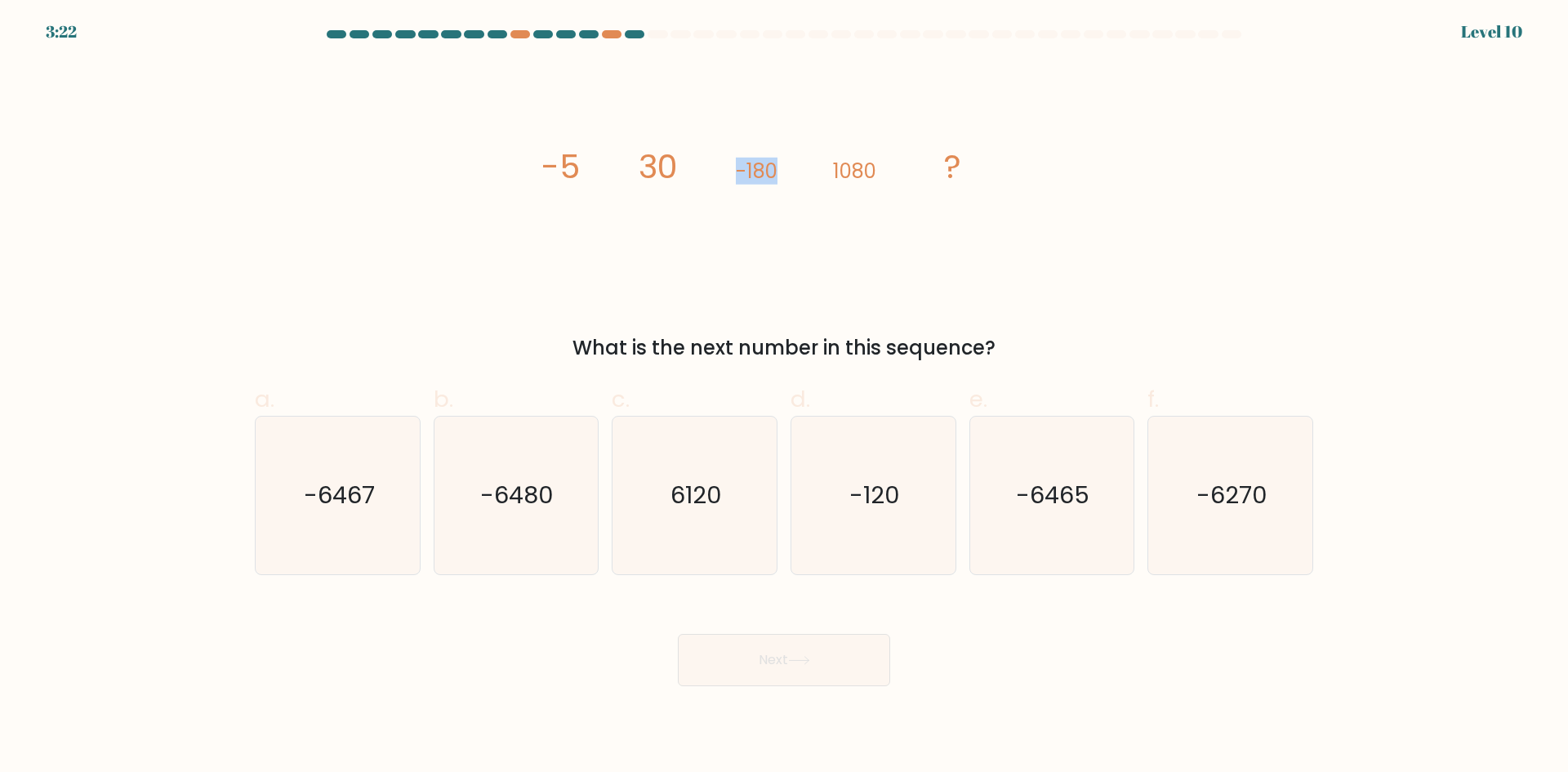
drag, startPoint x: 776, startPoint y: 176, endPoint x: 740, endPoint y: 171, distance: 36.3
click at [740, 171] on tspan "-180" at bounding box center [757, 171] width 42 height 27
drag, startPoint x: 785, startPoint y: 172, endPoint x: 736, endPoint y: 168, distance: 49.2
click at [736, 168] on icon "image/svg+xml -5 30 -180 1080 ?" at bounding box center [784, 178] width 490 height 232
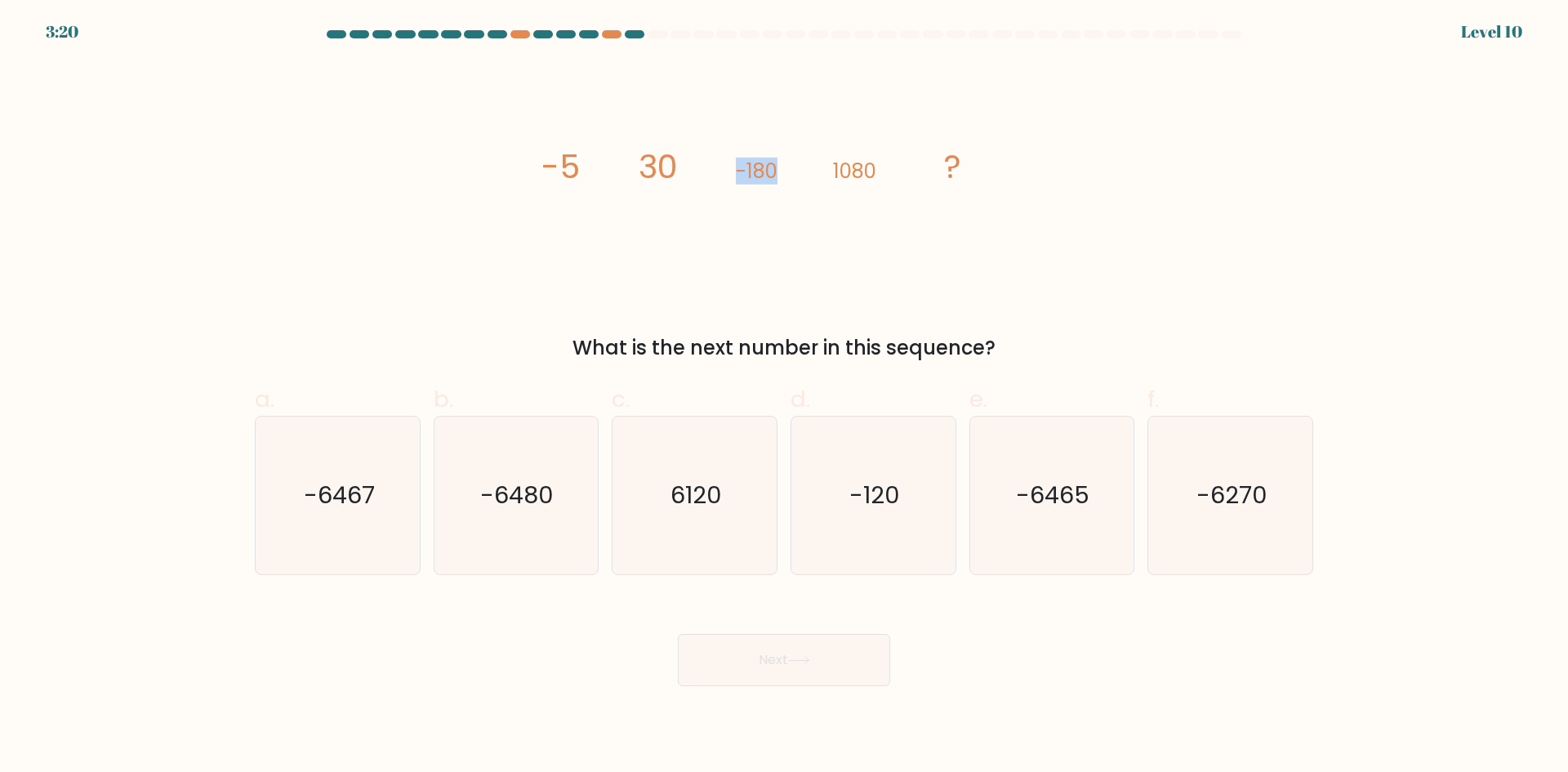
click at [736, 168] on tspan "-180" at bounding box center [757, 171] width 42 height 27
click at [542, 494] on text "-6480" at bounding box center [518, 494] width 74 height 32
click at [784, 397] on input "b. -6480" at bounding box center [784, 391] width 1 height 10
radio input "true"
click at [744, 673] on button "Next" at bounding box center [784, 659] width 212 height 52
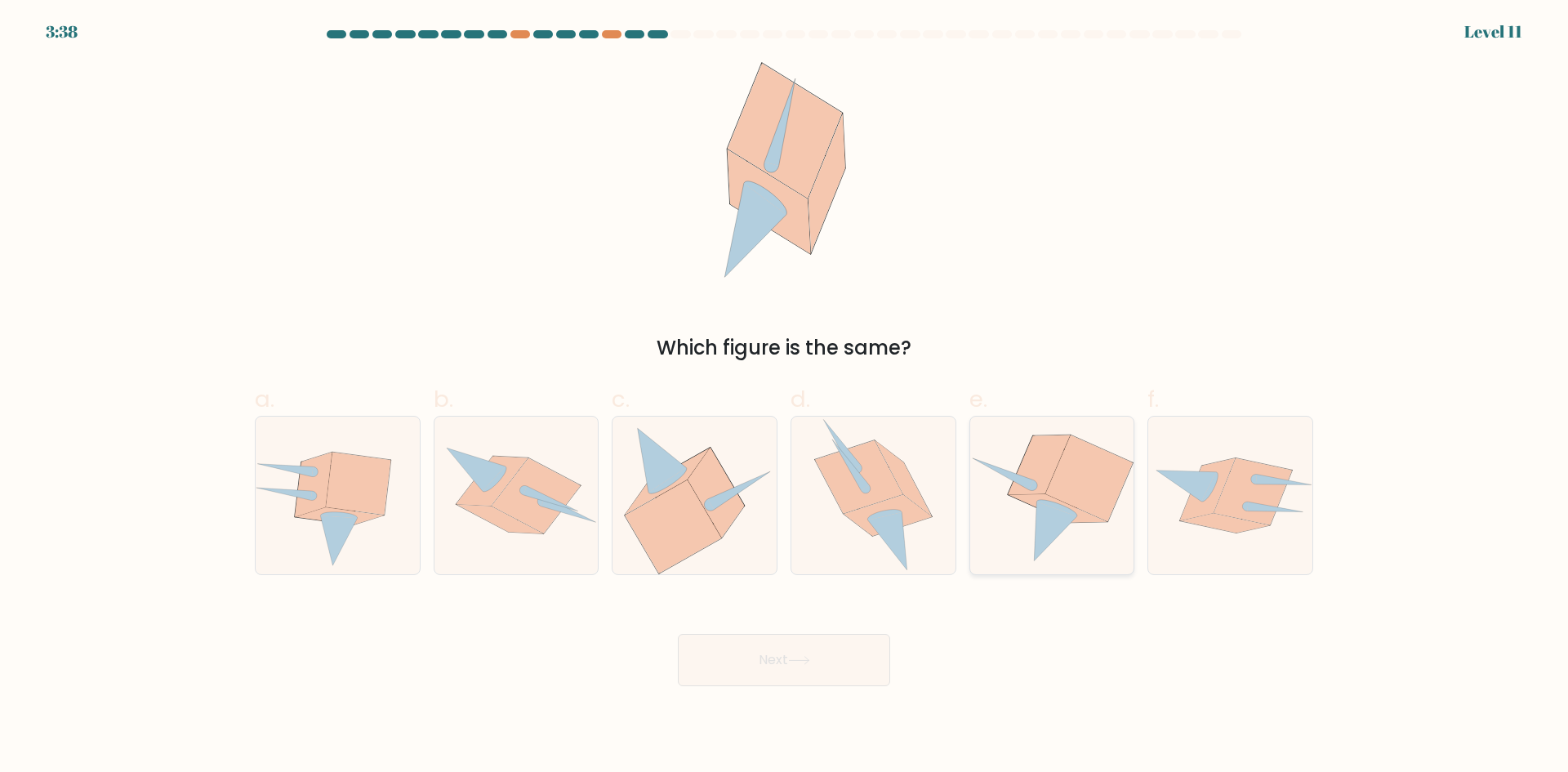
click at [1029, 459] on icon at bounding box center [1039, 465] width 63 height 60
click at [785, 397] on input "e." at bounding box center [784, 391] width 1 height 10
radio input "true"
click at [791, 655] on button "Next" at bounding box center [784, 659] width 212 height 52
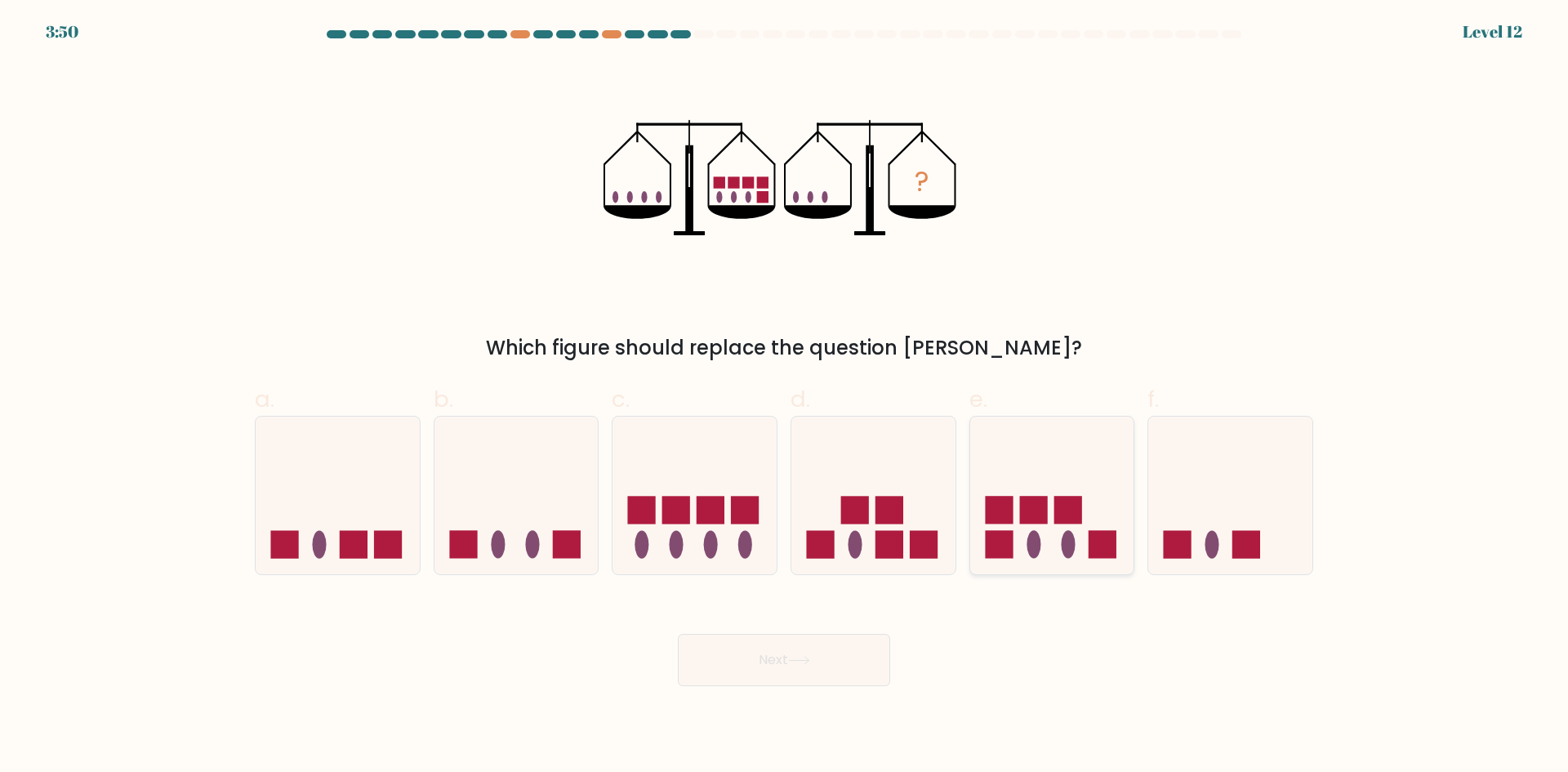
click at [1044, 512] on rect at bounding box center [1033, 510] width 27 height 27
click at [785, 397] on input "e." at bounding box center [784, 391] width 1 height 10
radio input "true"
click at [835, 670] on button "Next" at bounding box center [784, 659] width 212 height 52
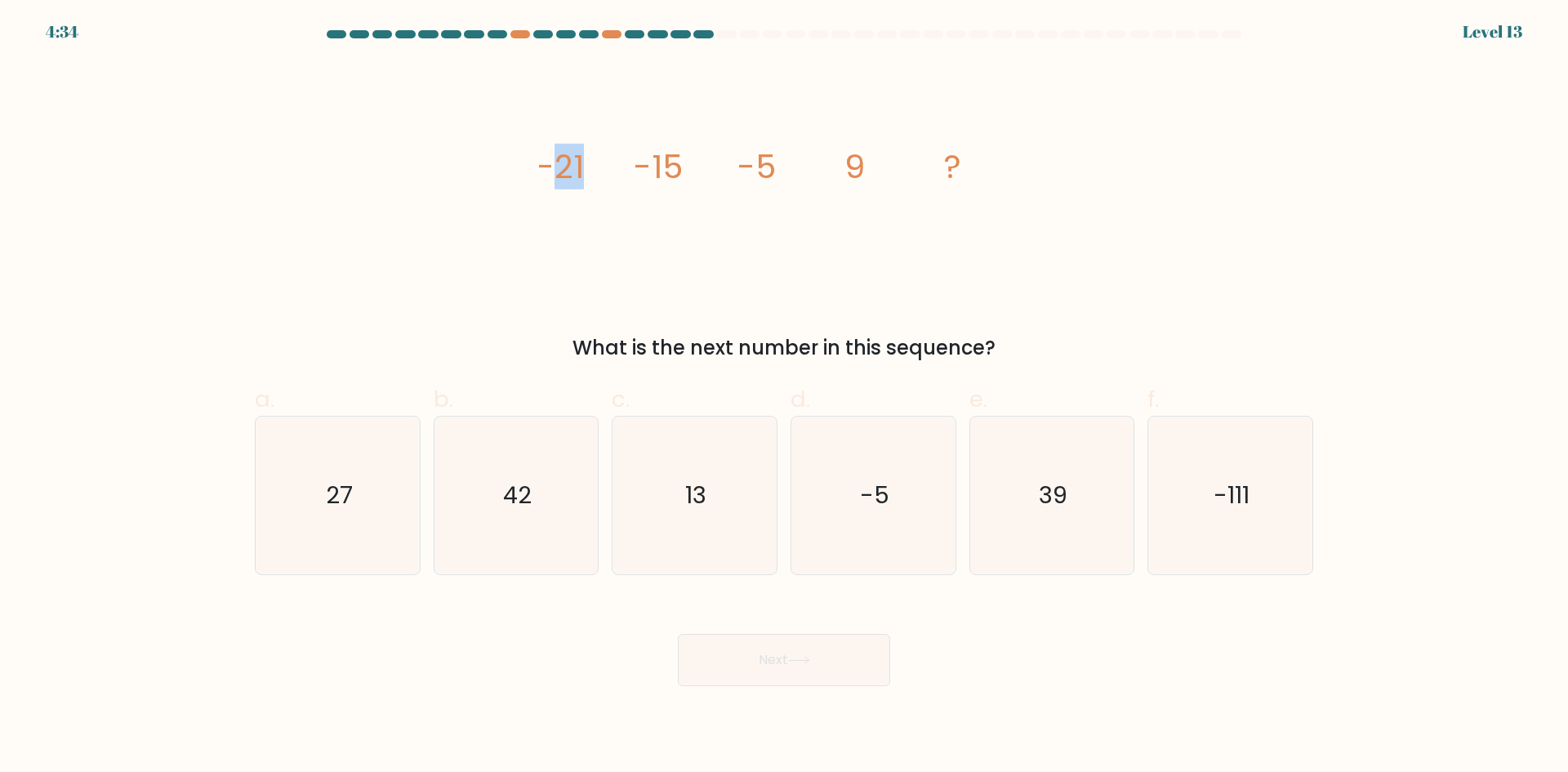
drag, startPoint x: 558, startPoint y: 171, endPoint x: 616, endPoint y: 171, distance: 58.0
click at [616, 171] on icon "image/svg+xml -21 -15 -5 9 ?" at bounding box center [784, 178] width 490 height 232
drag, startPoint x: 642, startPoint y: 168, endPoint x: 720, endPoint y: 168, distance: 78.0
click at [720, 168] on icon "image/svg+xml -21 -15 -5 9 ?" at bounding box center [784, 178] width 490 height 232
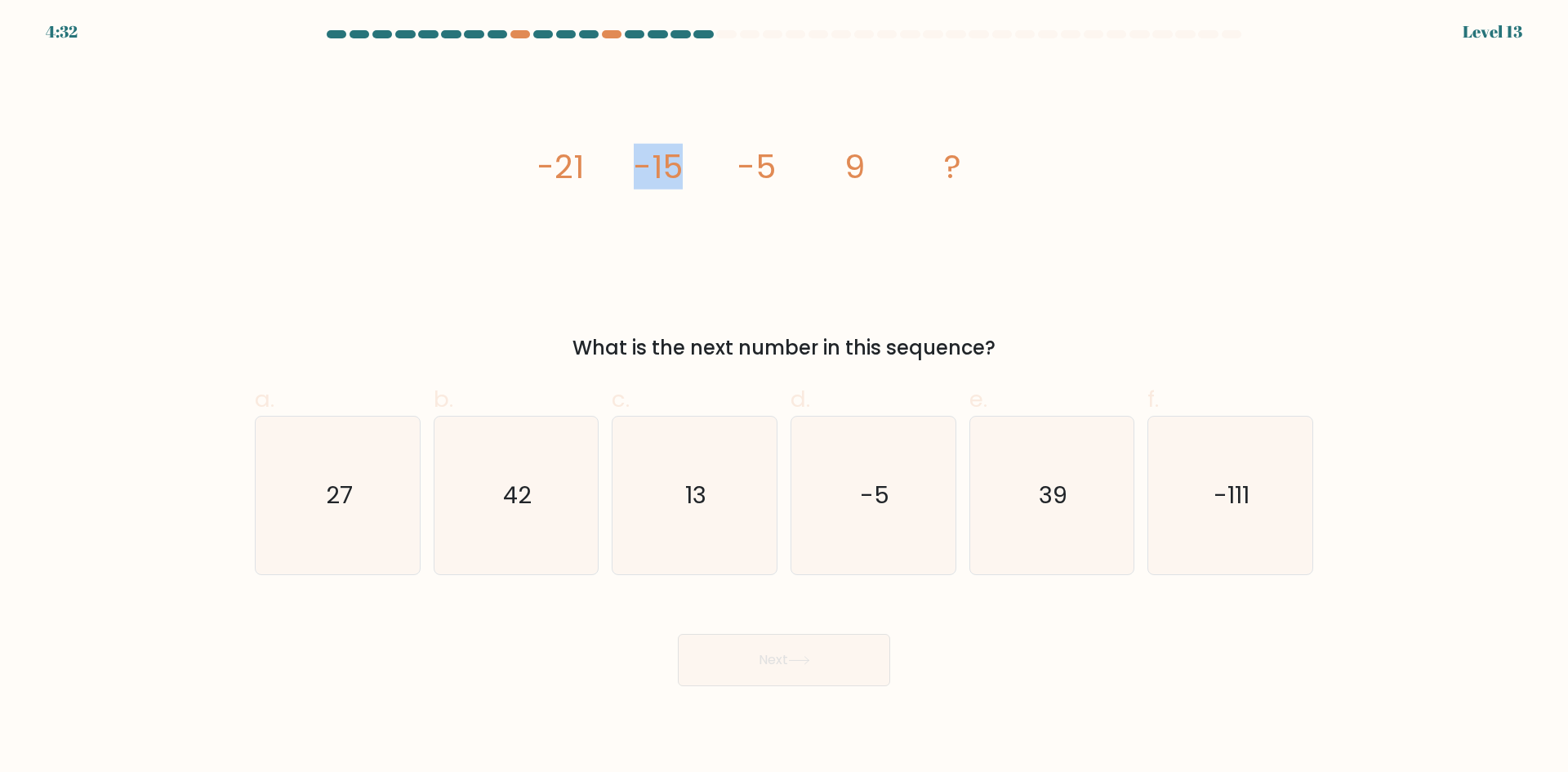
click at [720, 168] on icon "image/svg+xml -21 -15 -5 9 ?" at bounding box center [784, 178] width 490 height 232
drag, startPoint x: 762, startPoint y: 171, endPoint x: 832, endPoint y: 180, distance: 70.6
click at [832, 180] on icon "image/svg+xml -21 -15 -5 9 ?" at bounding box center [784, 178] width 490 height 232
click at [792, 169] on icon "image/svg+xml -21 -15 -5 9 ?" at bounding box center [784, 178] width 490 height 232
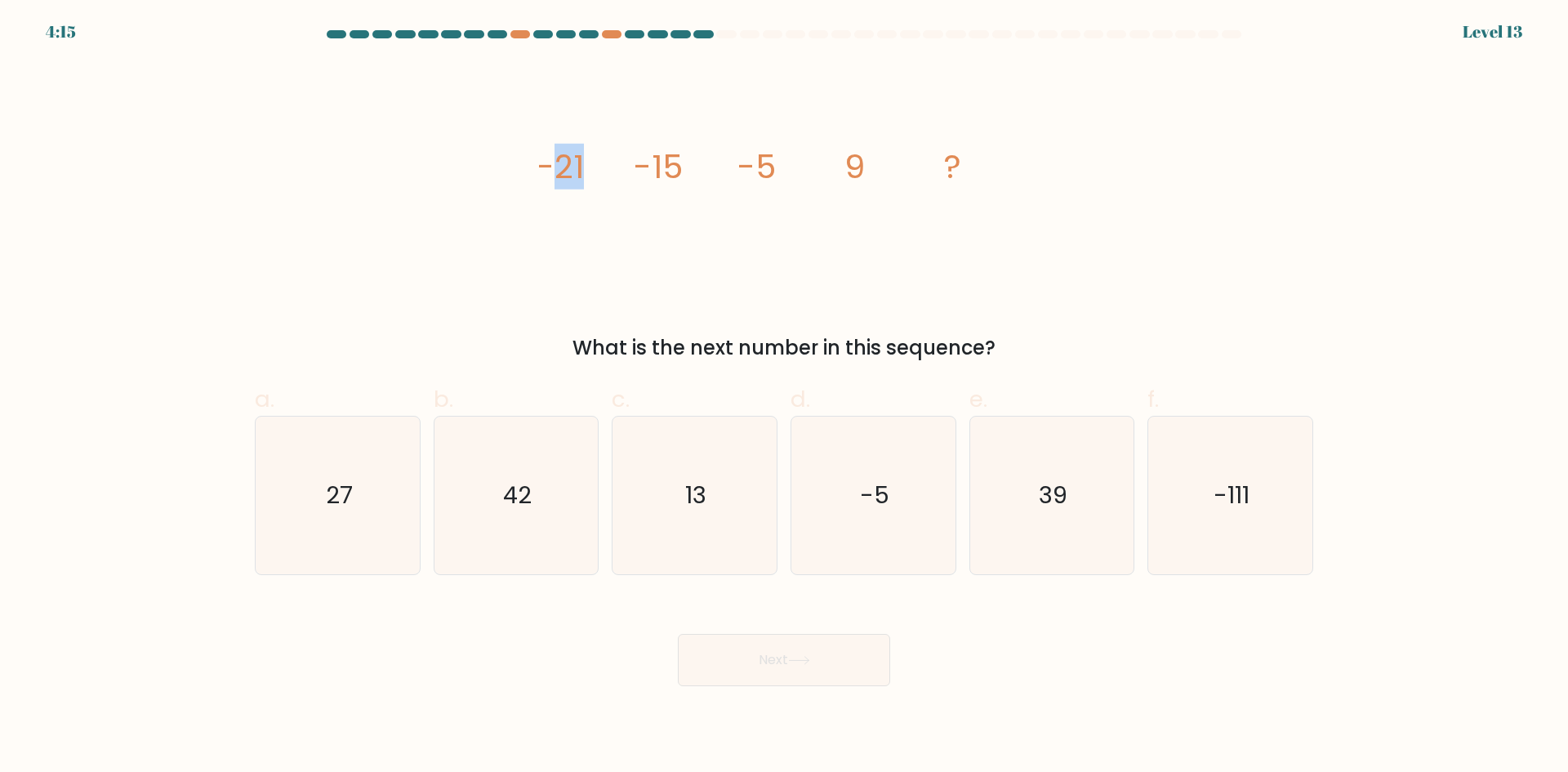
drag, startPoint x: 552, startPoint y: 174, endPoint x: 603, endPoint y: 177, distance: 51.1
click at [603, 177] on icon "image/svg+xml -21 -15 -5 9 ?" at bounding box center [784, 178] width 490 height 232
click at [602, 183] on icon "image/svg+xml -21 -15 -5 9 ?" at bounding box center [784, 178] width 490 height 232
drag, startPoint x: 561, startPoint y: 169, endPoint x: 654, endPoint y: 171, distance: 93.0
click at [654, 171] on g "-21 -15 -5 9 ?" at bounding box center [748, 167] width 424 height 45
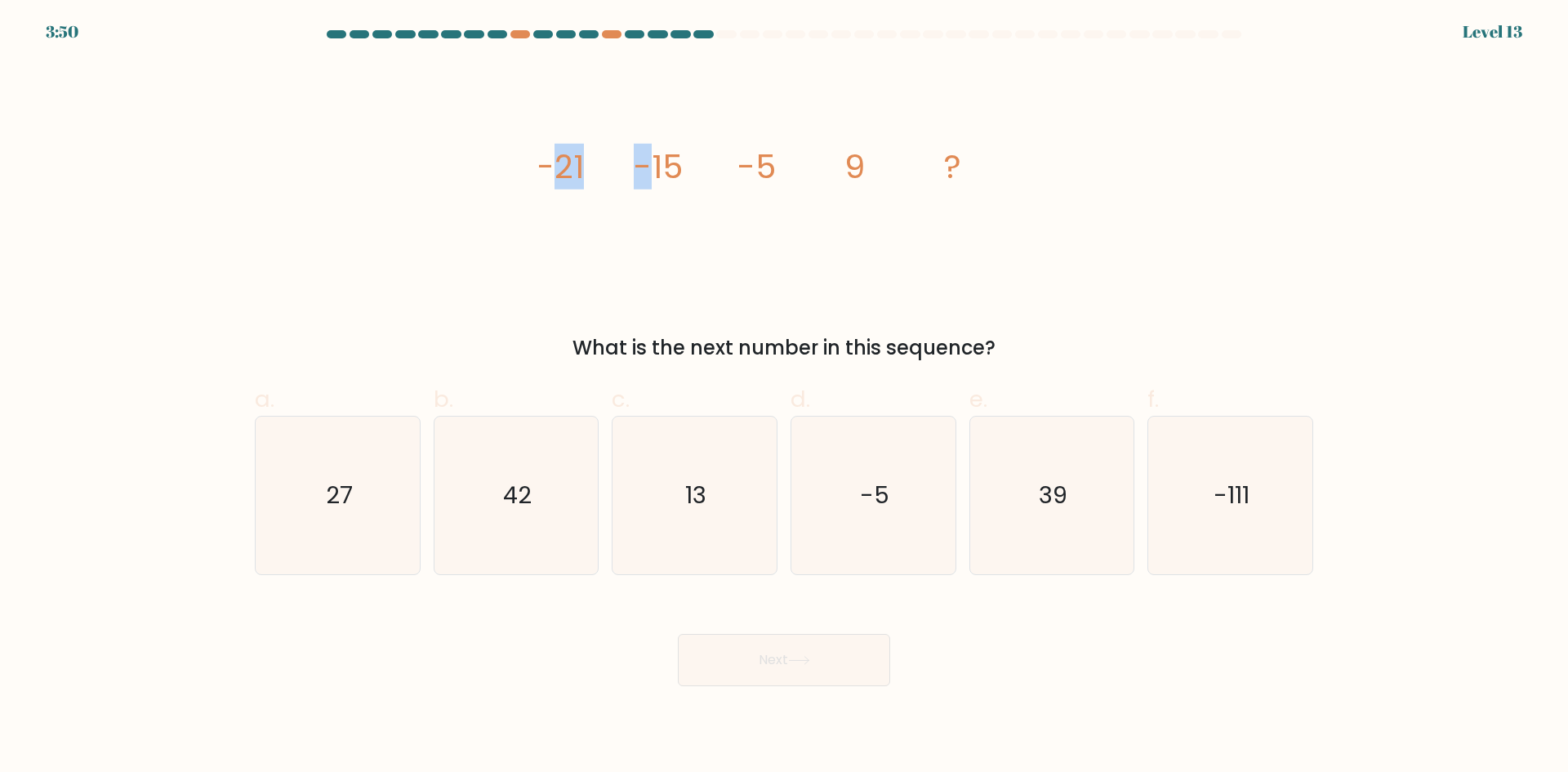
click at [654, 171] on tspan "-15" at bounding box center [658, 167] width 49 height 45
drag, startPoint x: 578, startPoint y: 176, endPoint x: 589, endPoint y: 177, distance: 11.0
click at [589, 177] on icon "image/svg+xml -21 -15 -5 9 ?" at bounding box center [784, 178] width 490 height 232
drag, startPoint x: 647, startPoint y: 177, endPoint x: 685, endPoint y: 175, distance: 38.1
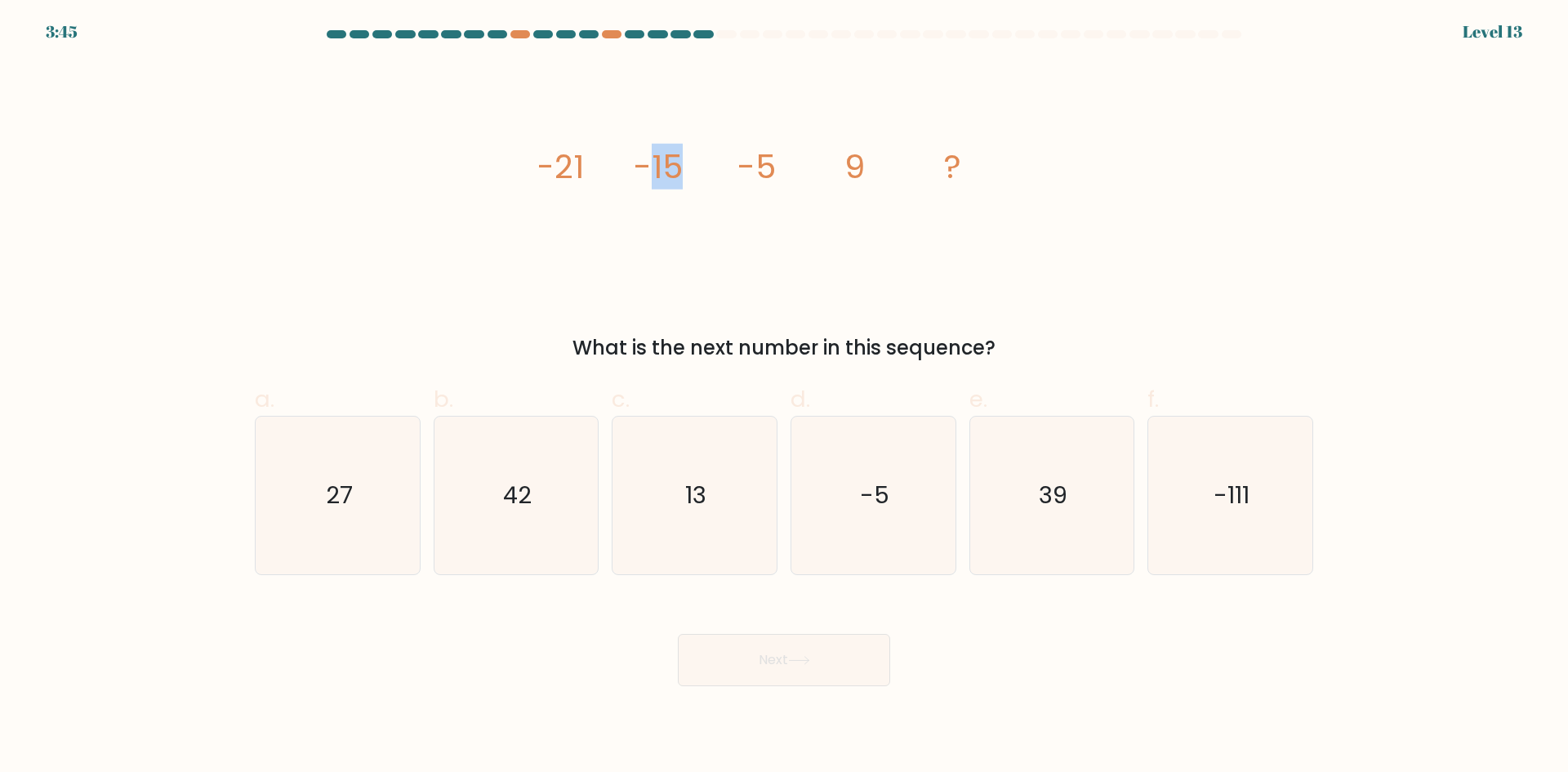
click at [685, 175] on icon "image/svg+xml -21 -15 -5 9 ?" at bounding box center [784, 178] width 490 height 232
click at [366, 480] on icon "27" at bounding box center [337, 495] width 157 height 157
click at [784, 397] on input "a. 27" at bounding box center [784, 391] width 1 height 10
radio input "true"
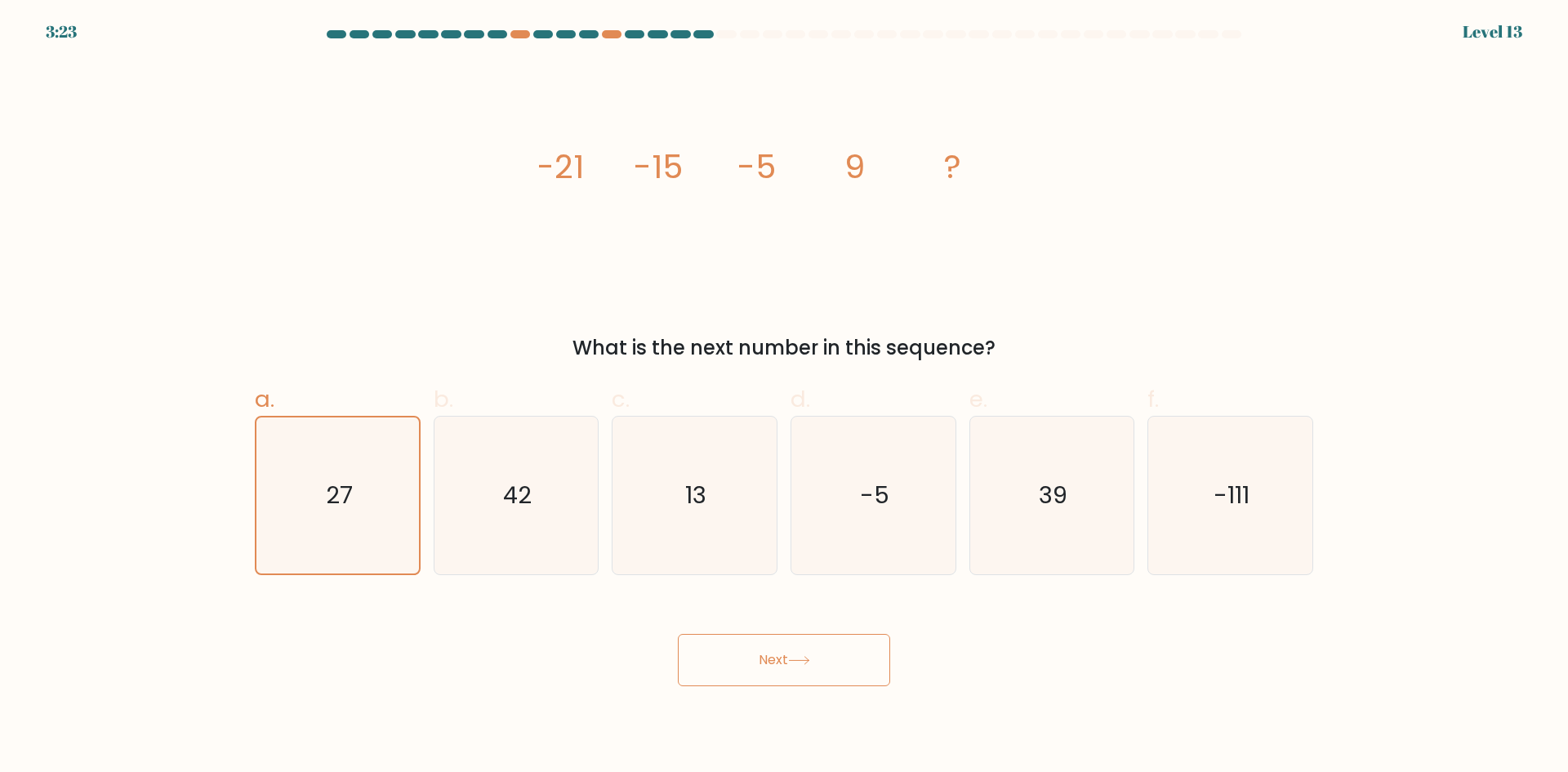
click at [826, 670] on button "Next" at bounding box center [784, 659] width 212 height 52
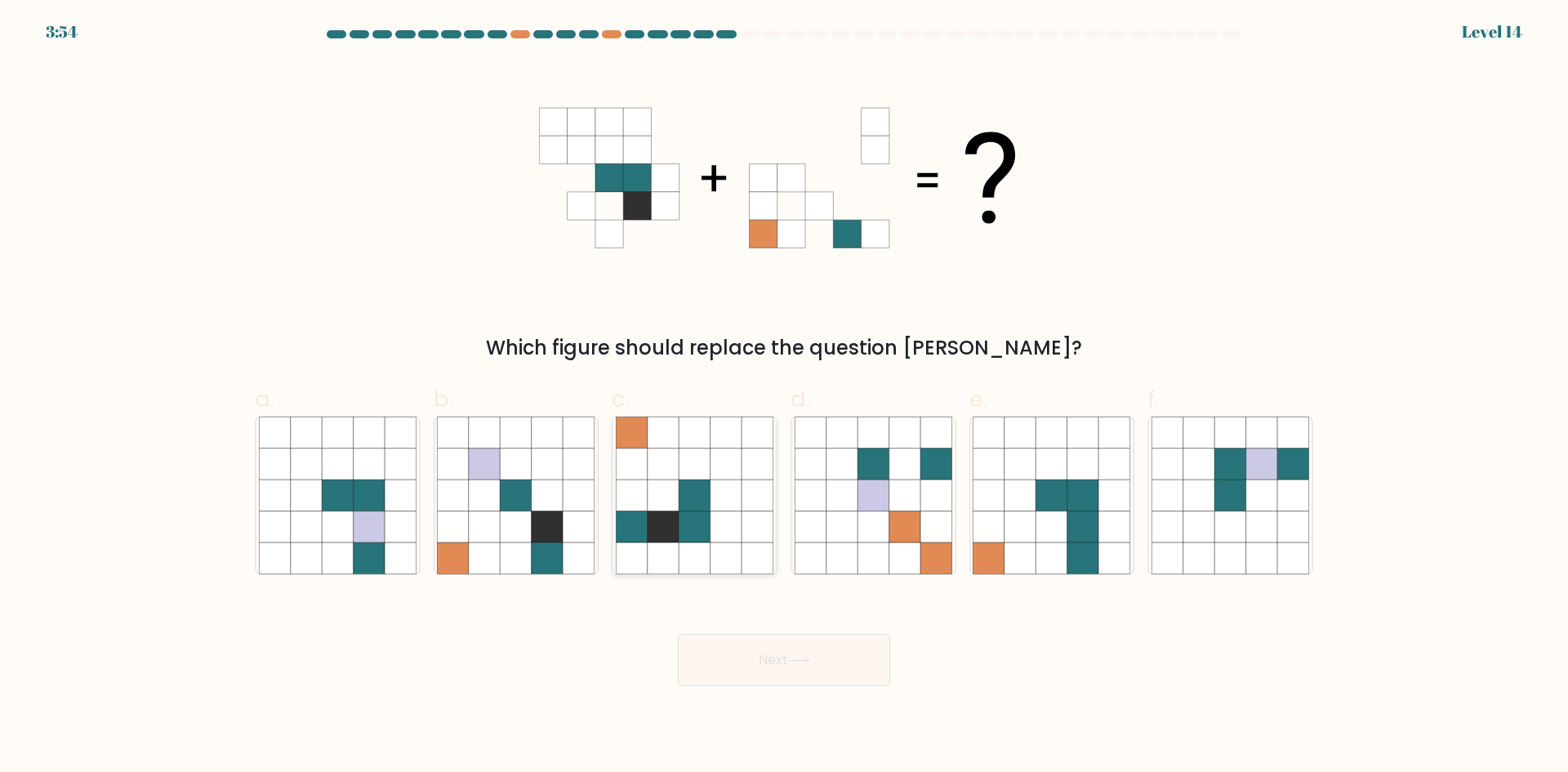
click at [665, 530] on icon at bounding box center [663, 527] width 31 height 31
click at [784, 397] on input "c." at bounding box center [784, 391] width 1 height 10
radio input "true"
click at [792, 674] on button "Next" at bounding box center [784, 659] width 212 height 52
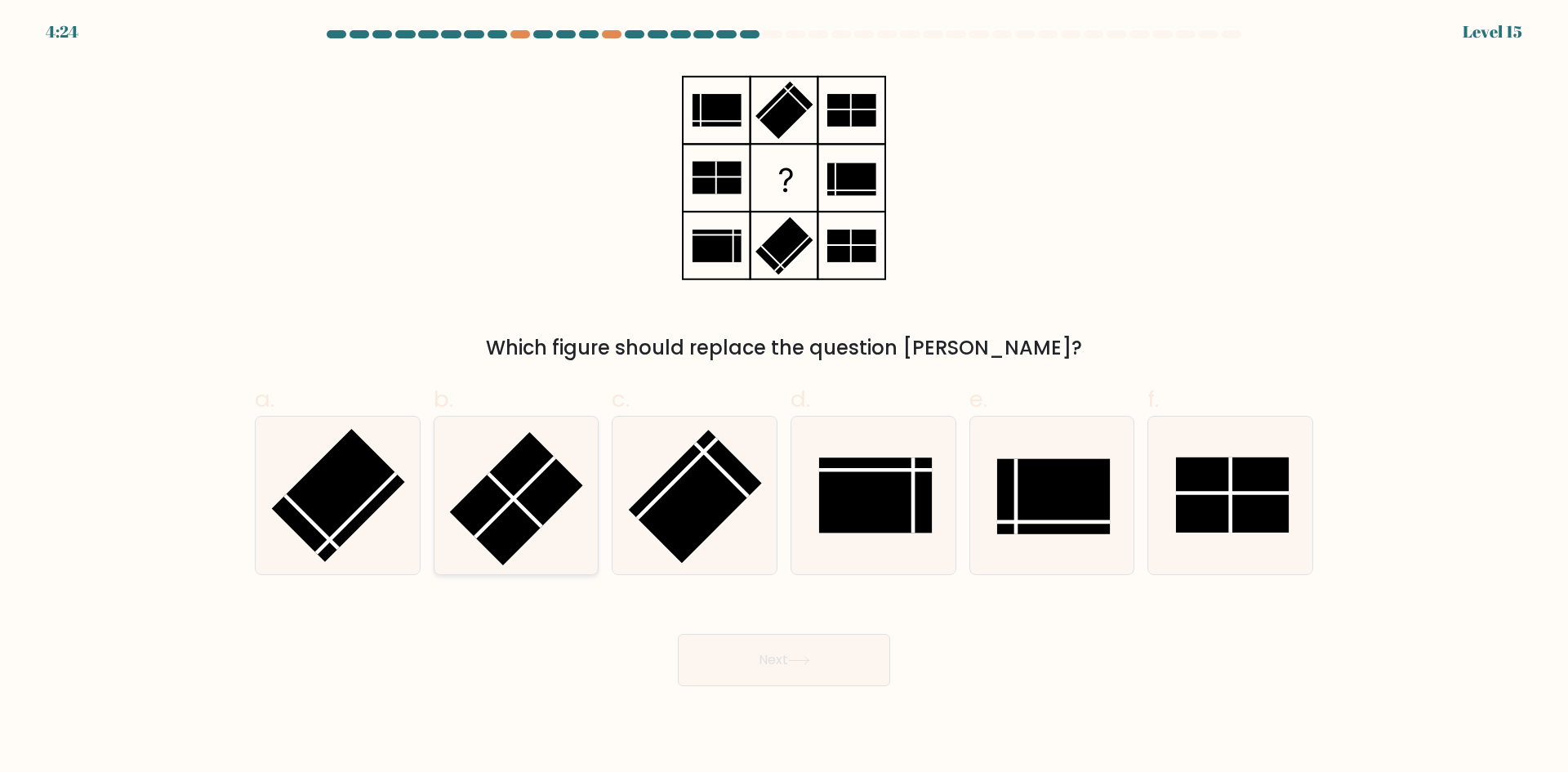
click at [531, 514] on line at bounding box center [515, 499] width 53 height 53
click at [784, 397] on input "b." at bounding box center [784, 391] width 1 height 10
radio input "true"
click at [774, 658] on button "Next" at bounding box center [784, 659] width 212 height 52
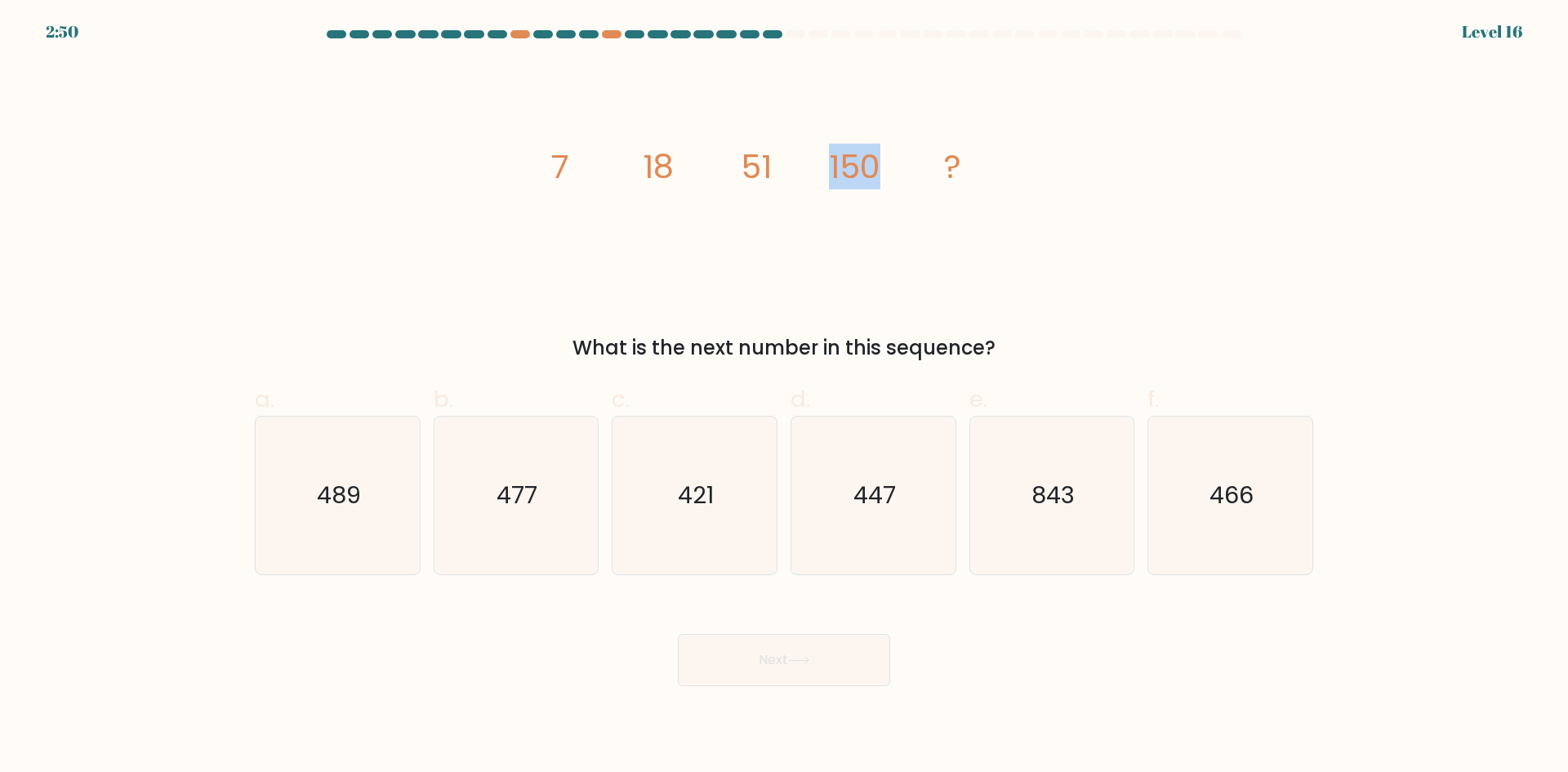
drag, startPoint x: 828, startPoint y: 178, endPoint x: 888, endPoint y: 177, distance: 60.0
click at [888, 177] on icon "image/svg+xml 7 18 51 150 ?" at bounding box center [784, 178] width 490 height 232
drag, startPoint x: 832, startPoint y: 162, endPoint x: 894, endPoint y: 163, distance: 62.0
click at [894, 163] on icon "image/svg+xml 7 18 51 150 ?" at bounding box center [784, 178] width 490 height 232
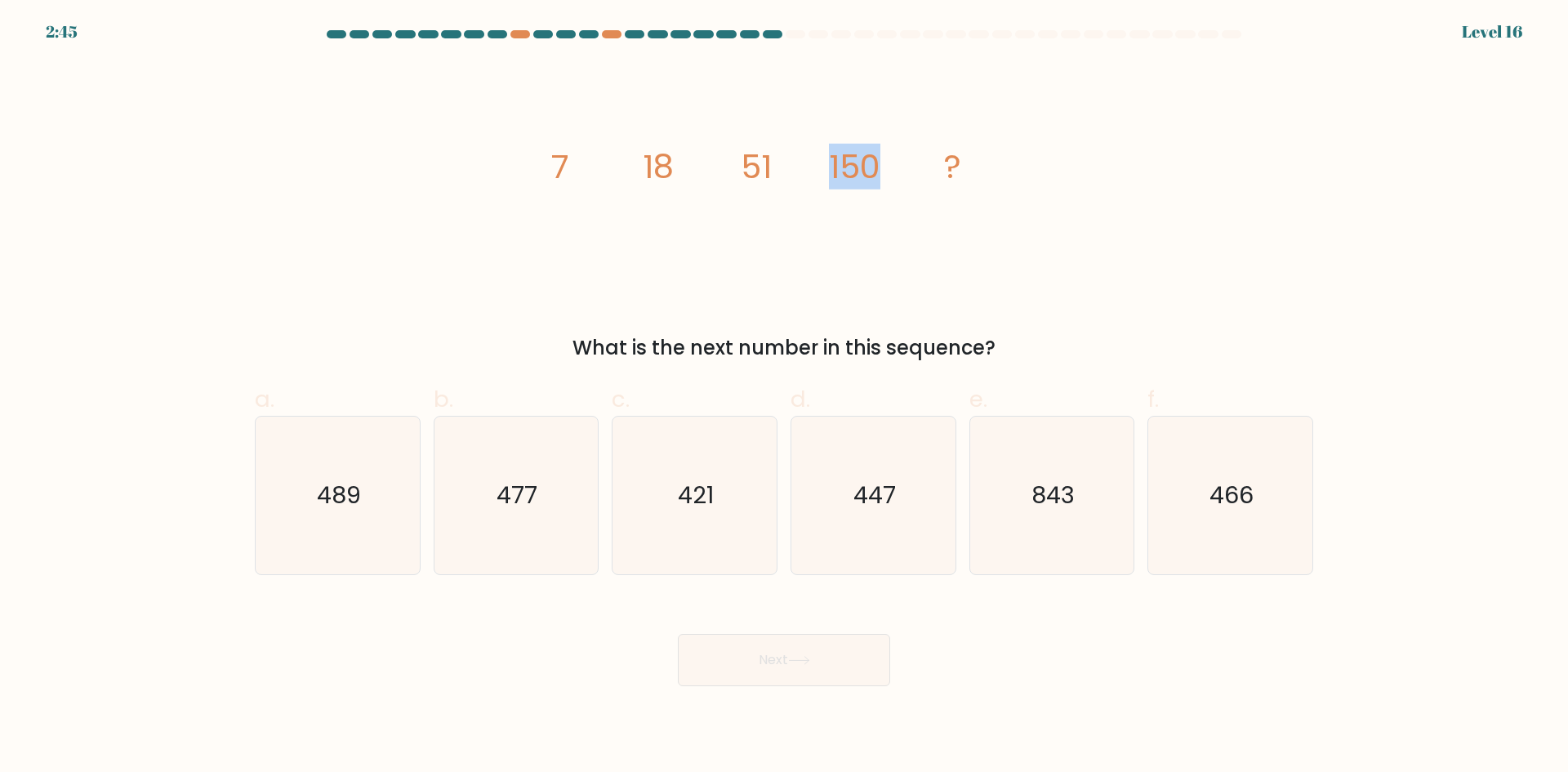
click at [894, 163] on icon "image/svg+xml 7 18 51 150 ?" at bounding box center [784, 178] width 490 height 232
click at [835, 547] on icon "447" at bounding box center [874, 495] width 157 height 157
click at [785, 397] on input "d. 447" at bounding box center [784, 391] width 1 height 10
radio input "true"
click at [825, 662] on button "Next" at bounding box center [784, 659] width 212 height 52
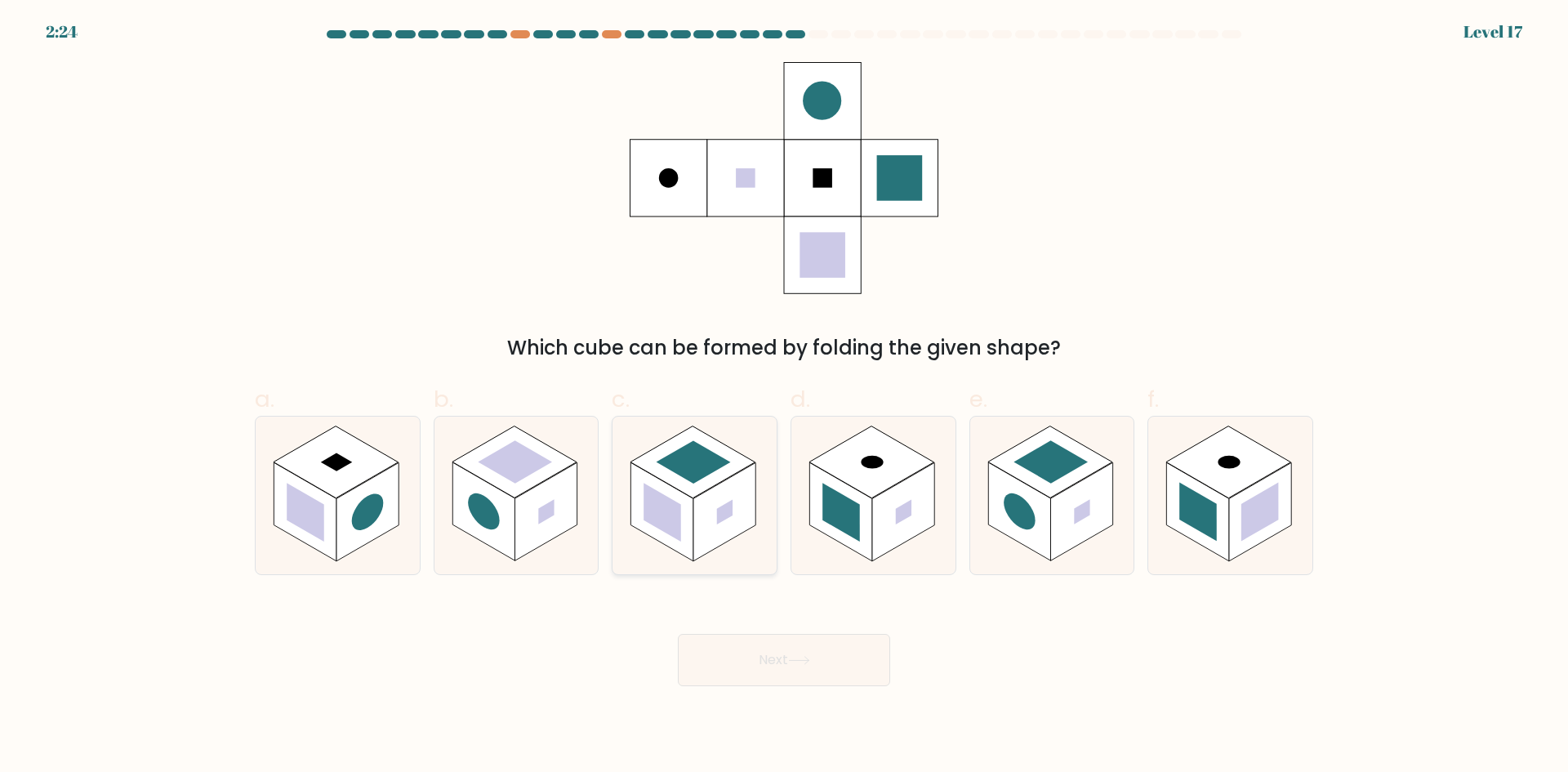
click at [693, 497] on rect at bounding box center [694, 461] width 125 height 72
click at [784, 397] on input "c." at bounding box center [784, 391] width 1 height 10
radio input "true"
click at [777, 667] on button "Next" at bounding box center [784, 659] width 212 height 52
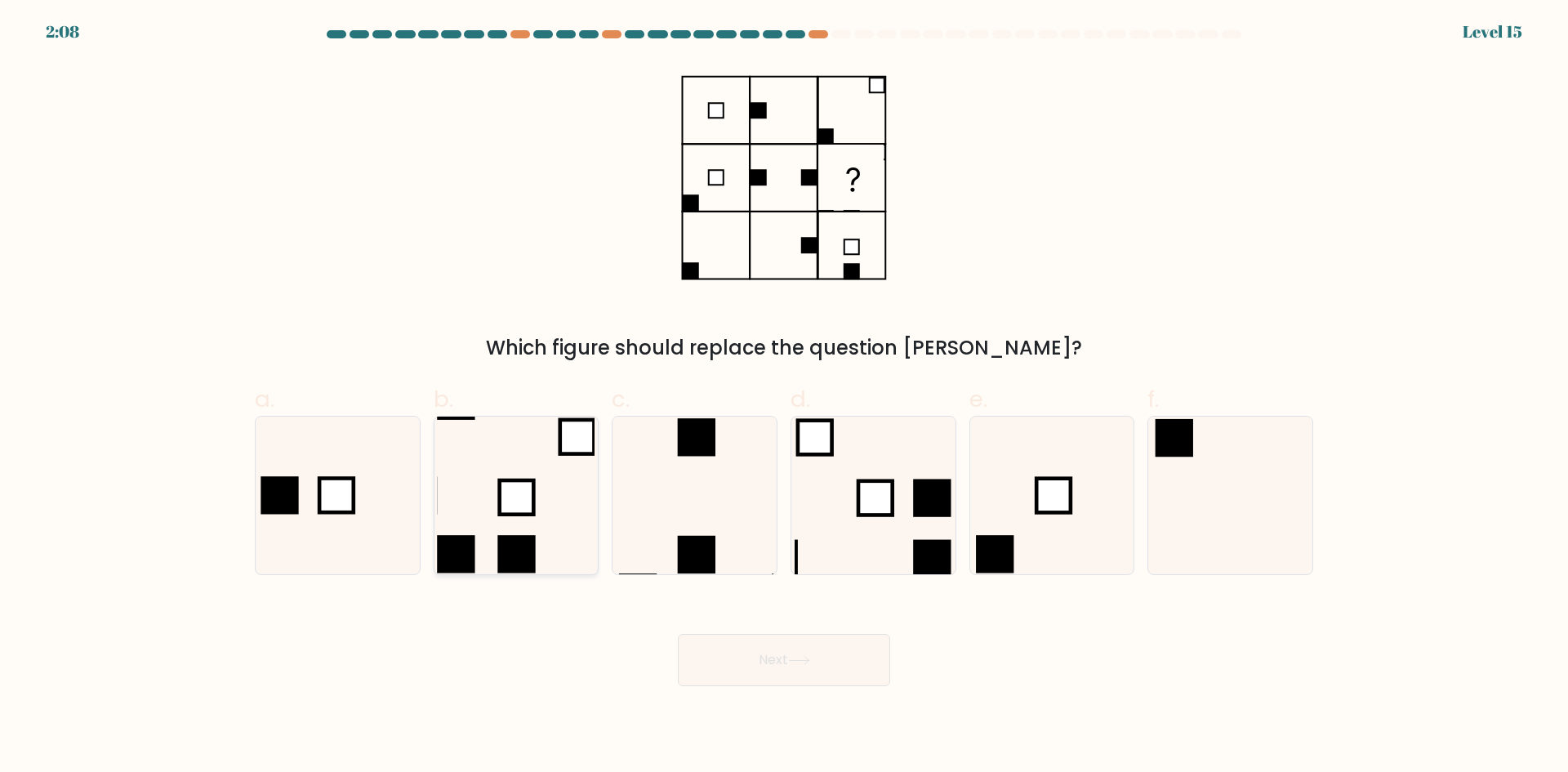
click at [563, 503] on icon at bounding box center [515, 495] width 157 height 157
click at [784, 397] on input "b." at bounding box center [784, 391] width 1 height 10
radio input "true"
click at [791, 669] on button "Next" at bounding box center [784, 659] width 212 height 52
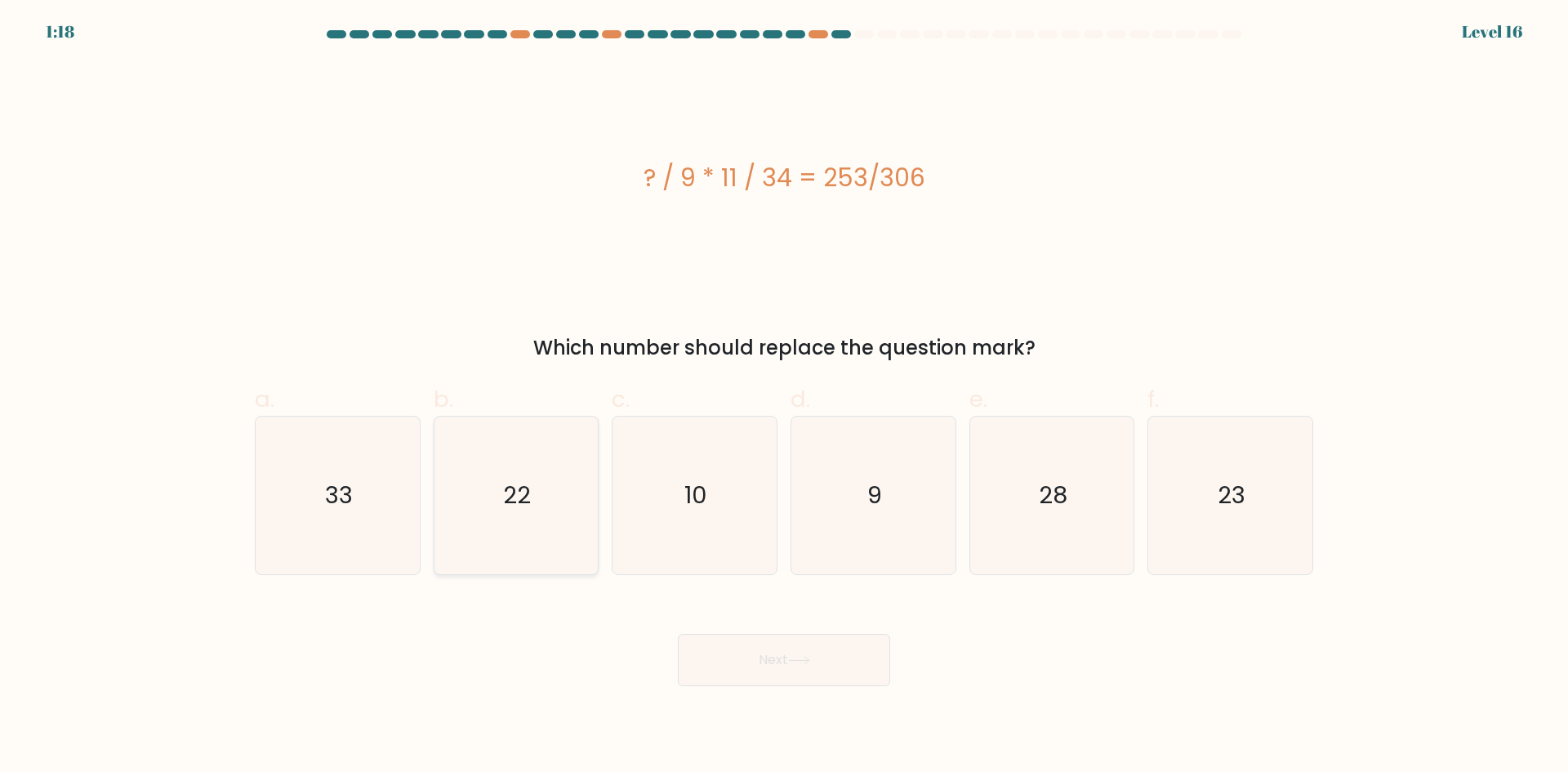
click at [559, 476] on icon "22" at bounding box center [515, 495] width 157 height 157
click at [784, 397] on input "b. 22" at bounding box center [784, 391] width 1 height 10
radio input "true"
click at [723, 665] on button "Next" at bounding box center [784, 659] width 212 height 52
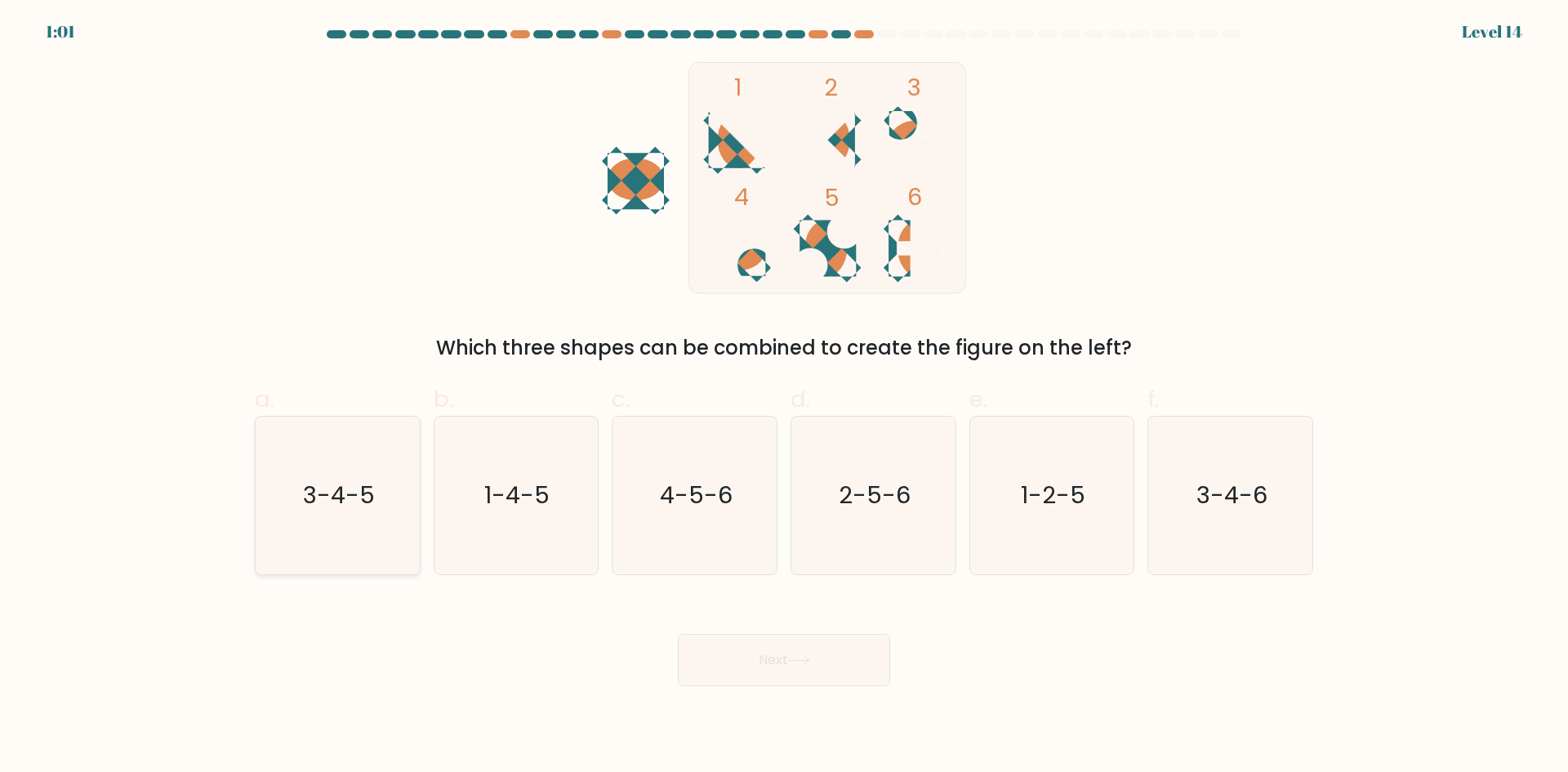
click at [360, 494] on text "3-4-5" at bounding box center [339, 494] width 72 height 32
click at [784, 397] on input "a. 3-4-5" at bounding box center [784, 391] width 1 height 10
radio input "true"
click at [748, 663] on button "Next" at bounding box center [784, 659] width 212 height 52
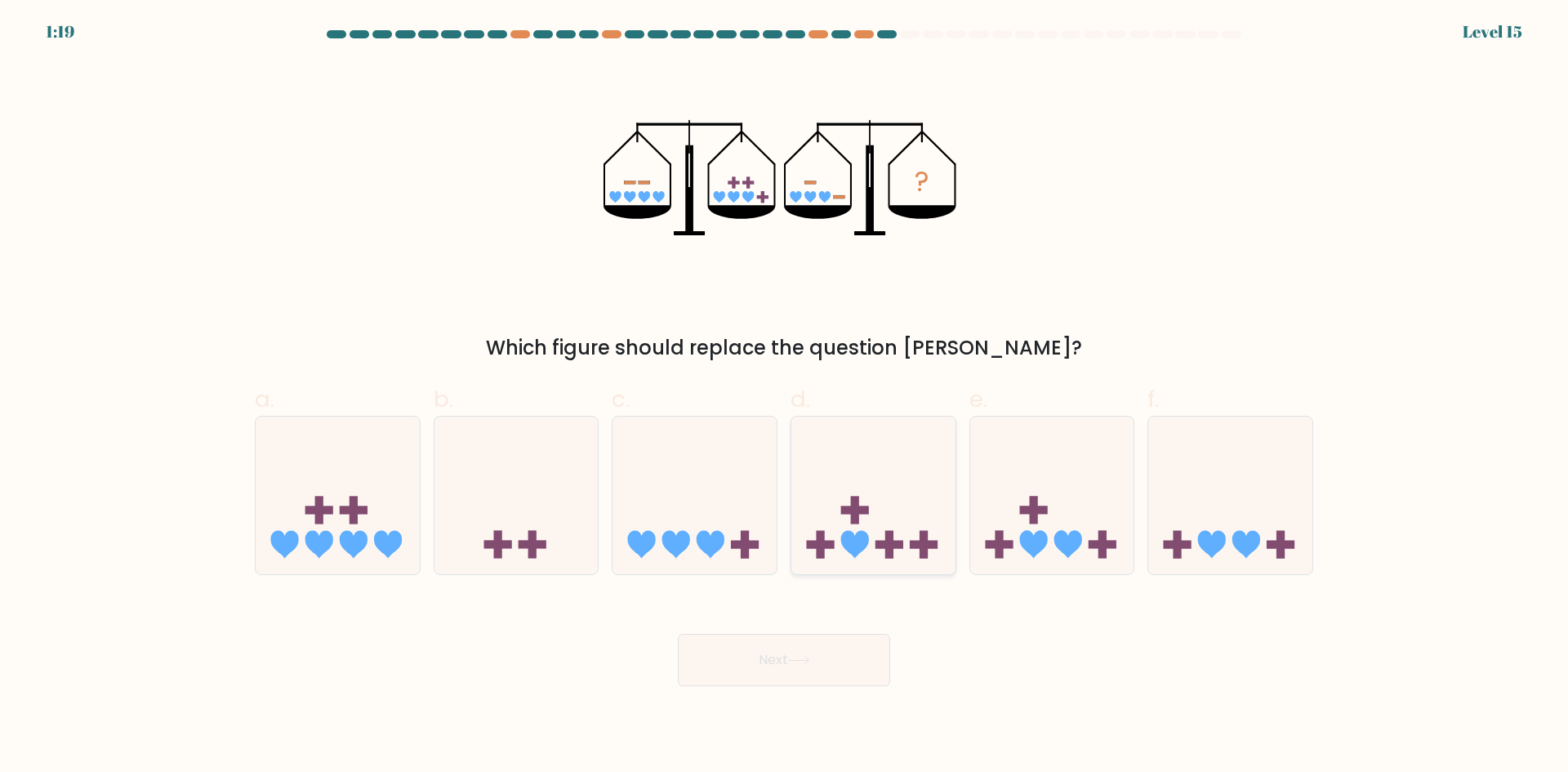
click at [892, 486] on icon at bounding box center [873, 494] width 164 height 135
click at [785, 397] on input "d." at bounding box center [784, 391] width 1 height 10
radio input "true"
click at [813, 654] on button "Next" at bounding box center [784, 659] width 212 height 52
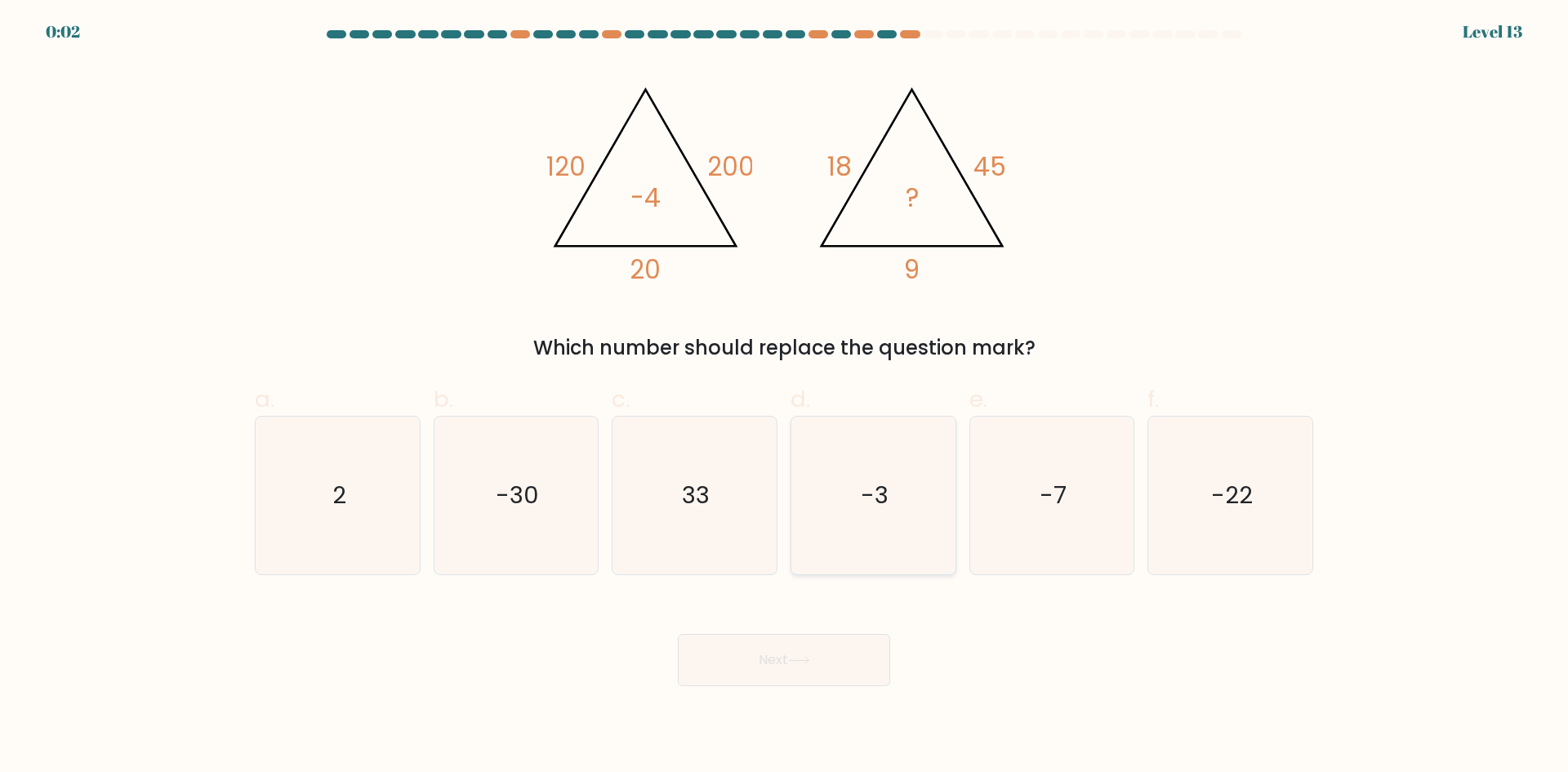
click at [865, 462] on icon "-3" at bounding box center [874, 495] width 157 height 157
click at [785, 397] on input "d. -3" at bounding box center [784, 391] width 1 height 10
radio input "true"
click at [789, 667] on button "Next" at bounding box center [784, 659] width 212 height 52
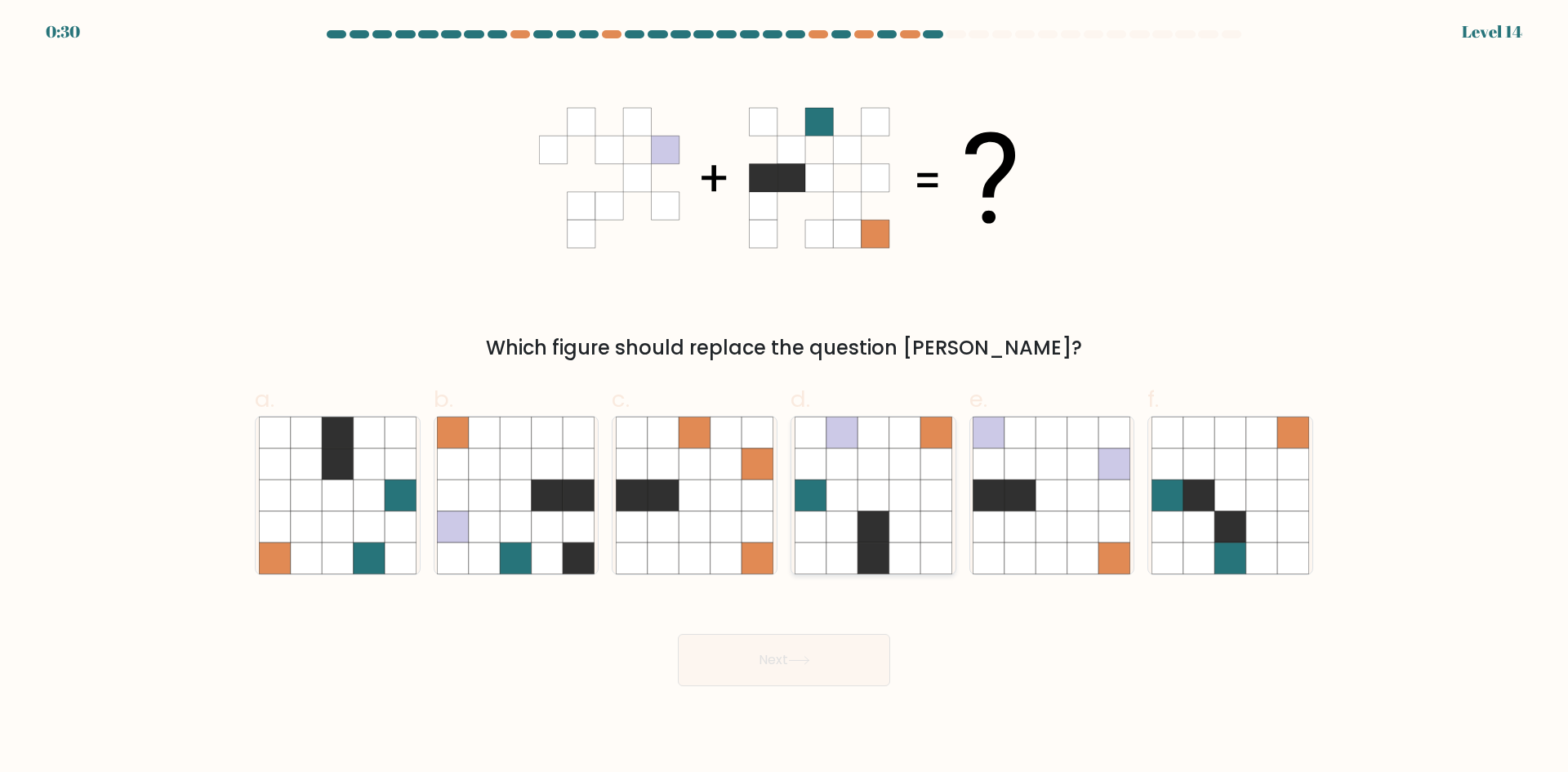
click at [863, 501] on icon at bounding box center [873, 494] width 31 height 31
click at [785, 397] on input "d." at bounding box center [784, 391] width 1 height 10
radio input "true"
click at [774, 666] on button "Next" at bounding box center [784, 659] width 212 height 52
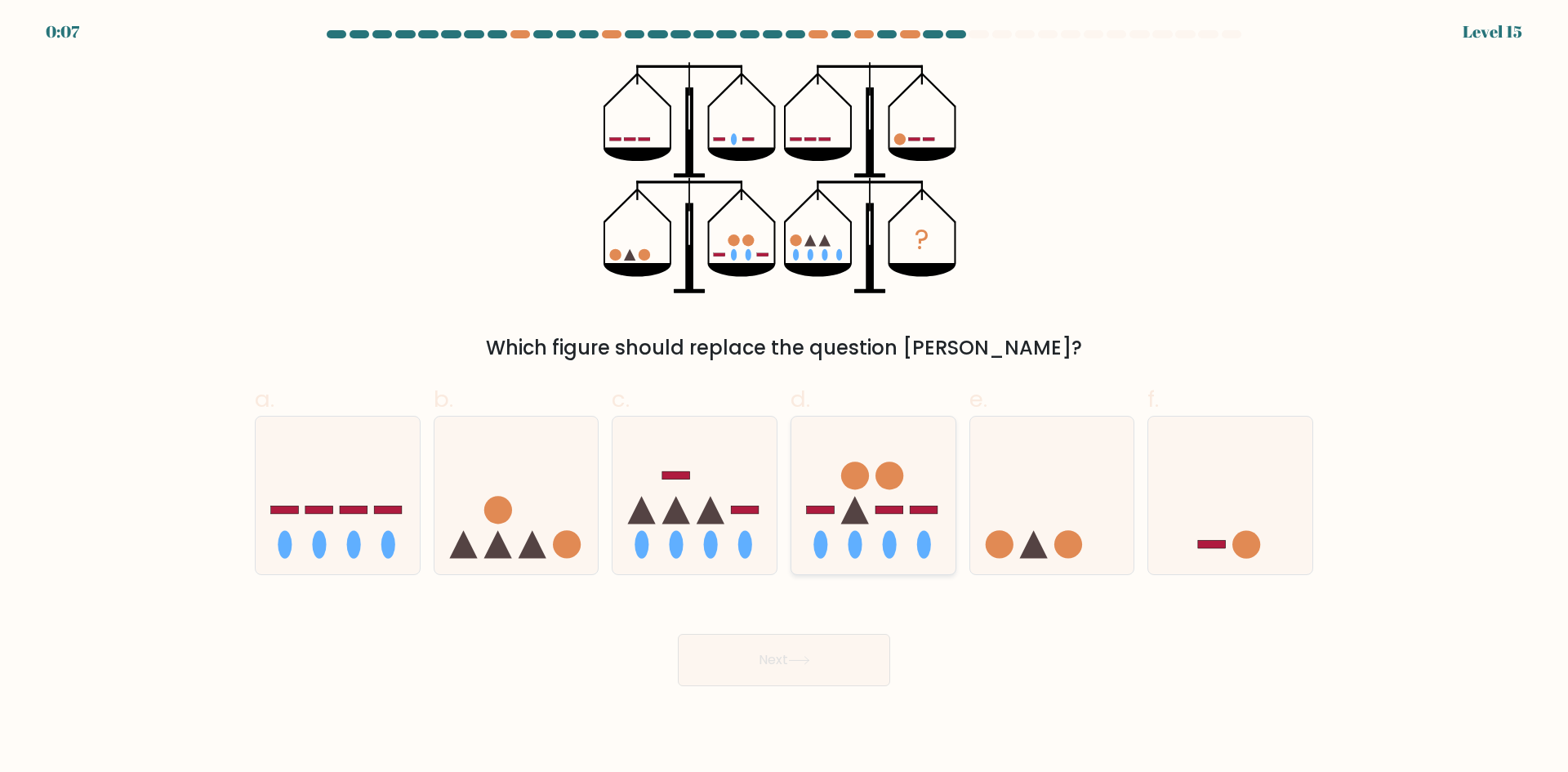
click at [850, 548] on ellipse at bounding box center [856, 544] width 14 height 27
click at [785, 397] on input "d." at bounding box center [784, 391] width 1 height 10
radio input "true"
drag, startPoint x: 546, startPoint y: 529, endPoint x: 589, endPoint y: 566, distance: 56.7
click at [545, 529] on icon at bounding box center [516, 494] width 164 height 135
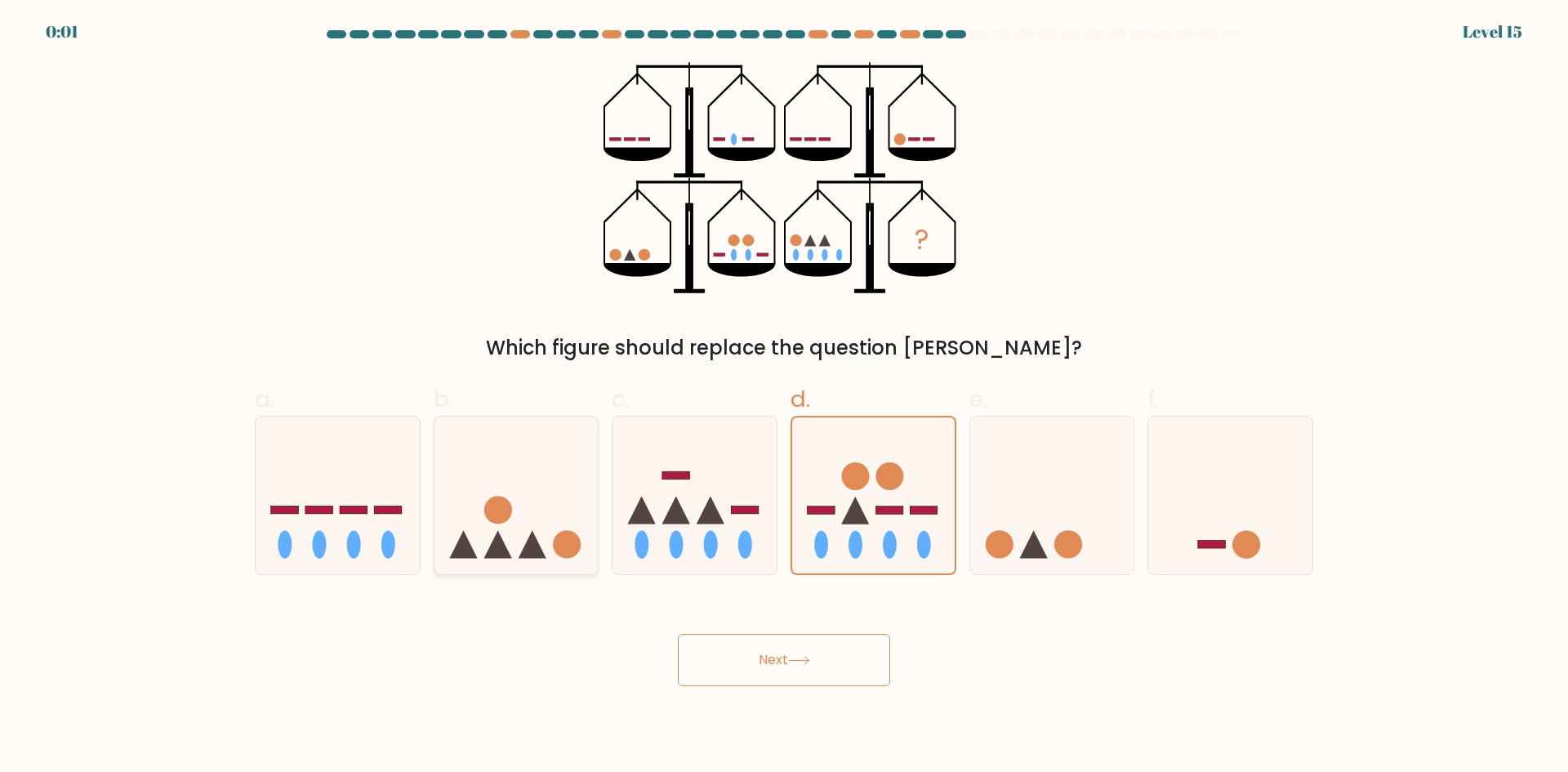
click at [784, 397] on input "b." at bounding box center [784, 391] width 1 height 10
radio input "true"
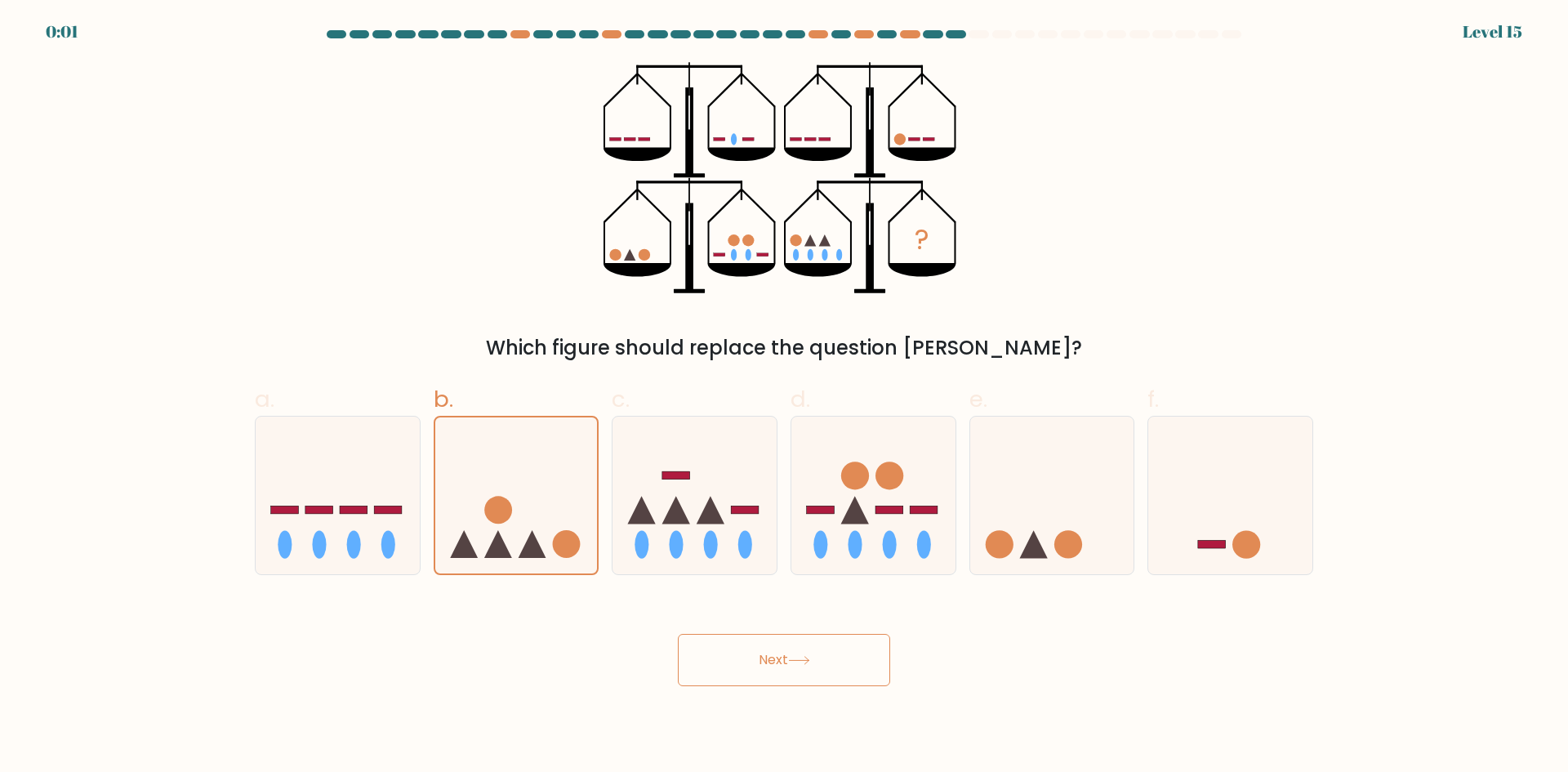
click at [748, 665] on button "Next" at bounding box center [784, 659] width 212 height 52
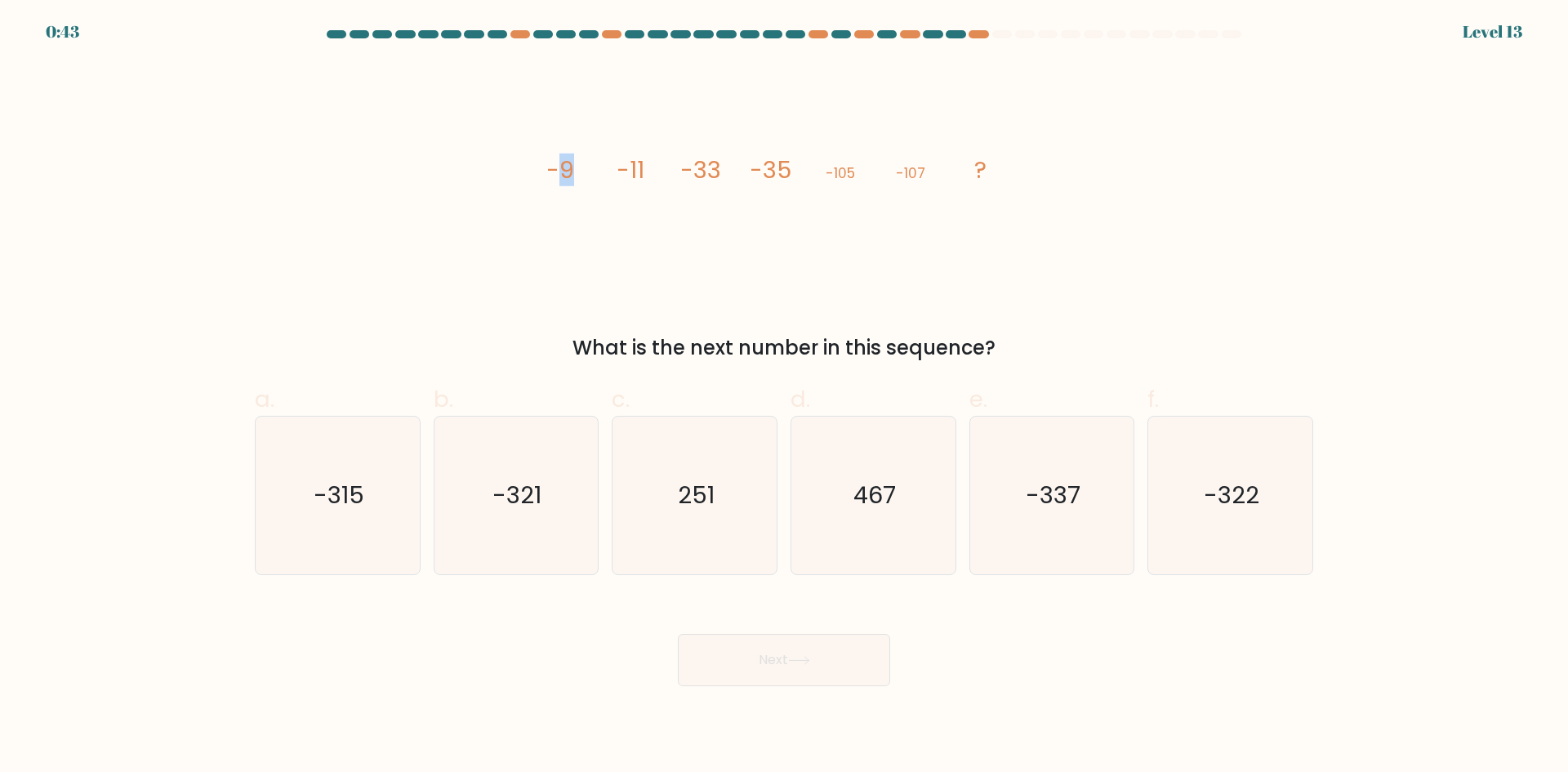
drag, startPoint x: 566, startPoint y: 177, endPoint x: 603, endPoint y: 180, distance: 37.1
click at [603, 180] on icon "image/svg+xml -9 -11 -33 -35 -105 -107 ?" at bounding box center [784, 178] width 490 height 232
click at [651, 181] on icon "image/svg+xml -9 -11 -33 -35 -105 -107 ?" at bounding box center [784, 178] width 490 height 232
click at [375, 473] on icon "-315" at bounding box center [337, 495] width 157 height 157
click at [784, 397] on input "a. -315" at bounding box center [784, 391] width 1 height 10
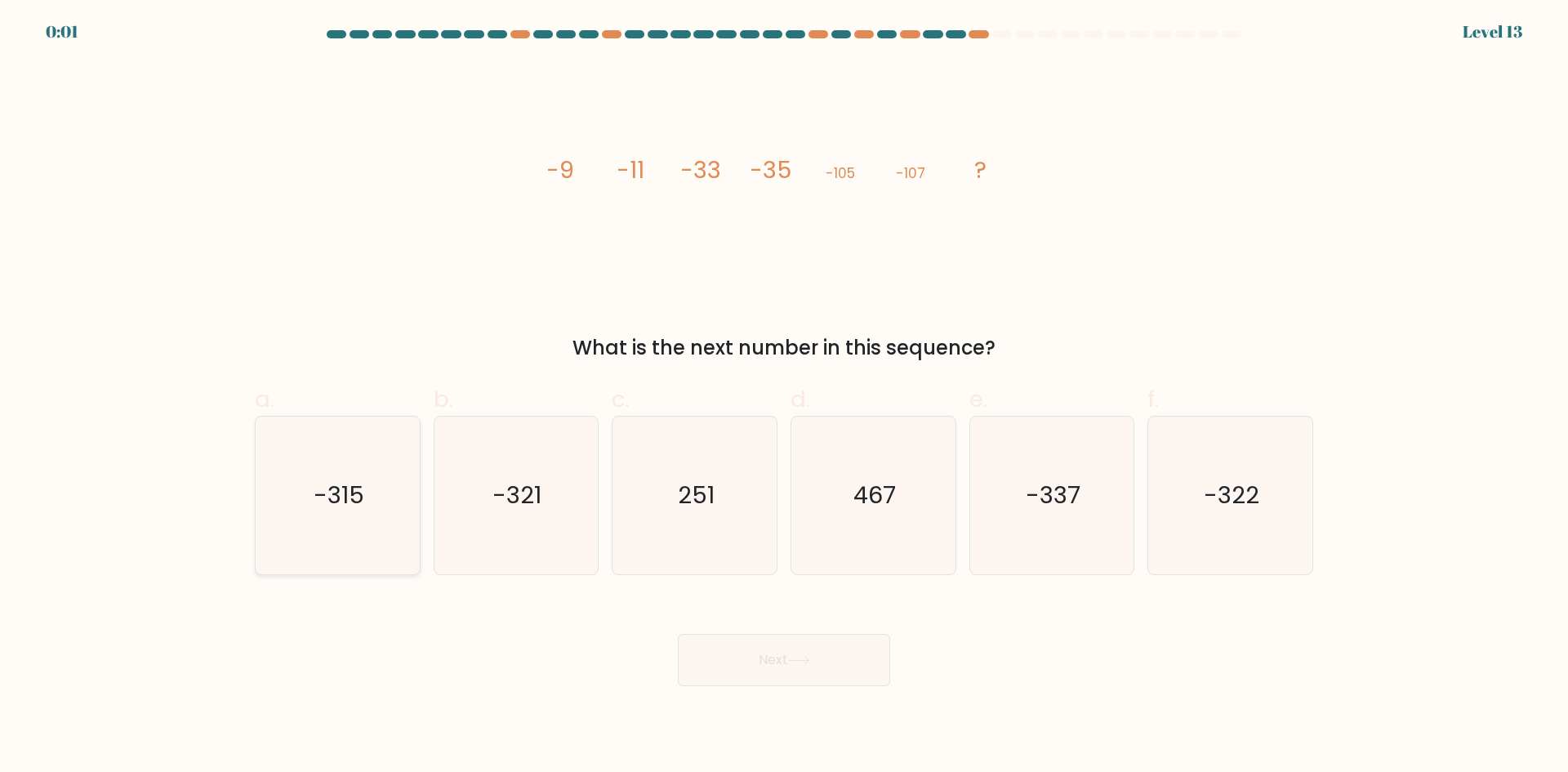
radio input "true"
click at [726, 664] on button "Next" at bounding box center [784, 659] width 212 height 52
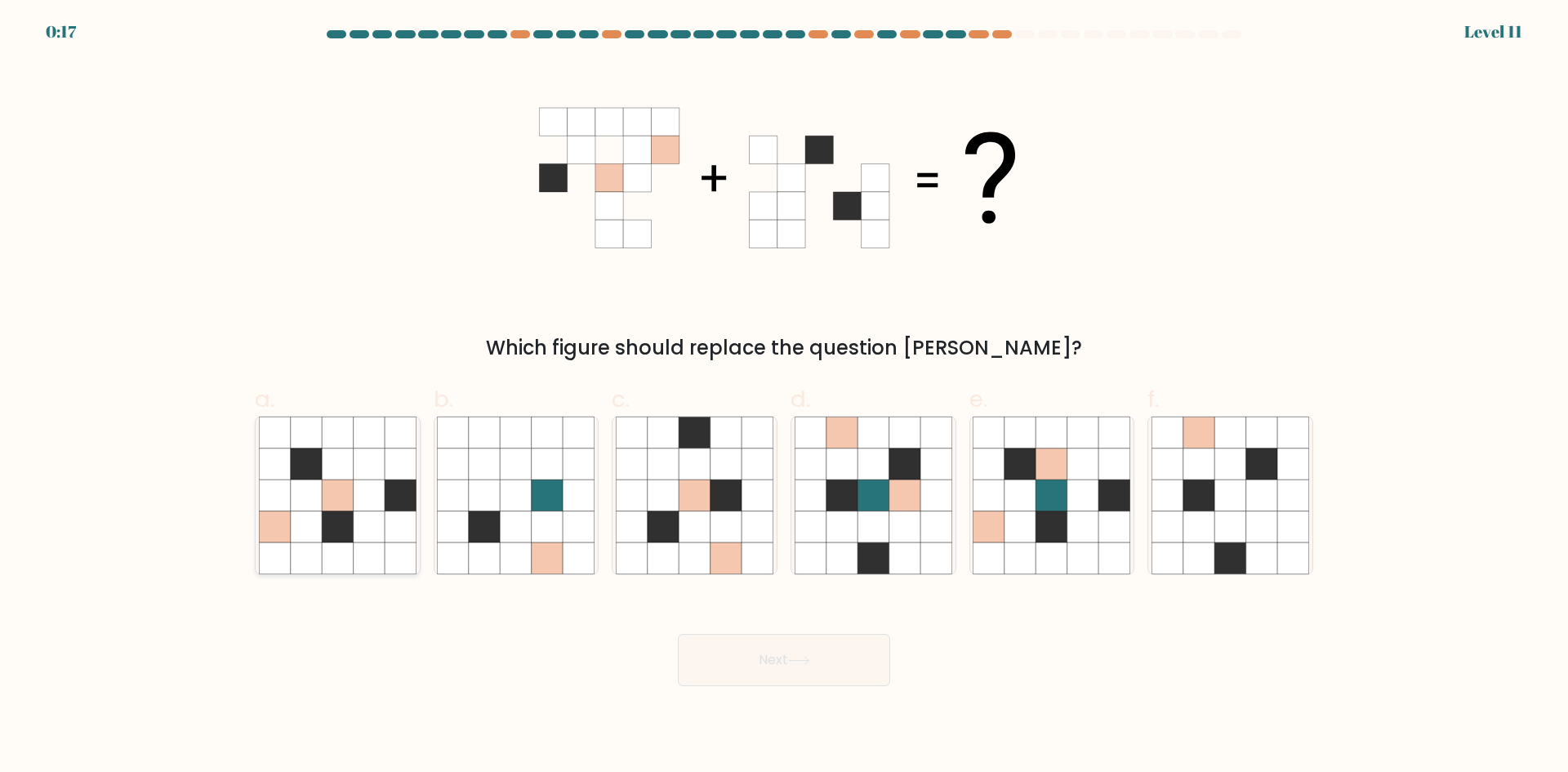
click at [332, 522] on icon at bounding box center [337, 527] width 31 height 31
click at [784, 397] on input "a." at bounding box center [784, 391] width 1 height 10
radio input "true"
click at [791, 664] on button "Next" at bounding box center [784, 659] width 212 height 52
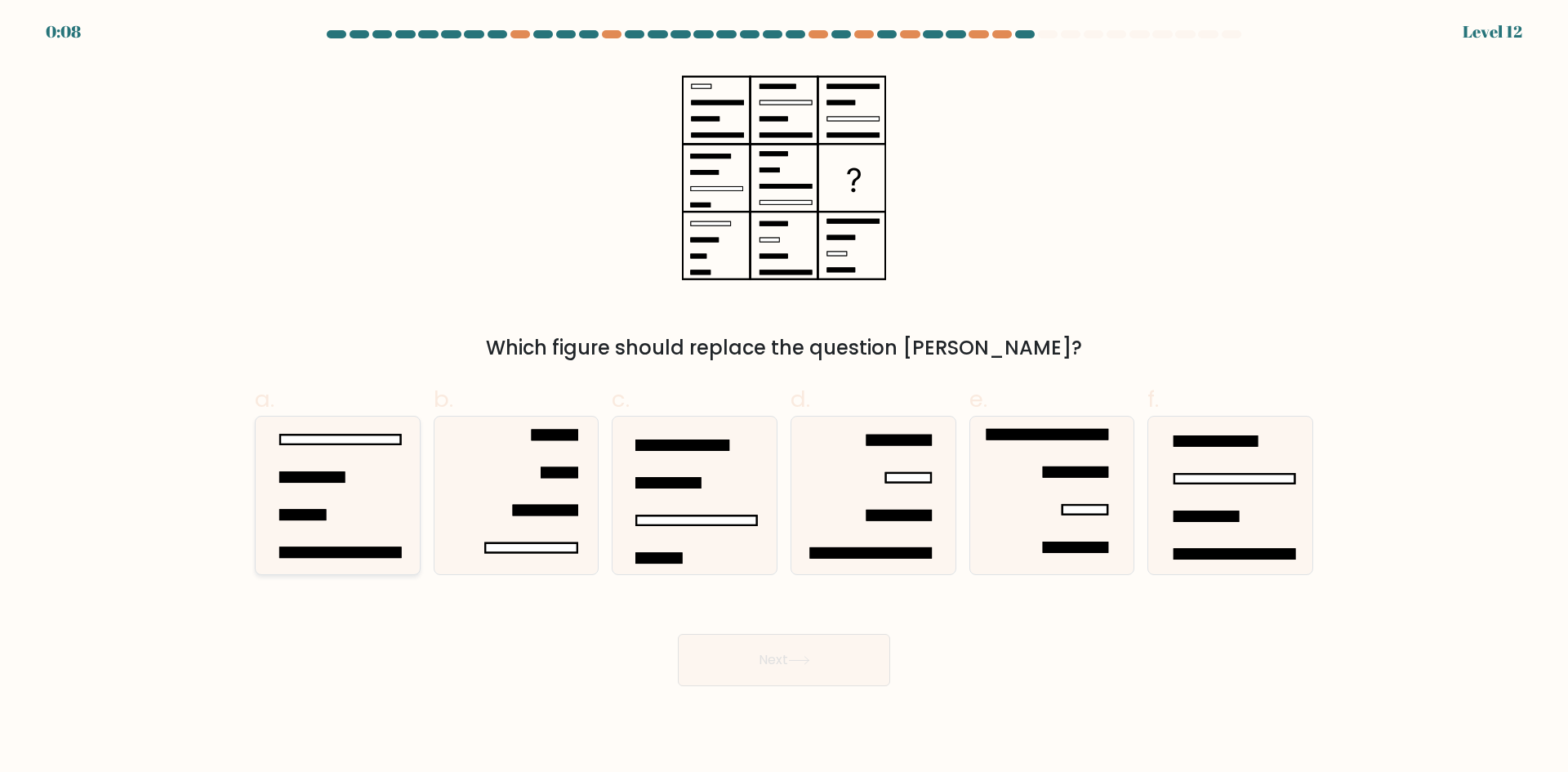
click at [387, 479] on icon at bounding box center [337, 495] width 157 height 157
click at [784, 397] on input "a." at bounding box center [784, 391] width 1 height 10
radio input "true"
click at [850, 678] on button "Next" at bounding box center [784, 659] width 212 height 52
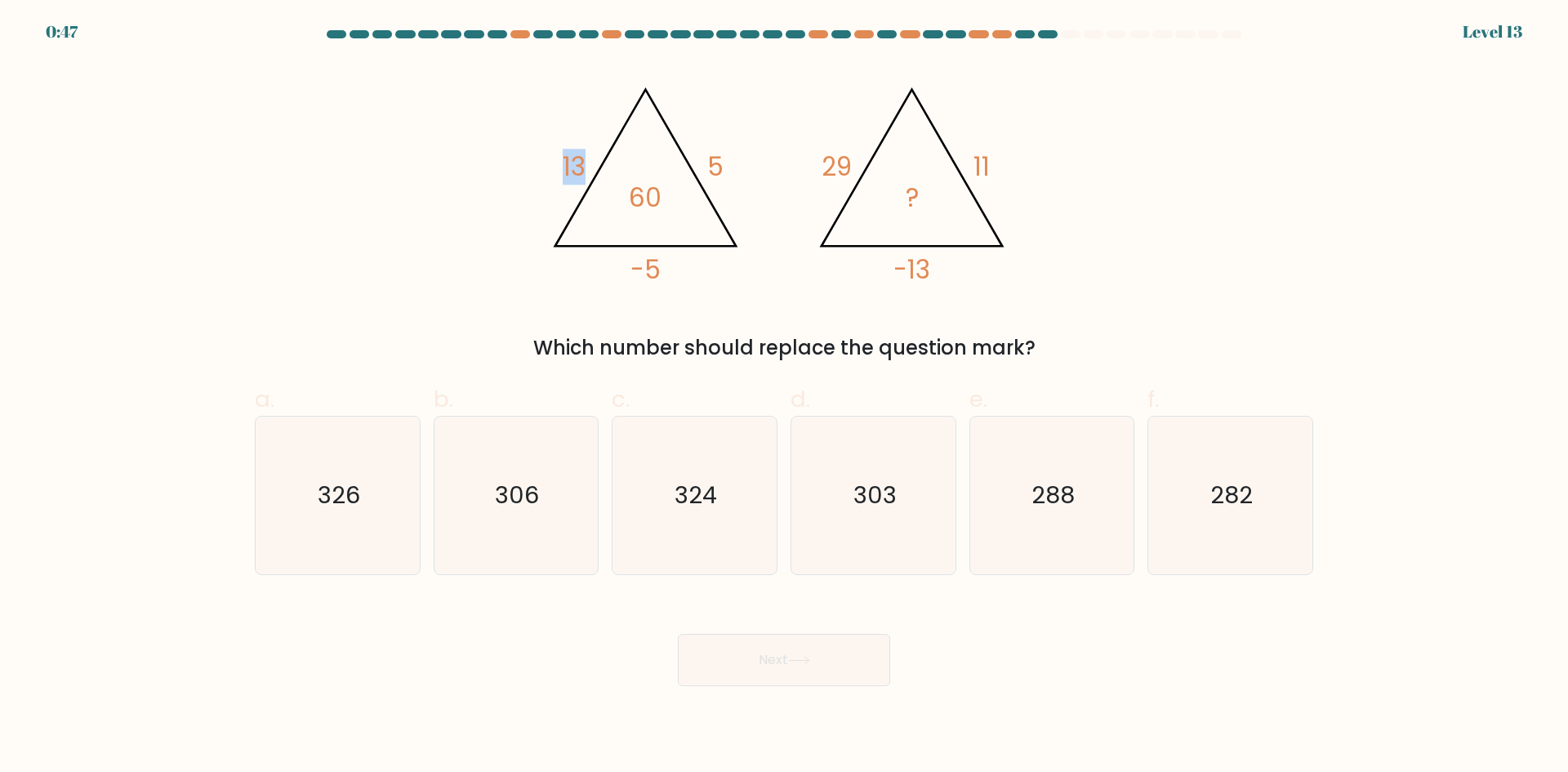
drag, startPoint x: 582, startPoint y: 177, endPoint x: 563, endPoint y: 178, distance: 19.0
click at [563, 178] on tspan "13" at bounding box center [574, 167] width 23 height 36
drag, startPoint x: 809, startPoint y: 162, endPoint x: 868, endPoint y: 165, distance: 59.1
click at [868, 165] on icon "@import url('https://fonts.googleapis.com/css?family=Abril+Fatface:400,100,100i…" at bounding box center [784, 178] width 490 height 232
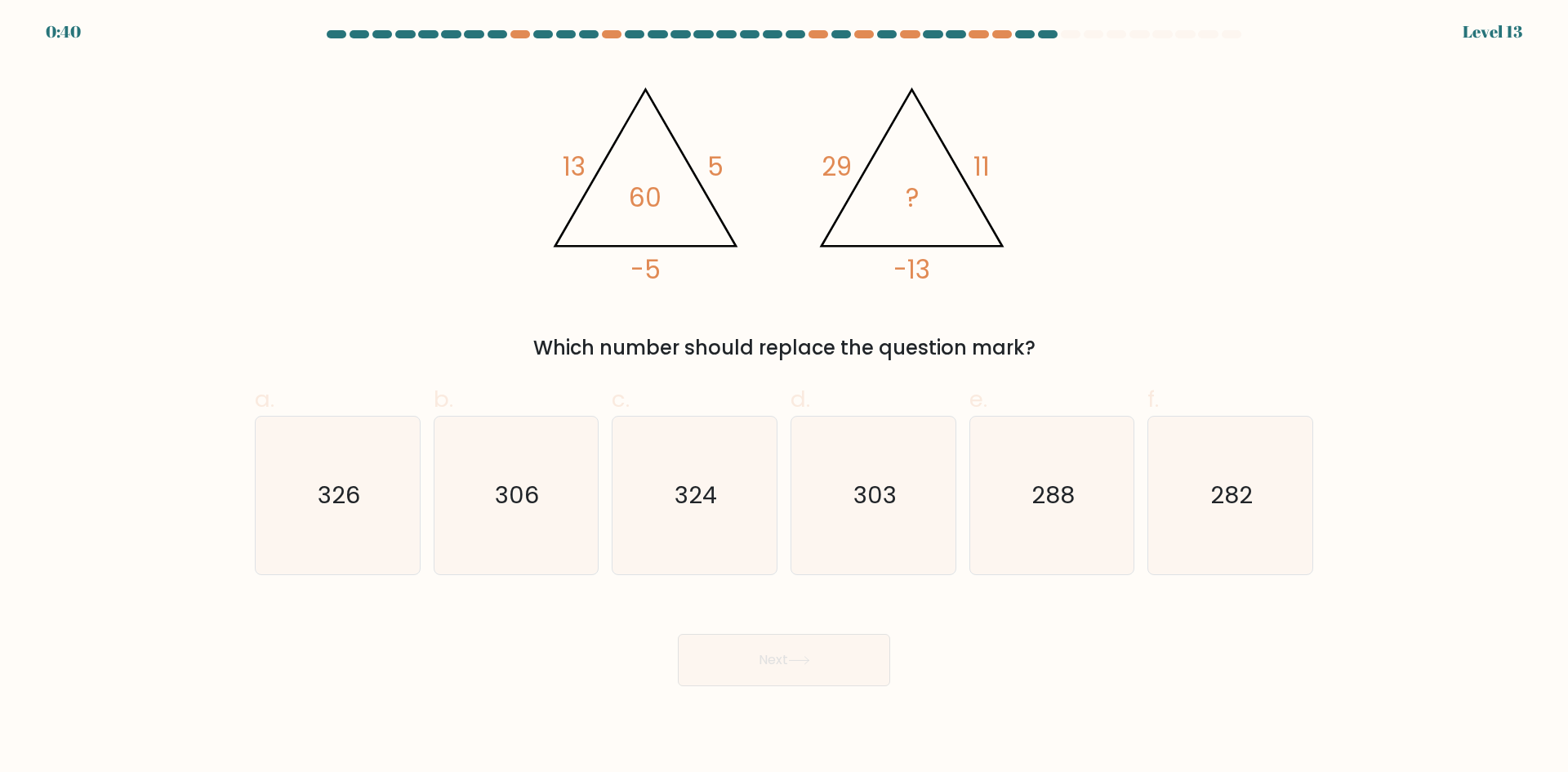
click at [844, 166] on tspan "29" at bounding box center [837, 167] width 30 height 36
click at [922, 278] on tspan "-13" at bounding box center [911, 270] width 37 height 36
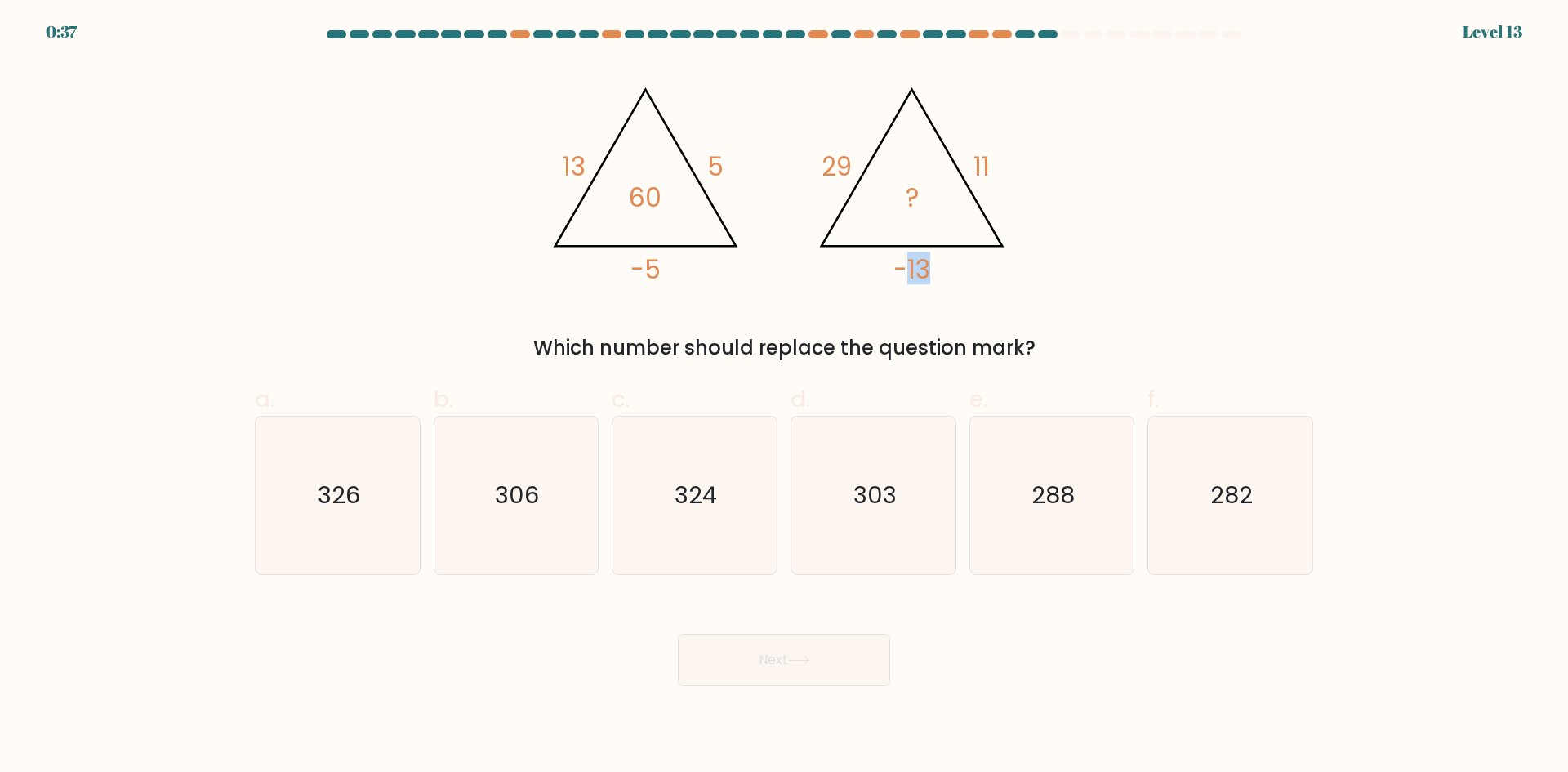
click at [922, 278] on tspan "-13" at bounding box center [911, 270] width 37 height 36
click at [984, 168] on tspan "11" at bounding box center [982, 167] width 16 height 36
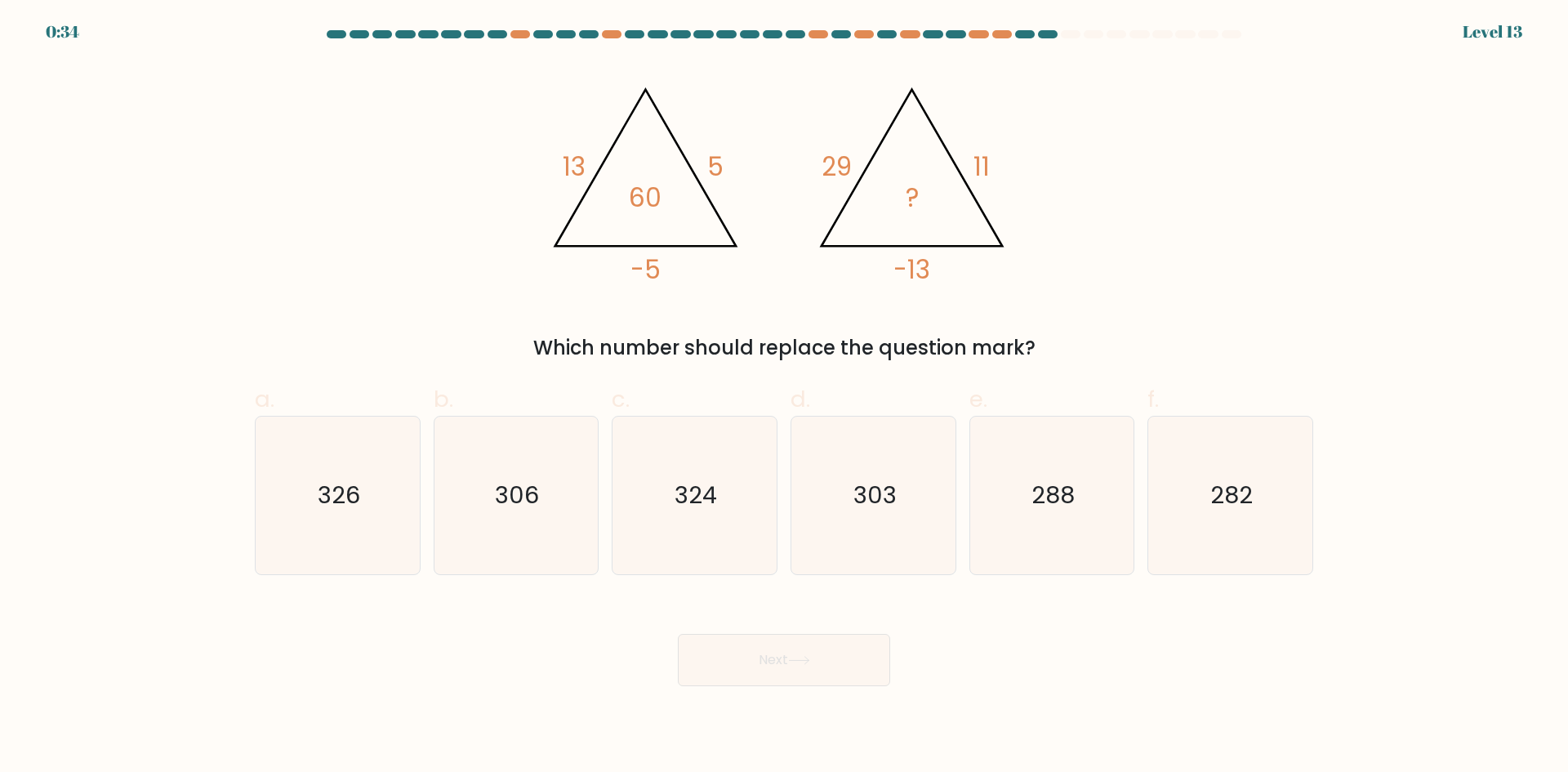
click at [912, 273] on tspan "-13" at bounding box center [911, 270] width 37 height 36
drag, startPoint x: 906, startPoint y: 267, endPoint x: 862, endPoint y: 230, distance: 57.5
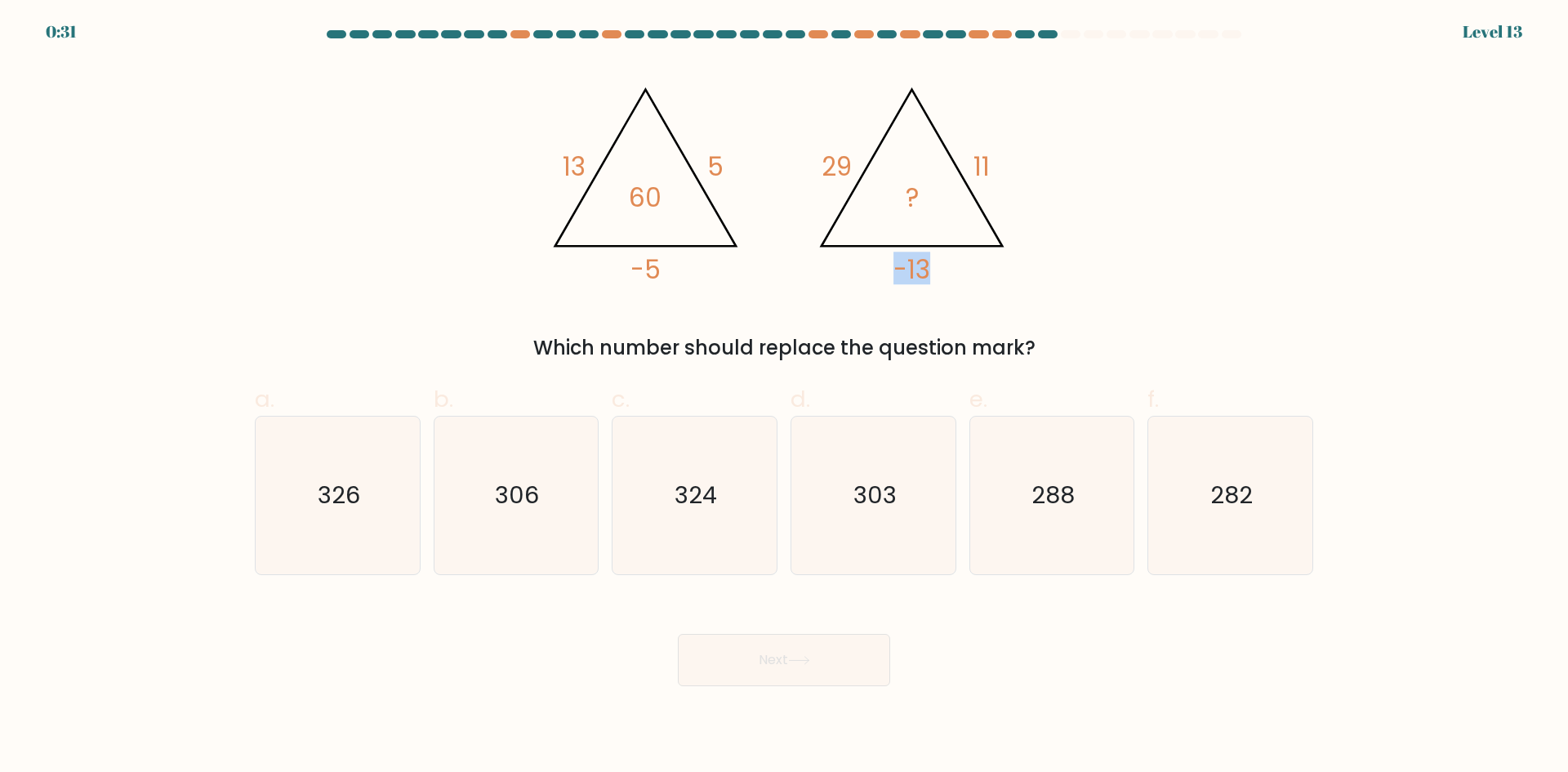
click at [863, 233] on icon "@import url('https://fonts.googleapis.com/css?family=Abril+Fatface:400,100,100i…" at bounding box center [784, 178] width 490 height 232
click at [992, 157] on icon "@import url('https://fonts.googleapis.com/css?family=Abril+Fatface:400,100,100i…" at bounding box center [784, 178] width 490 height 232
click at [984, 160] on tspan "11" at bounding box center [982, 167] width 16 height 36
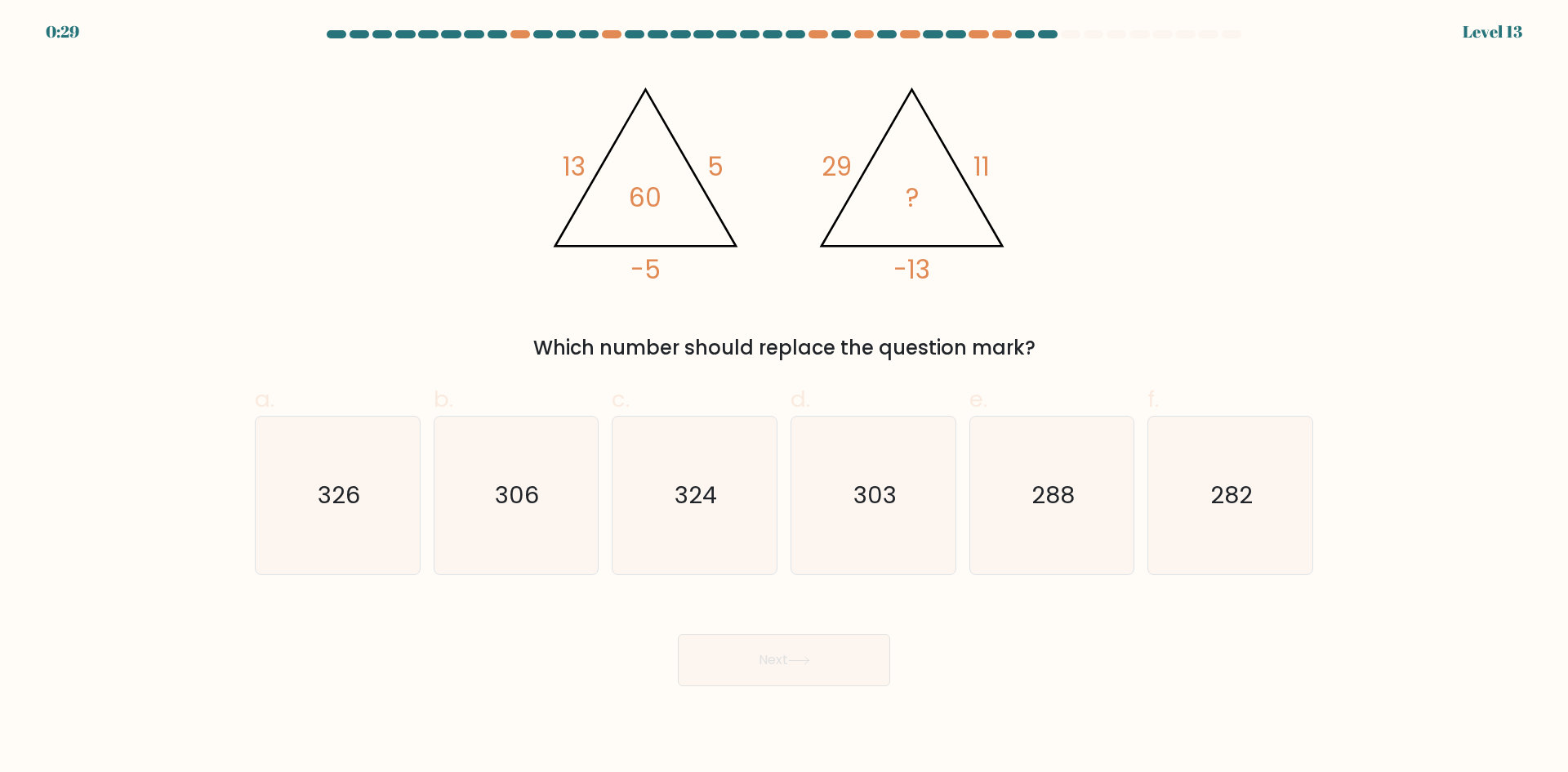
click at [924, 273] on tspan "-13" at bounding box center [911, 270] width 37 height 36
drag, startPoint x: 924, startPoint y: 273, endPoint x: 892, endPoint y: 260, distance: 34.5
click at [893, 261] on tspan "-13" at bounding box center [911, 270] width 37 height 36
click at [835, 169] on tspan "29" at bounding box center [837, 167] width 30 height 36
drag, startPoint x: 915, startPoint y: 278, endPoint x: 892, endPoint y: 252, distance: 34.7
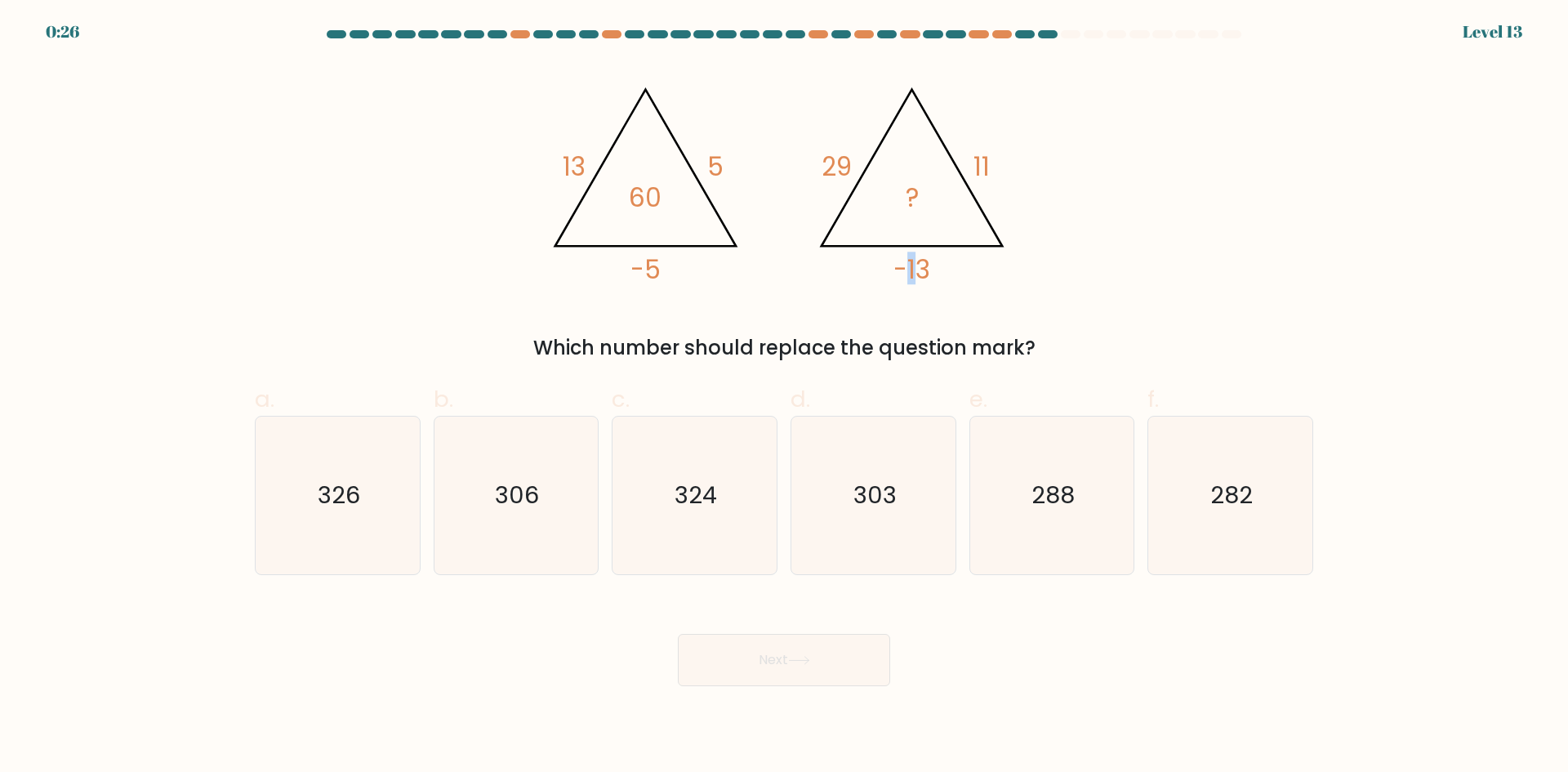
click at [892, 252] on icon "@import url('https://fonts.googleapis.com/css?family=Abril+Fatface:400,100,100i…" at bounding box center [784, 178] width 490 height 232
click at [816, 156] on icon "@import url('https://fonts.googleapis.com/css?family=Abril+Fatface:400,100,100i…" at bounding box center [784, 178] width 490 height 232
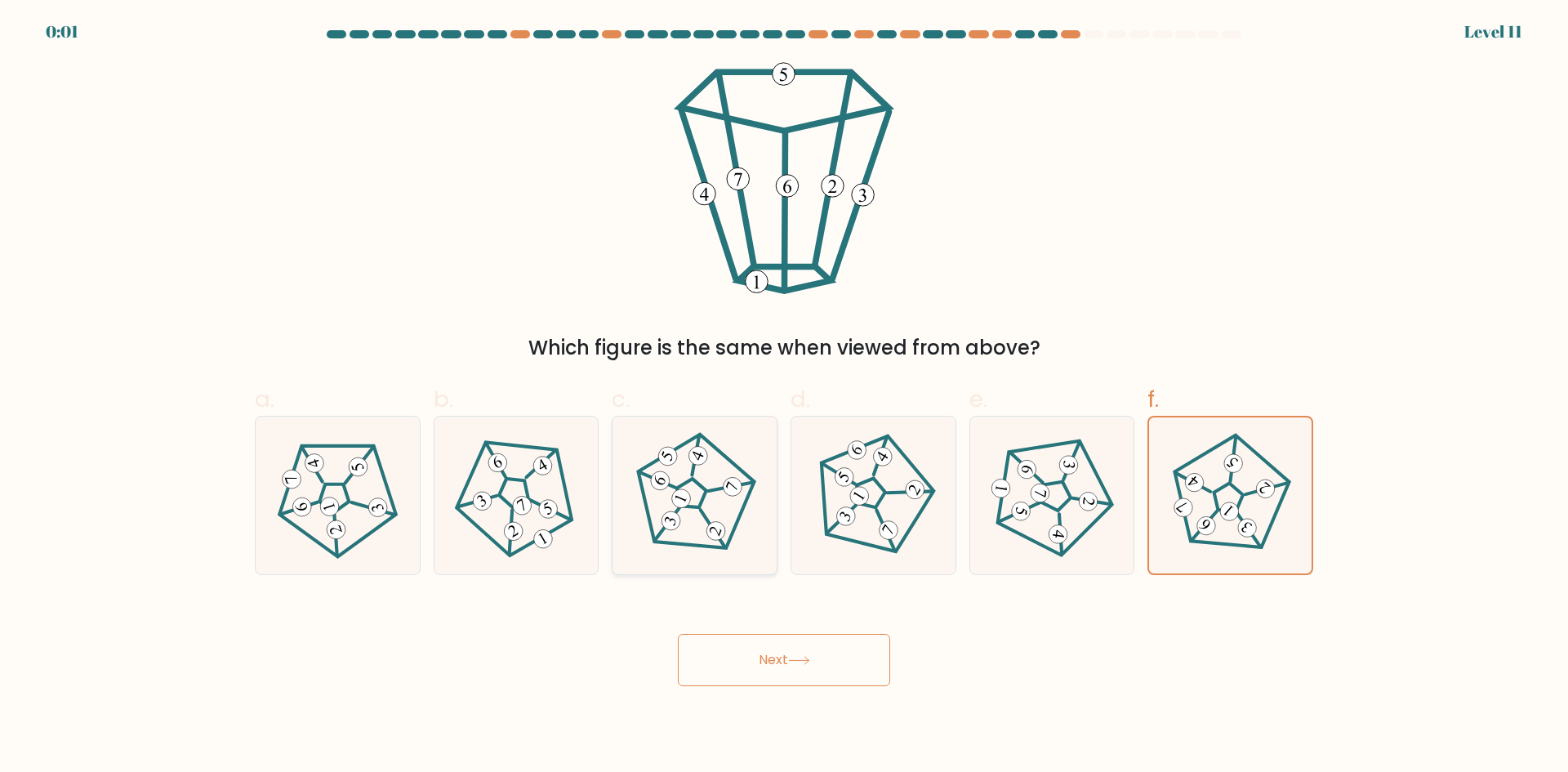
click at [731, 491] on 678 at bounding box center [732, 487] width 25 height 25
click at [784, 397] on input "c." at bounding box center [784, 391] width 1 height 10
radio input "true"
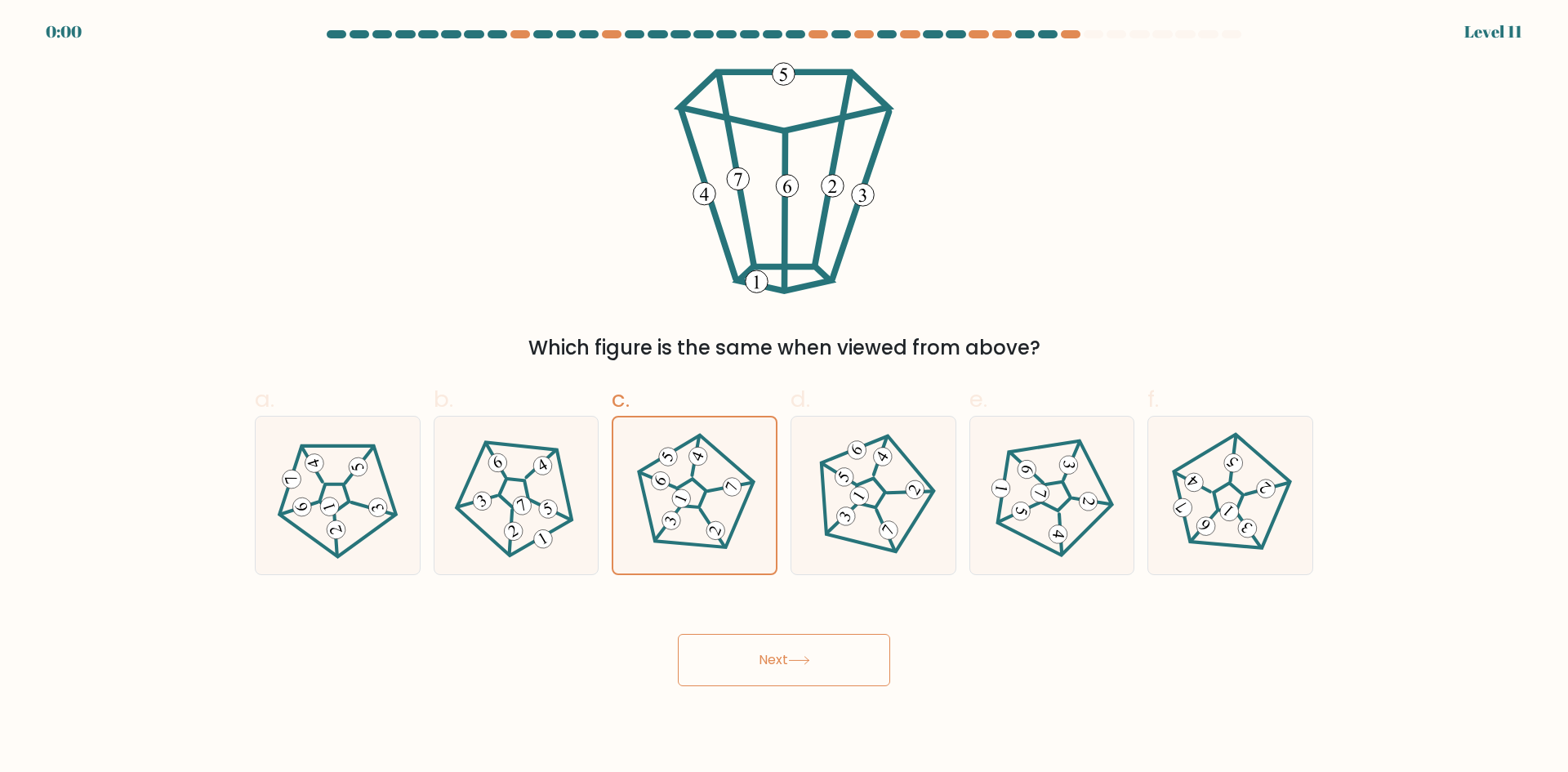
click at [786, 648] on button "Next" at bounding box center [784, 659] width 212 height 52
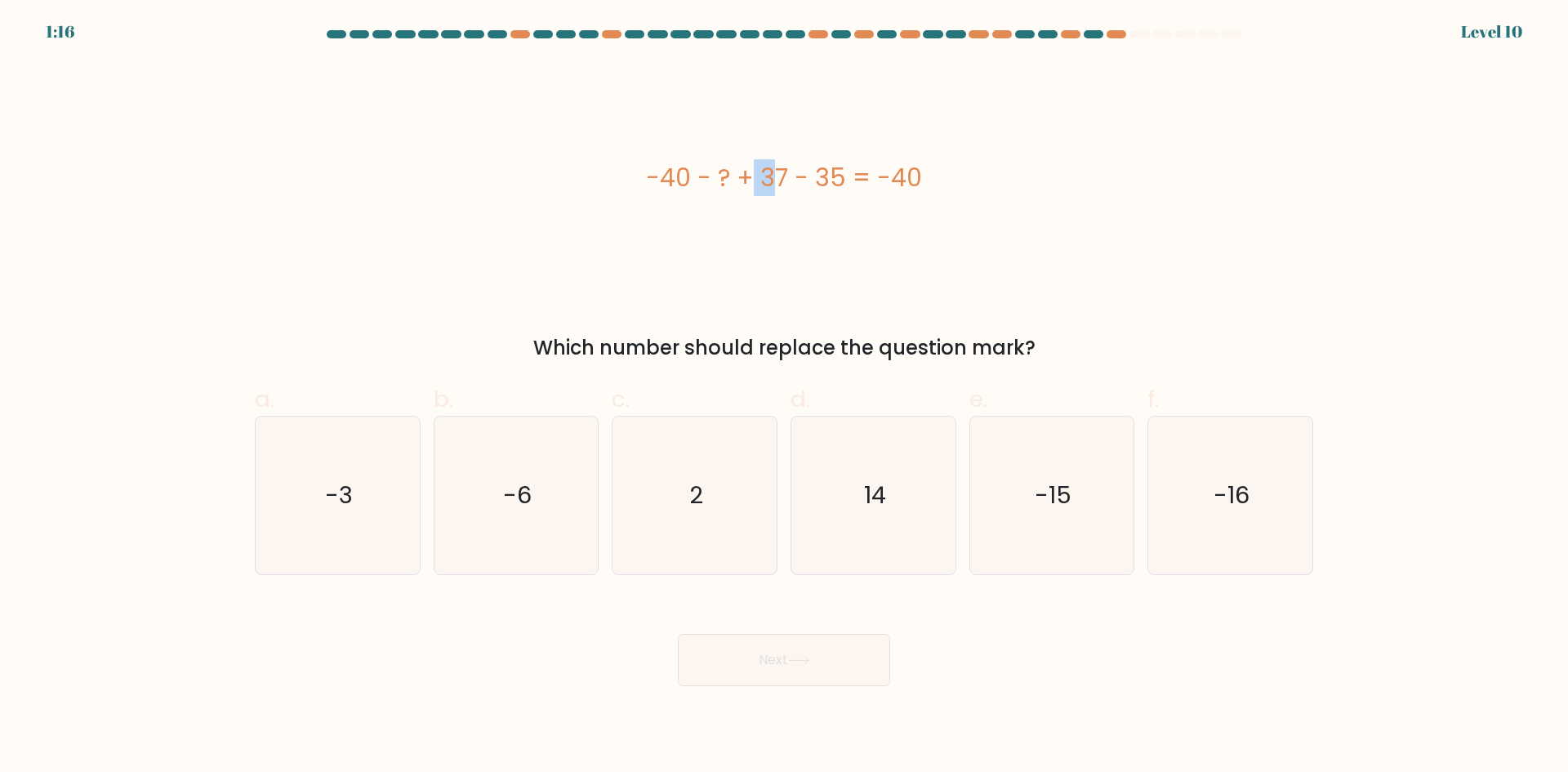
drag, startPoint x: 643, startPoint y: 179, endPoint x: 670, endPoint y: 178, distance: 27.0
click at [670, 178] on div "-40 - ? + 37 - 35 = -40" at bounding box center [784, 177] width 1058 height 37
drag, startPoint x: 693, startPoint y: 179, endPoint x: 715, endPoint y: 179, distance: 22.0
click at [715, 179] on div "-40 - ? + 37 - 35 = -40" at bounding box center [784, 177] width 1058 height 37
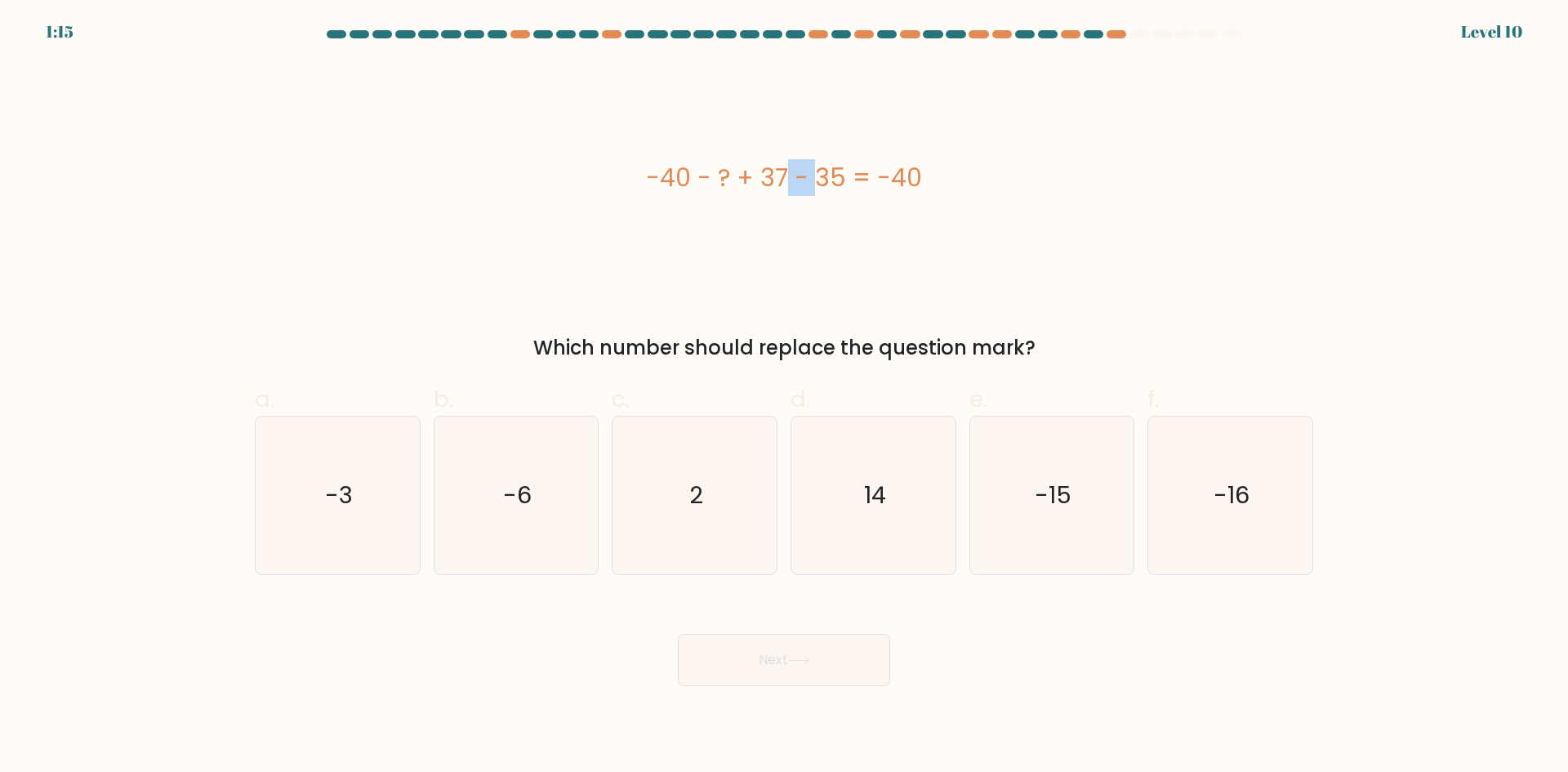
click at [717, 179] on div "-40 - ? + 37 - 35 = -40" at bounding box center [784, 177] width 1058 height 37
click at [730, 180] on div "-40 - ? + 37 - 35 = -40" at bounding box center [784, 177] width 1058 height 37
drag, startPoint x: 765, startPoint y: 184, endPoint x: 796, endPoint y: 186, distance: 31.1
click at [796, 186] on div "-40 - ? + 37 - 35 = -40" at bounding box center [784, 177] width 1058 height 37
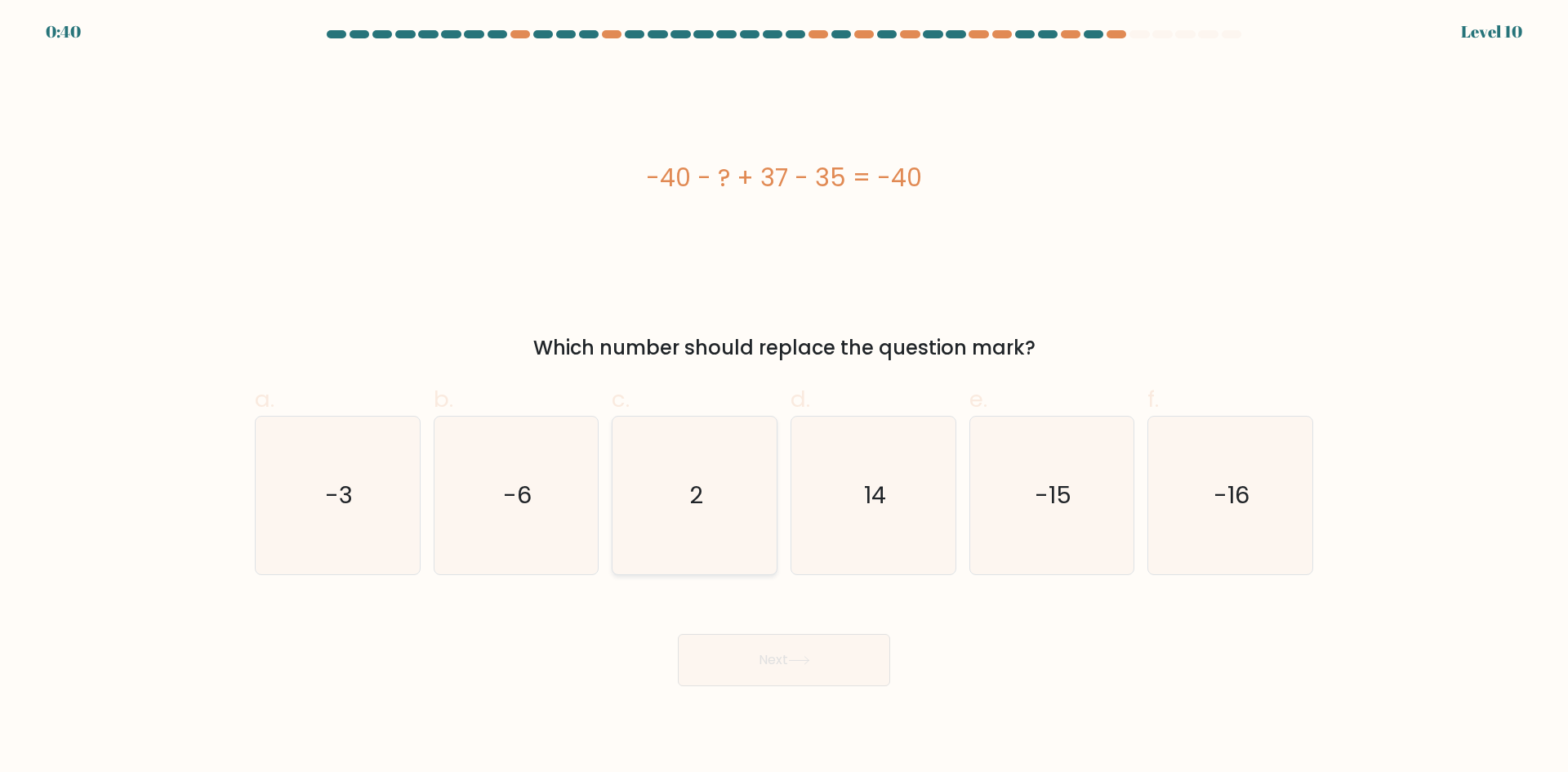
click at [728, 472] on icon "2" at bounding box center [694, 495] width 157 height 157
click at [784, 397] on input "c. 2" at bounding box center [784, 391] width 1 height 10
radio input "true"
click at [766, 654] on button "Next" at bounding box center [784, 659] width 212 height 52
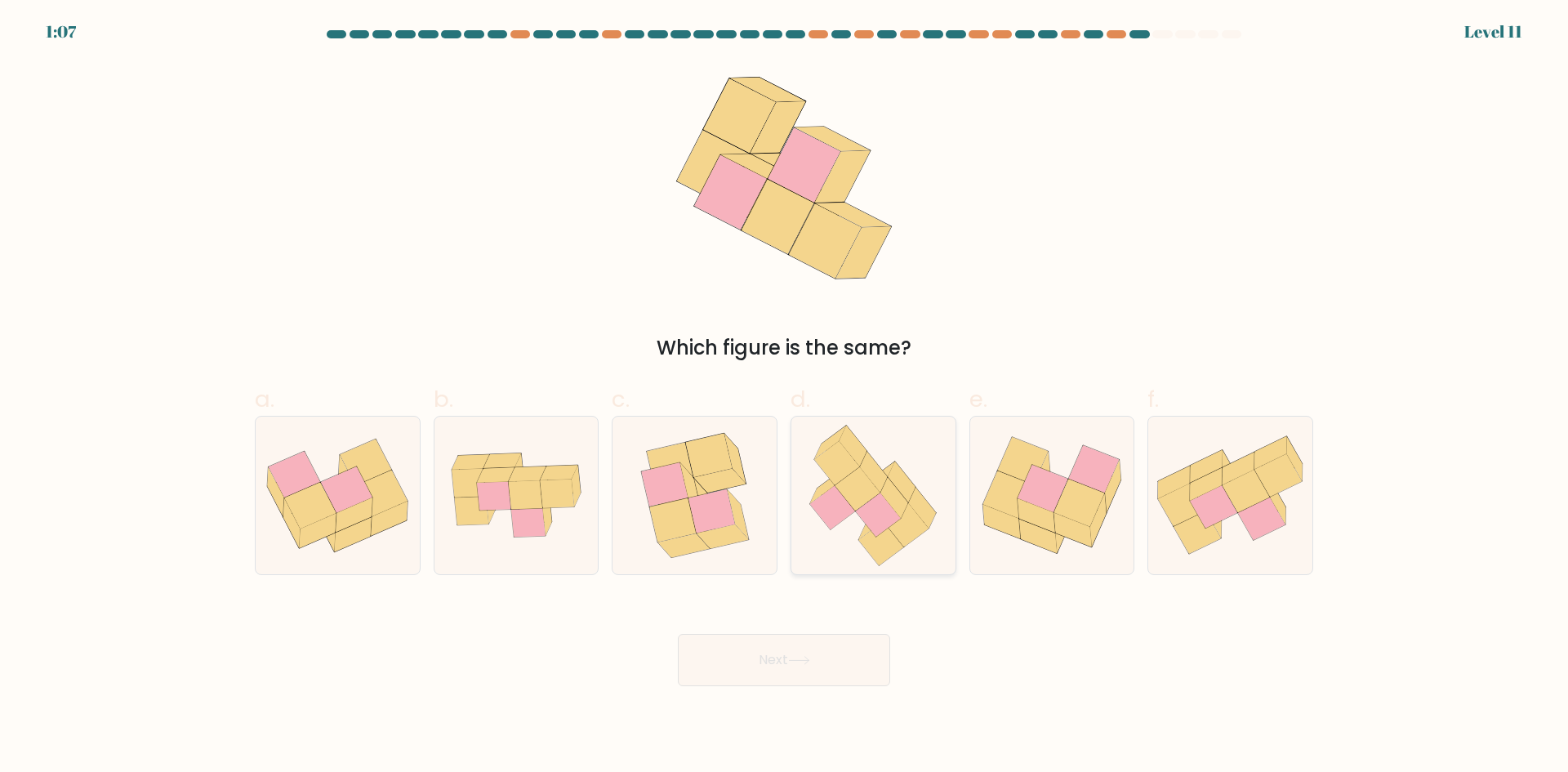
click at [905, 520] on icon at bounding box center [906, 525] width 45 height 45
click at [785, 397] on input "d." at bounding box center [784, 391] width 1 height 10
radio input "true"
click at [848, 657] on button "Next" at bounding box center [784, 659] width 212 height 52
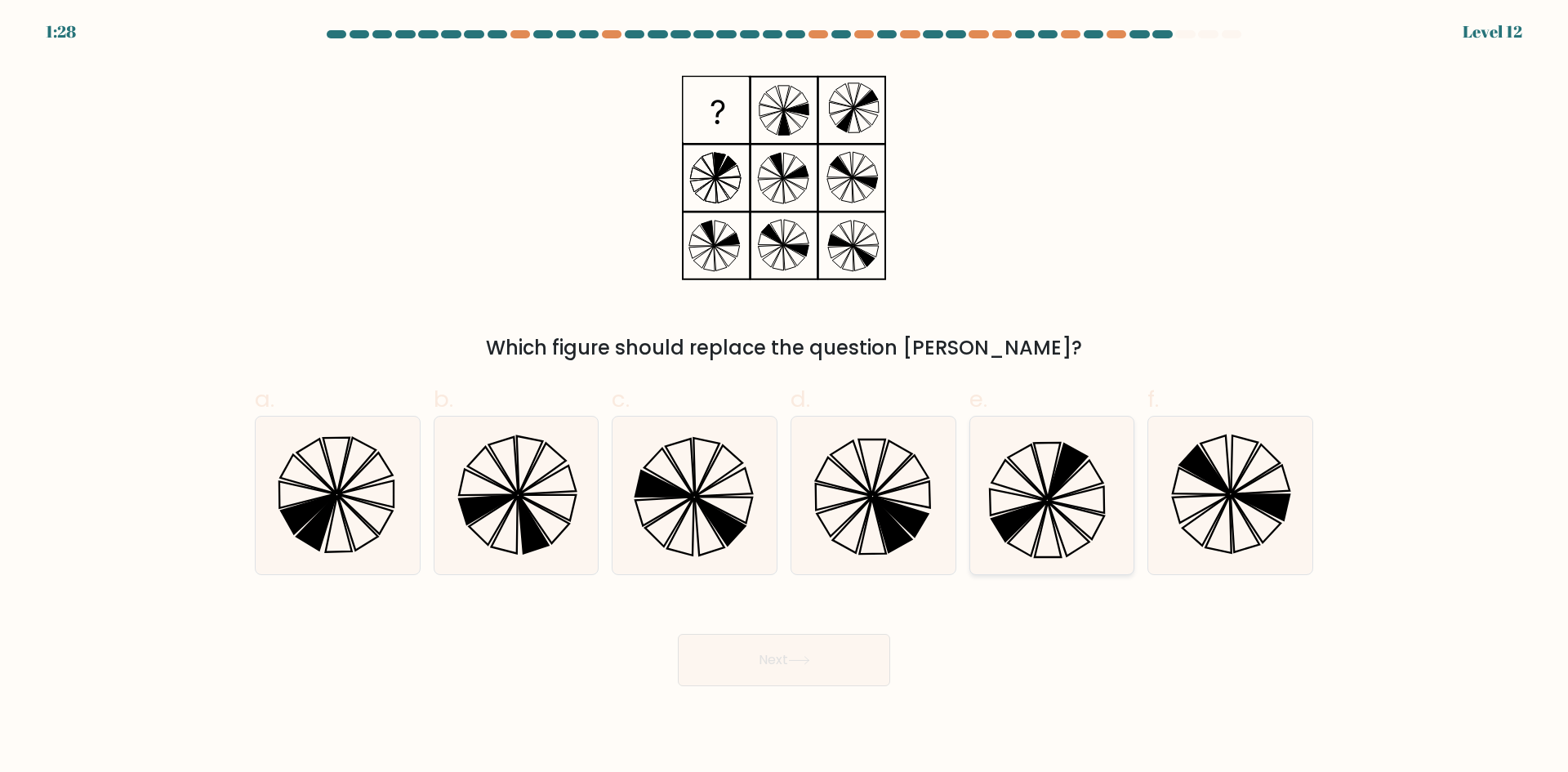
click at [1068, 483] on icon at bounding box center [1076, 479] width 55 height 40
click at [785, 397] on input "e." at bounding box center [784, 391] width 1 height 10
radio input "true"
click at [916, 533] on icon at bounding box center [901, 516] width 55 height 40
click at [785, 397] on input "d." at bounding box center [784, 391] width 1 height 10
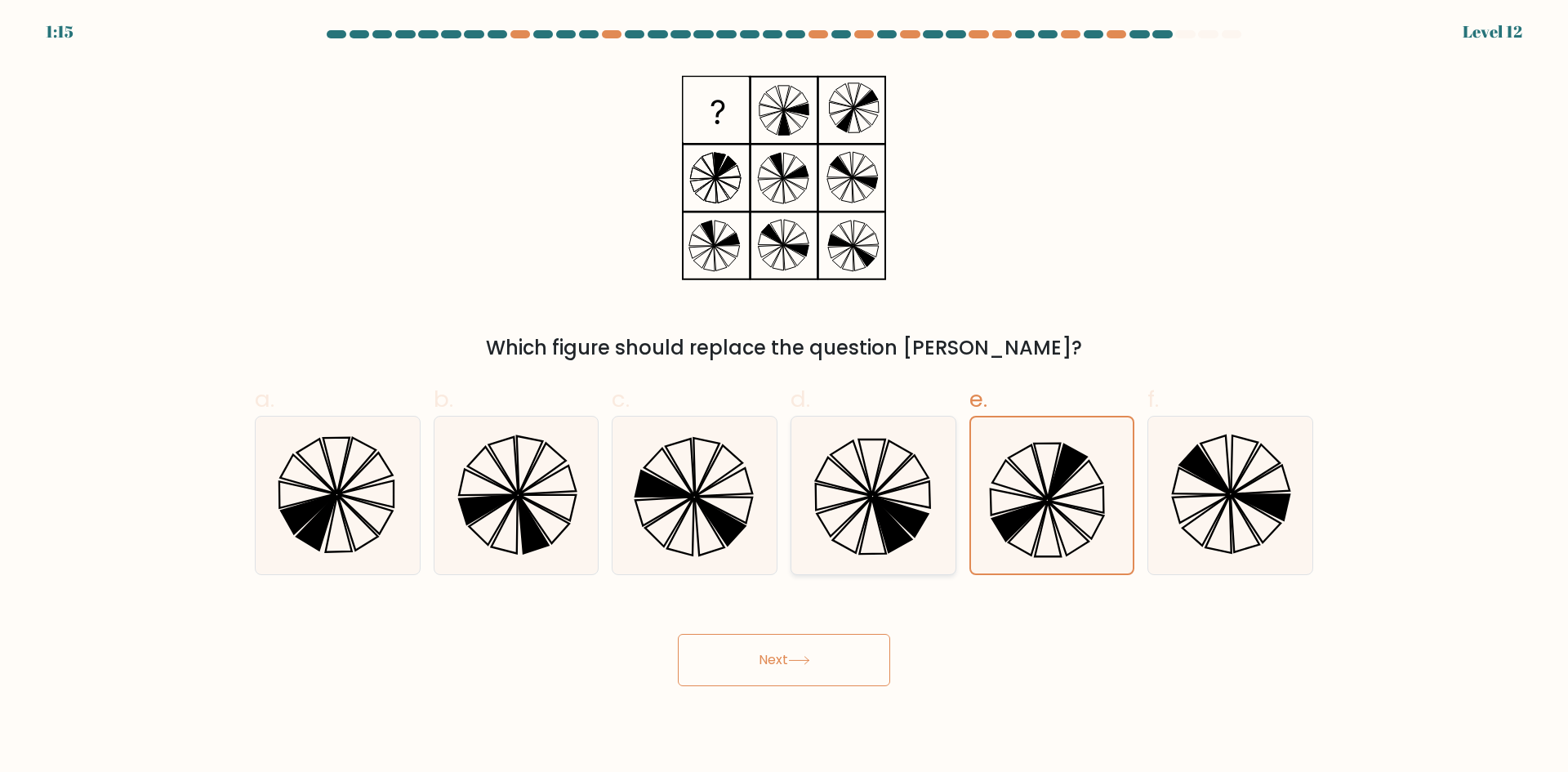
radio input "true"
click at [804, 660] on icon at bounding box center [799, 660] width 20 height 8
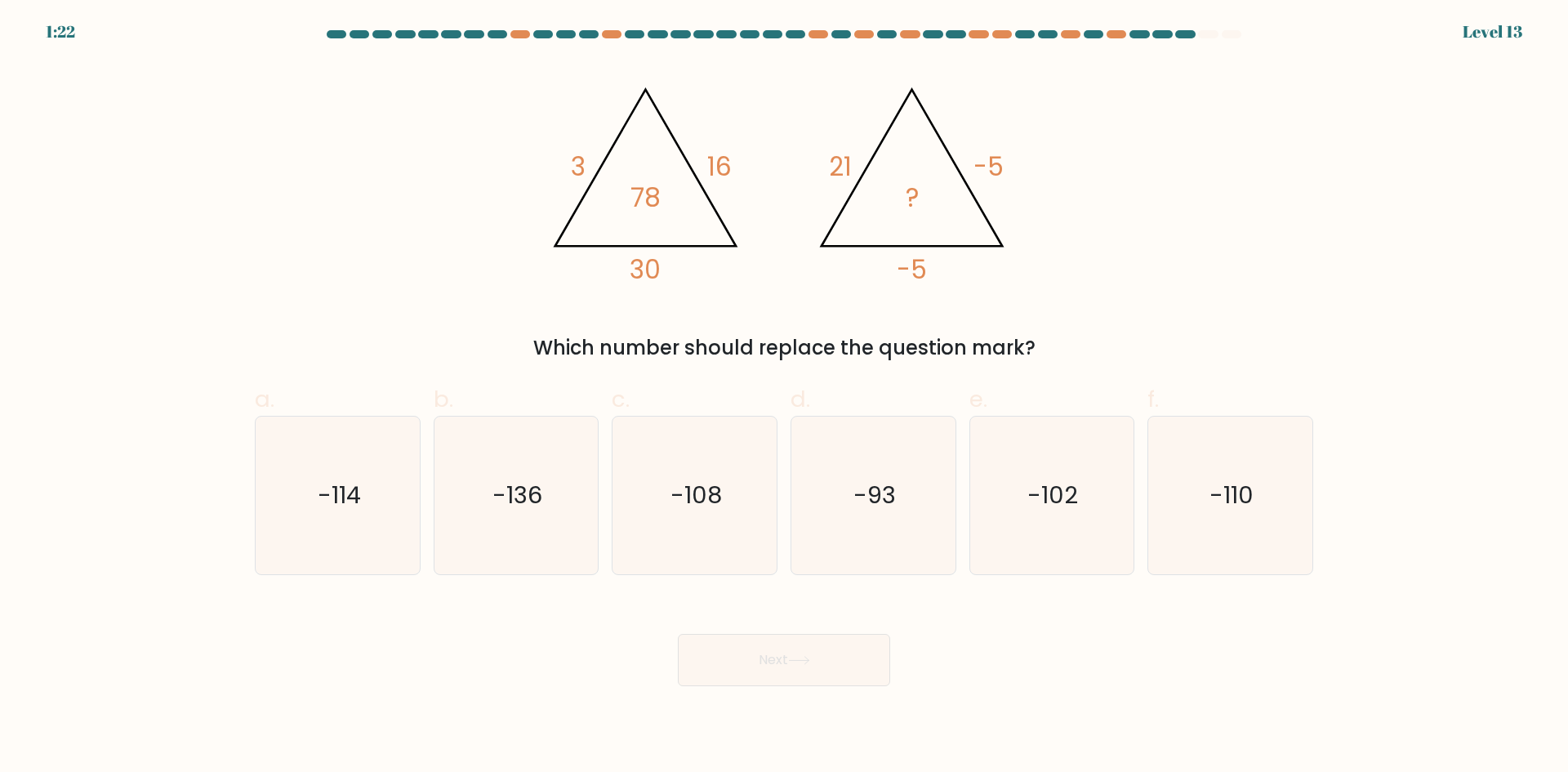
click at [709, 170] on icon "@import url('[URL][DOMAIN_NAME]); 3 16 30 78 @import url('[URL][DOMAIN_NAME]); …" at bounding box center [784, 178] width 490 height 232
drag, startPoint x: 709, startPoint y: 170, endPoint x: 757, endPoint y: 170, distance: 48.0
click at [757, 170] on icon "@import url('[URL][DOMAIN_NAME]); 3 16 30 78 @import url('[URL][DOMAIN_NAME]); …" at bounding box center [784, 178] width 490 height 232
drag, startPoint x: 836, startPoint y: 167, endPoint x: 874, endPoint y: 169, distance: 38.1
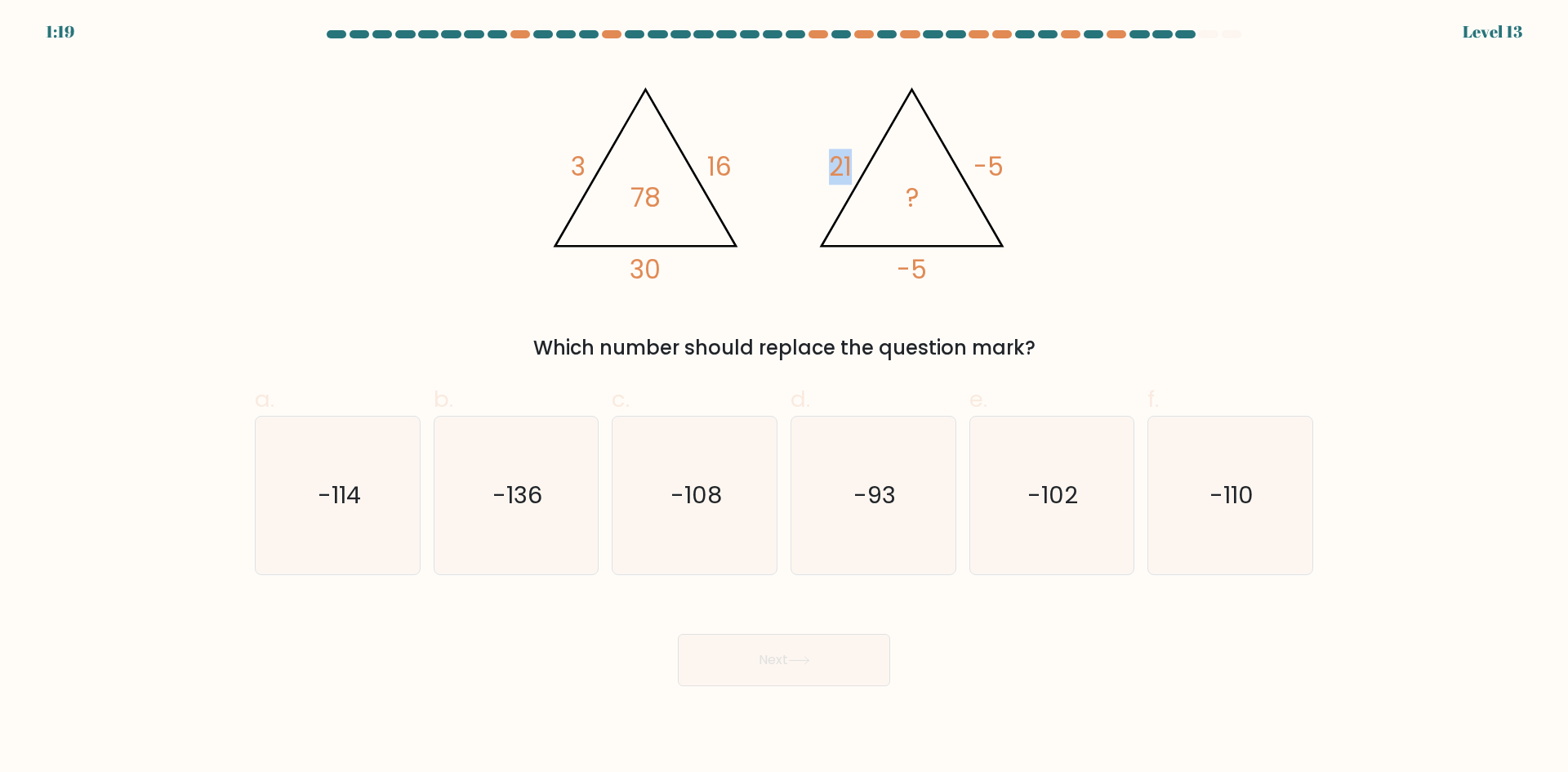
click at [873, 169] on icon "@import url('[URL][DOMAIN_NAME]); 3 16 30 78 @import url('[URL][DOMAIN_NAME]); …" at bounding box center [784, 178] width 490 height 232
click at [836, 279] on icon "@import url('[URL][DOMAIN_NAME]); 3 16 30 78 @import url('[URL][DOMAIN_NAME]); …" at bounding box center [784, 178] width 490 height 232
drag, startPoint x: 651, startPoint y: 265, endPoint x: 628, endPoint y: 270, distance: 23.5
click at [628, 270] on icon "@import url('[URL][DOMAIN_NAME]); 3 16 30 78 @import url('[URL][DOMAIN_NAME]); …" at bounding box center [784, 178] width 490 height 232
drag, startPoint x: 582, startPoint y: 169, endPoint x: 572, endPoint y: 170, distance: 10.0
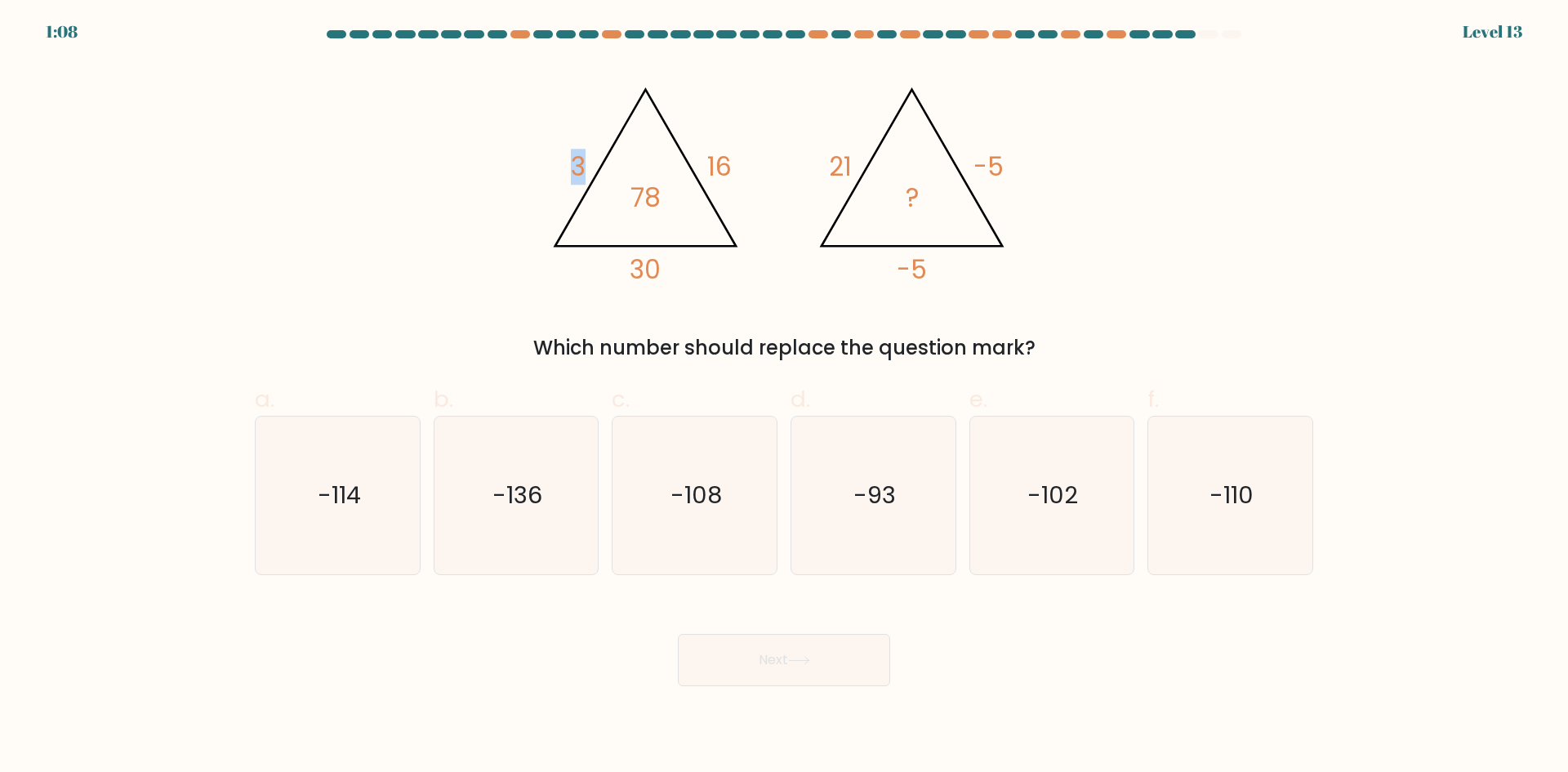
click at [572, 170] on tspan "3" at bounding box center [579, 167] width 15 height 36
click at [759, 206] on icon "@import url('https://fonts.googleapis.com/css?family=Abril+Fatface:400,100,100i…" at bounding box center [784, 178] width 490 height 232
drag, startPoint x: 851, startPoint y: 168, endPoint x: 823, endPoint y: 169, distance: 28.0
click at [823, 169] on icon "@import url('https://fonts.googleapis.com/css?family=Abril+Fatface:400,100,100i…" at bounding box center [784, 178] width 490 height 232
click at [899, 237] on icon "@import url('https://fonts.googleapis.com/css?family=Abril+Fatface:400,100,100i…" at bounding box center [784, 178] width 490 height 232
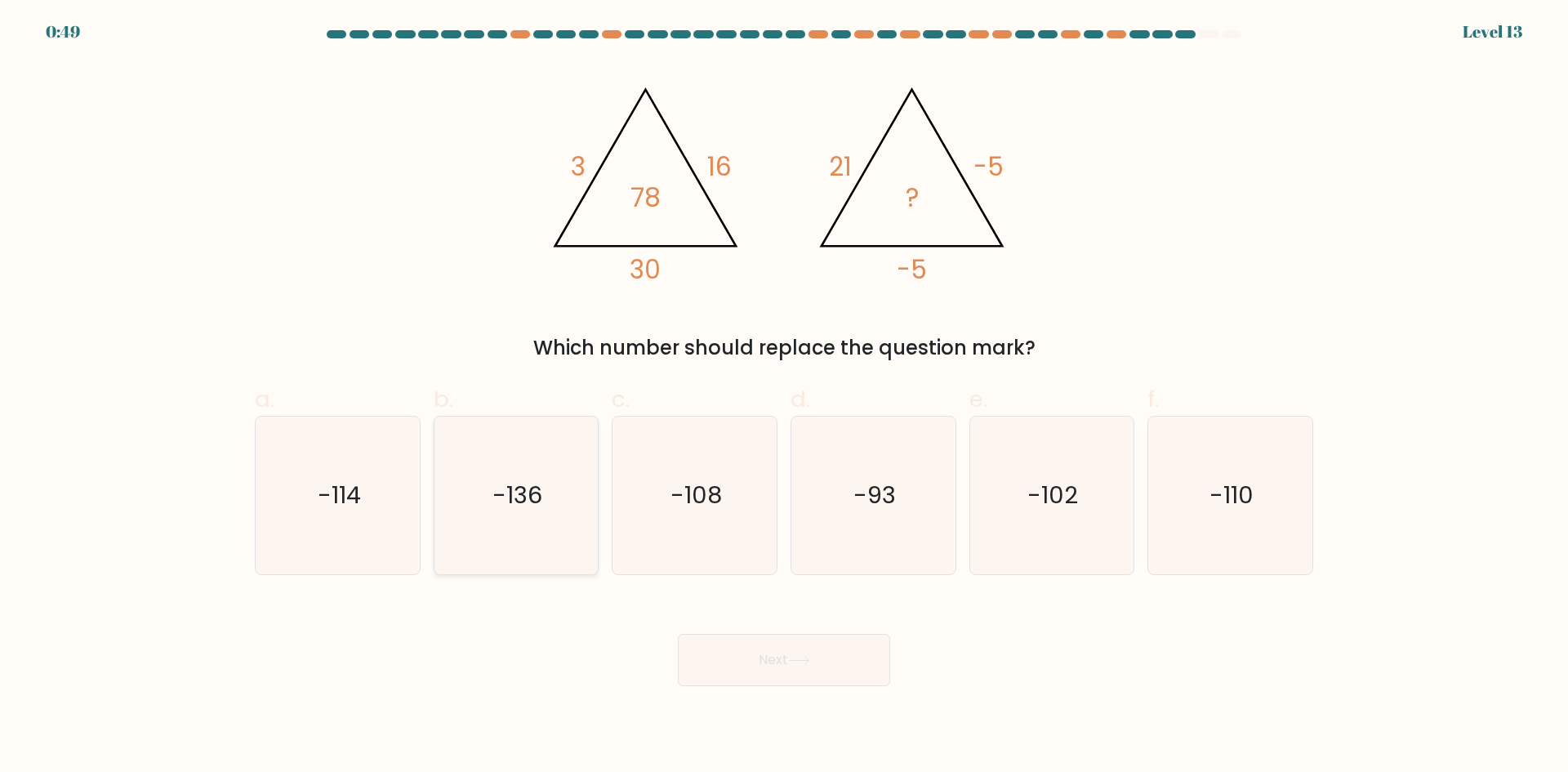
click at [531, 505] on text "-136" at bounding box center [517, 494] width 50 height 32
click at [784, 397] on input "b. -136" at bounding box center [784, 391] width 1 height 10
radio input "true"
click at [709, 518] on icon "-108" at bounding box center [694, 495] width 157 height 157
click at [784, 397] on input "c. -108" at bounding box center [784, 391] width 1 height 10
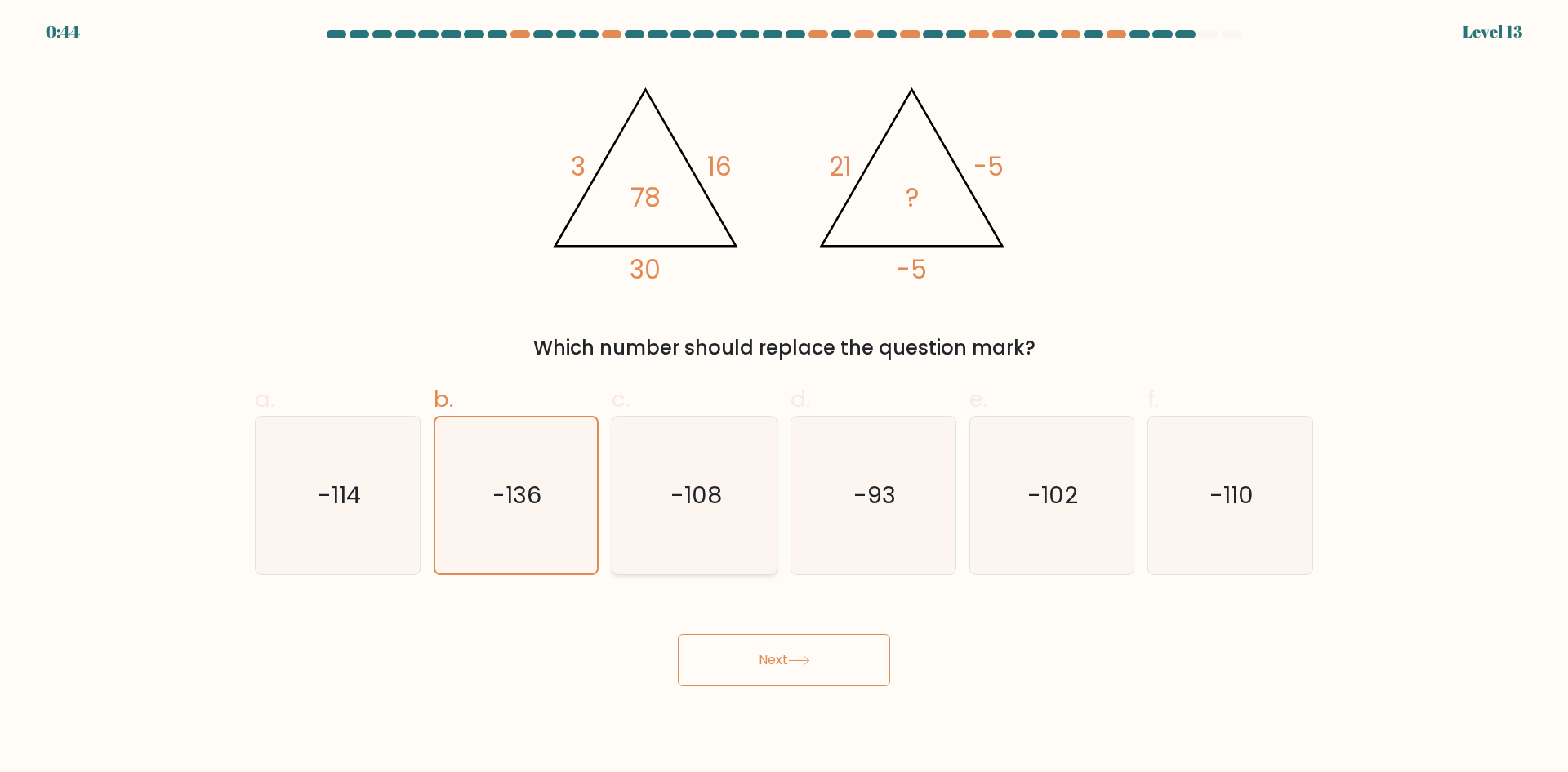
radio input "true"
click at [1023, 533] on icon "-102" at bounding box center [1052, 495] width 157 height 157
click at [785, 397] on input "e. -102" at bounding box center [784, 391] width 1 height 10
radio input "true"
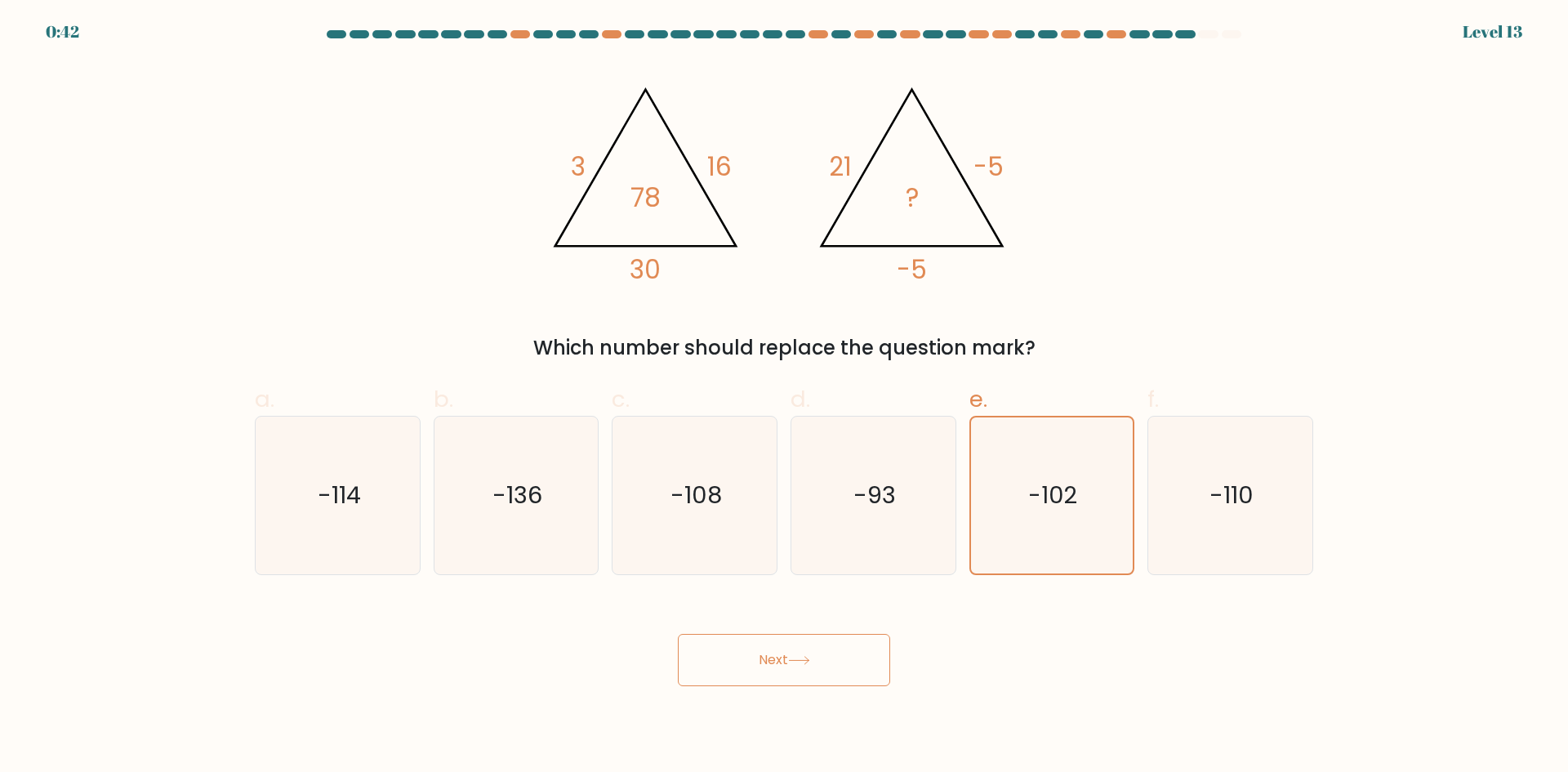
click at [817, 673] on button "Next" at bounding box center [784, 659] width 212 height 52
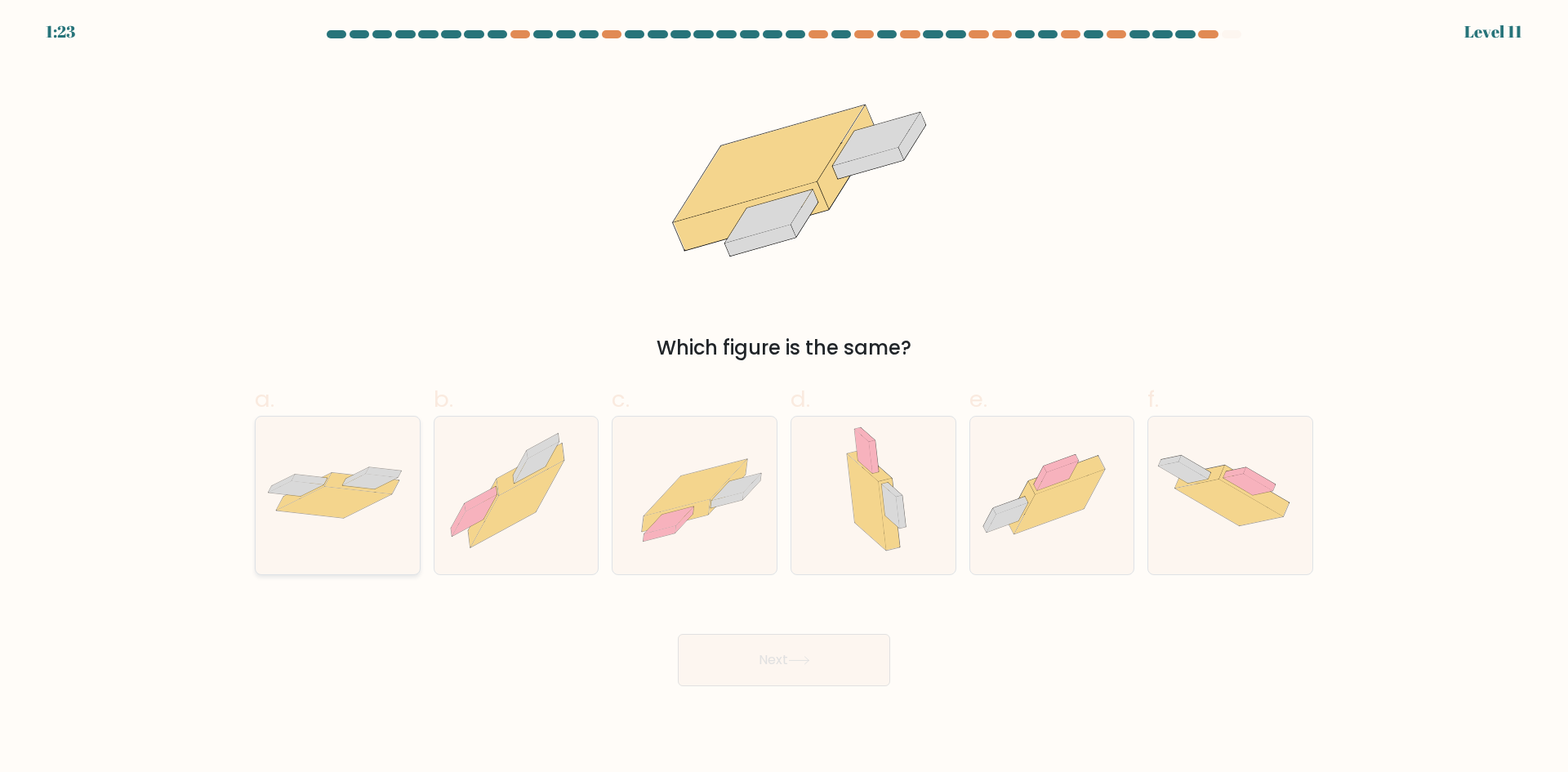
click at [382, 485] on icon at bounding box center [369, 481] width 55 height 15
click at [784, 397] on input "a." at bounding box center [784, 391] width 1 height 10
radio input "true"
click at [766, 667] on button "Next" at bounding box center [784, 659] width 212 height 52
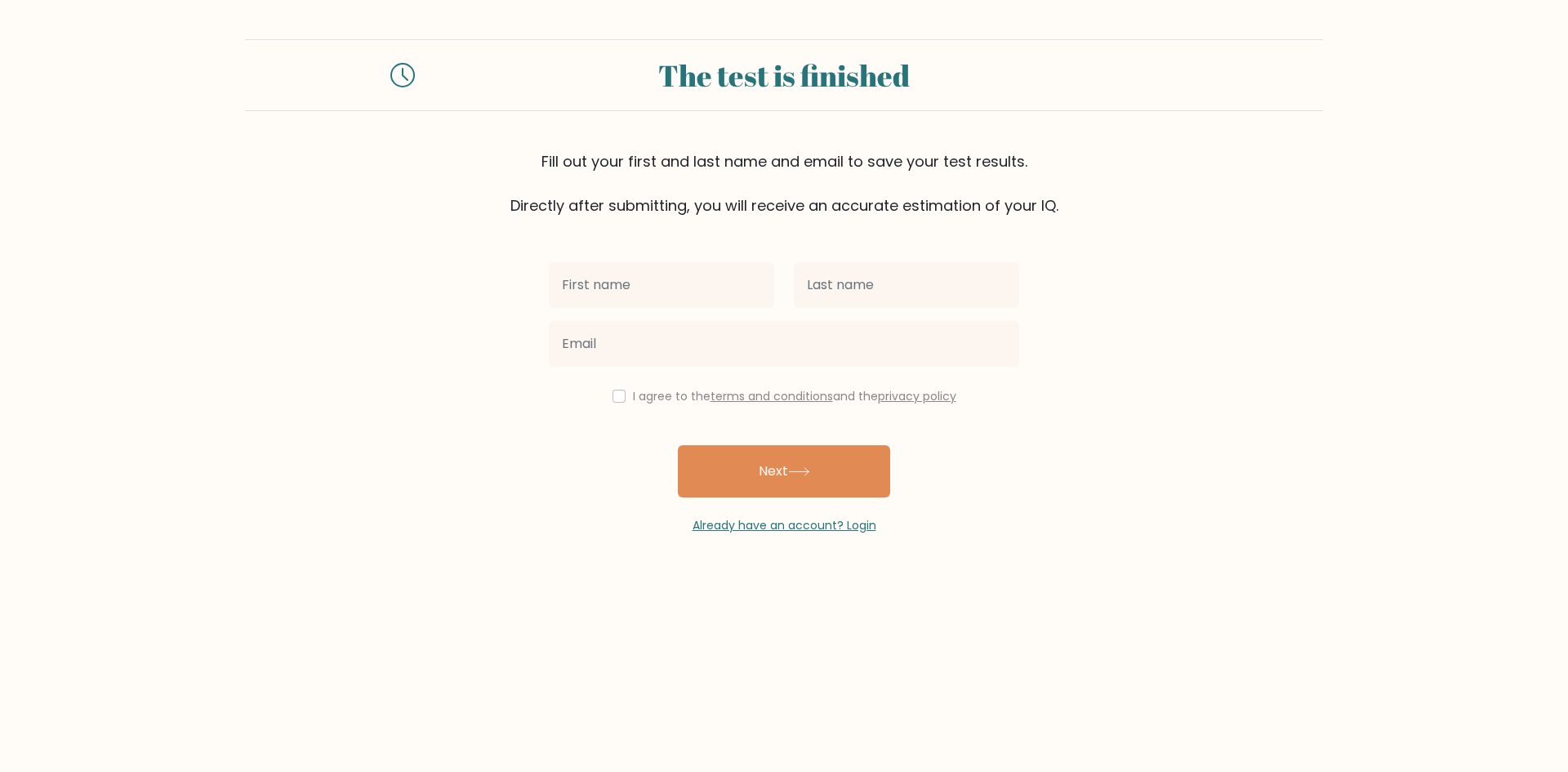
click at [699, 309] on div at bounding box center [661, 285] width 245 height 59
click at [719, 283] on input "text" at bounding box center [661, 285] width 225 height 45
type input "J"
type input "[PERSON_NAME]"
type input "Laakkonen"
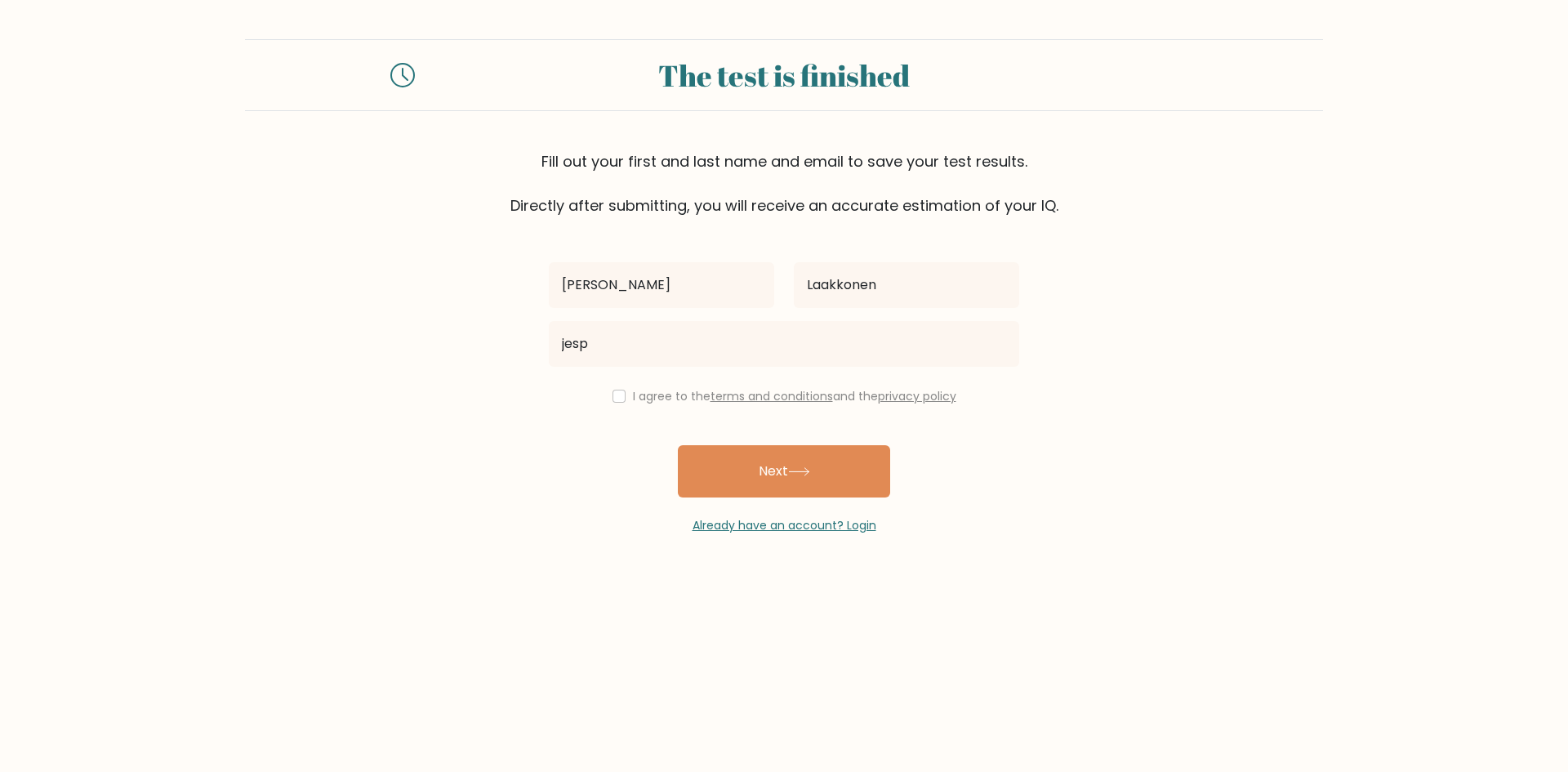
click at [513, 443] on form "The test is finished Fill out your first and last name and email to save your t…" at bounding box center [784, 286] width 1568 height 494
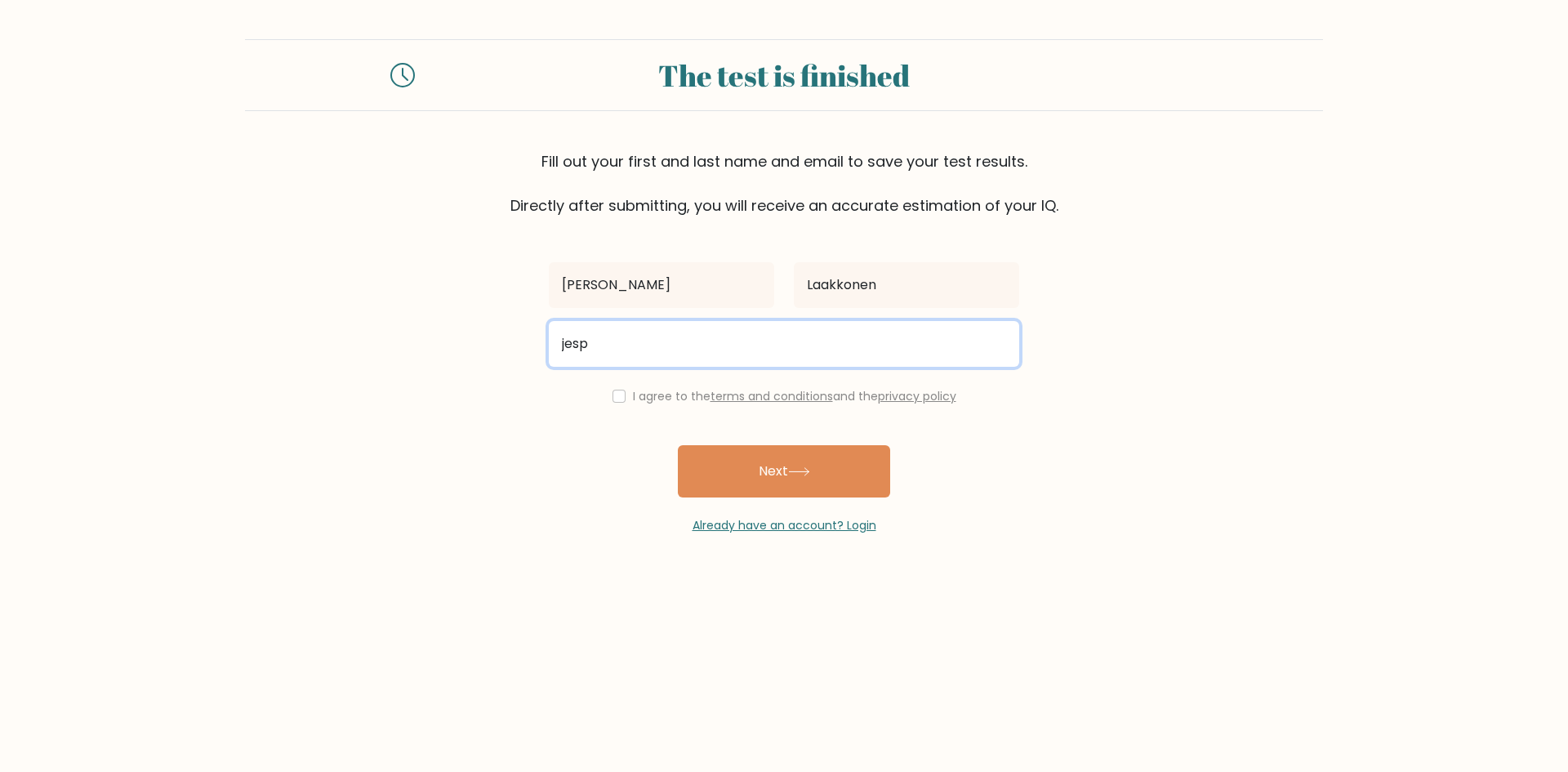
click at [648, 337] on input "jesp" at bounding box center [784, 344] width 471 height 45
type input "[PERSON_NAME][EMAIL_ADDRESS][DOMAIN_NAME]"
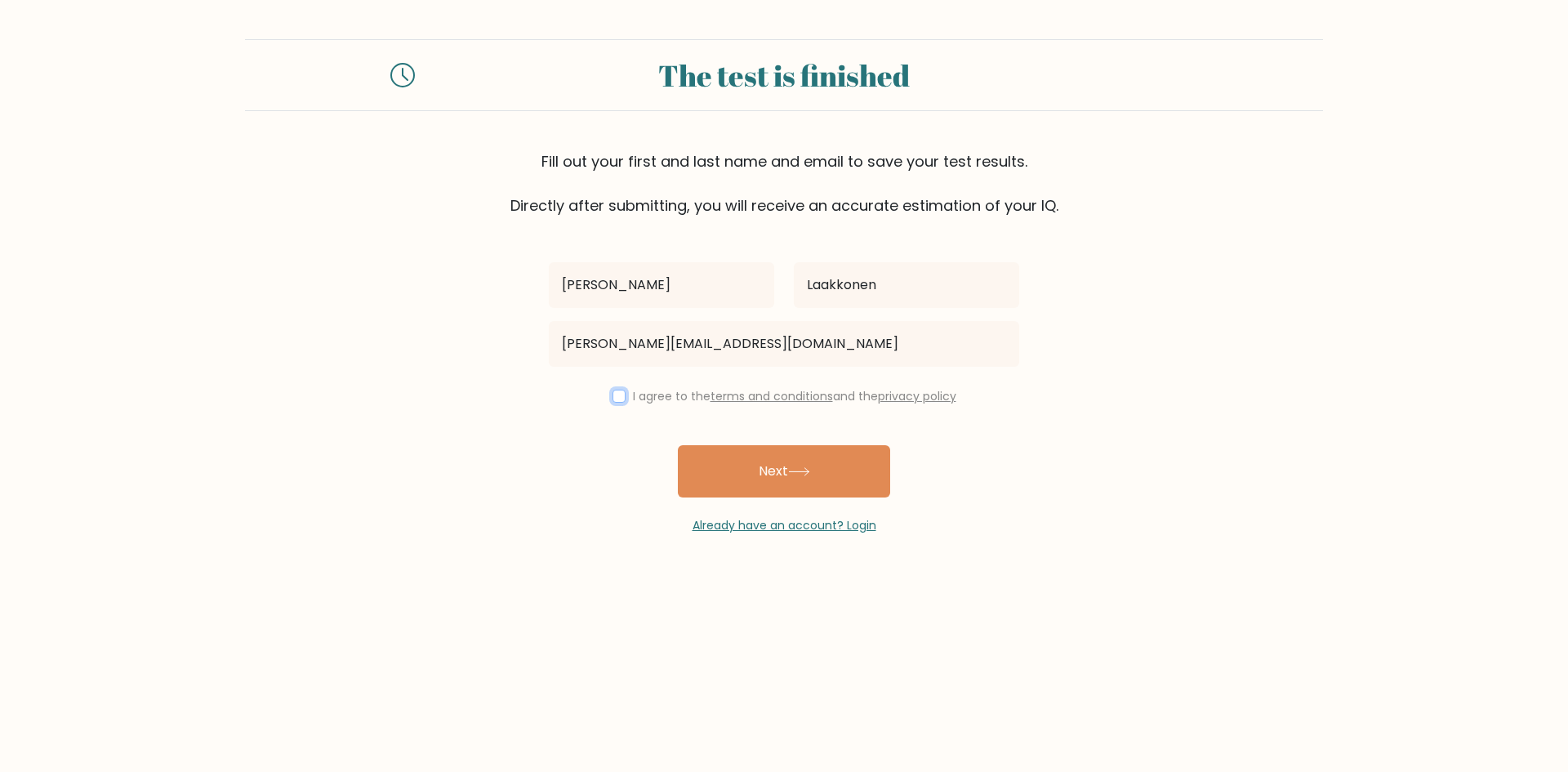
click at [613, 392] on input "checkbox" at bounding box center [620, 396] width 13 height 13
click at [618, 396] on input "checkbox" at bounding box center [620, 396] width 13 height 13
checkbox input "false"
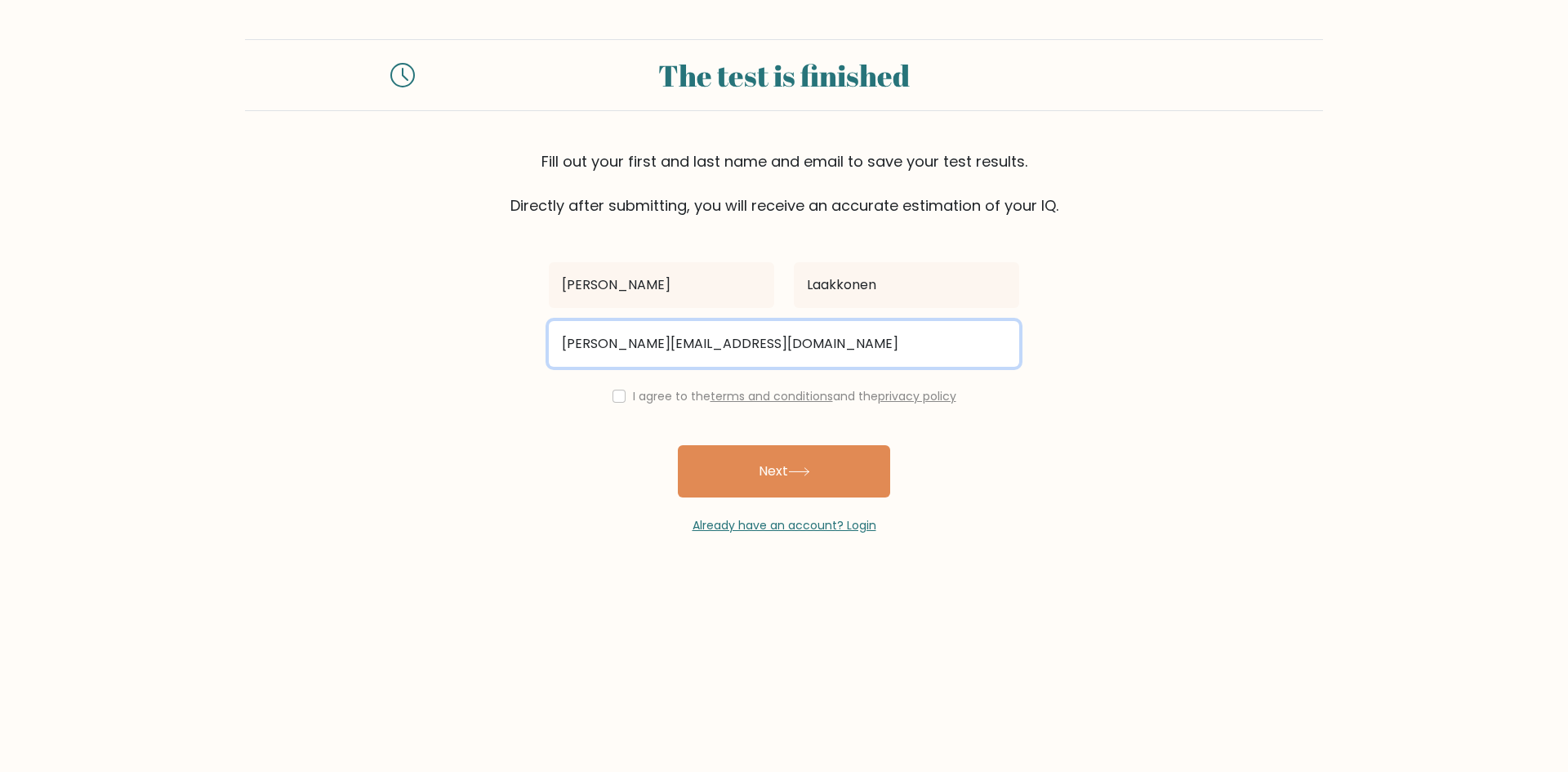
drag, startPoint x: 759, startPoint y: 343, endPoint x: 557, endPoint y: 350, distance: 202.1
click at [557, 350] on input "[PERSON_NAME][EMAIL_ADDRESS][DOMAIN_NAME]" at bounding box center [784, 344] width 471 height 45
type input "[EMAIL_ADDRESS][DOMAIN_NAME]"
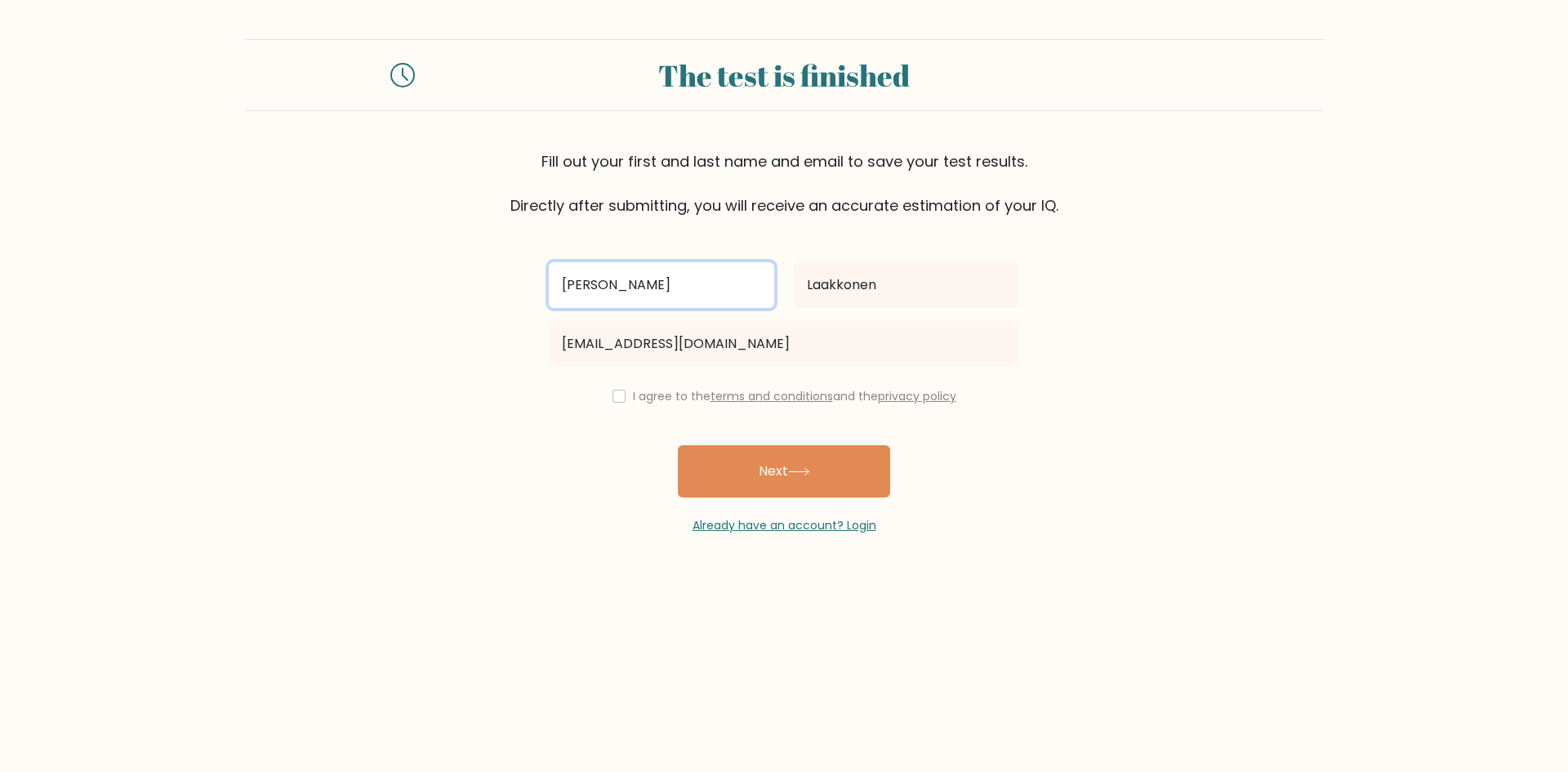
drag, startPoint x: 630, startPoint y: 281, endPoint x: 571, endPoint y: 288, distance: 59.4
click at [571, 288] on input "[PERSON_NAME]" at bounding box center [661, 285] width 225 height 45
type input "J"
type input "j"
type input "Jepe"
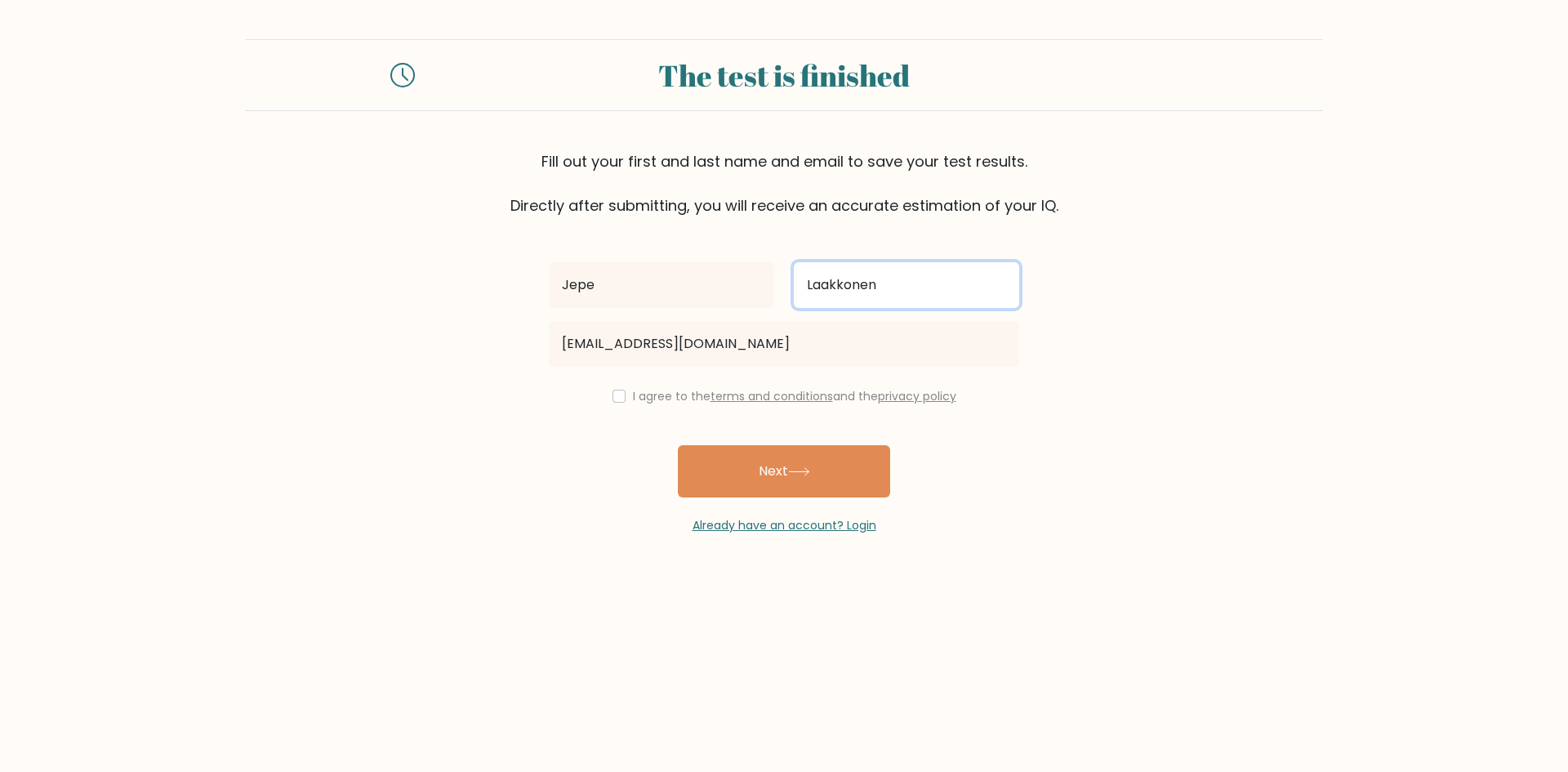
type input "z"
type input "Z"
type input "Fuu"
click at [342, 206] on div "Fill out your first and last name and email to save your test results. Directly…" at bounding box center [784, 184] width 1078 height 66
click at [619, 398] on input "checkbox" at bounding box center [620, 396] width 13 height 13
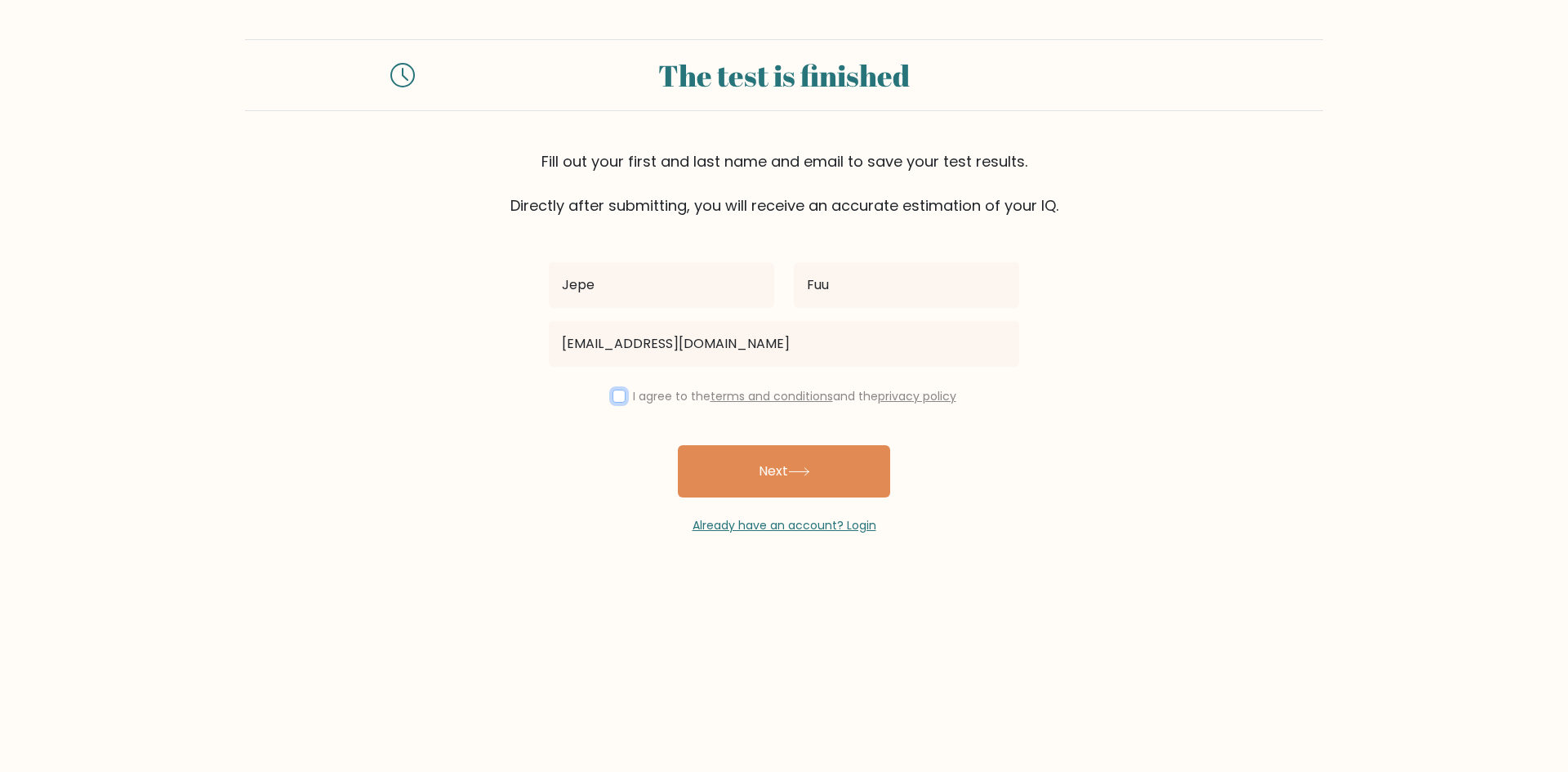
checkbox input "true"
click at [802, 469] on icon at bounding box center [799, 471] width 22 height 9
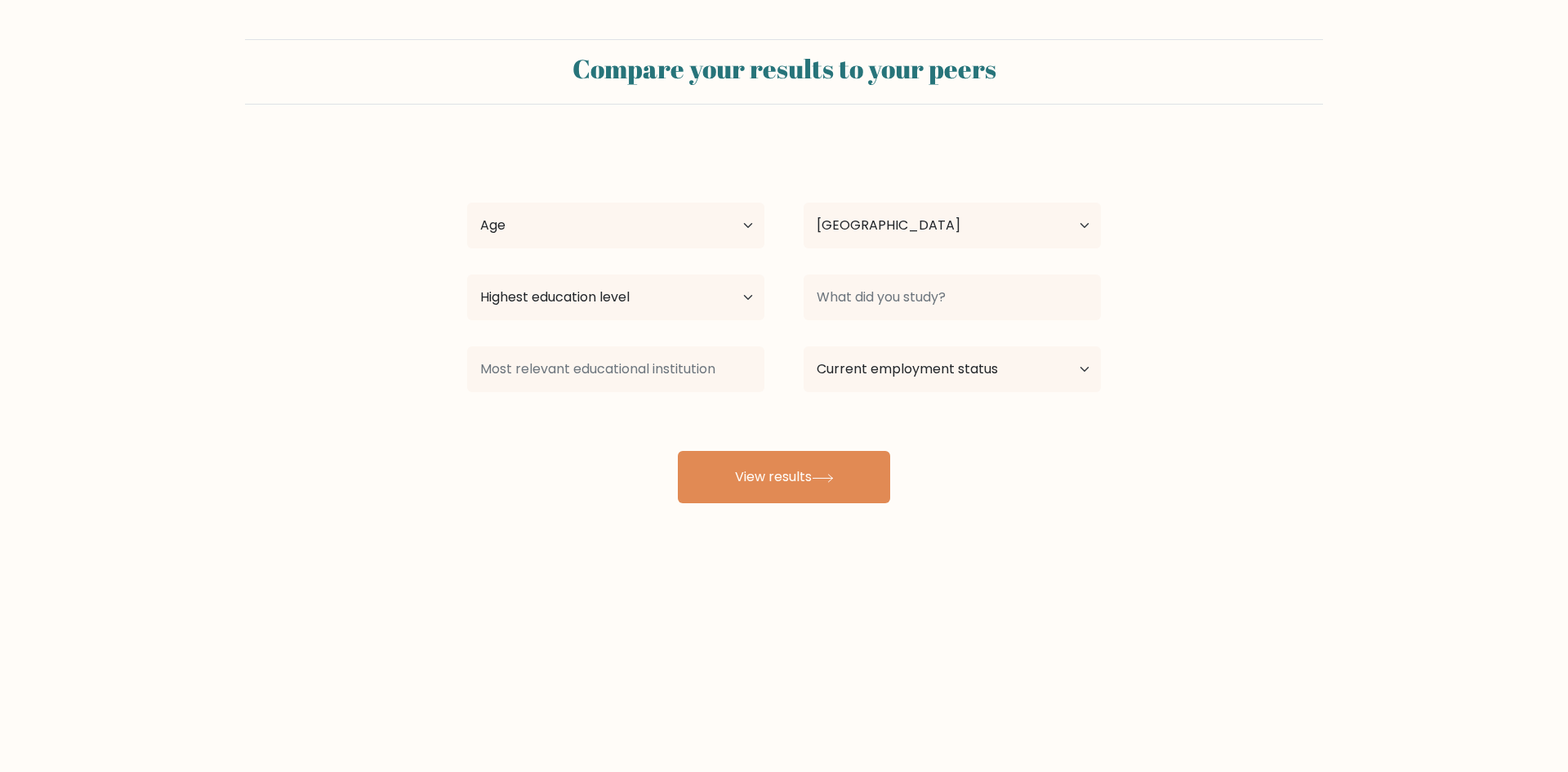
select select "FI"
click at [711, 244] on select "Age Under [DEMOGRAPHIC_DATA] [DEMOGRAPHIC_DATA] [DEMOGRAPHIC_DATA] [DEMOGRAPHIC…" at bounding box center [616, 225] width 297 height 45
select select "18_24"
click at [467, 203] on select "Age Under [DEMOGRAPHIC_DATA] [DEMOGRAPHIC_DATA] [DEMOGRAPHIC_DATA] [DEMOGRAPHIC…" at bounding box center [616, 225] width 297 height 45
click at [691, 296] on select "Highest education level No schooling Primary Lower Secondary Upper Secondary Oc…" at bounding box center [616, 297] width 297 height 45
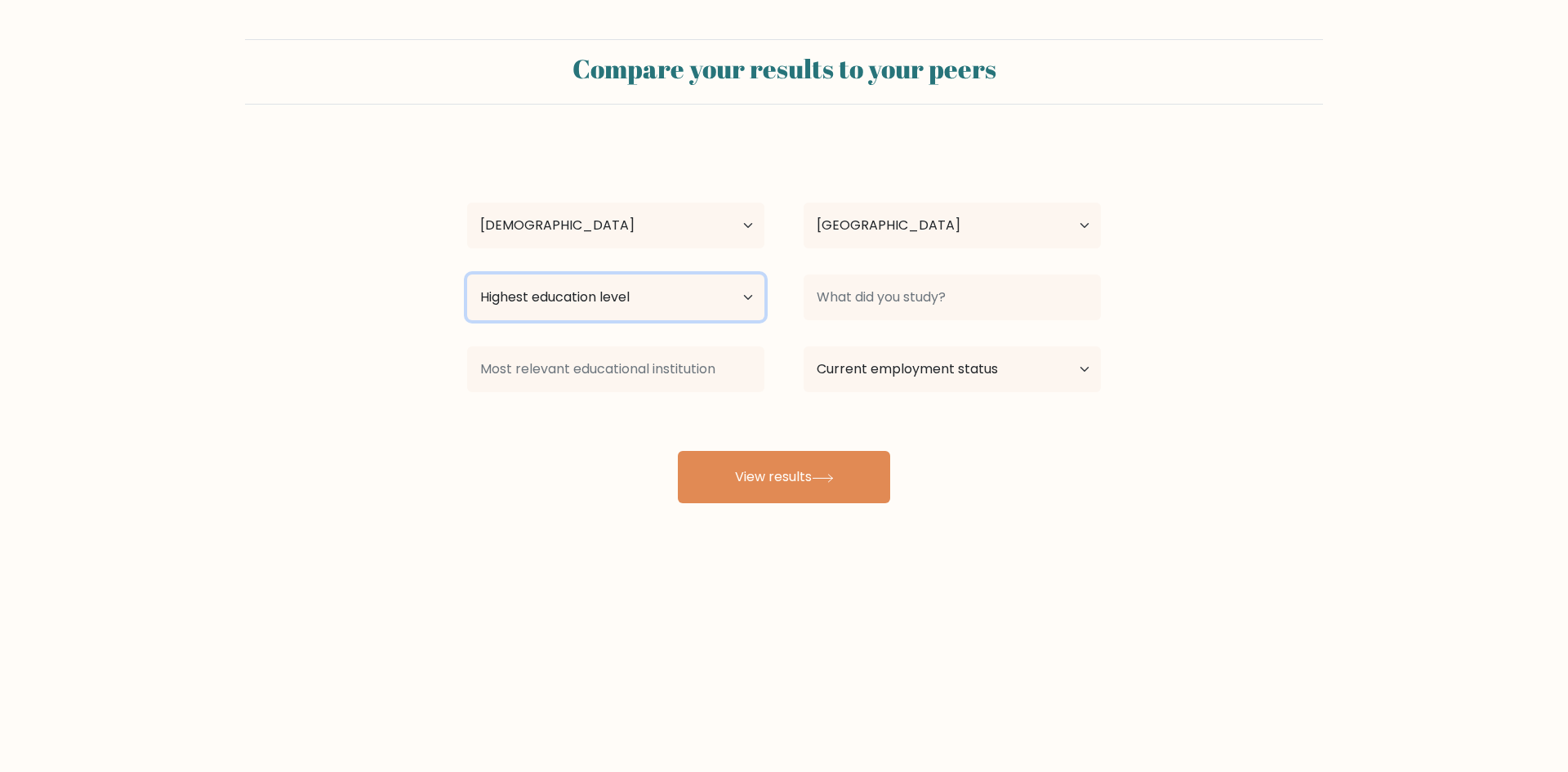
select select "upper_secondary"
click at [467, 275] on select "Highest education level No schooling Primary Lower Secondary Upper Secondary Oc…" at bounding box center [616, 297] width 297 height 45
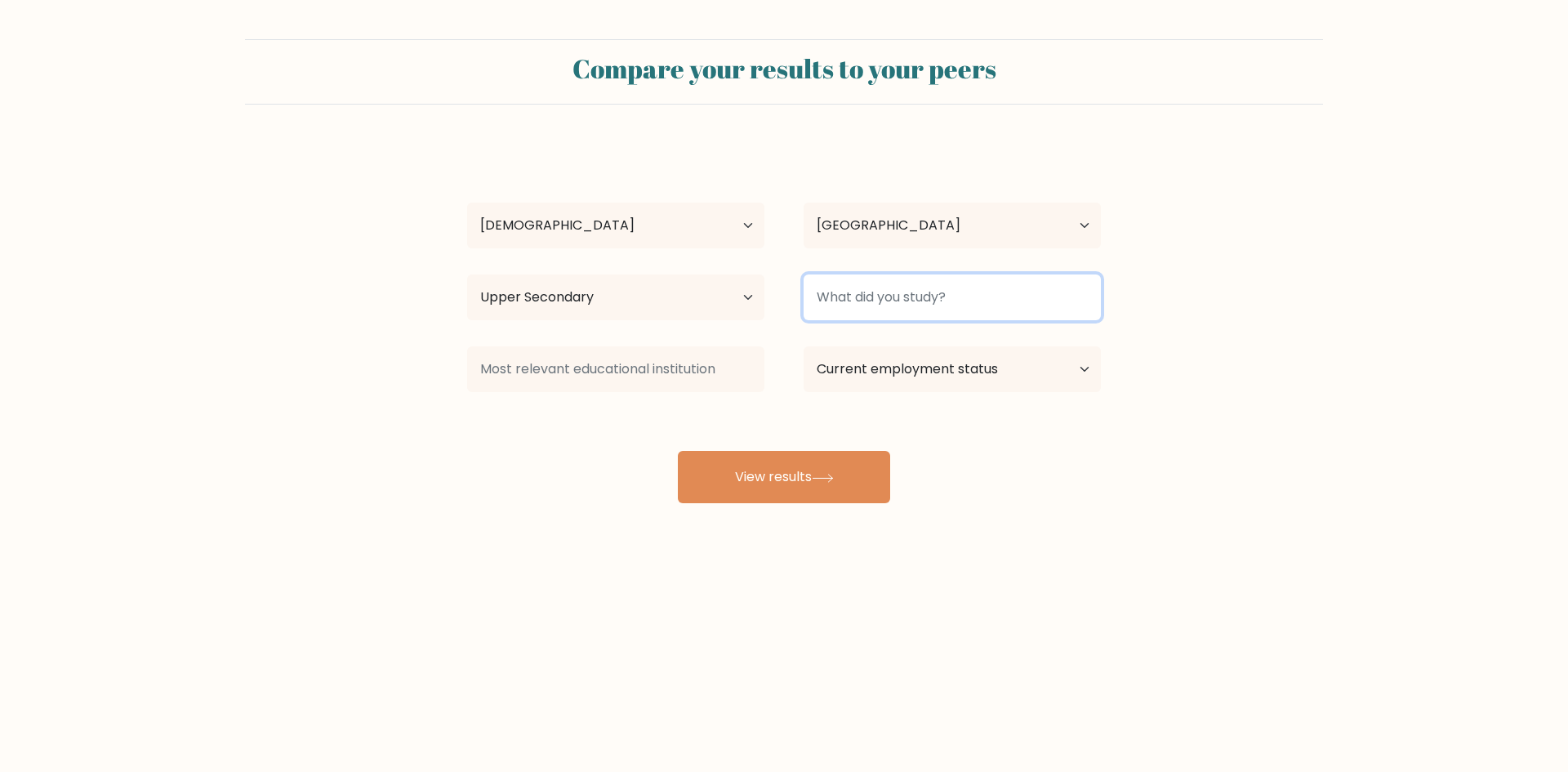
click at [837, 296] on input at bounding box center [952, 297] width 297 height 45
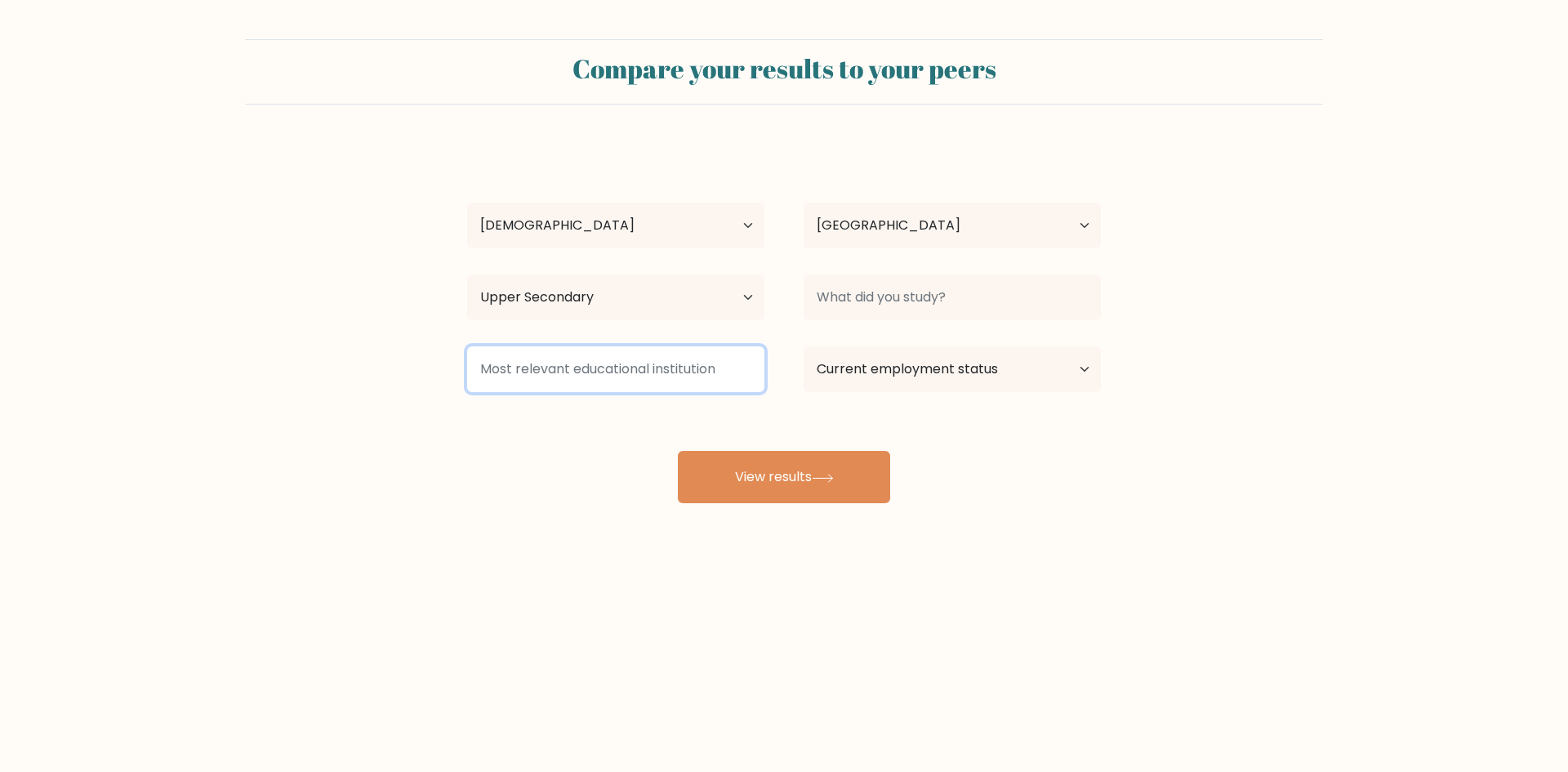
click at [698, 380] on input at bounding box center [616, 369] width 297 height 45
click at [908, 372] on select "Current employment status Employed Student Retired Other / prefer not to answer" at bounding box center [952, 369] width 297 height 45
select select "student"
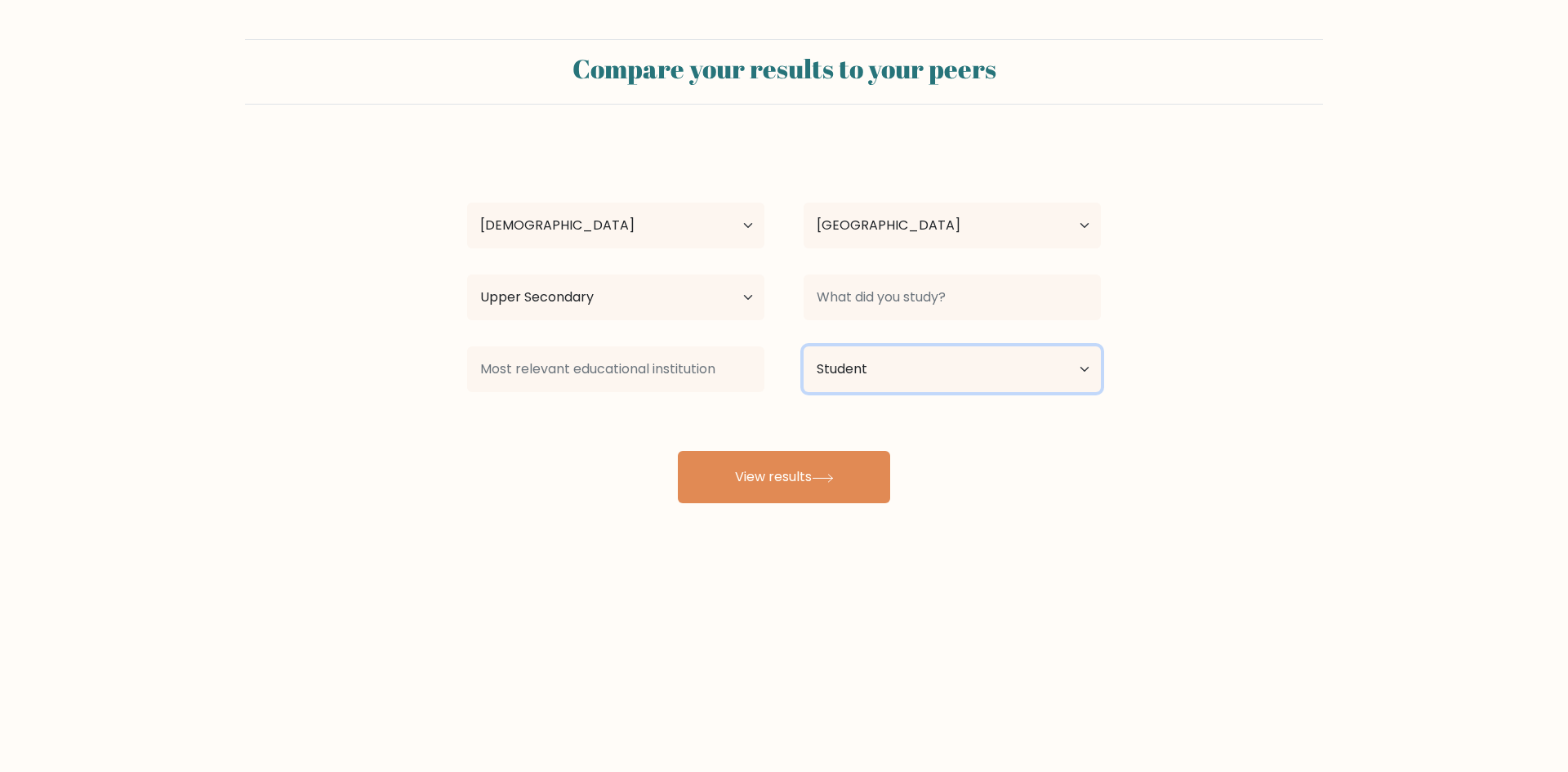
click at [803, 347] on select "Current employment status Employed Student Retired Other / prefer not to answer" at bounding box center [952, 369] width 297 height 45
click at [684, 380] on input at bounding box center [616, 369] width 297 height 45
click at [683, 413] on div "Jepe Fuu Age Under 18 years old 18-24 years old 25-34 years old 35-44 years old…" at bounding box center [784, 323] width 654 height 359
click at [763, 471] on button "View results" at bounding box center [784, 476] width 212 height 52
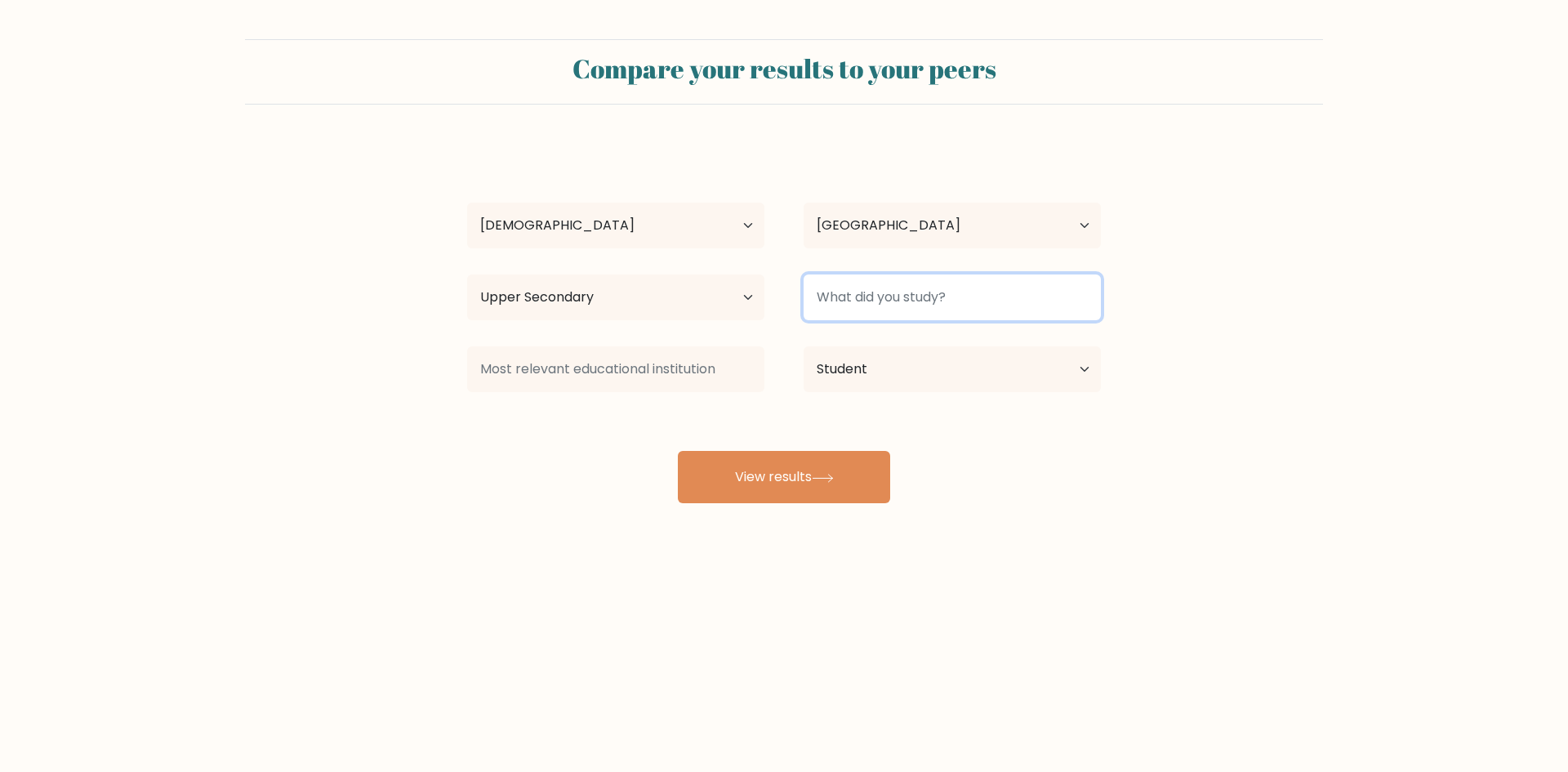
click at [910, 303] on input at bounding box center [952, 297] width 297 height 45
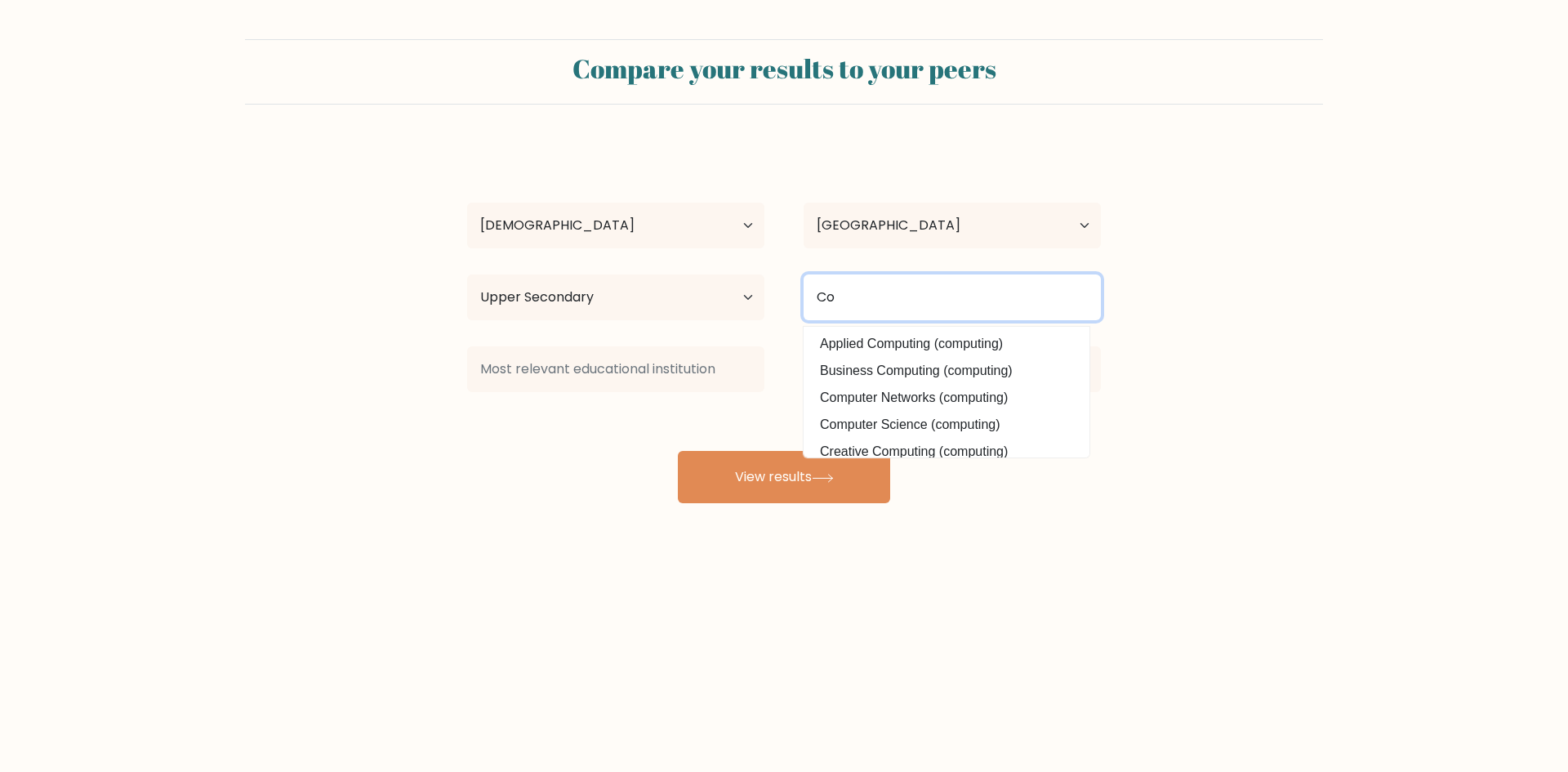
type input "C"
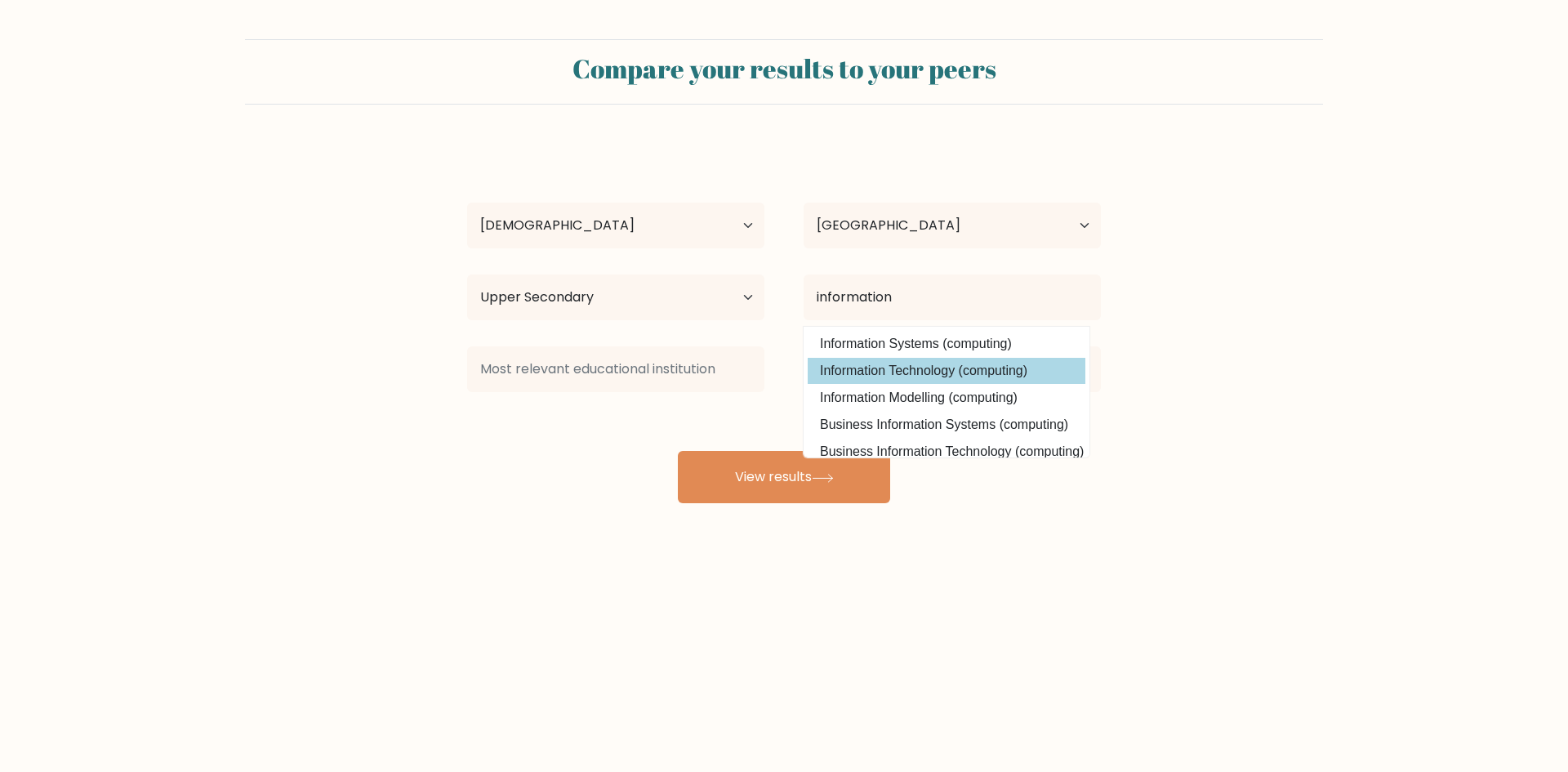
click at [916, 366] on div "Jepe Fuu Age Under 18 years old 18-24 years old 25-34 years old 35-44 years old…" at bounding box center [784, 323] width 654 height 359
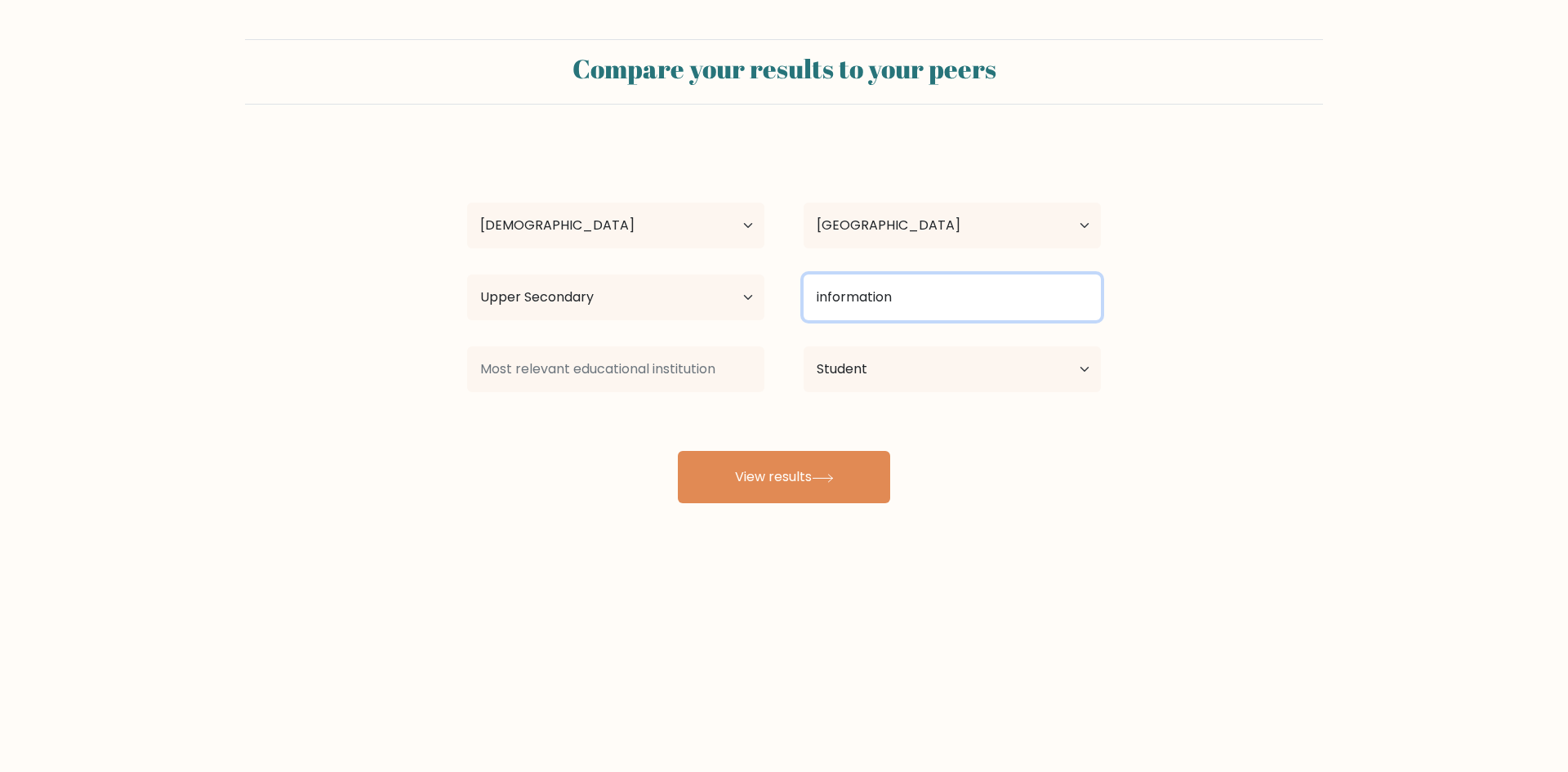
click at [919, 309] on input "information" at bounding box center [952, 297] width 297 height 45
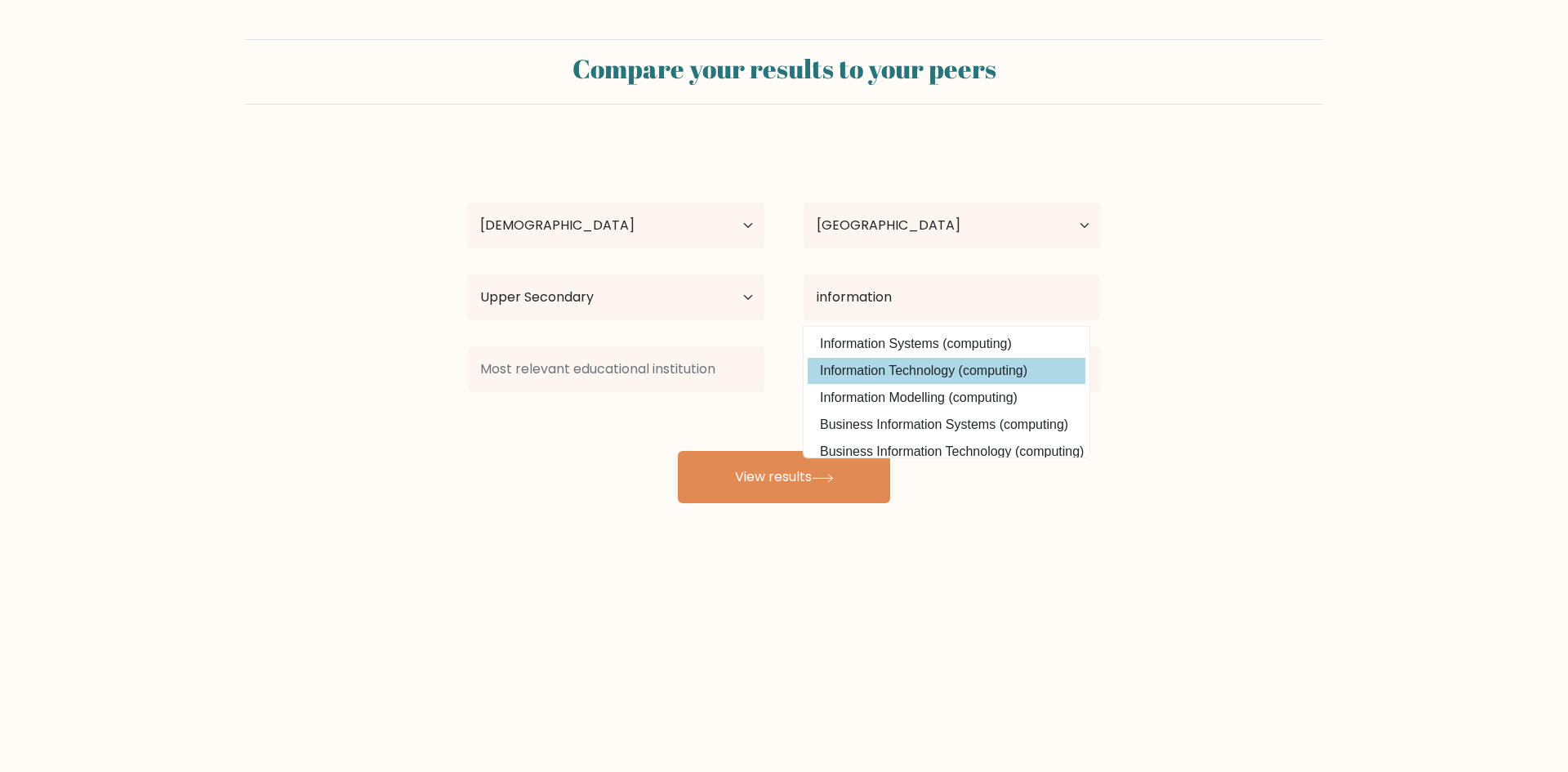
click at [947, 374] on div "Jepe Fuu Age Under 18 years old 18-24 years old 25-34 years old 35-44 years old…" at bounding box center [784, 323] width 654 height 359
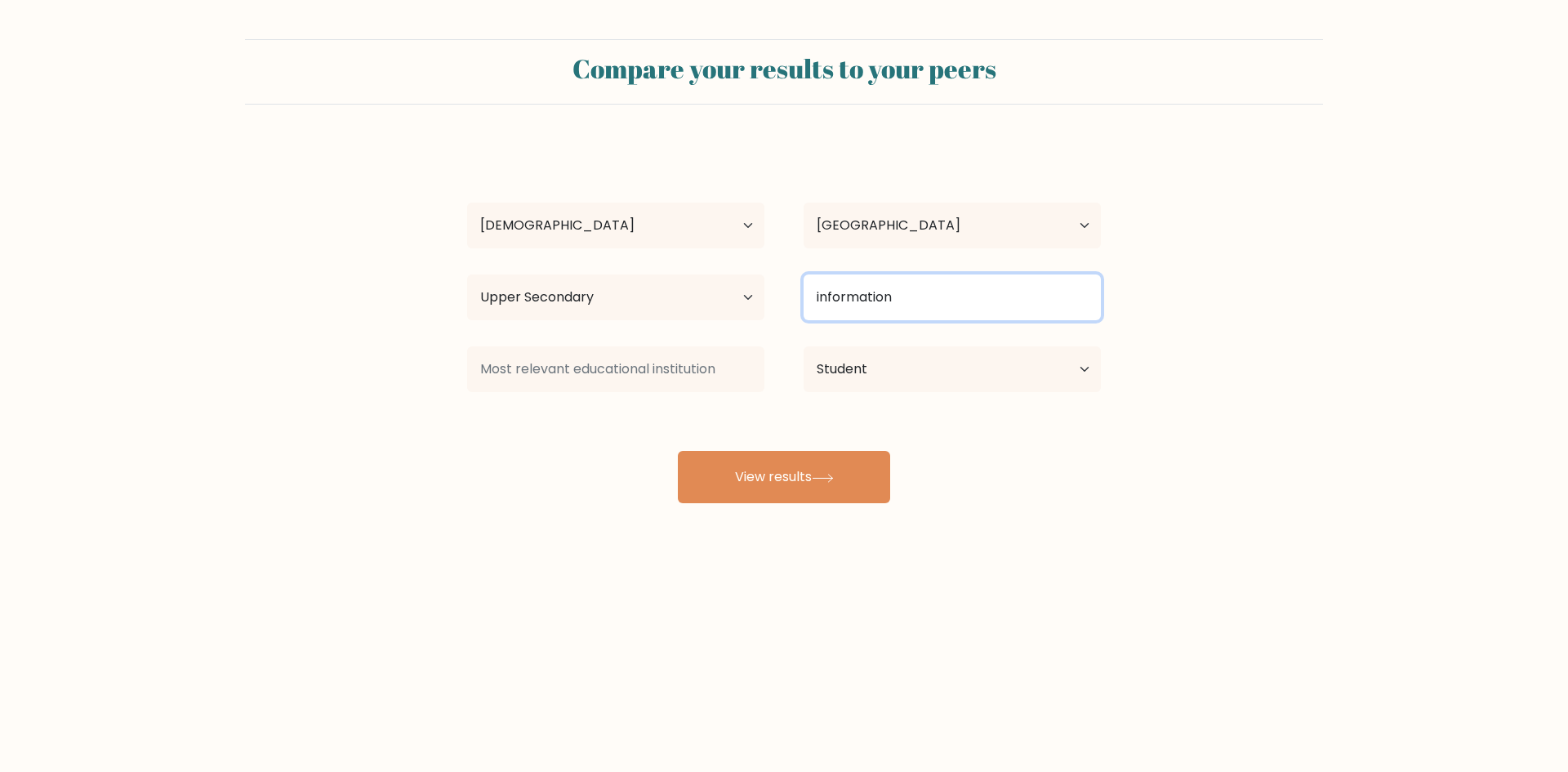
click at [929, 305] on input "information" at bounding box center [952, 297] width 297 height 45
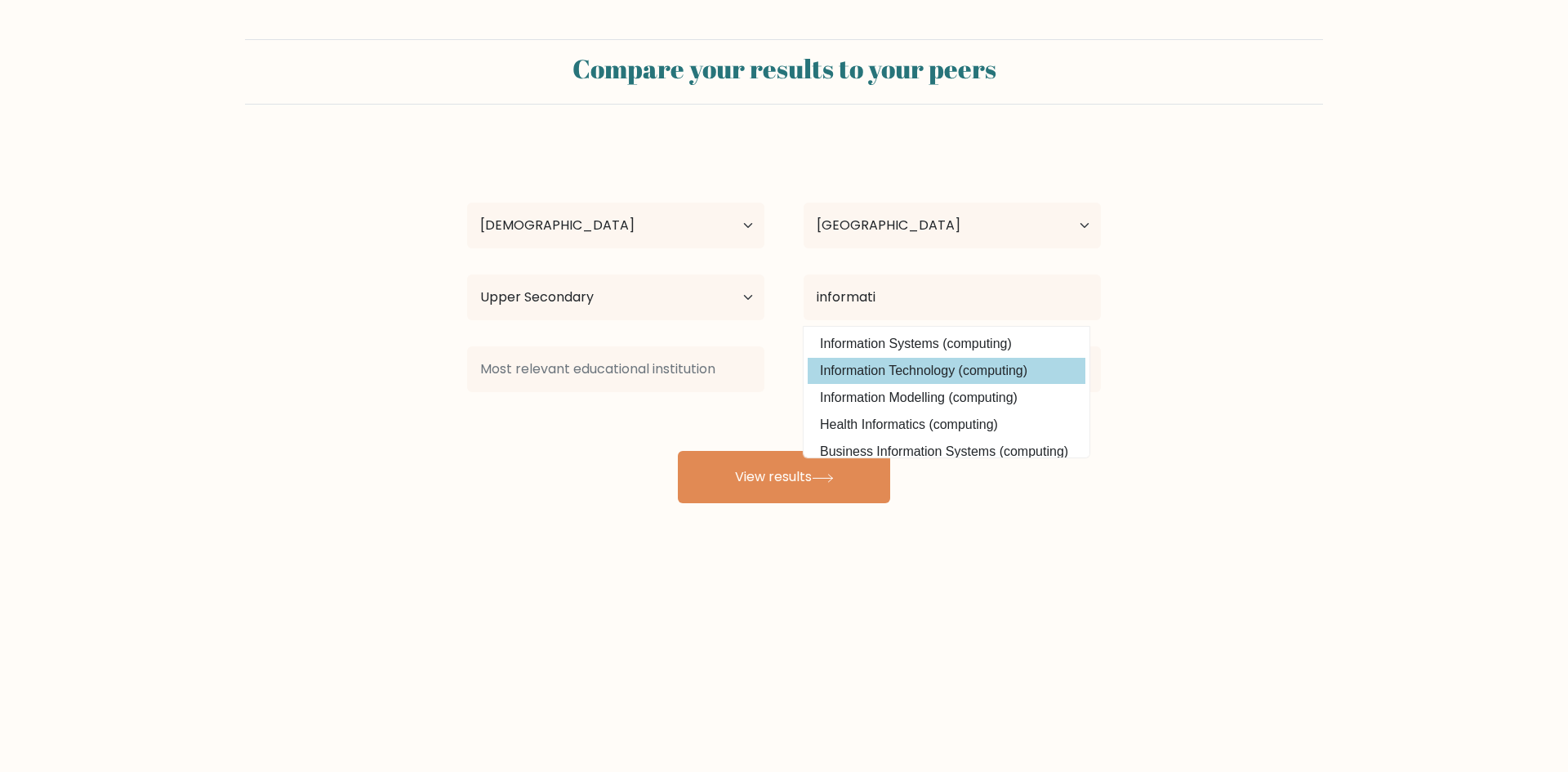
click at [957, 369] on div "Jepe Fuu Age Under 18 years old 18-24 years old 25-34 years old 35-44 years old…" at bounding box center [784, 323] width 654 height 359
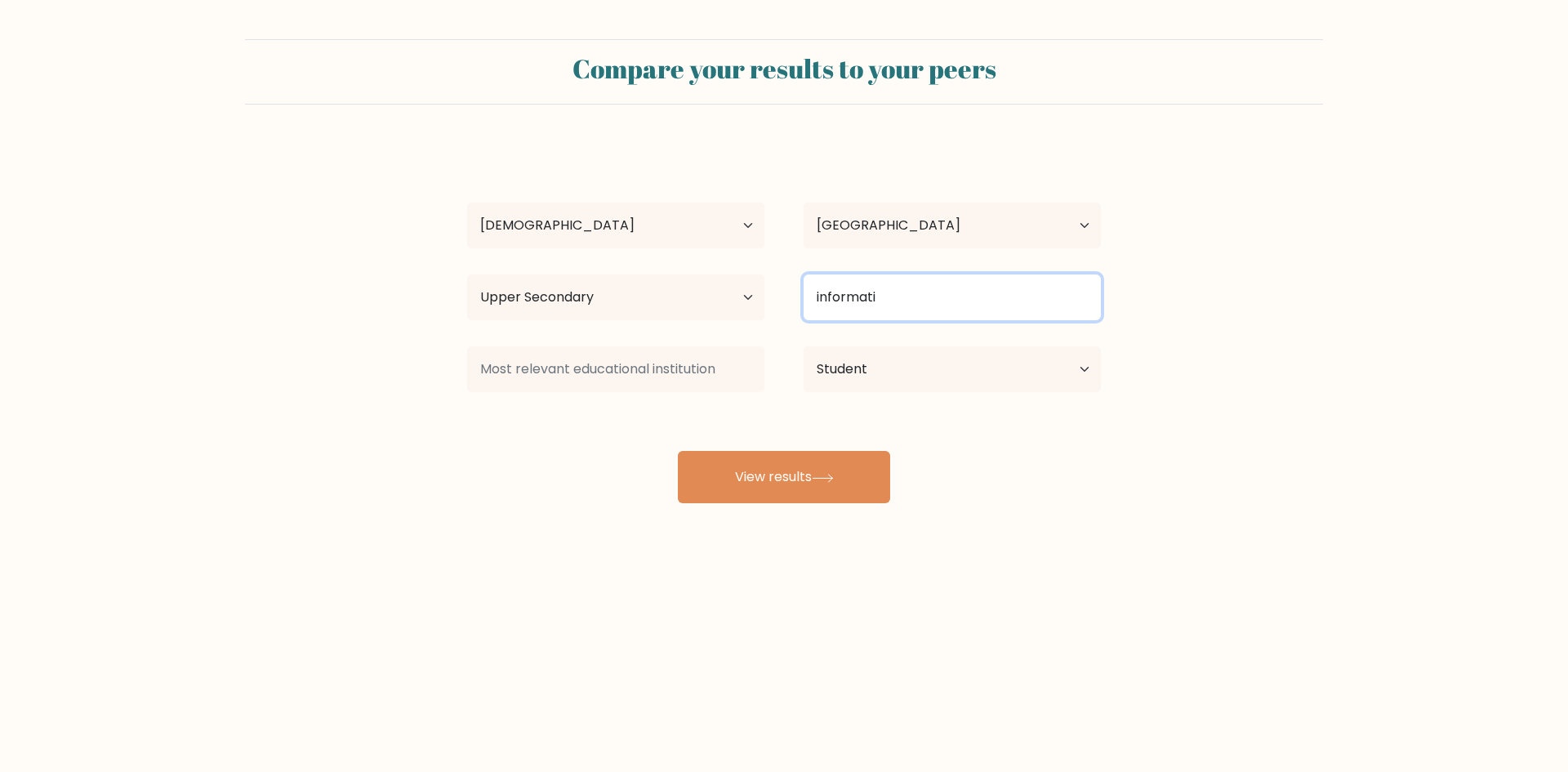
click at [923, 304] on input "informati" at bounding box center [952, 297] width 297 height 45
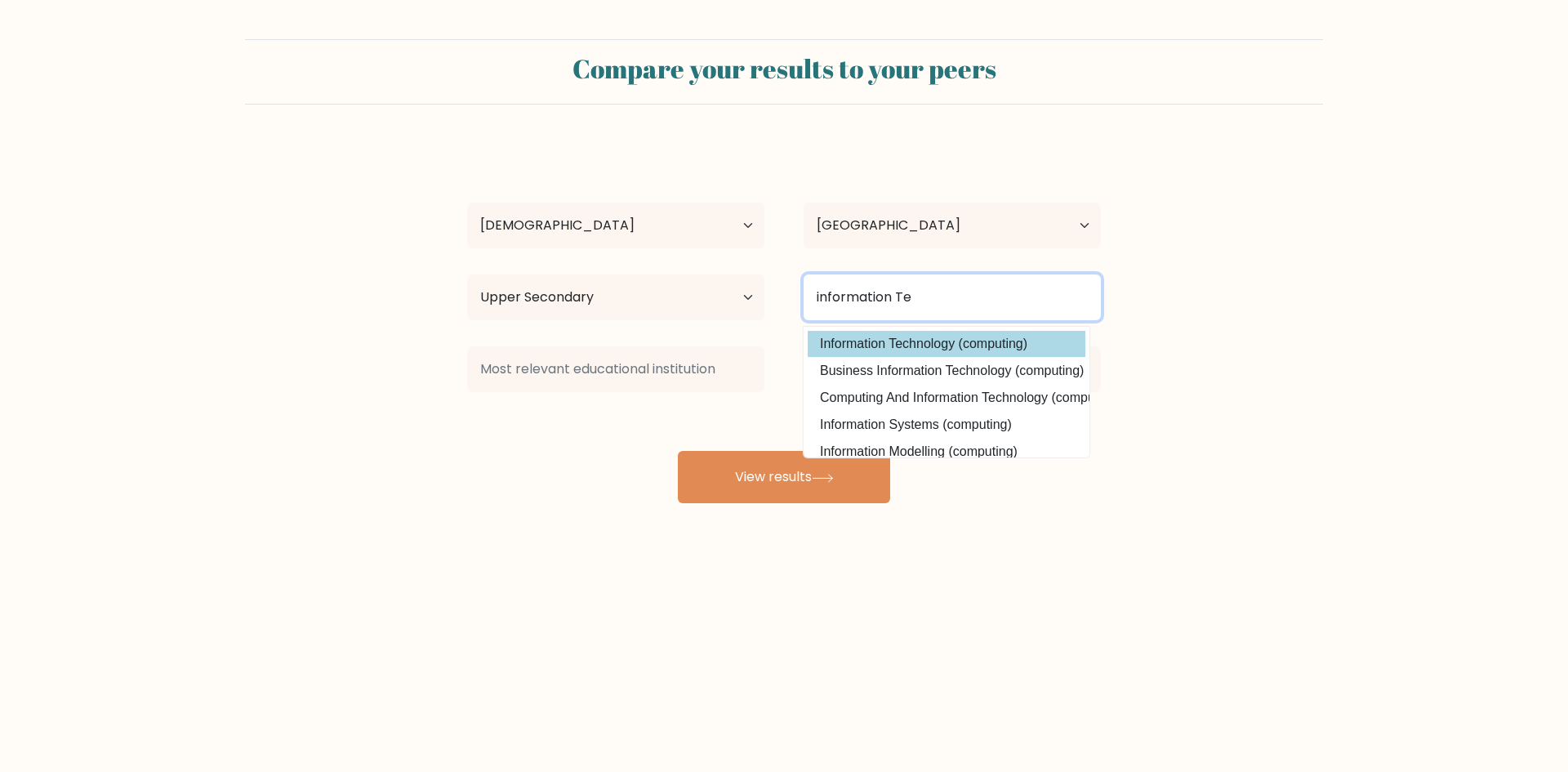
type input "information Te"
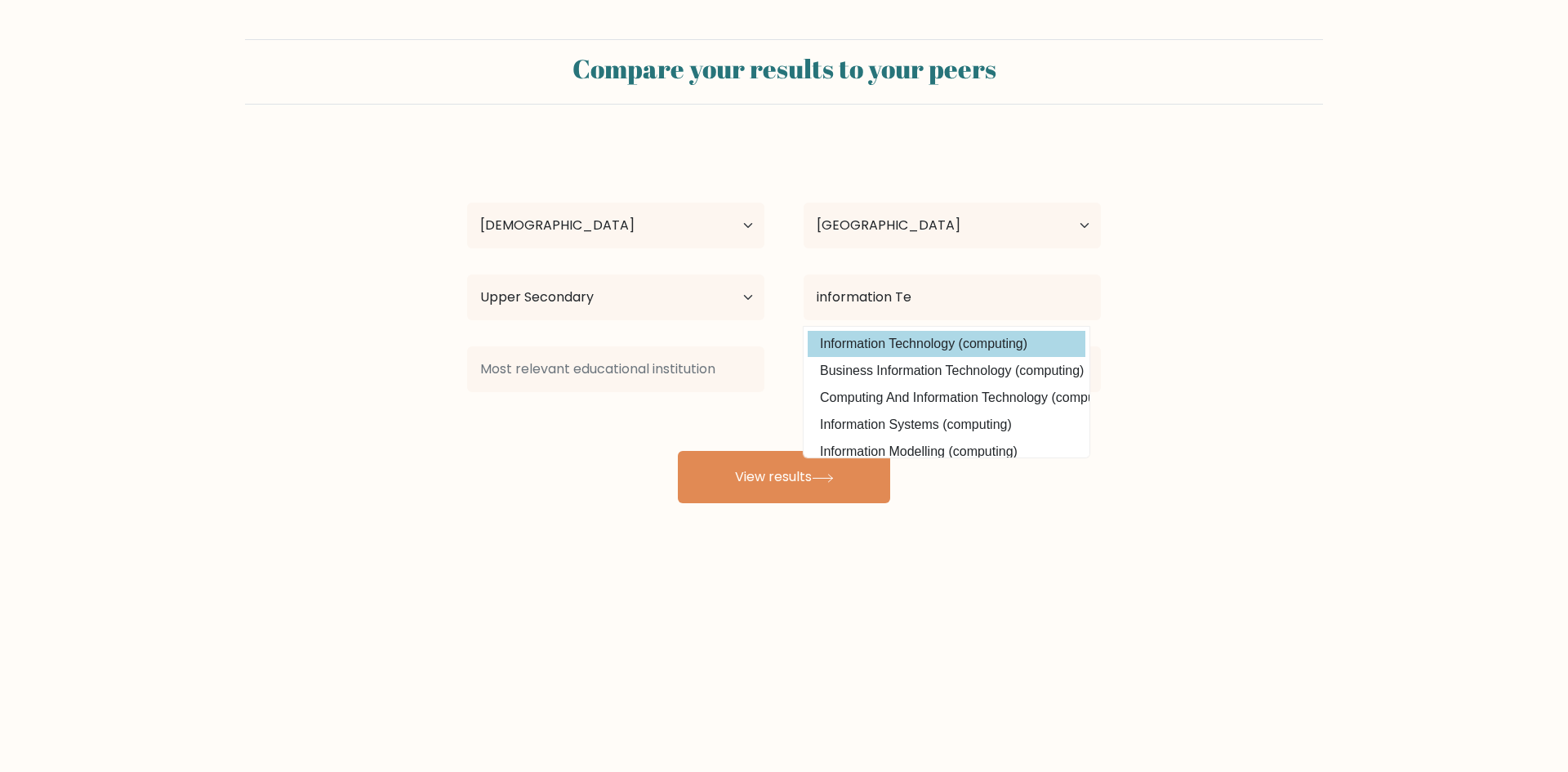
click at [942, 347] on div "Jepe Fuu Age Under 18 years old 18-24 years old 25-34 years old 35-44 years old…" at bounding box center [784, 323] width 654 height 359
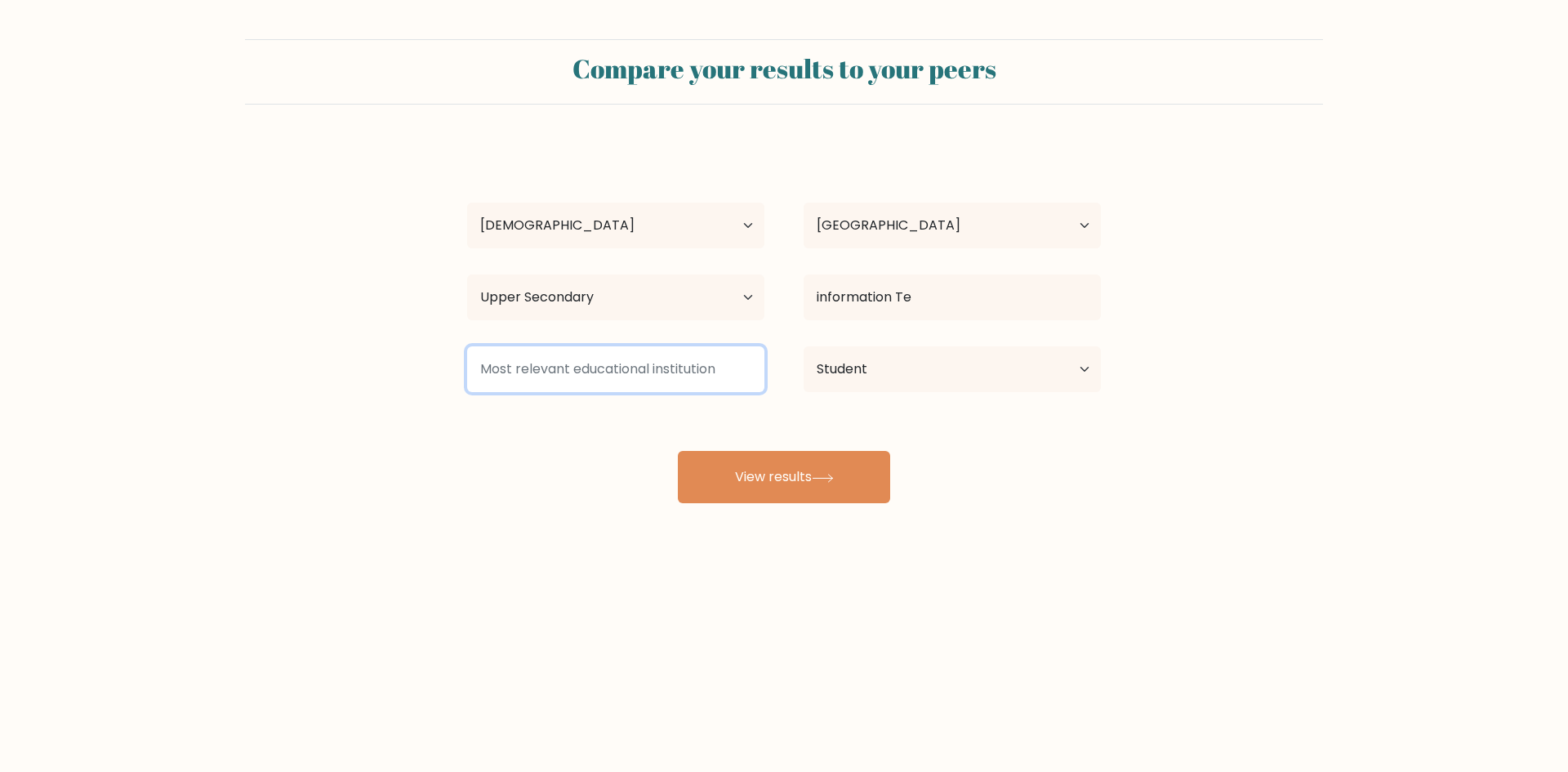
click at [623, 380] on input at bounding box center [616, 369] width 297 height 45
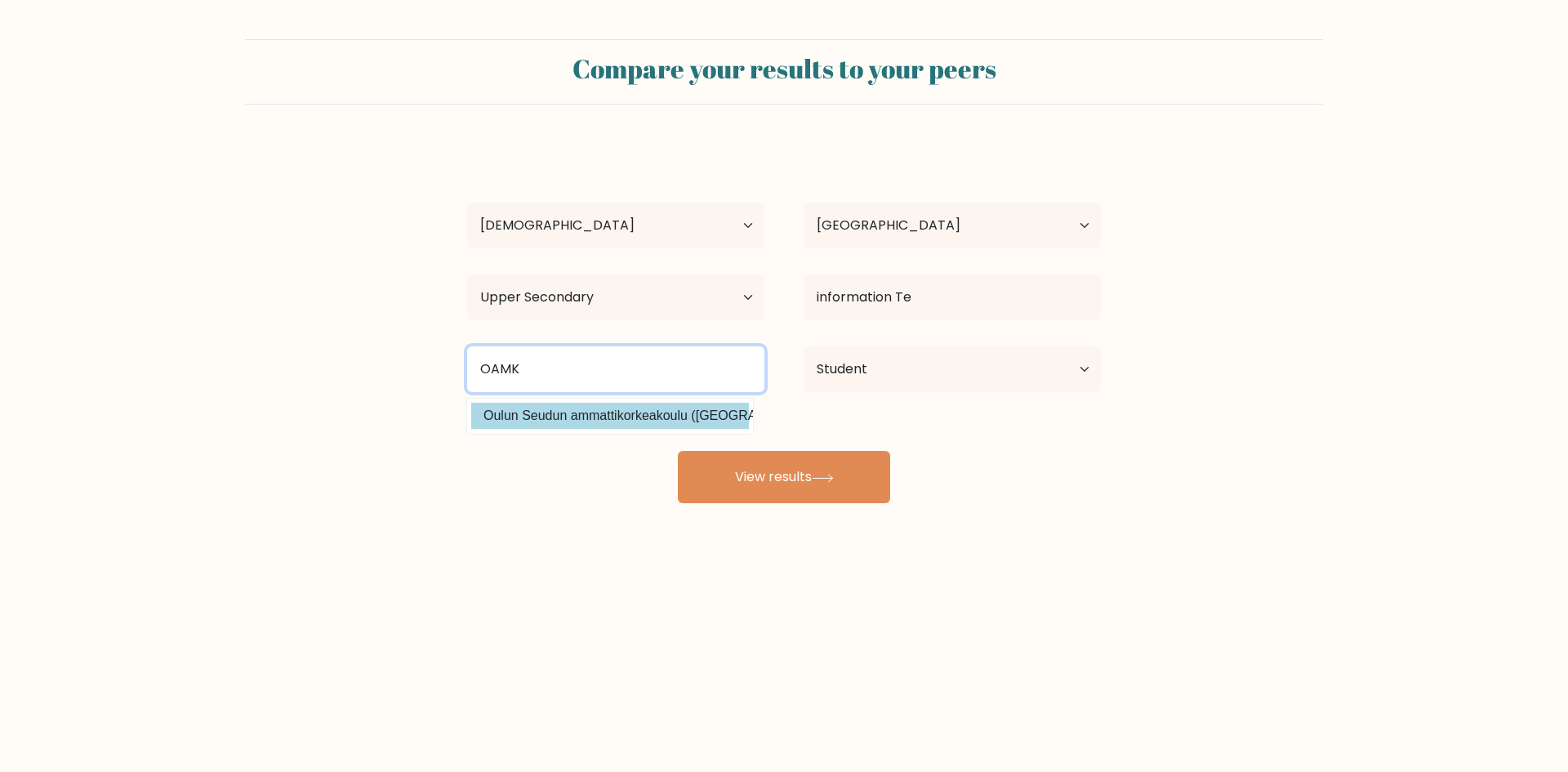
type input "OAMK"
click at [589, 417] on div "Jepe Fuu Age Under 18 years old 18-24 years old 25-34 years old 35-44 years old…" at bounding box center [784, 323] width 654 height 359
click at [701, 365] on input "OAMK" at bounding box center [616, 369] width 297 height 45
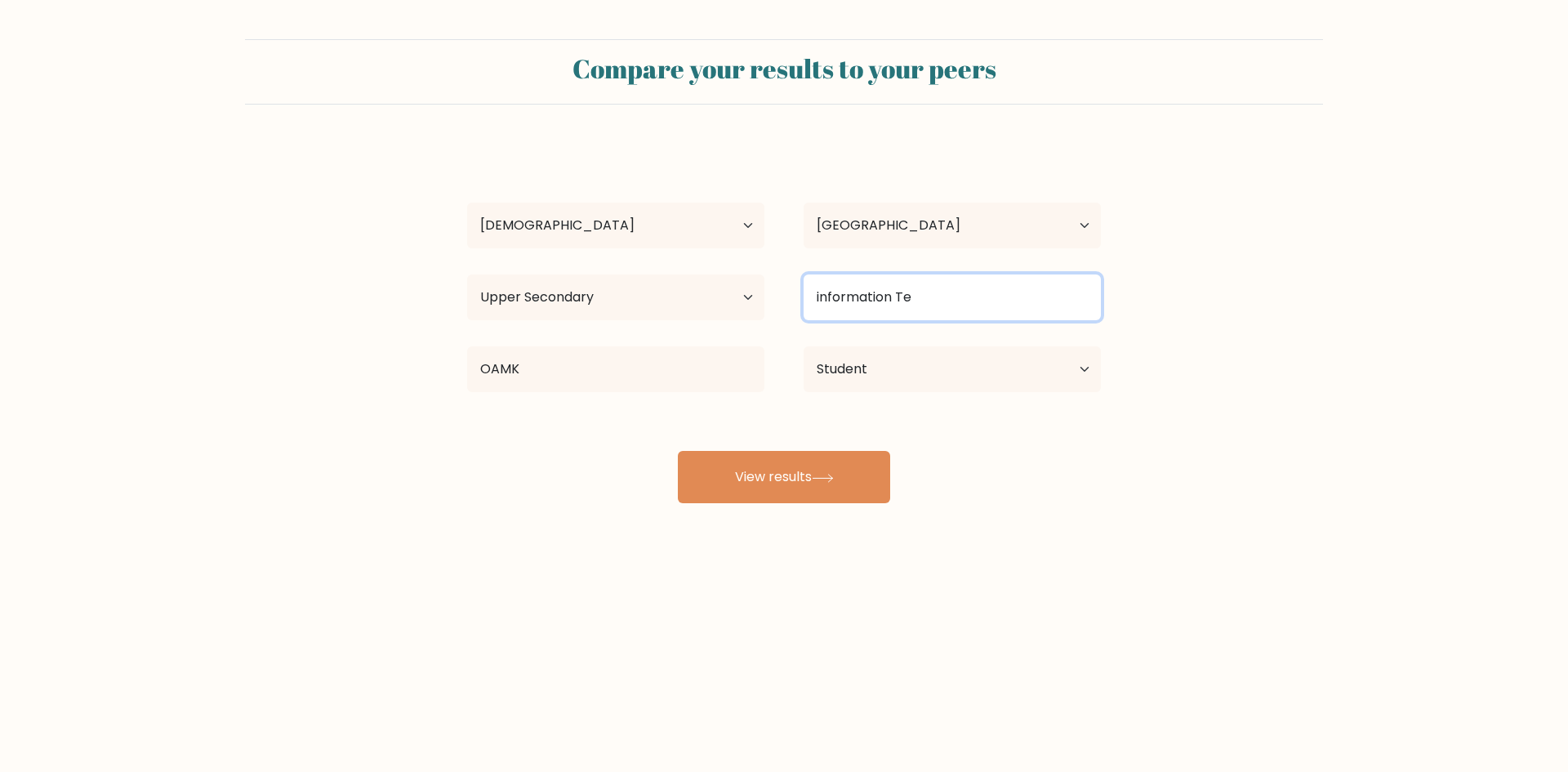
click at [963, 294] on input "information Te" at bounding box center [952, 297] width 297 height 45
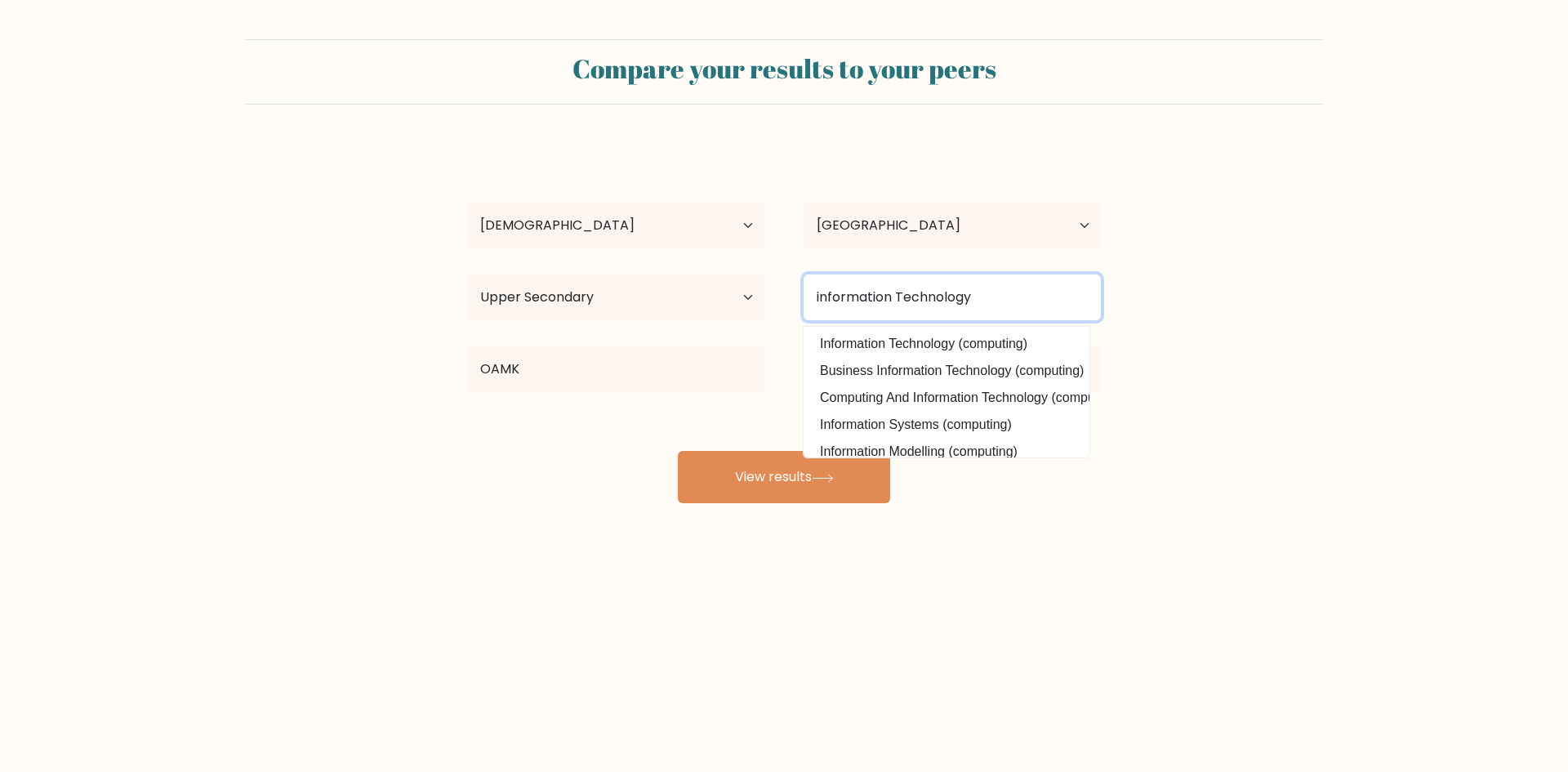
type input "information Technology"
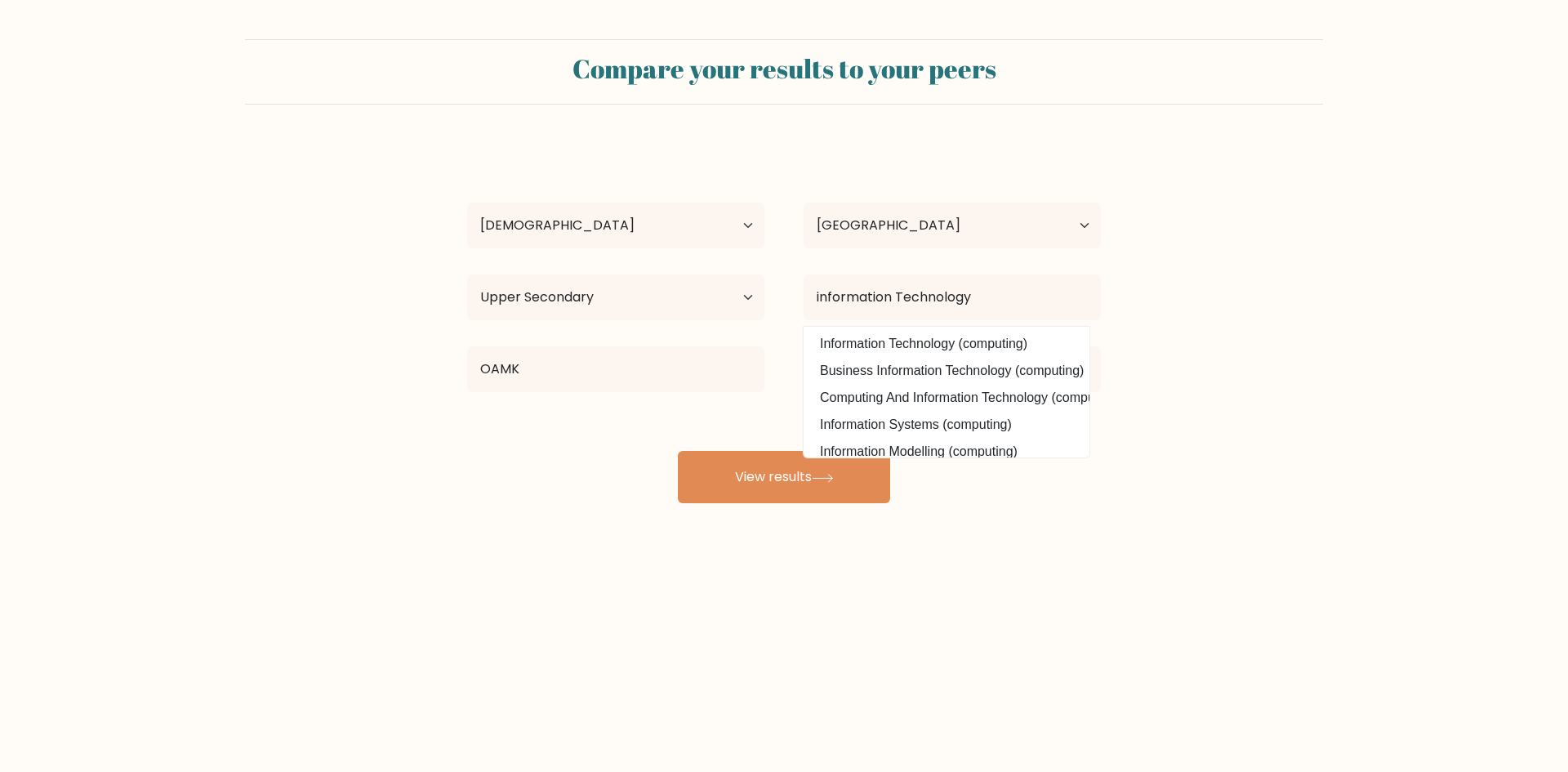
click at [1319, 453] on form "Compare your results to your peers Jepe Fuu Age Under 18 years old 18-24 years …" at bounding box center [784, 271] width 1568 height 464
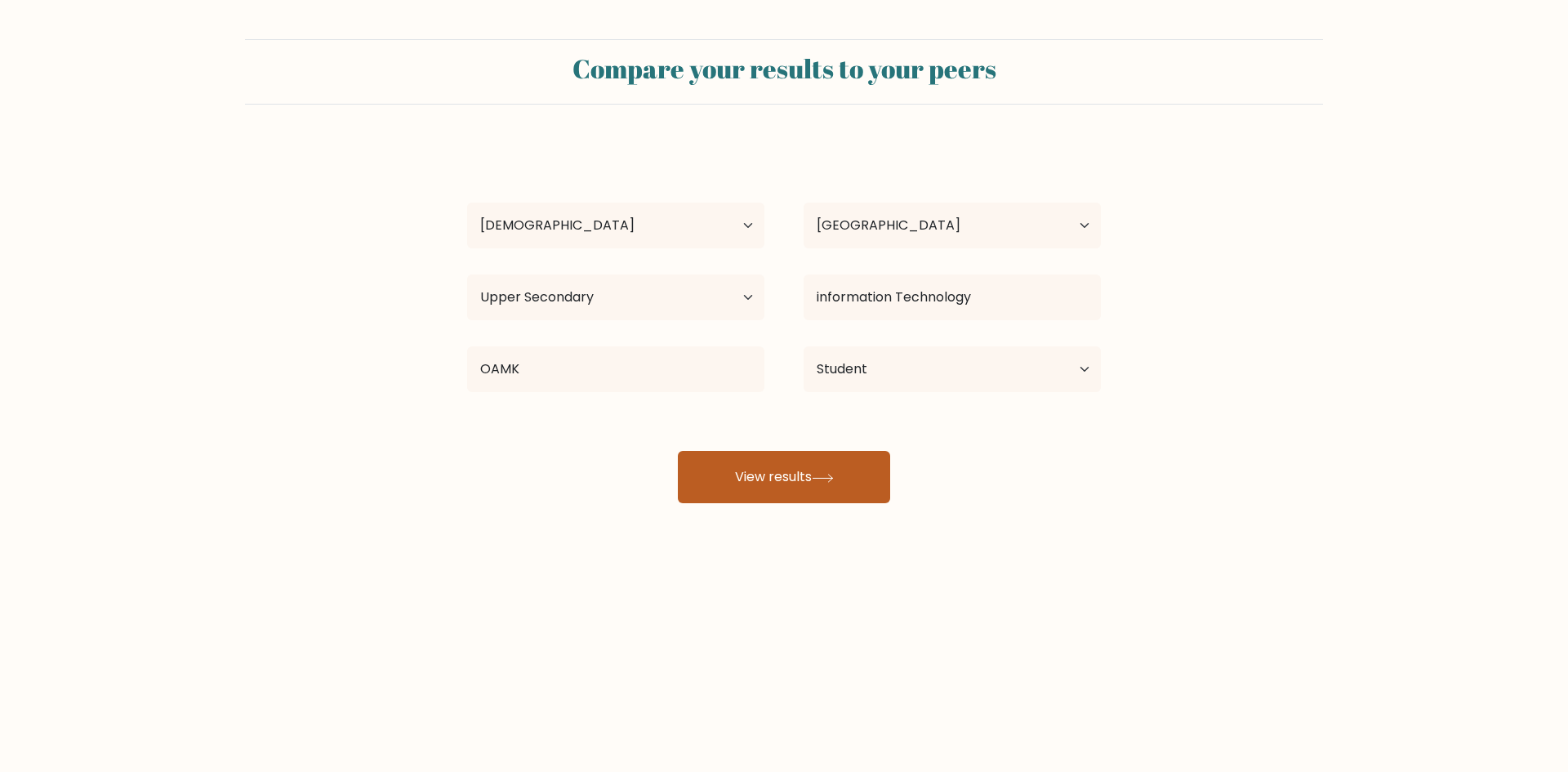
click at [754, 470] on button "View results" at bounding box center [784, 476] width 212 height 52
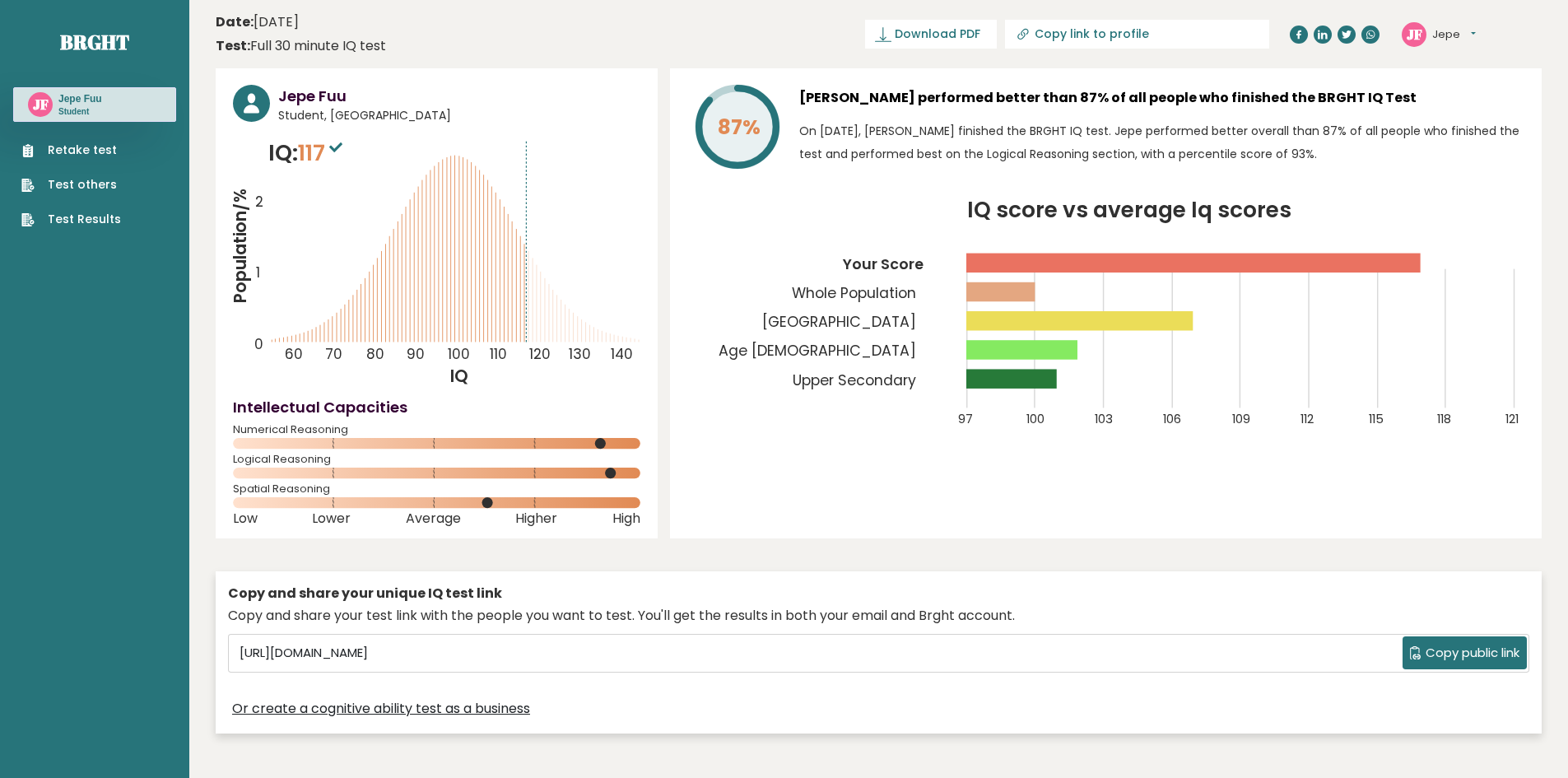
drag, startPoint x: 474, startPoint y: 218, endPoint x: 513, endPoint y: 225, distance: 39.6
click at [511, 225] on icon "Population/% IQ 0 1 2 60 70 80 90 100 110 120 130 140" at bounding box center [436, 262] width 408 height 251
click at [541, 243] on icon "Population/% IQ 0 1 2 60 70 80 90 100 110 120 130 140" at bounding box center [436, 262] width 408 height 251
drag, startPoint x: 522, startPoint y: 253, endPoint x: 585, endPoint y: 268, distance: 64.8
click at [585, 268] on icon "Population/% IQ 0 1 2 60 70 80 90 100 110 120 130 140" at bounding box center [436, 262] width 408 height 251
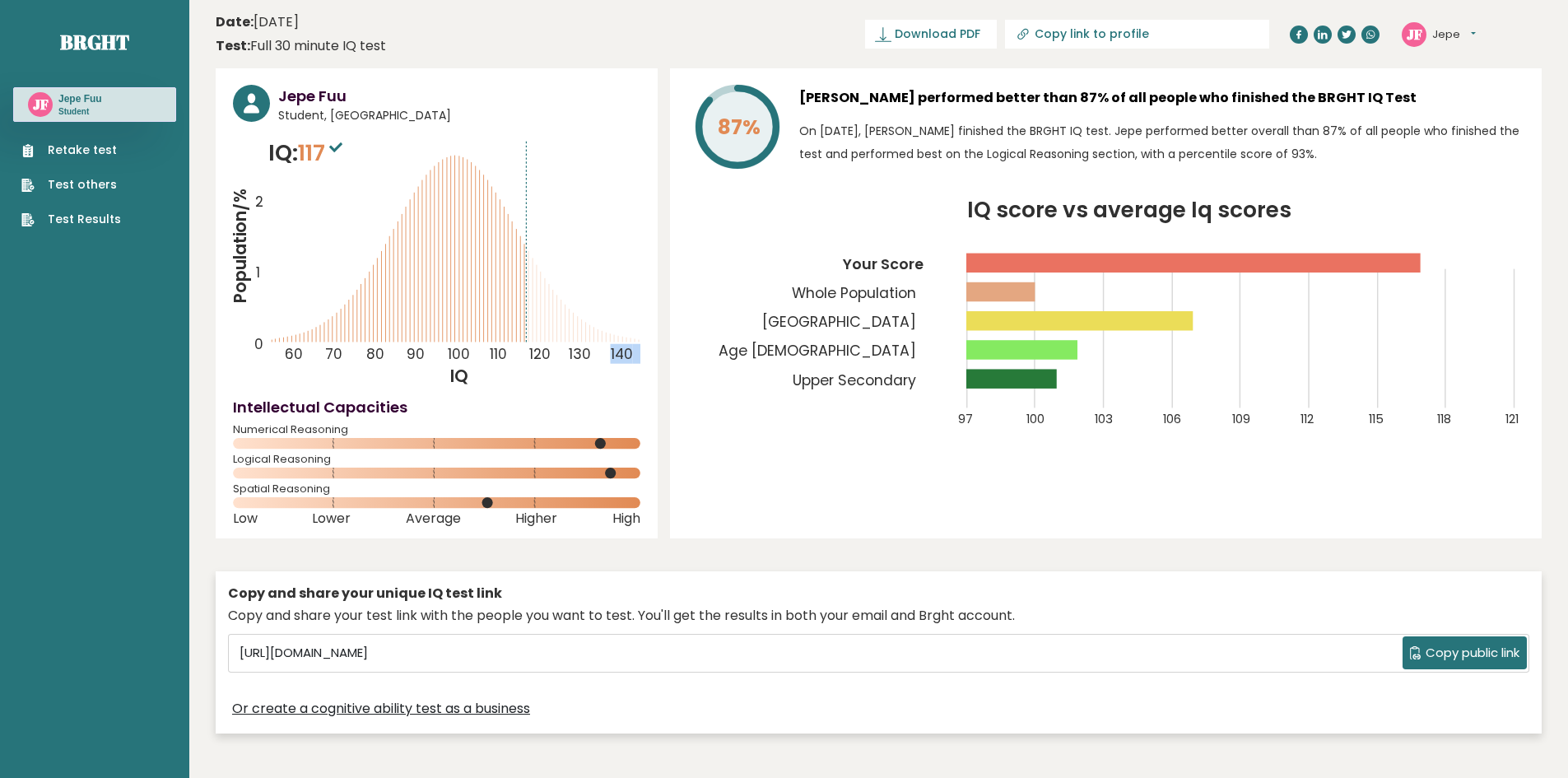
drag, startPoint x: 540, startPoint y: 278, endPoint x: 605, endPoint y: 279, distance: 65.0
click at [605, 279] on icon "Population/% IQ 0 1 2 60 70 80 90 100 110 120 130 140" at bounding box center [436, 262] width 408 height 251
click at [627, 349] on tspan "140" at bounding box center [622, 353] width 22 height 20
drag, startPoint x: 329, startPoint y: 158, endPoint x: 303, endPoint y: 163, distance: 26.5
click at [303, 163] on span "117" at bounding box center [322, 153] width 49 height 31
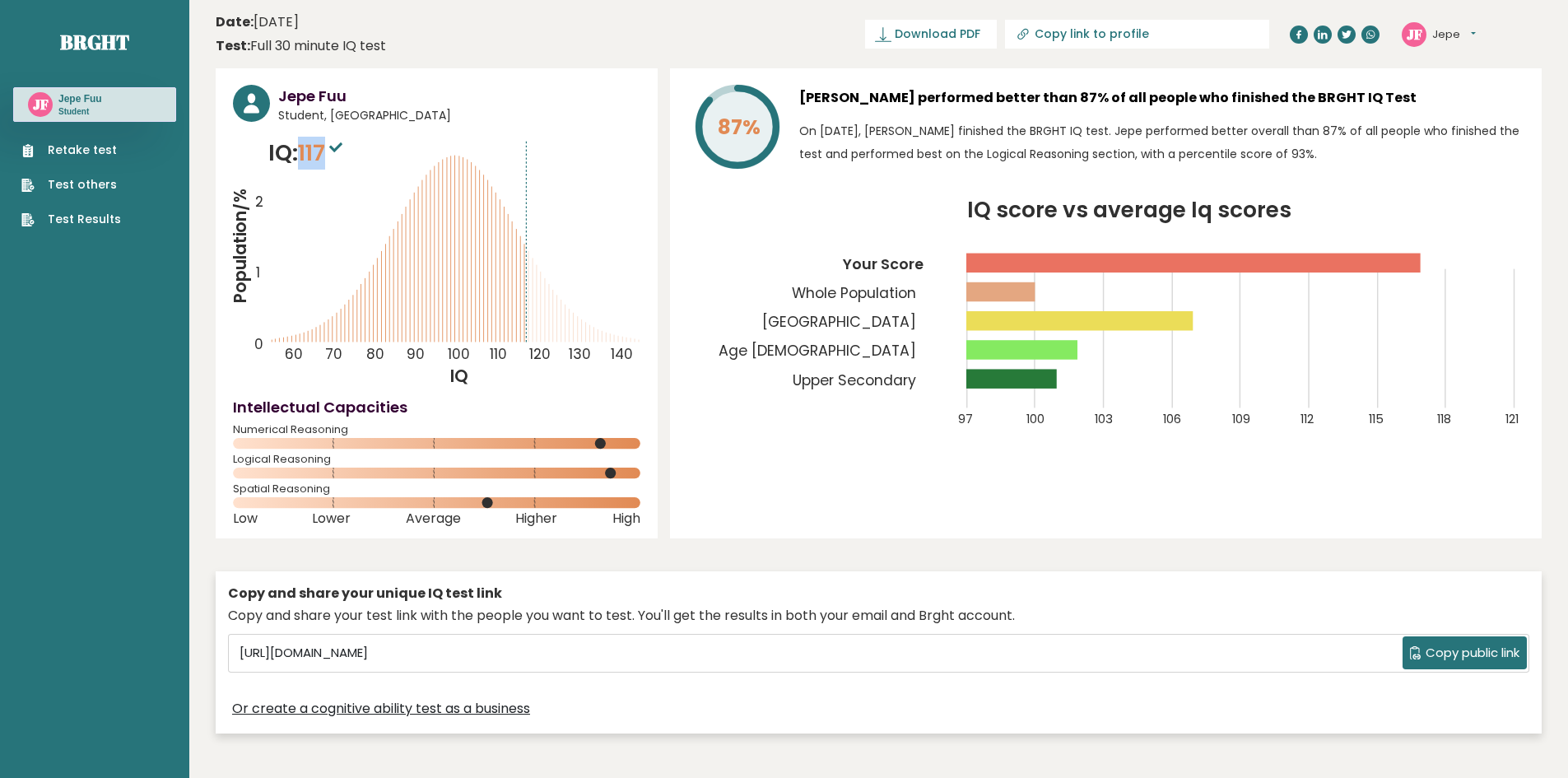
click at [303, 163] on span "117" at bounding box center [322, 153] width 49 height 31
drag, startPoint x: 303, startPoint y: 163, endPoint x: 313, endPoint y: 165, distance: 10.2
click at [313, 165] on span "117" at bounding box center [322, 153] width 49 height 31
click at [79, 106] on p "Student" at bounding box center [80, 112] width 44 height 11
click at [74, 144] on link "Retake test" at bounding box center [71, 150] width 99 height 17
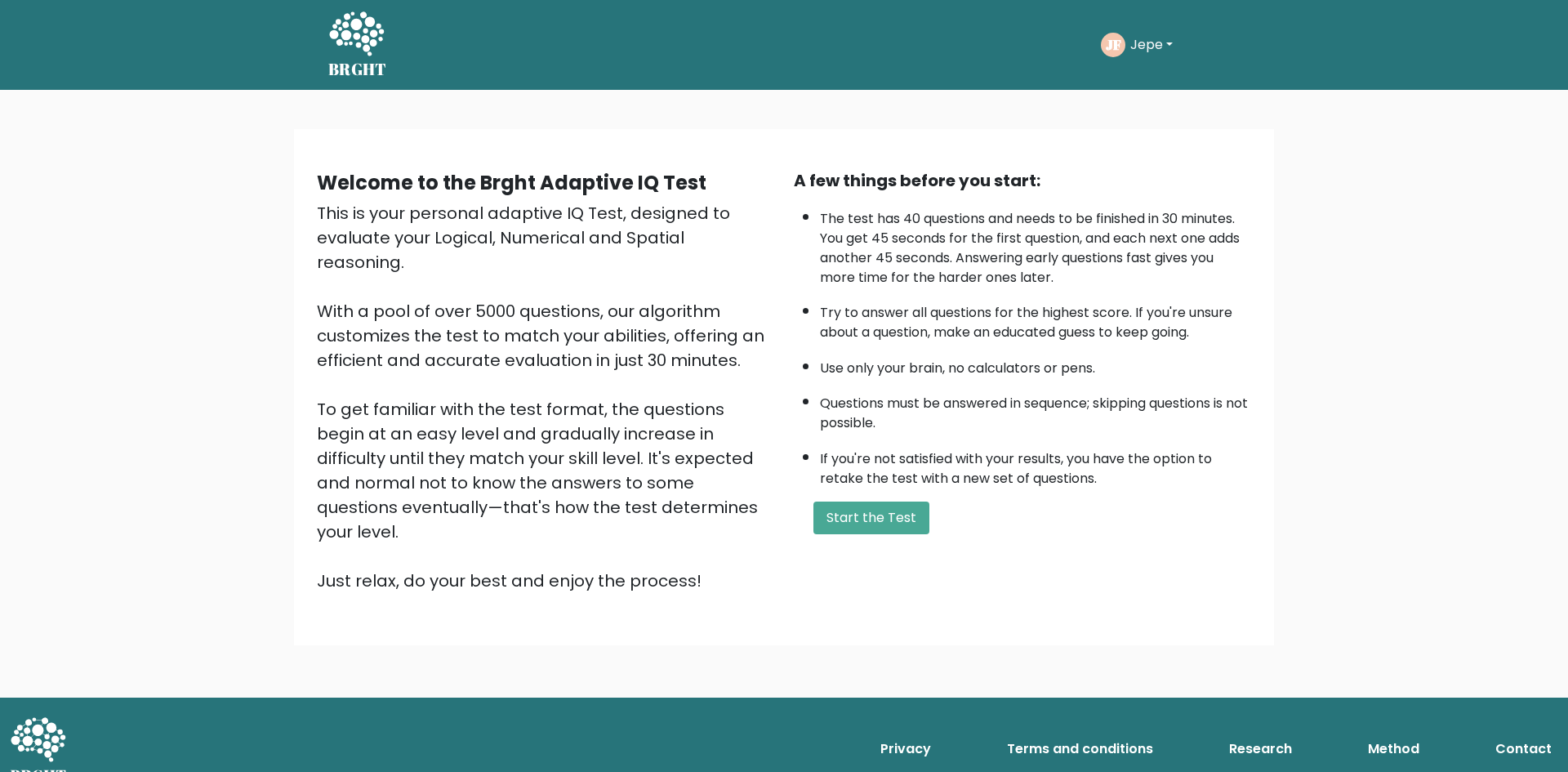
click at [333, 22] on icon at bounding box center [356, 35] width 56 height 49
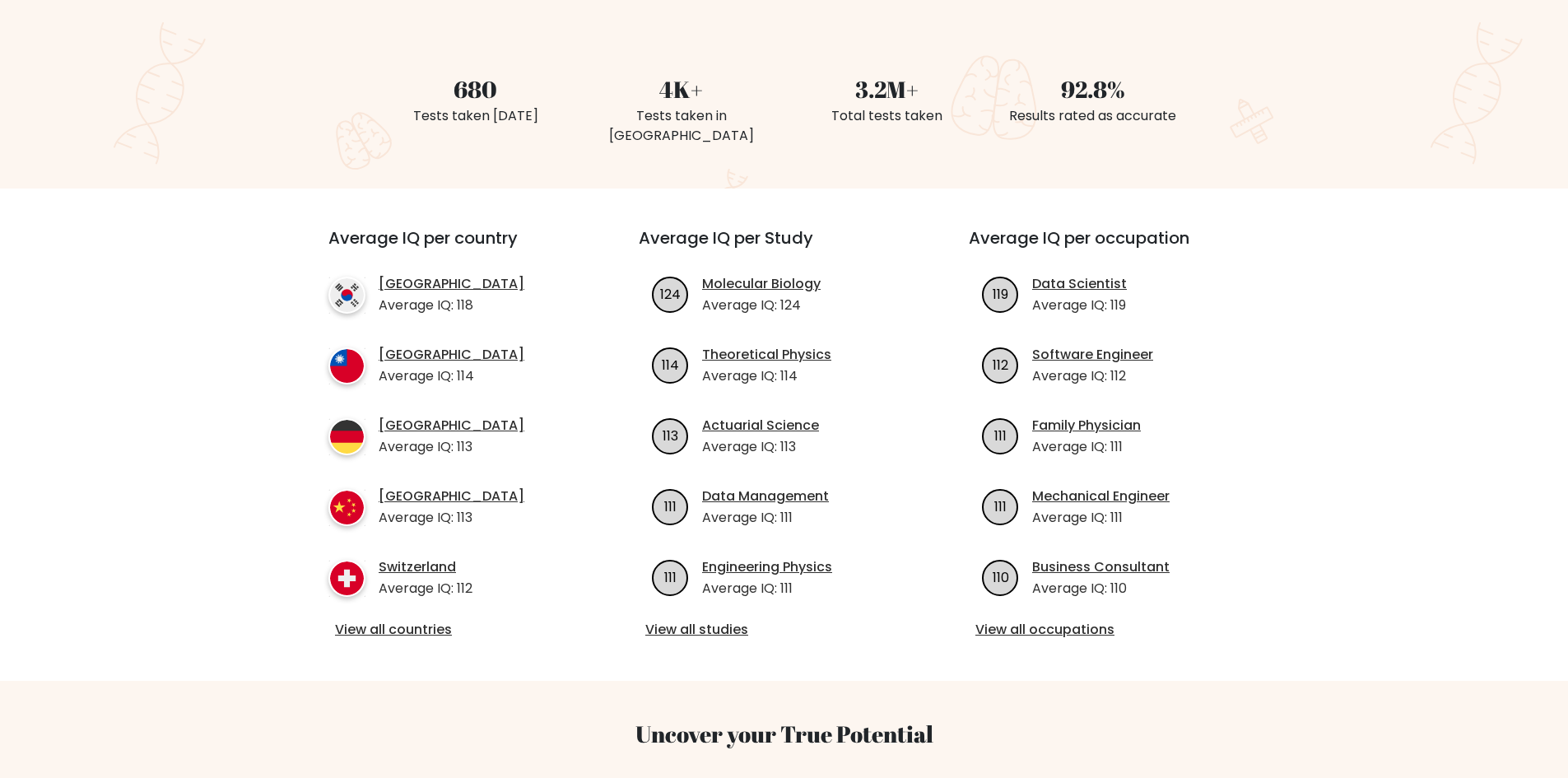
scroll to position [411, 0]
click at [424, 619] on link "View all countries" at bounding box center [454, 628] width 238 height 20
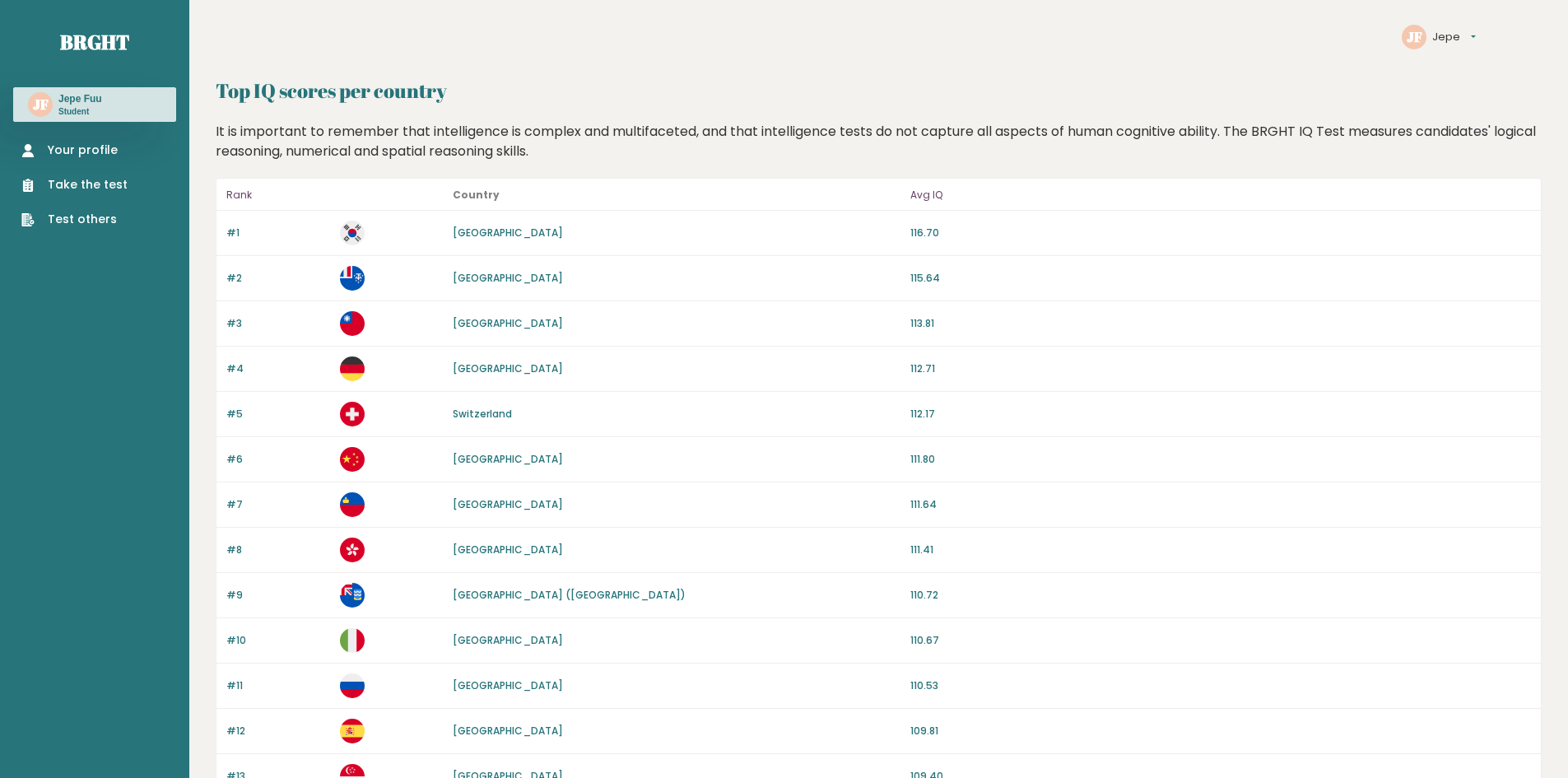
click at [472, 362] on link "Germany" at bounding box center [508, 368] width 111 height 14
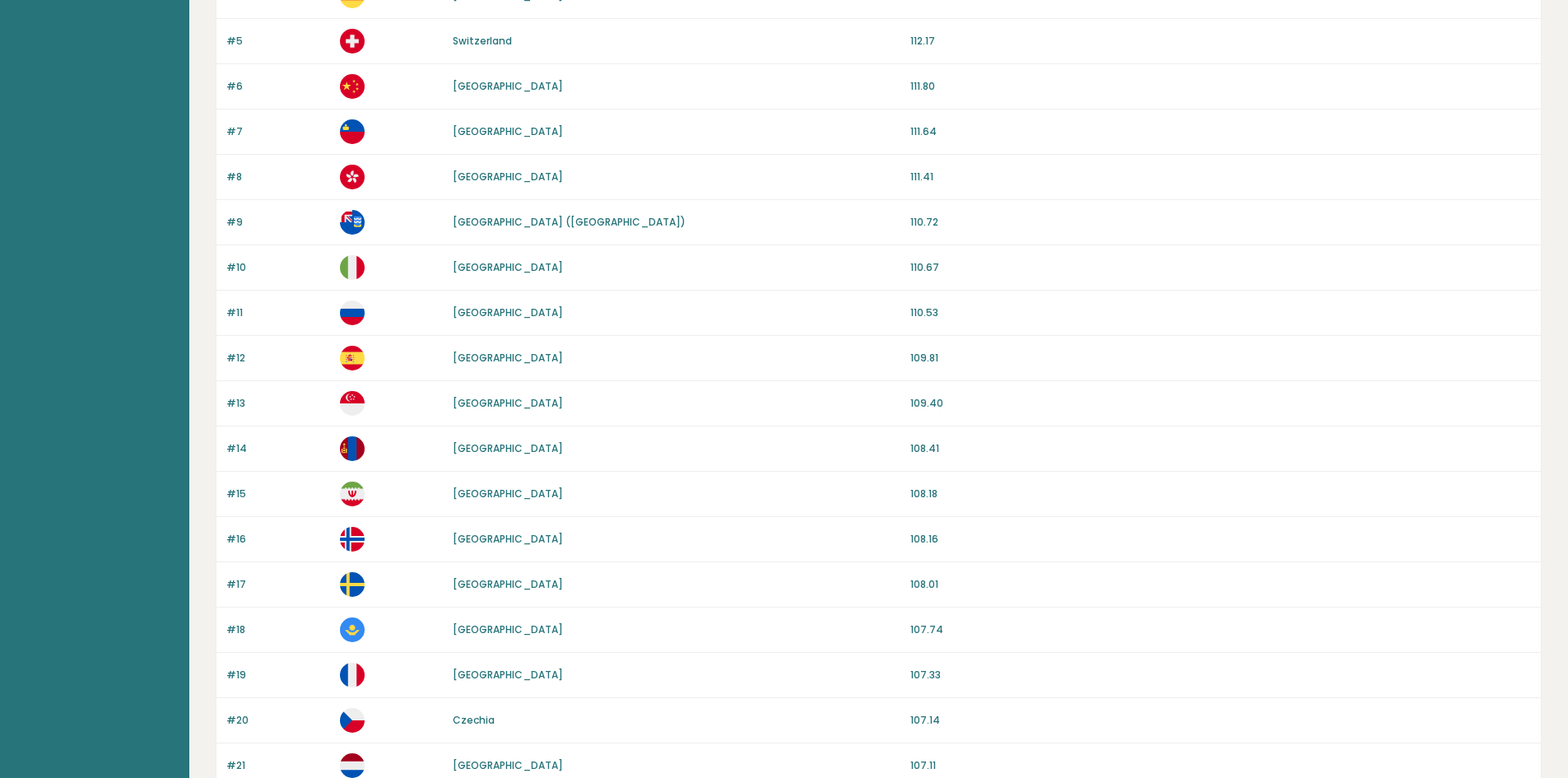
scroll to position [577, 0]
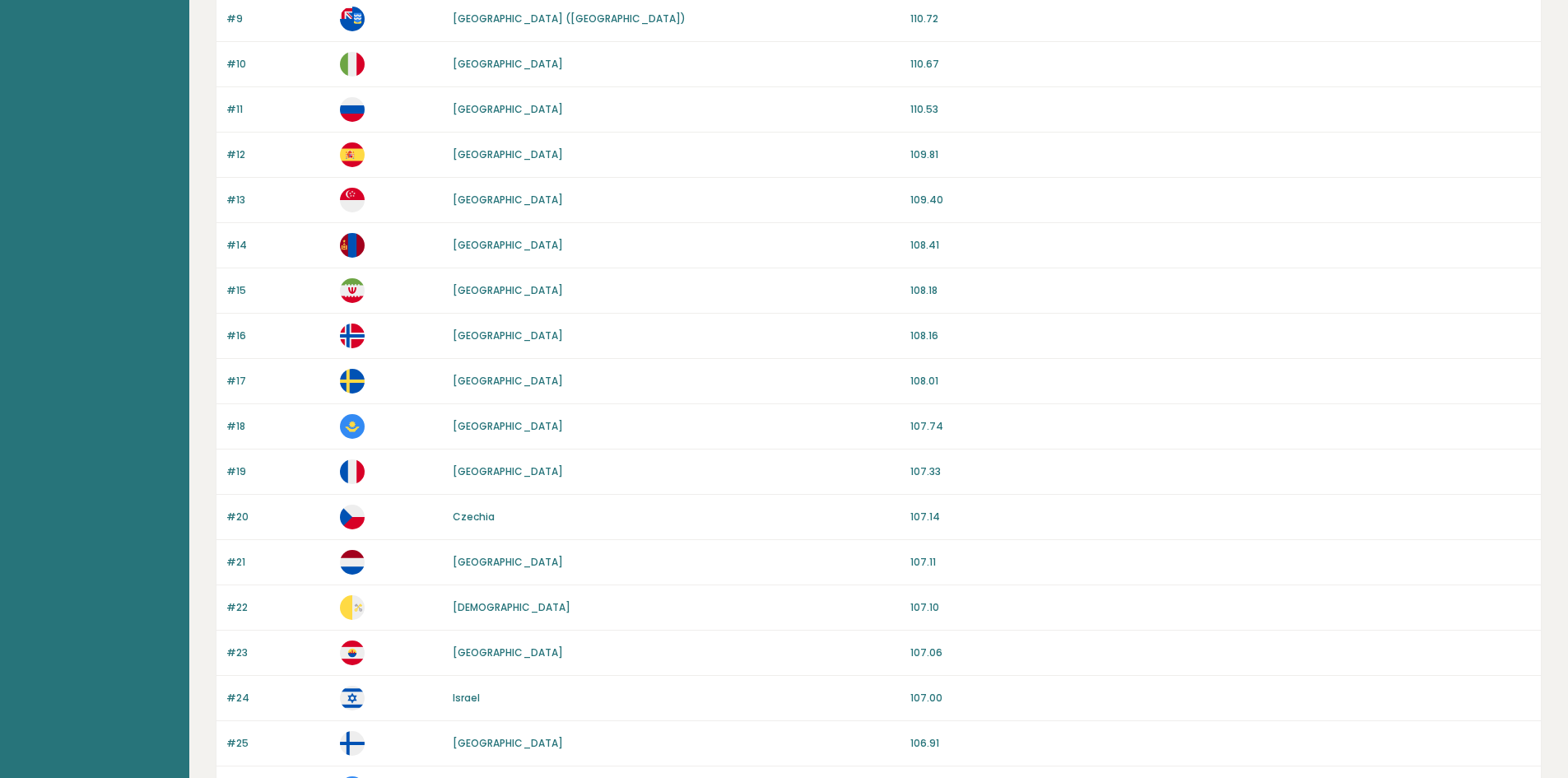
click at [477, 385] on link "[GEOGRAPHIC_DATA]" at bounding box center [508, 380] width 111 height 14
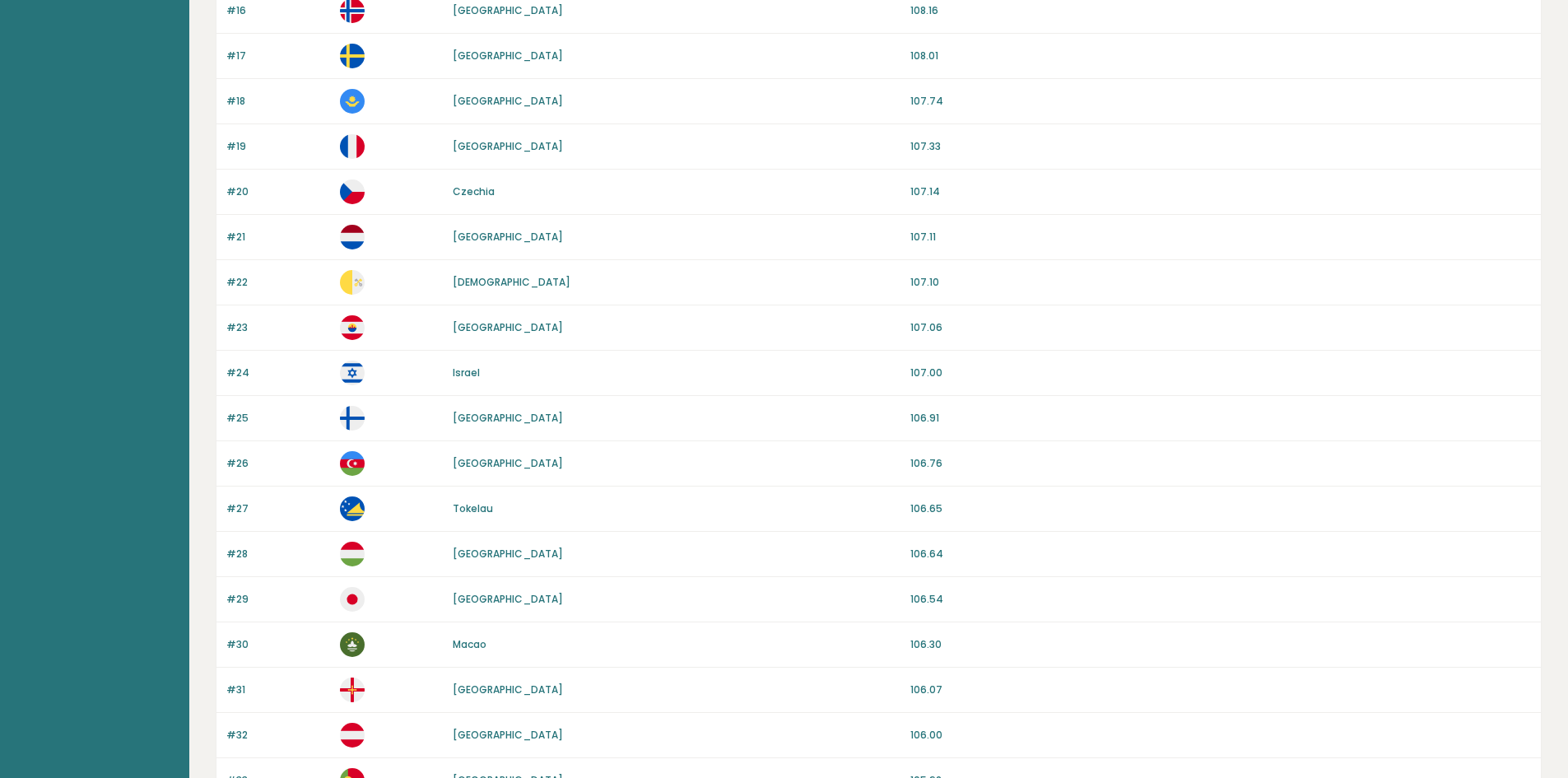
scroll to position [905, 0]
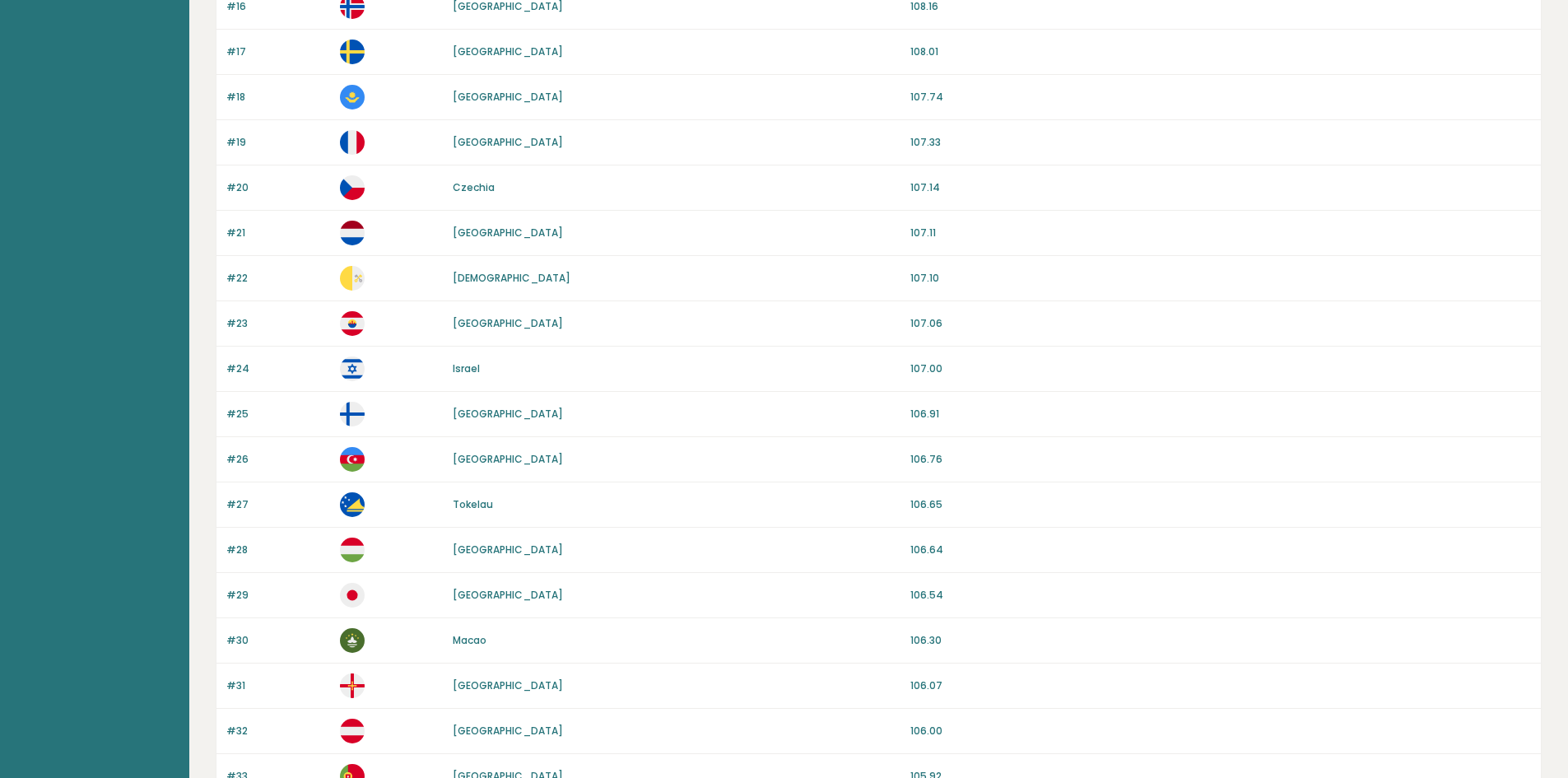
click at [483, 415] on link "[GEOGRAPHIC_DATA]" at bounding box center [508, 413] width 111 height 14
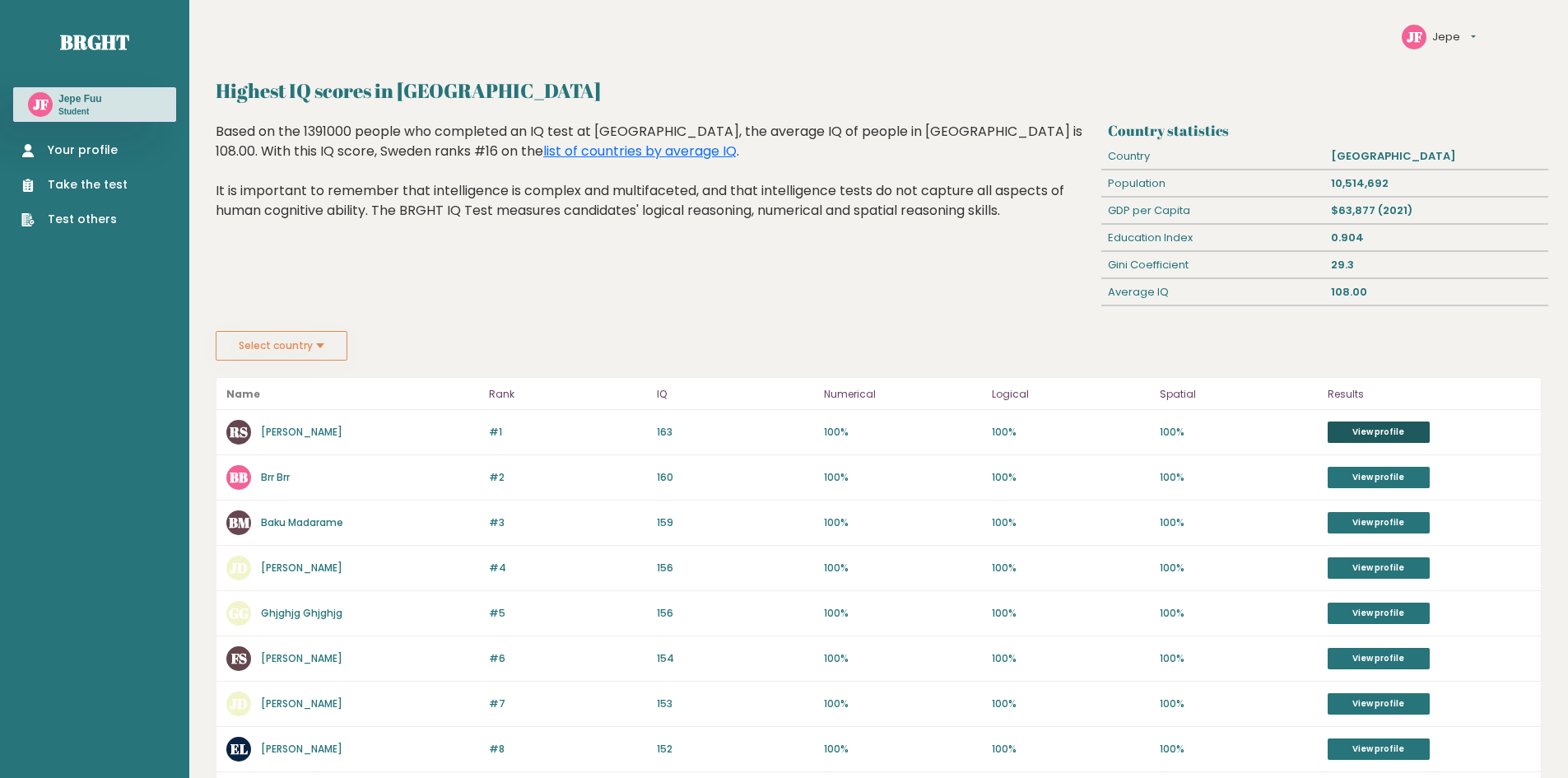
click at [1378, 439] on link "View profile" at bounding box center [1379, 431] width 102 height 21
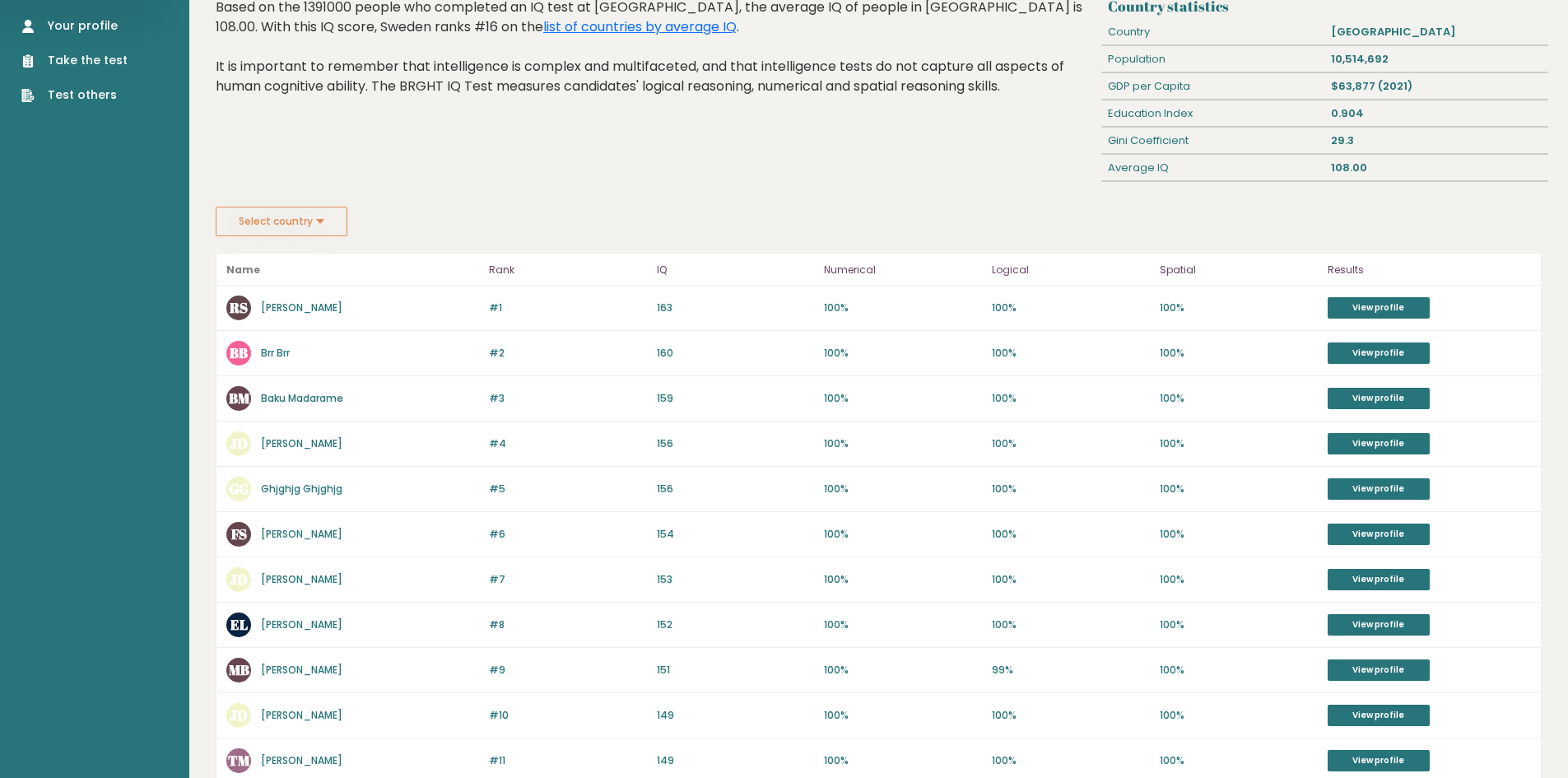
scroll to position [128, 0]
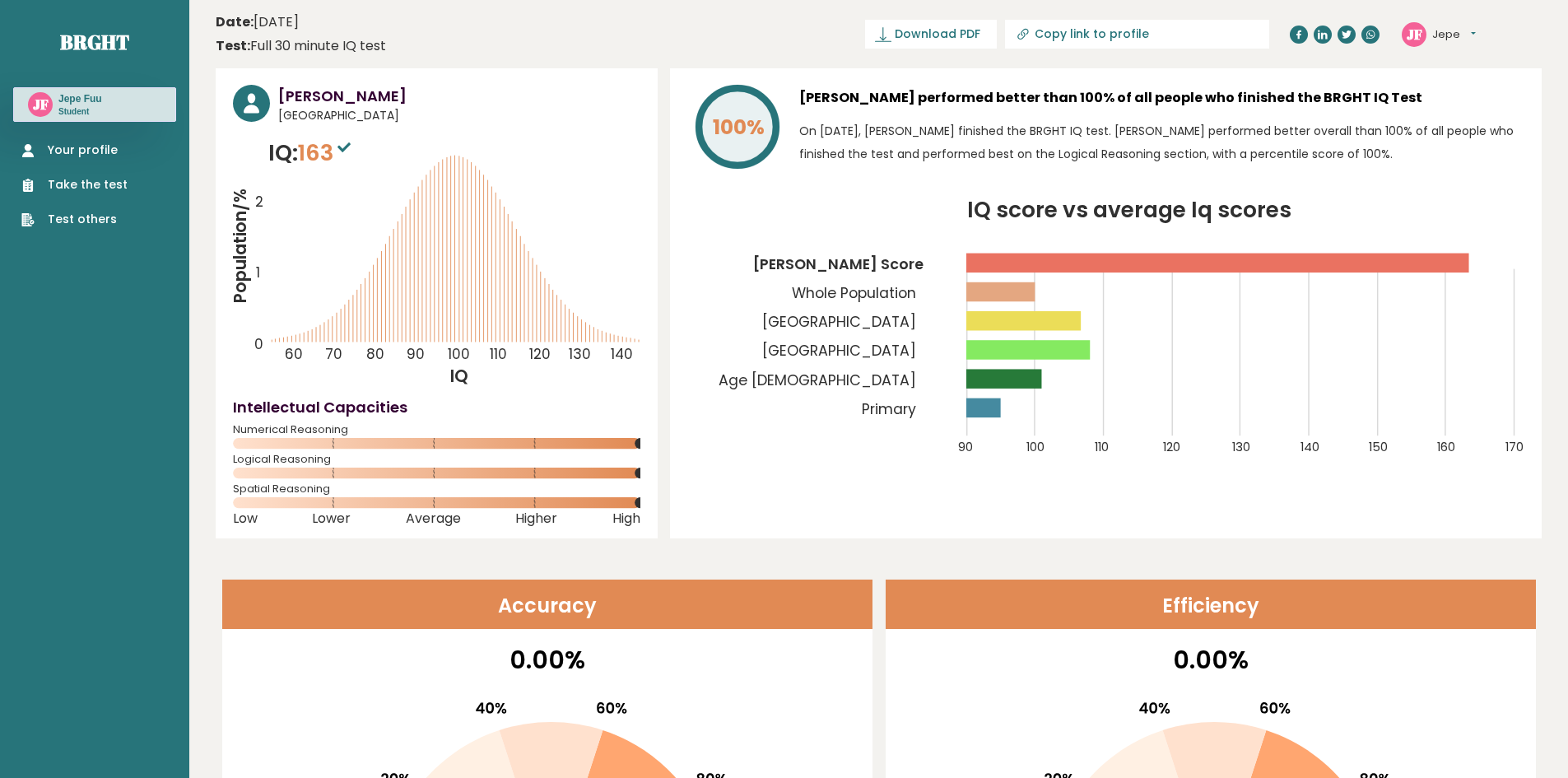
drag, startPoint x: 417, startPoint y: 94, endPoint x: 280, endPoint y: 92, distance: 137.0
click at [280, 92] on h3 "[PERSON_NAME]" at bounding box center [458, 95] width 362 height 22
drag, startPoint x: 1049, startPoint y: 116, endPoint x: 1049, endPoint y: 104, distance: 12.0
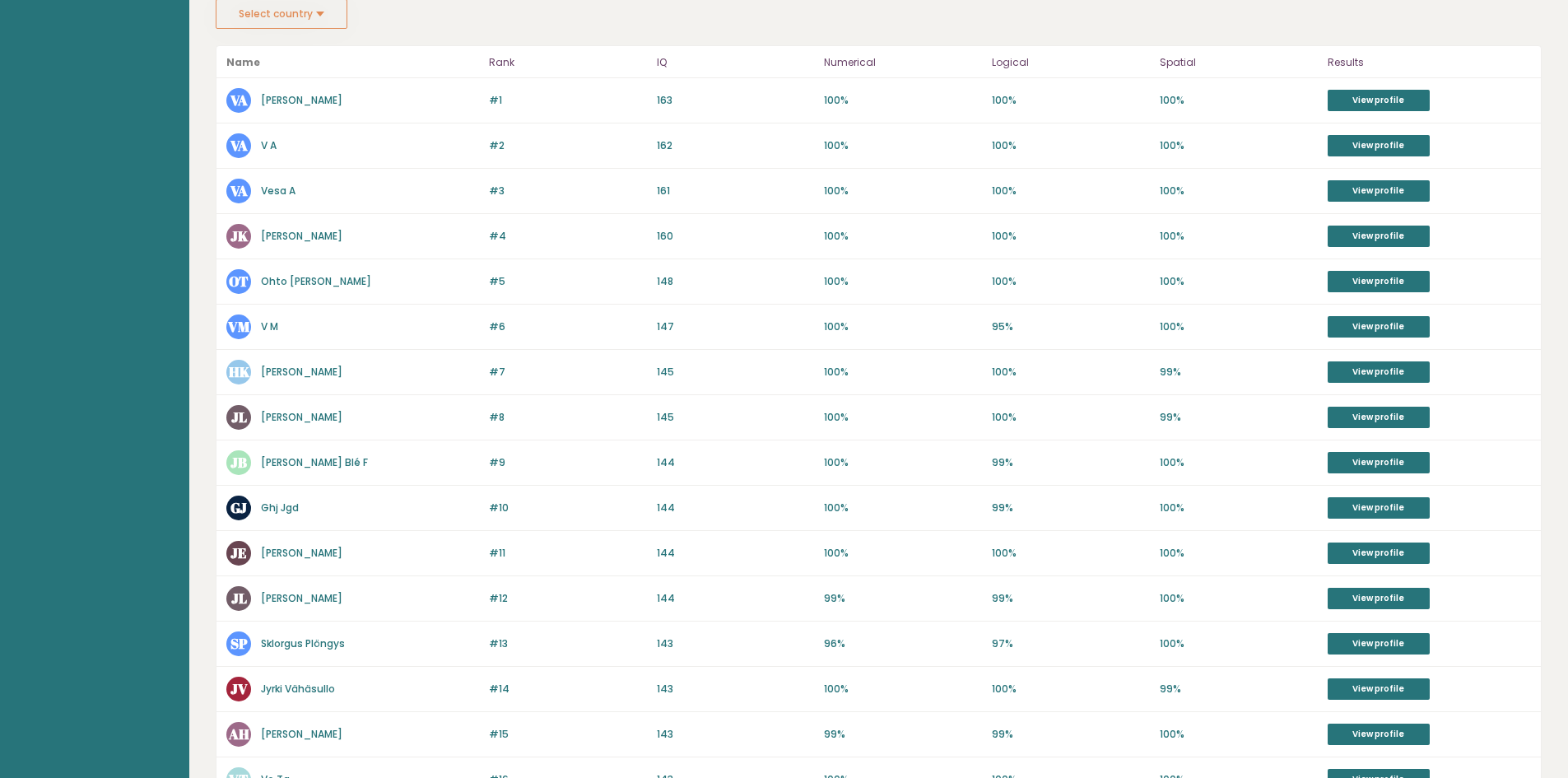
scroll to position [325, 0]
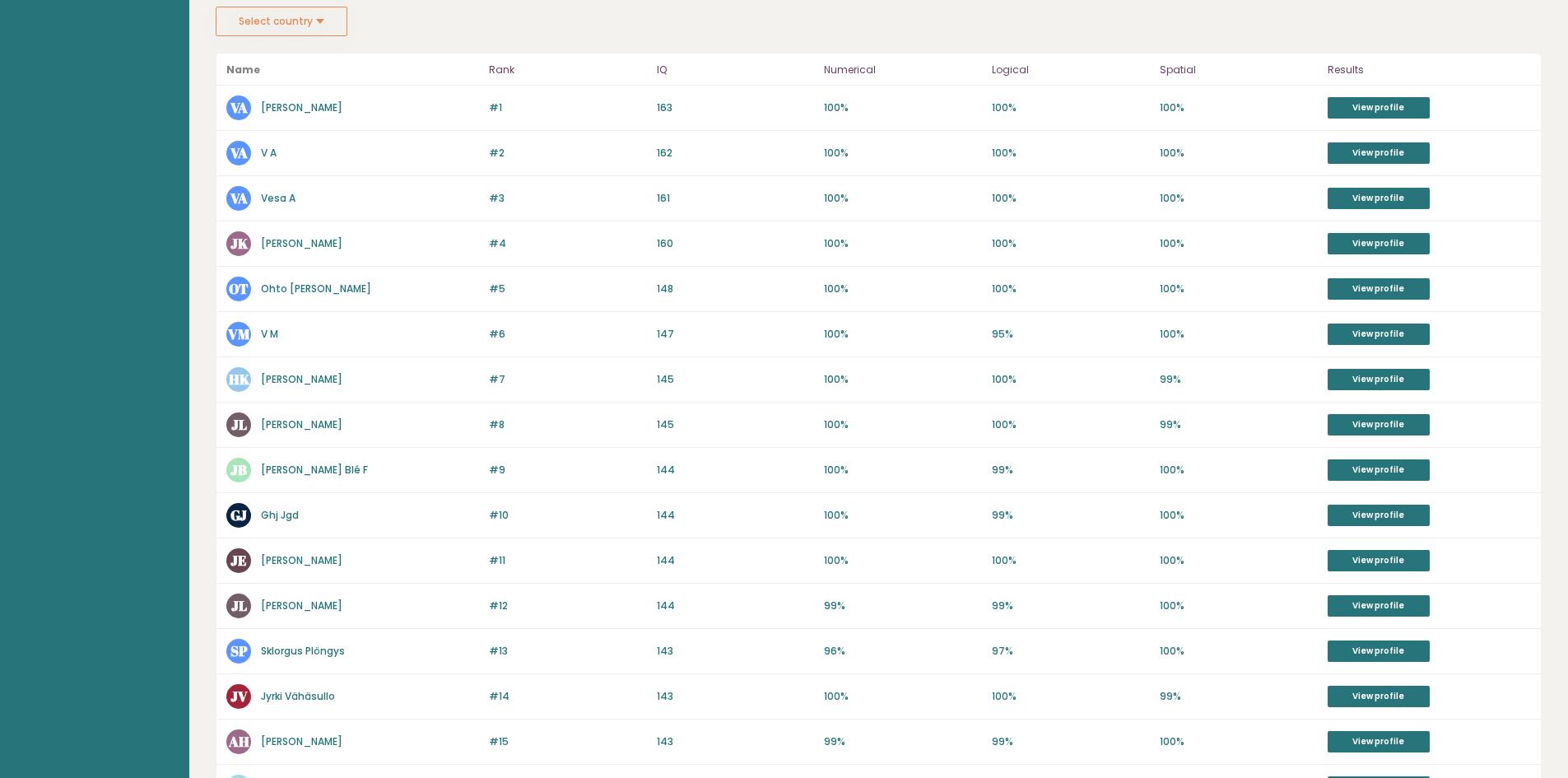
drag, startPoint x: 394, startPoint y: 118, endPoint x: 256, endPoint y: 106, distance: 138.5
click at [256, 106] on div "VA Vesa Ala-Laurinaho" at bounding box center [352, 108] width 253 height 25
